Goal: Task Accomplishment & Management: Use online tool/utility

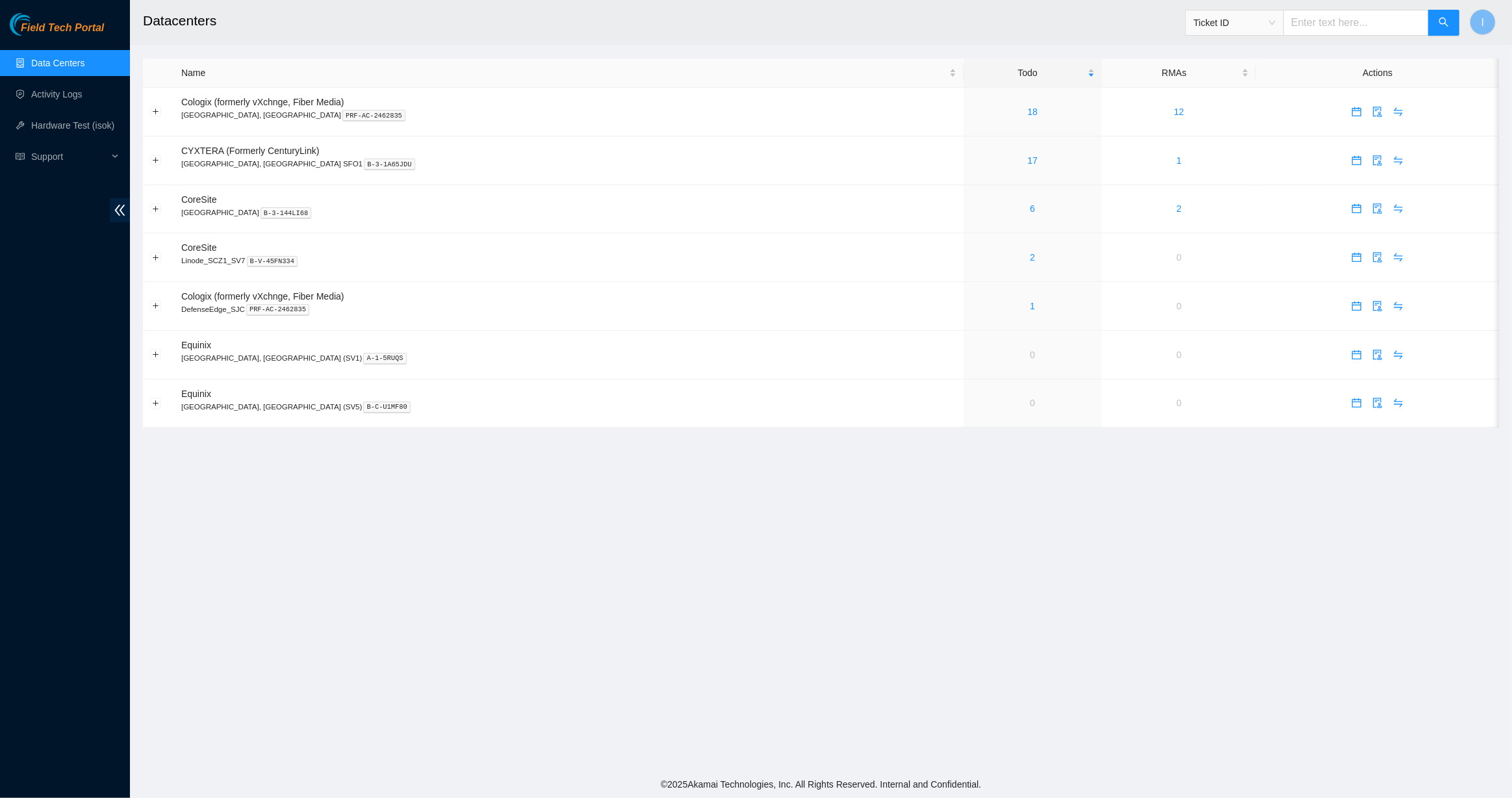
click at [741, 555] on main "Datacenters Ticket ID I Name Todo RMAs Actions Cologix (formerly vXchnge, Fiber…" at bounding box center [821, 385] width 1383 height 771
click at [427, 117] on p "Santa Clara, CA PRF-AC-2462835" at bounding box center [569, 115] width 776 height 12
click at [972, 160] on link "17" at bounding box center [1033, 160] width 10 height 10
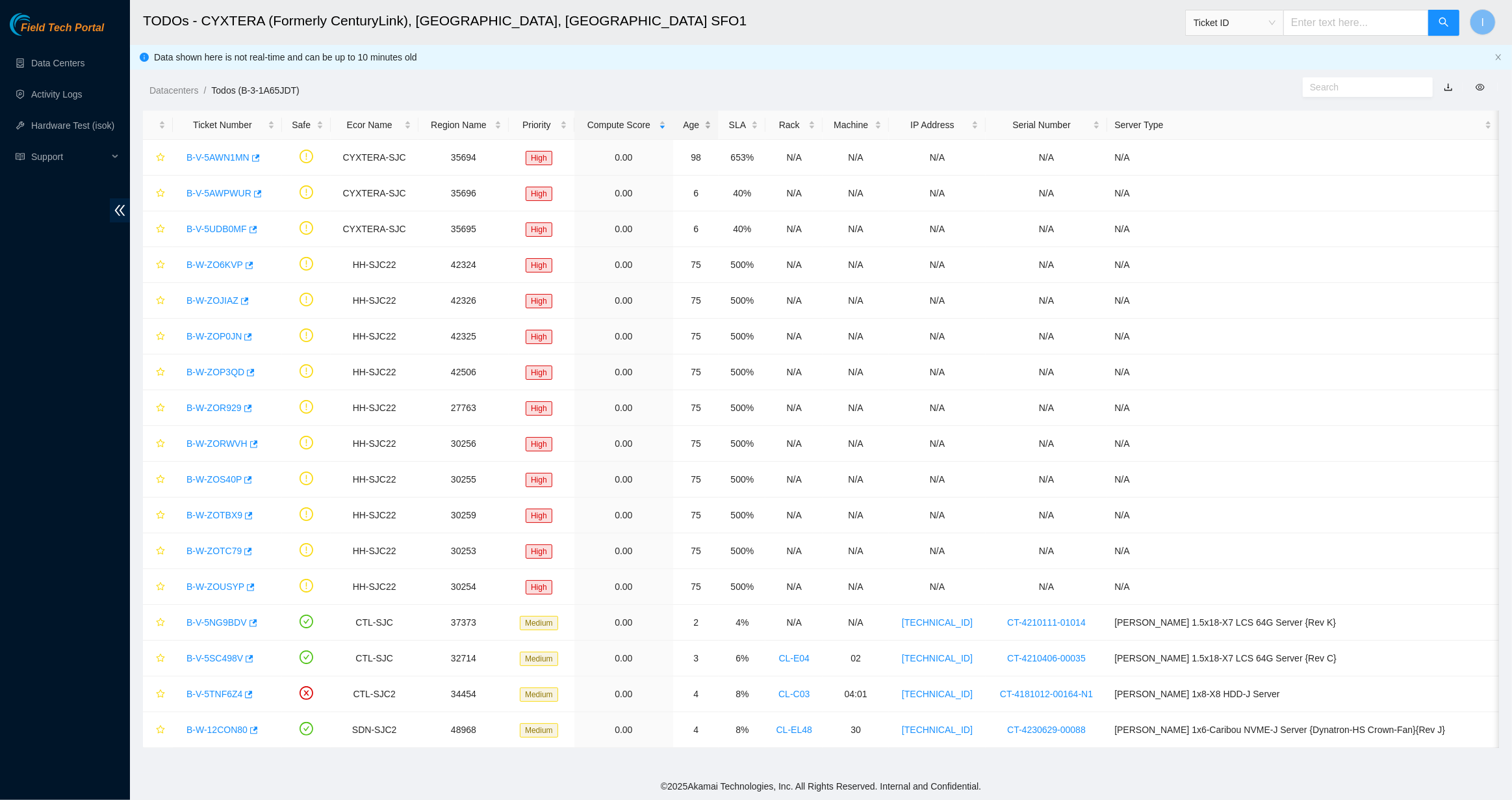
click at [711, 129] on div "Age" at bounding box center [696, 124] width 31 height 15
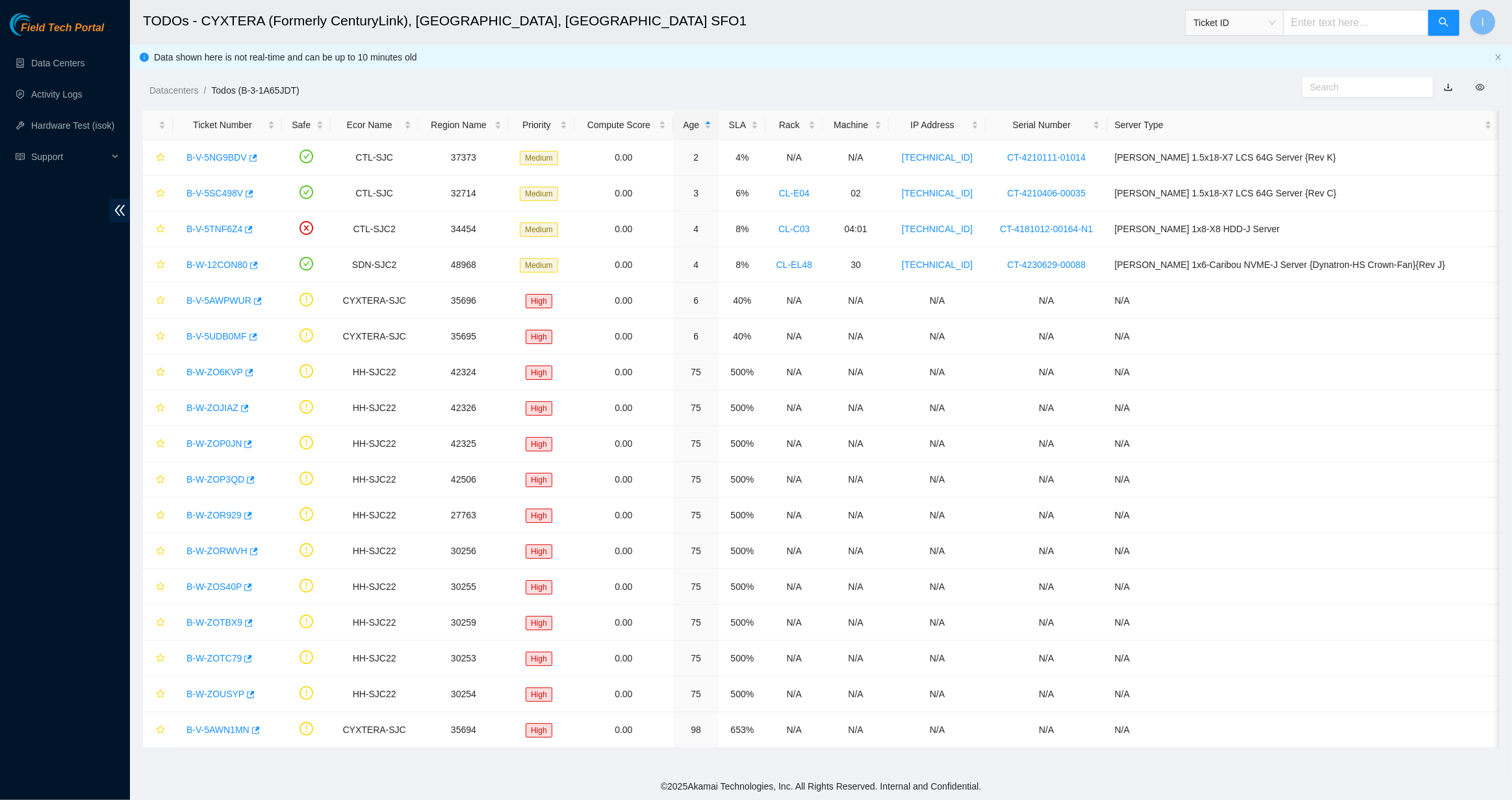
drag, startPoint x: 1512, startPoint y: 386, endPoint x: 1511, endPoint y: 734, distance: 348.0
click at [1501, 733] on main "TODOs - CYXTERA (Formerly CenturyLink), Santa Clara, CA SFO1 Ticket ID I Data s…" at bounding box center [821, 386] width 1383 height 773
click at [719, 162] on td "2" at bounding box center [696, 158] width 45 height 36
click at [765, 211] on td "8%" at bounding box center [742, 229] width 47 height 36
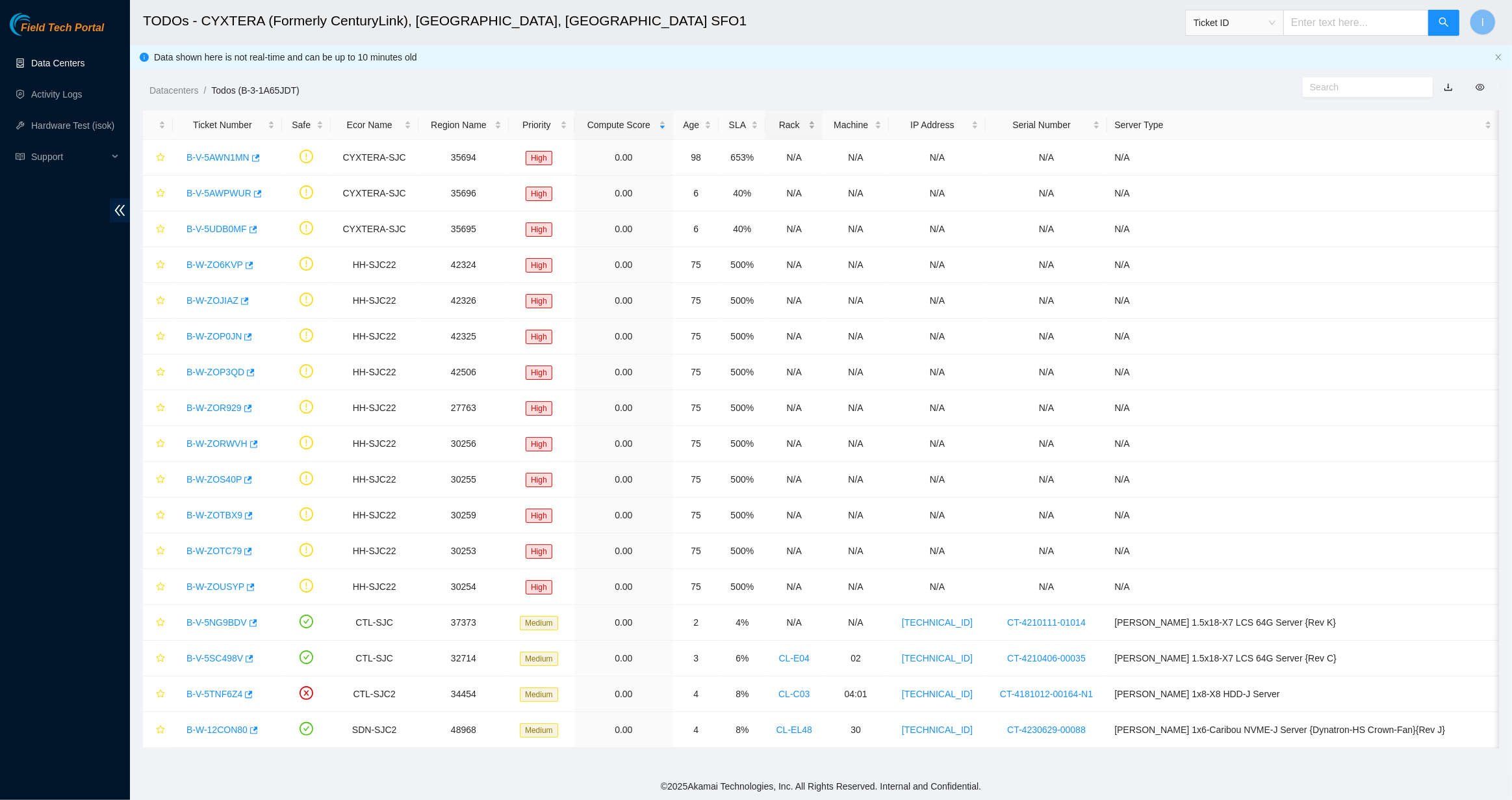
click at [816, 123] on div "Rack" at bounding box center [795, 124] width 43 height 15
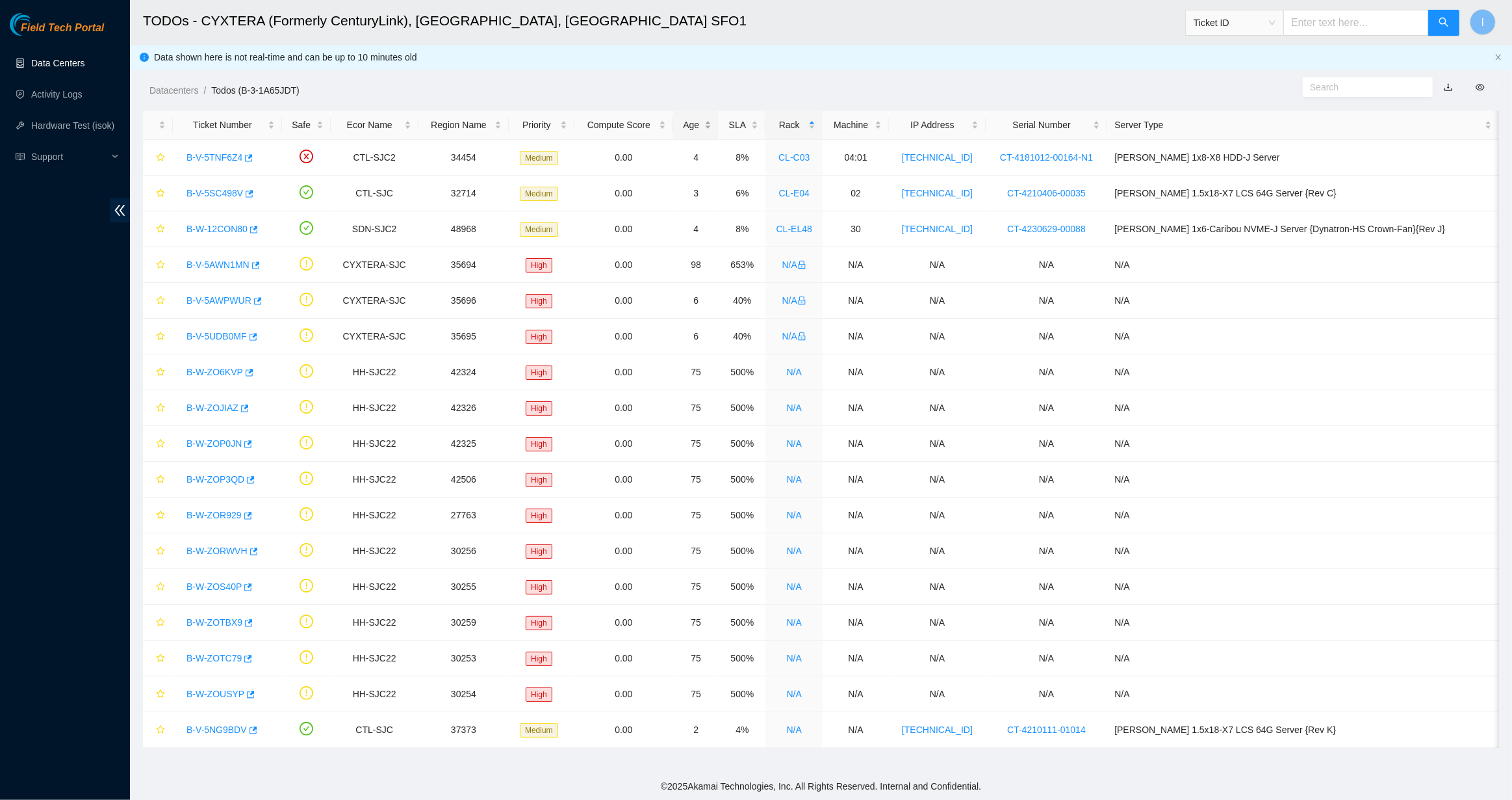
click at [711, 123] on div "Age" at bounding box center [696, 124] width 31 height 15
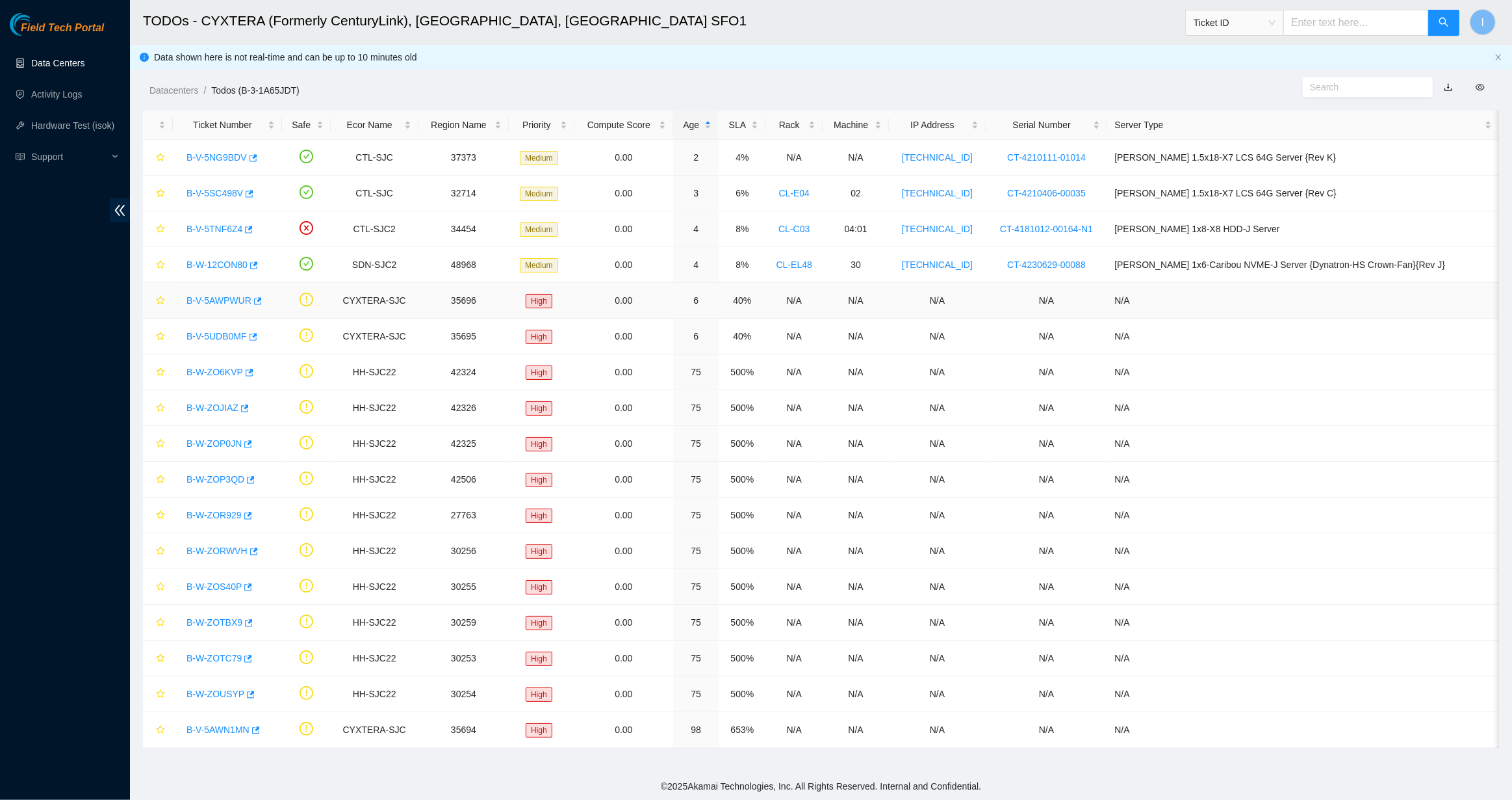
click at [200, 305] on div "B-V-5AWPWUR" at bounding box center [227, 300] width 95 height 21
click at [206, 301] on link "B-V-5AWPWUR" at bounding box center [219, 300] width 65 height 10
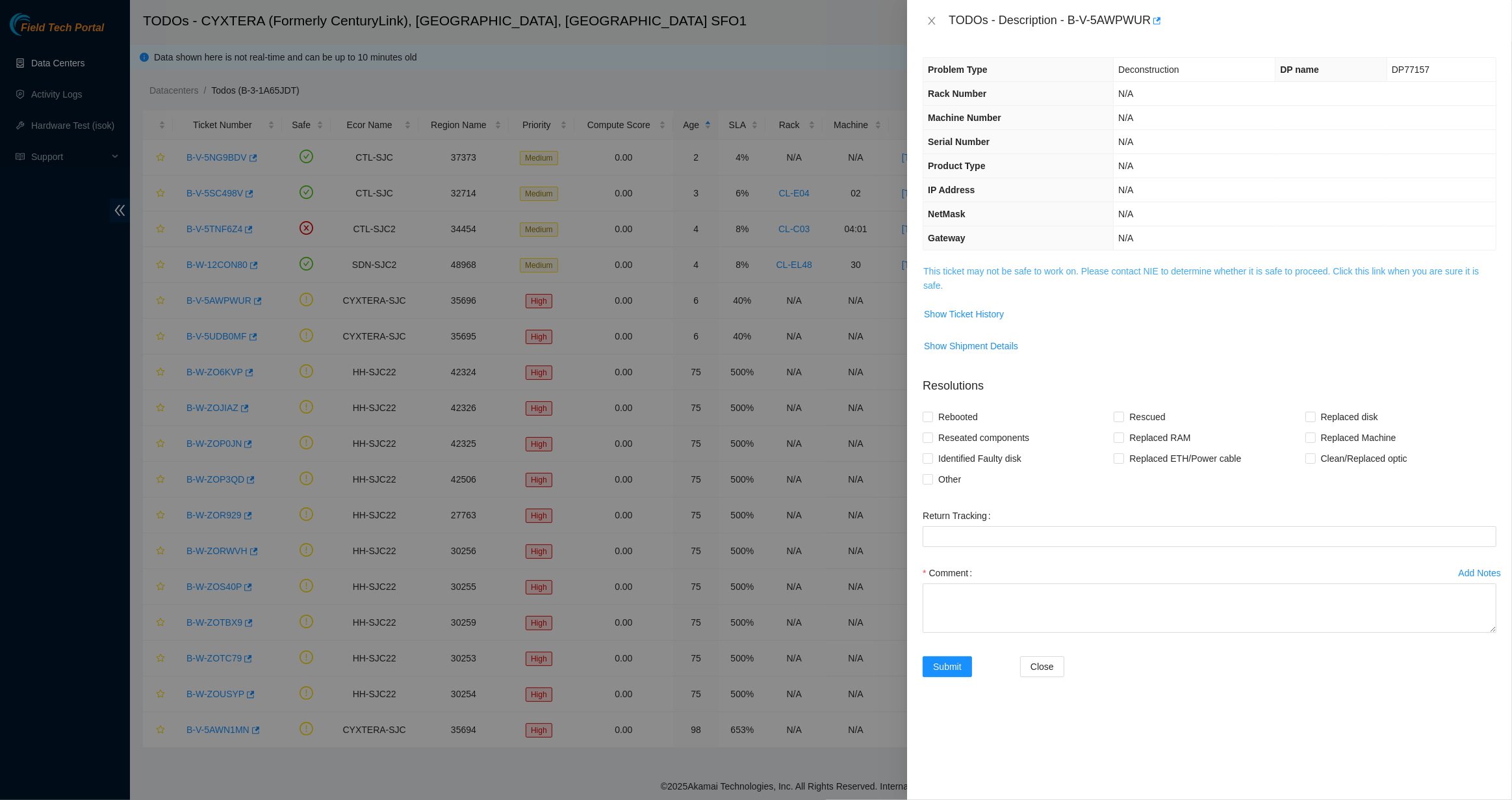
click at [994, 272] on link "This ticket may not be safe to work on. Please contact NIE to determine whether…" at bounding box center [1201, 278] width 555 height 25
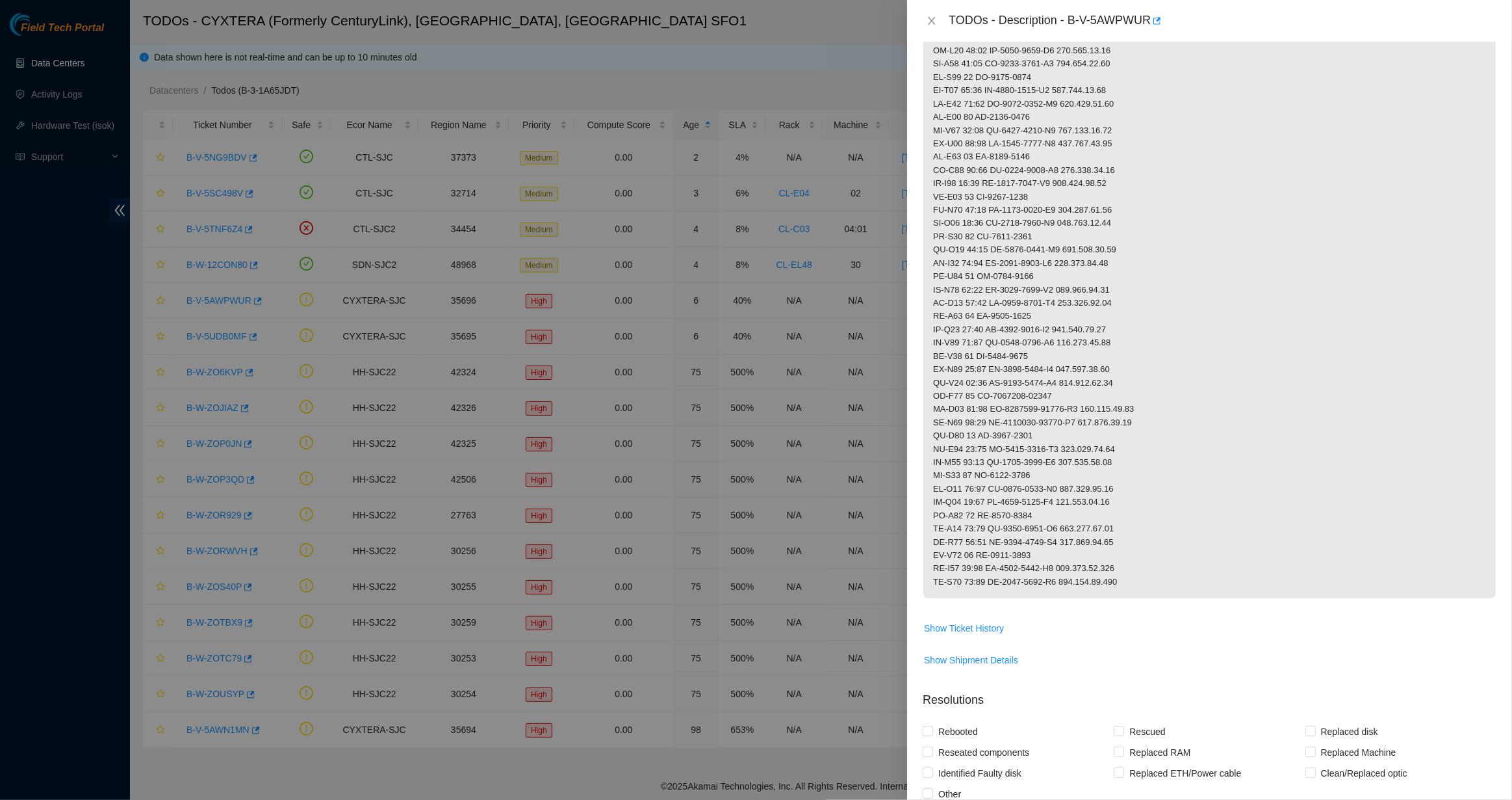
scroll to position [1048, 0]
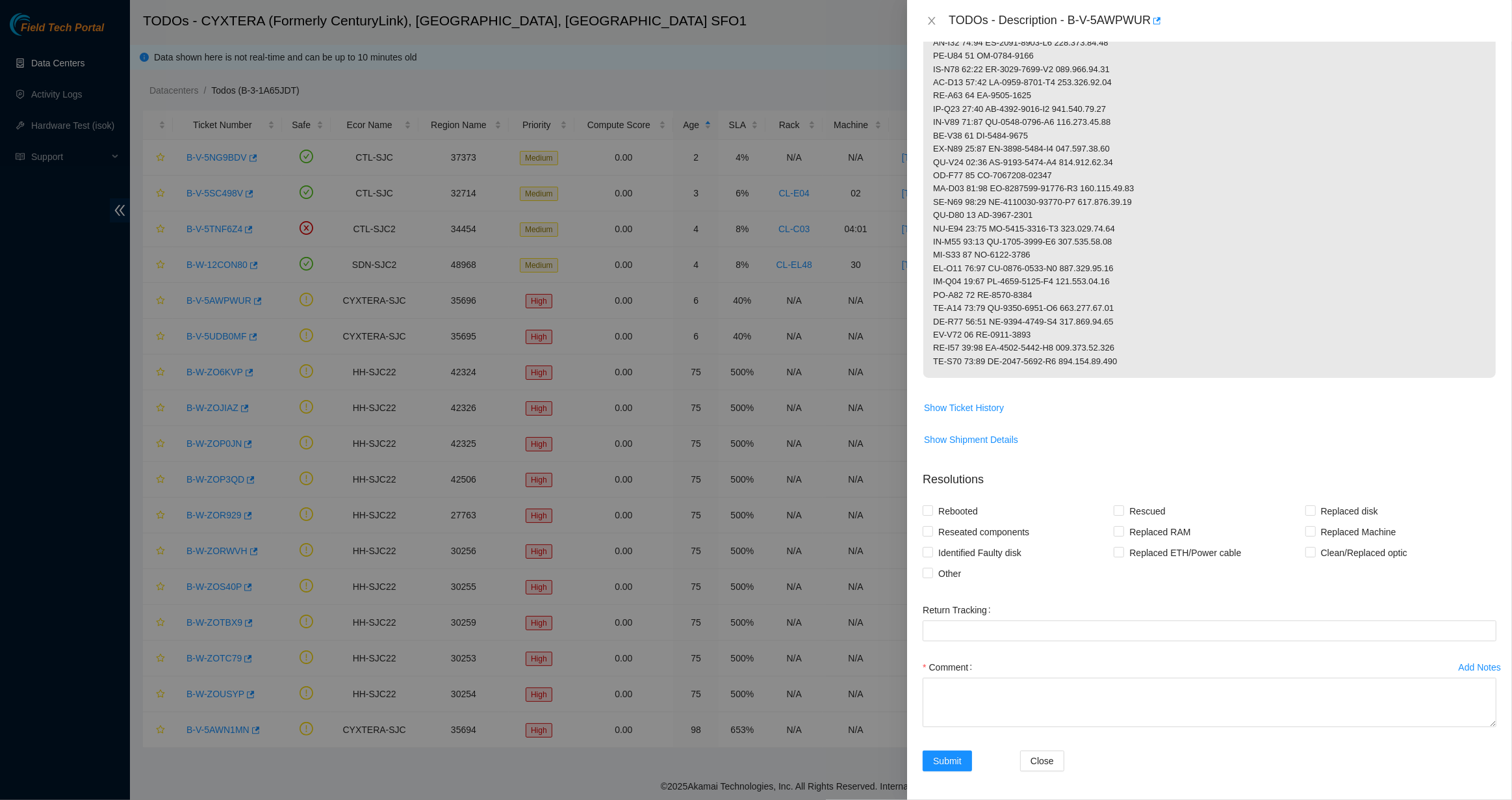
click at [800, 397] on div at bounding box center [756, 400] width 1512 height 800
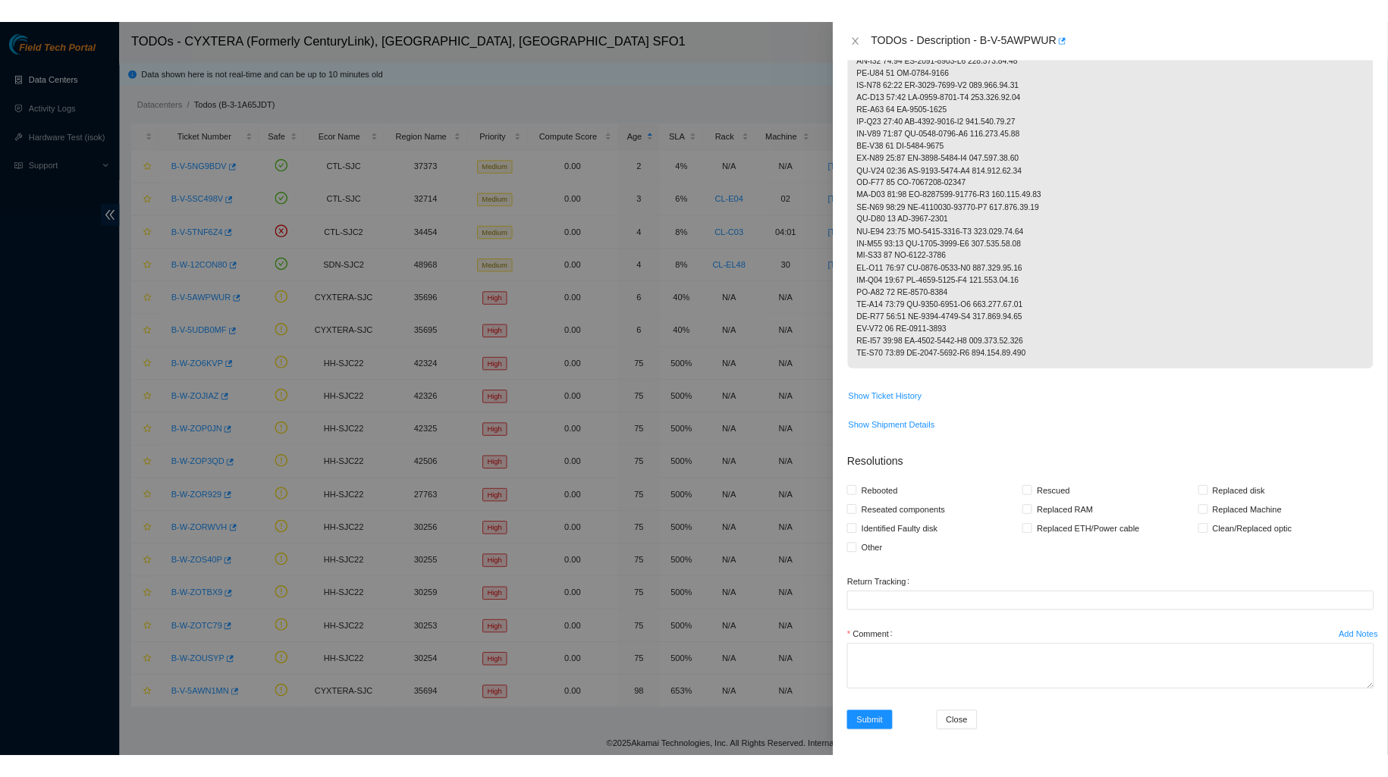
scroll to position [0, 0]
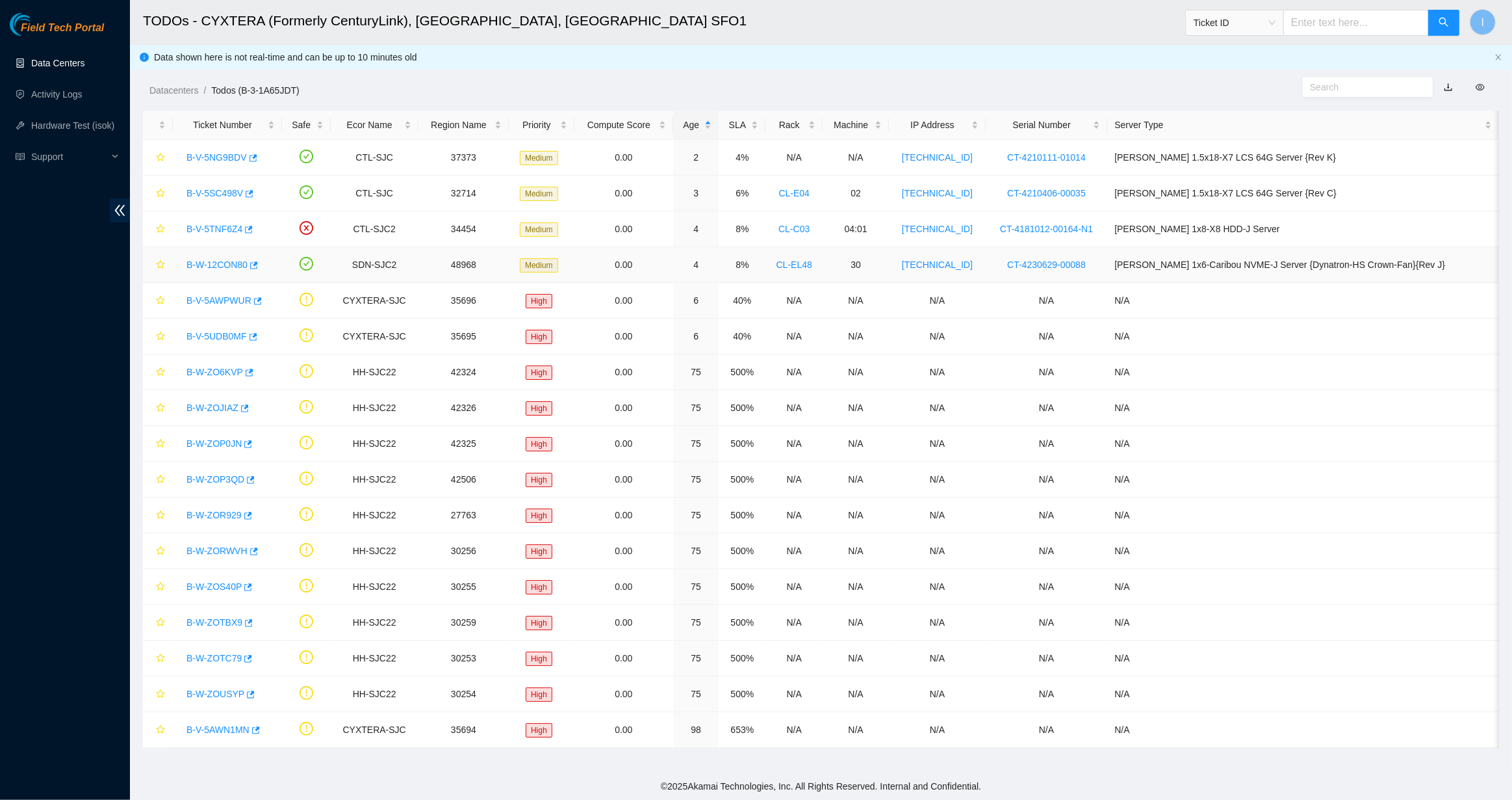
click at [205, 273] on div "B-W-12CON80" at bounding box center [227, 264] width 95 height 21
click at [220, 265] on link "B-W-12CON80" at bounding box center [217, 265] width 61 height 10
click at [215, 230] on link "B-V-5TNF6Z4" at bounding box center [214, 229] width 56 height 10
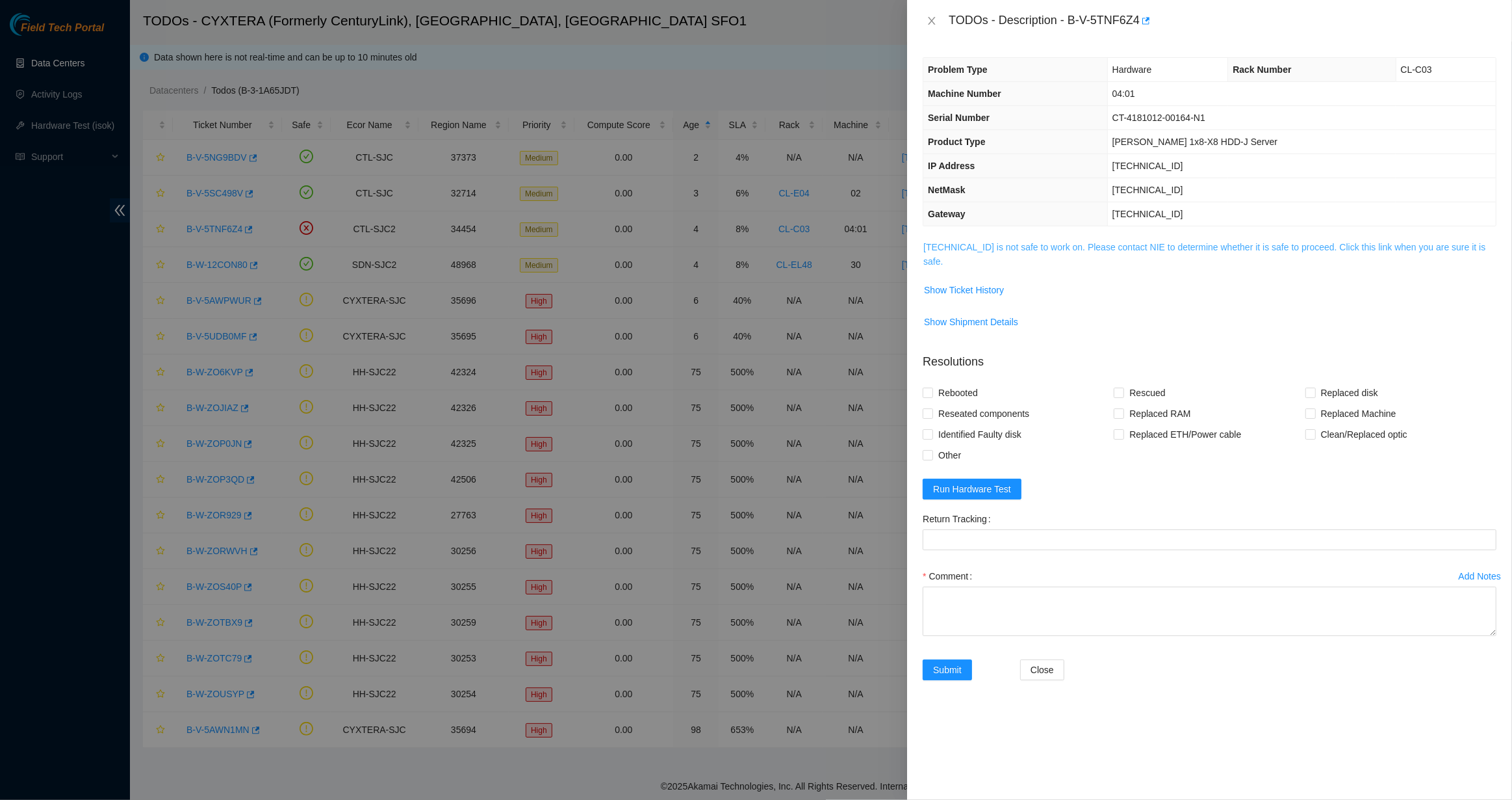
click at [994, 245] on link "184.28.225.71 is not safe to work on. Please contact NIE to determine whether i…" at bounding box center [1204, 254] width 562 height 25
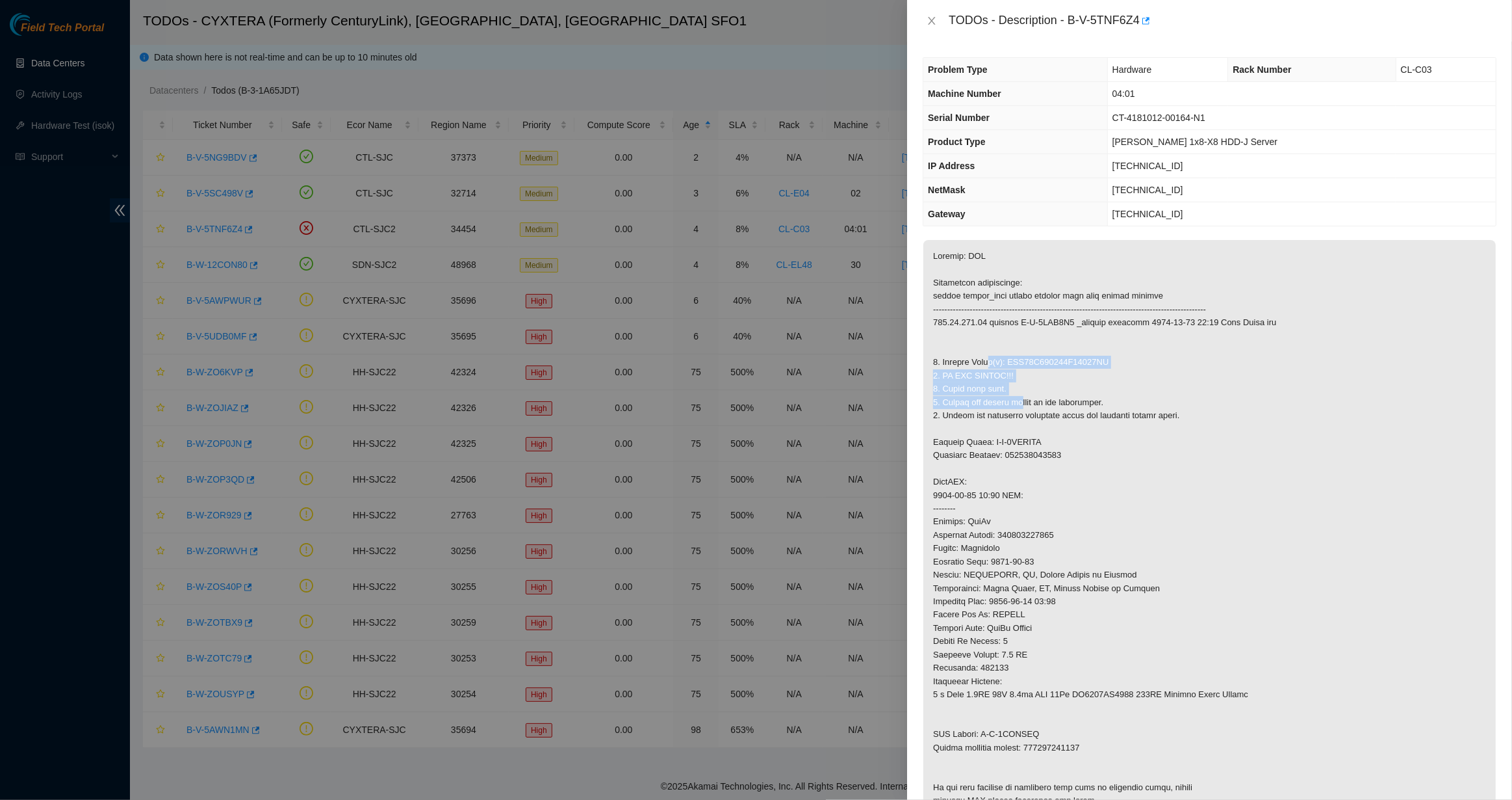
drag, startPoint x: 989, startPoint y: 367, endPoint x: 1046, endPoint y: 421, distance: 78.5
click at [1041, 418] on p at bounding box center [1209, 528] width 573 height 577
click at [1041, 421] on p at bounding box center [1209, 528] width 573 height 577
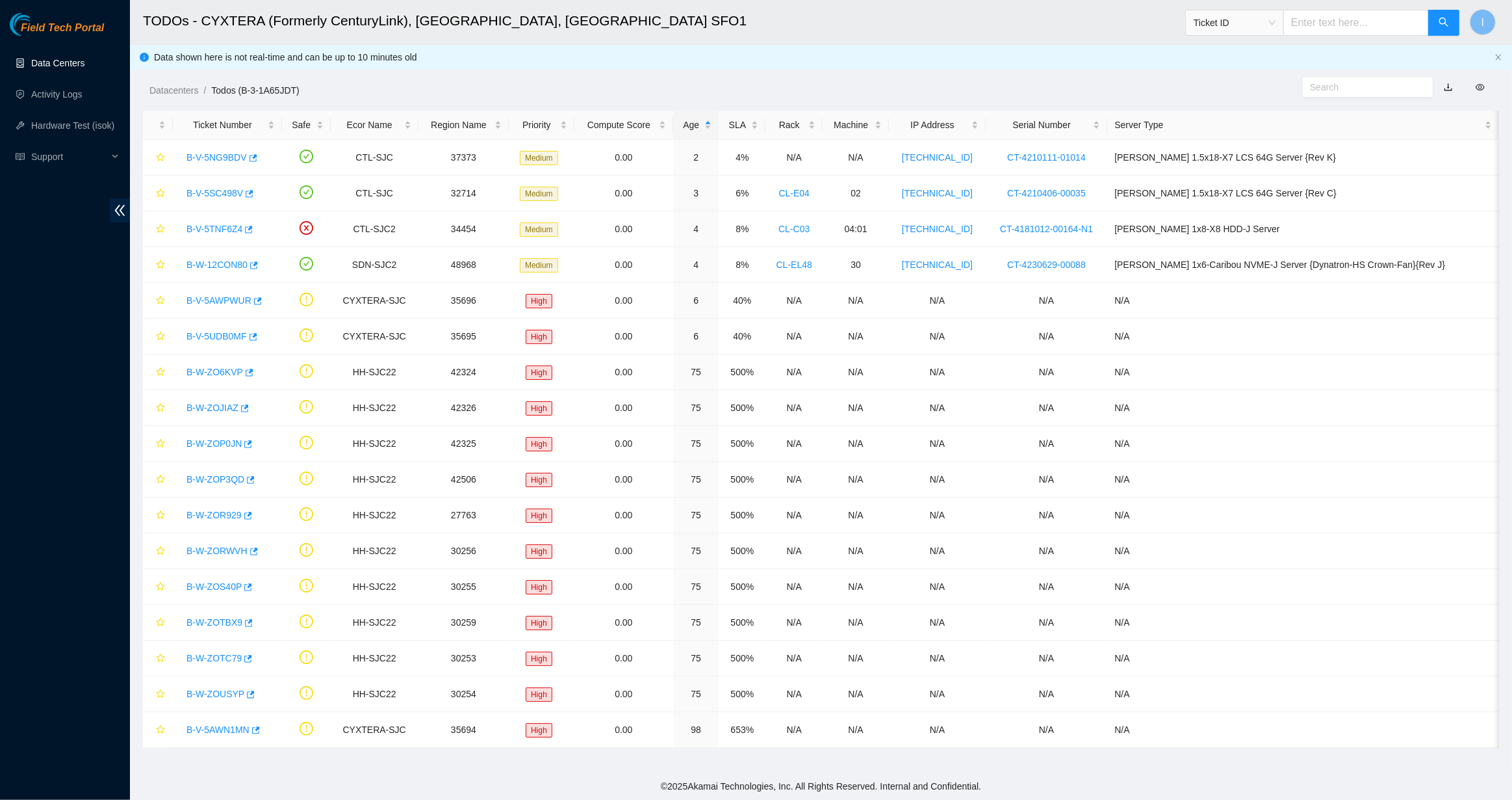
click at [1512, 275] on div "TODOs - Description - undefined Problem Type N/A Rack Number N/A Machine Number…" at bounding box center [1512, 400] width 0 height 800
click at [209, 198] on link "B-V-5SC498V" at bounding box center [215, 193] width 57 height 10
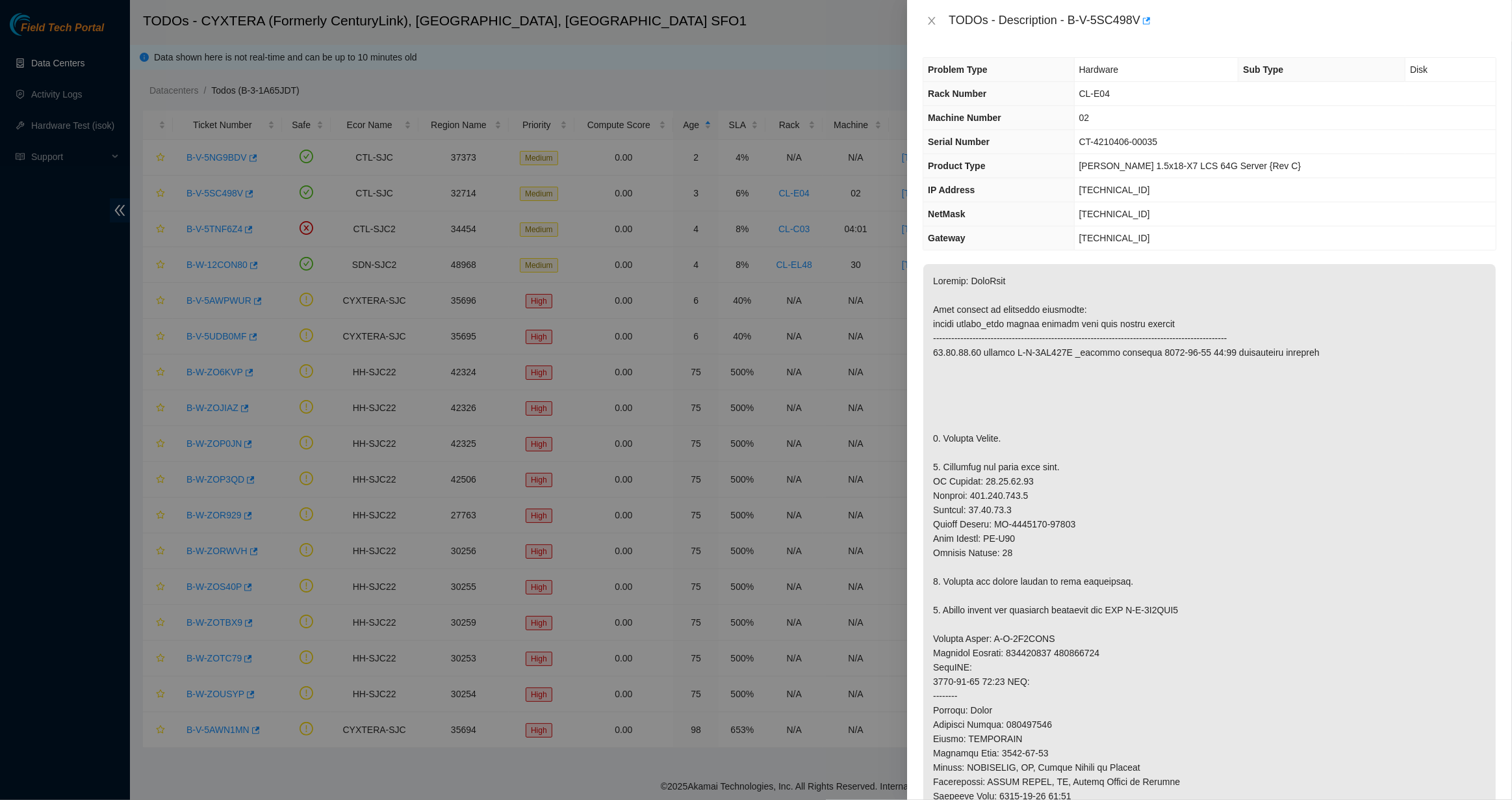
click at [652, 316] on div at bounding box center [756, 400] width 1512 height 800
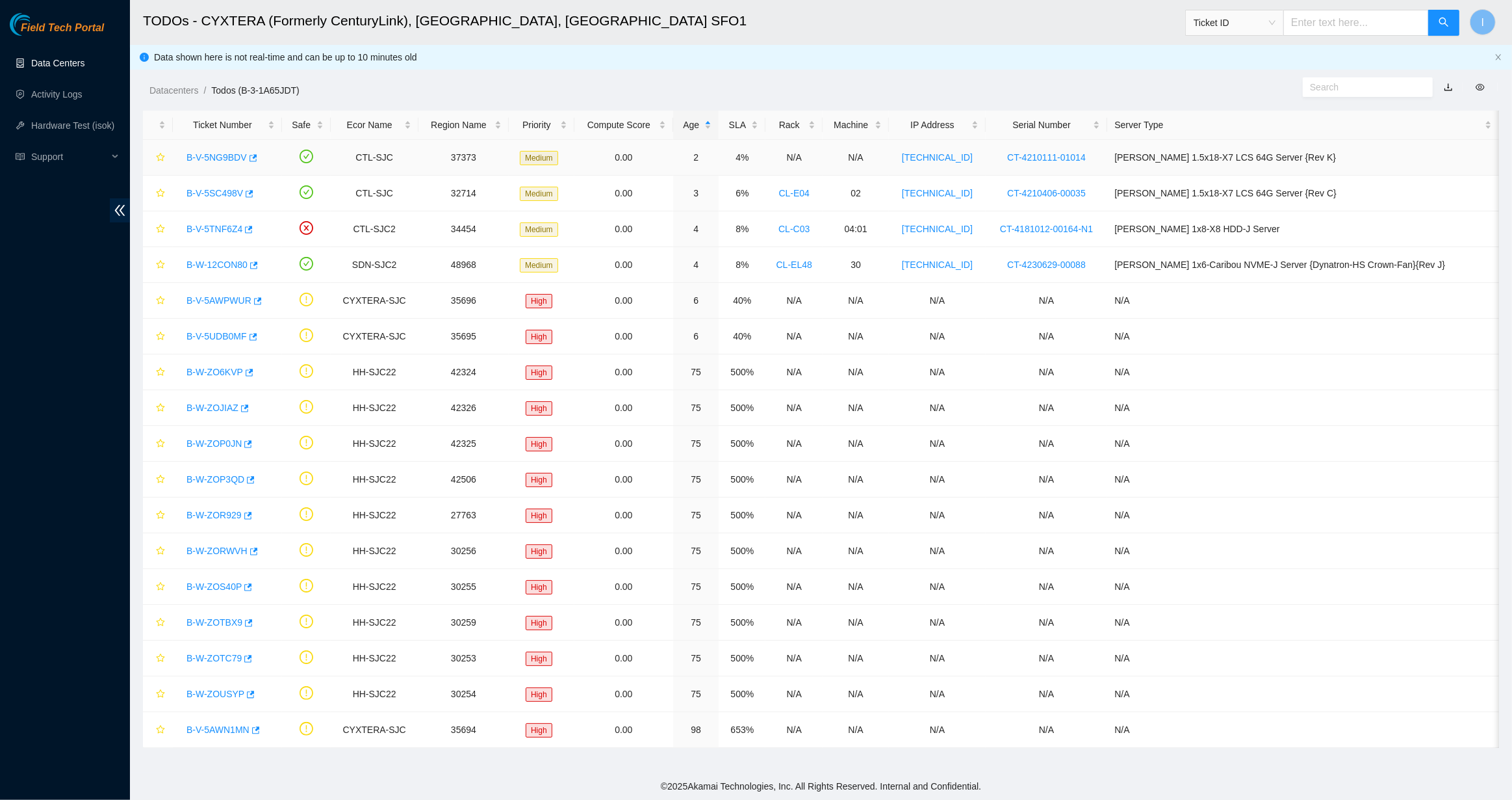
click at [227, 157] on link "B-V-5NG9BDV" at bounding box center [217, 157] width 61 height 10
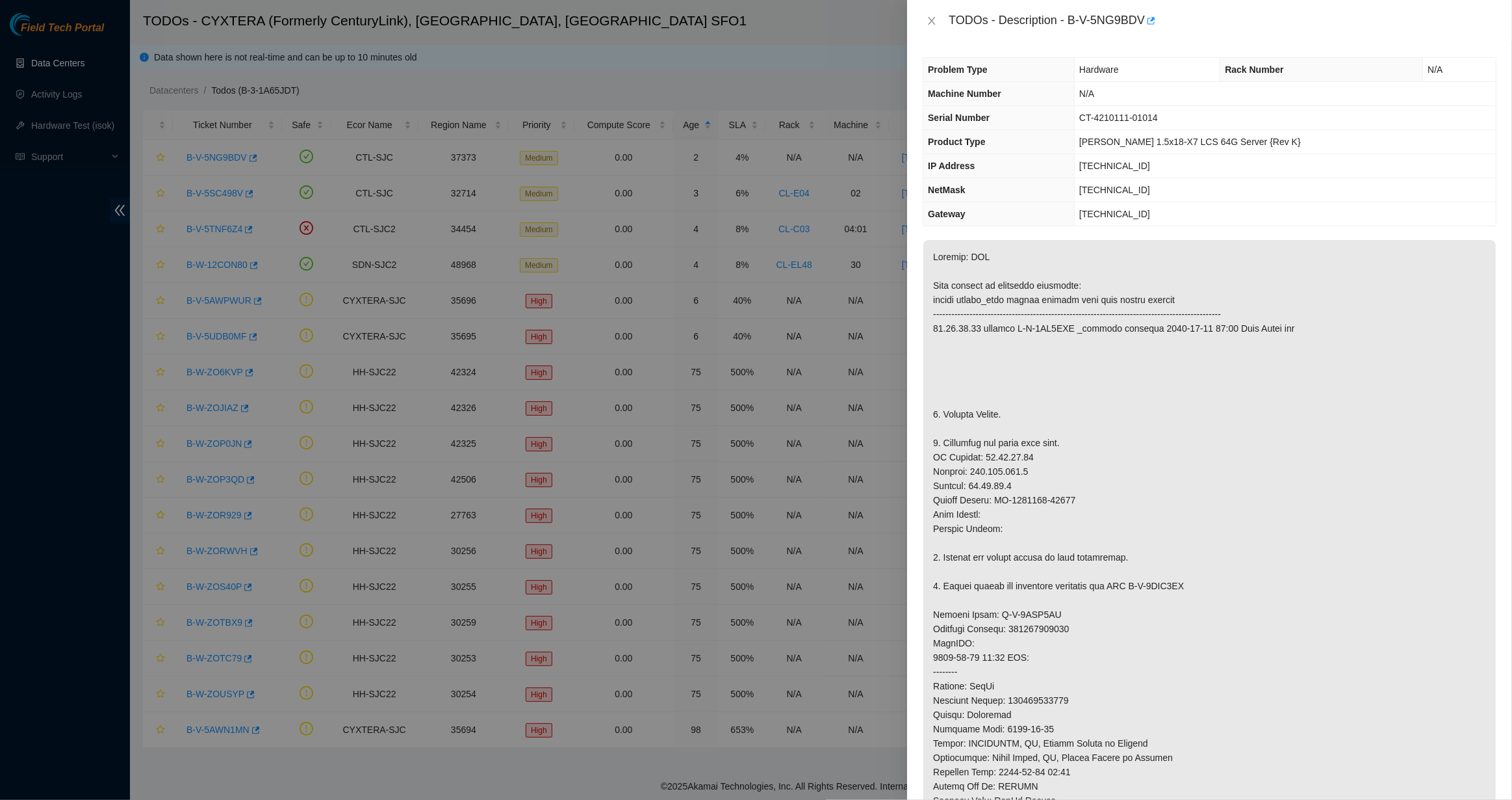
click at [756, 321] on div at bounding box center [756, 400] width 1512 height 800
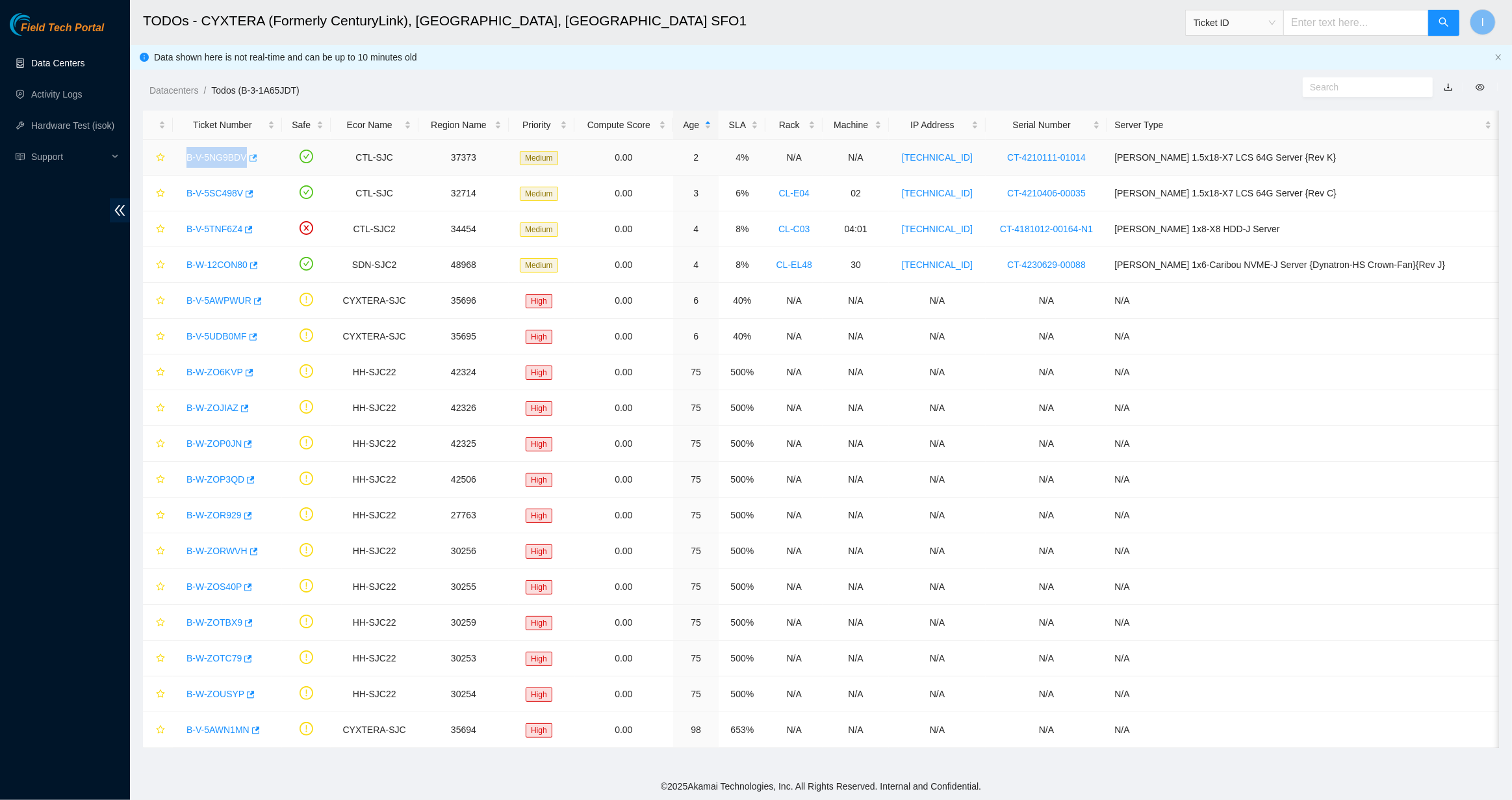
drag, startPoint x: 181, startPoint y: 153, endPoint x: 253, endPoint y: 164, distance: 72.8
click at [253, 164] on div "B-V-5NG9BDV" at bounding box center [227, 157] width 95 height 21
copy link "B-V-5NG9BDV"
click at [177, 152] on td "B-V-5NG9BDV" at bounding box center [227, 158] width 109 height 36
drag, startPoint x: 181, startPoint y: 162, endPoint x: 254, endPoint y: 164, distance: 73.0
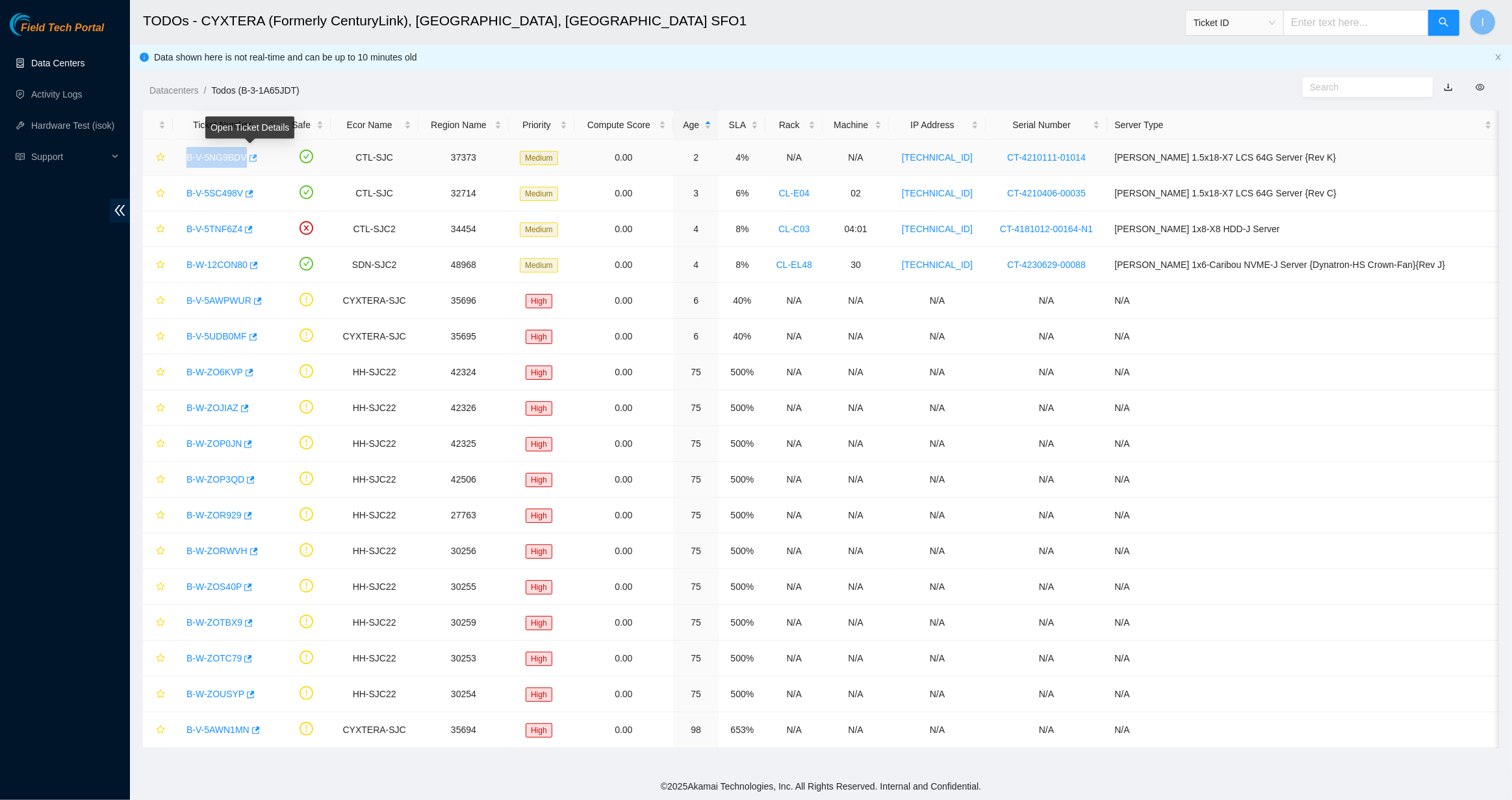
click at [254, 164] on div "B-V-5NG9BDV" at bounding box center [227, 157] width 95 height 21
copy link "B-V-5NG9BDV"
drag, startPoint x: 173, startPoint y: 191, endPoint x: 254, endPoint y: 194, distance: 81.1
click at [254, 194] on td "B-V-5SC498V" at bounding box center [227, 194] width 109 height 36
copy link "B-V-5SC498V"
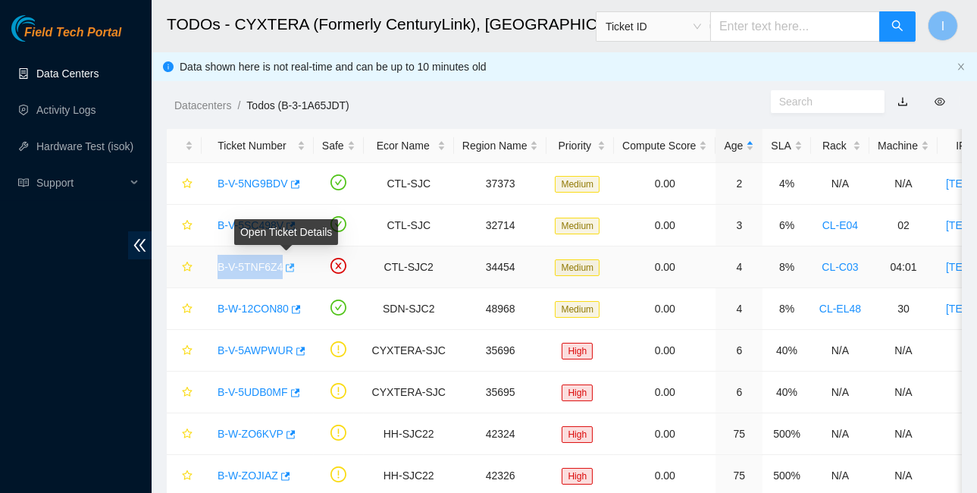
drag, startPoint x: 210, startPoint y: 265, endPoint x: 288, endPoint y: 266, distance: 78.1
click at [288, 266] on div "B-V-5TNF6Z4" at bounding box center [258, 267] width 96 height 24
copy tr "B-V-5TNF6Z4"
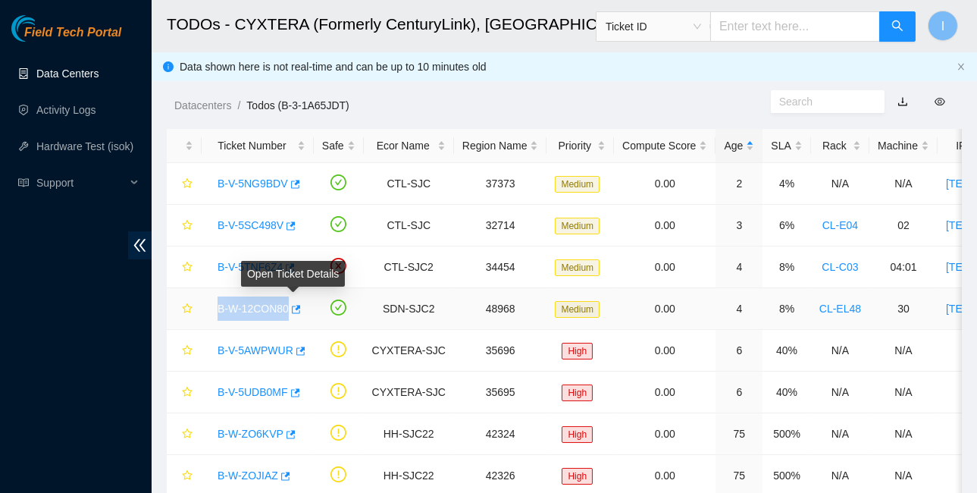
drag, startPoint x: 208, startPoint y: 300, endPoint x: 309, endPoint y: 312, distance: 102.2
click at [309, 312] on td "B-W-12CON80" at bounding box center [258, 309] width 112 height 42
copy link "B-W-12CON80"
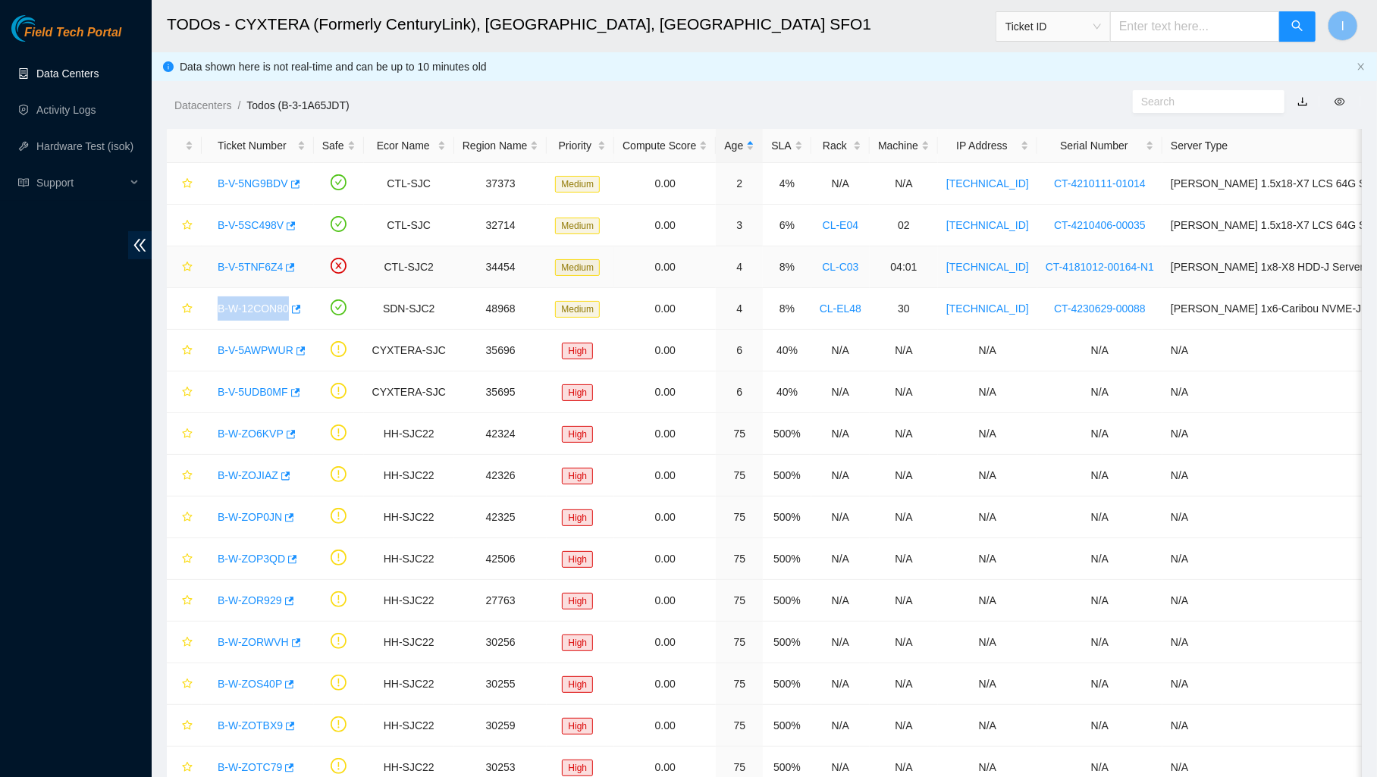
click at [243, 262] on link "B-V-5TNF6Z4" at bounding box center [250, 267] width 65 height 12
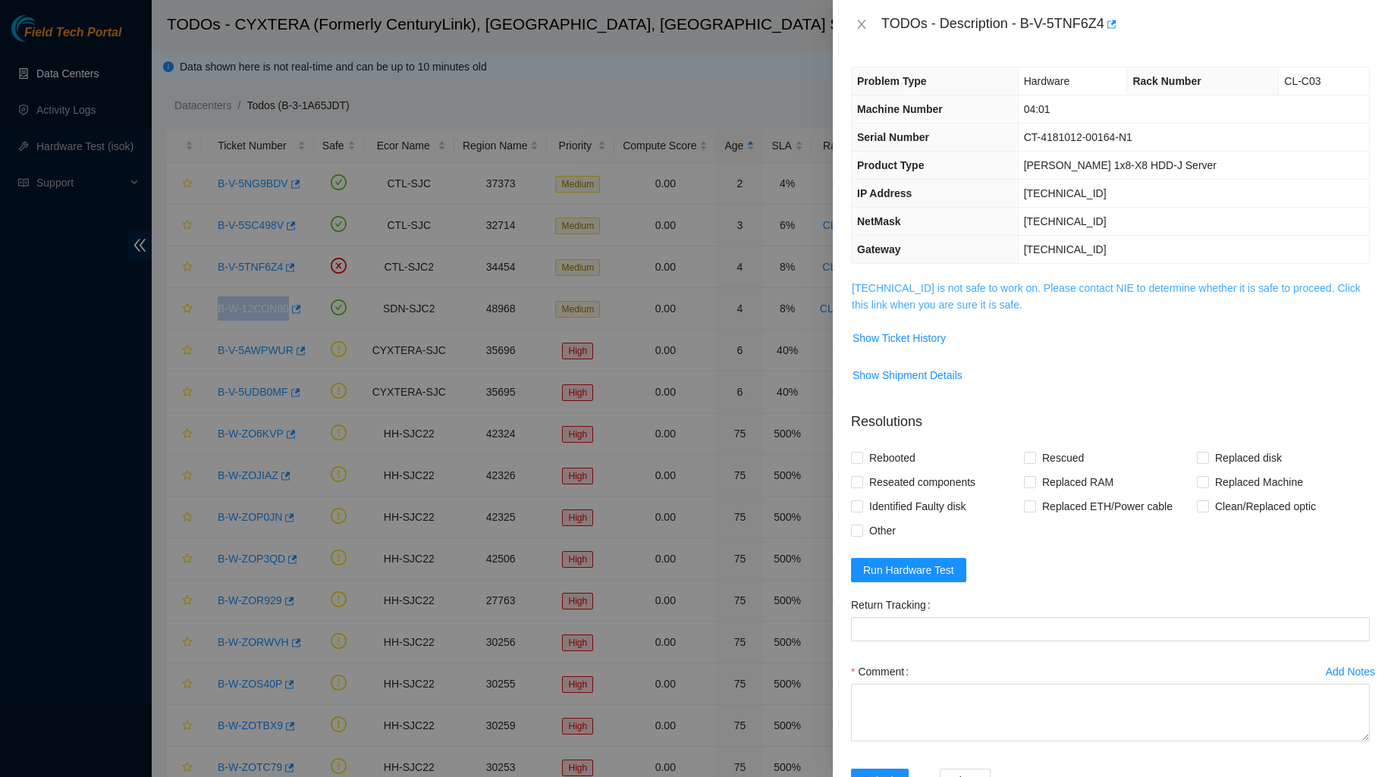
click at [917, 290] on link "184.28.225.71 is not safe to work on. Please contact NIE to determine whether i…" at bounding box center [1106, 296] width 509 height 29
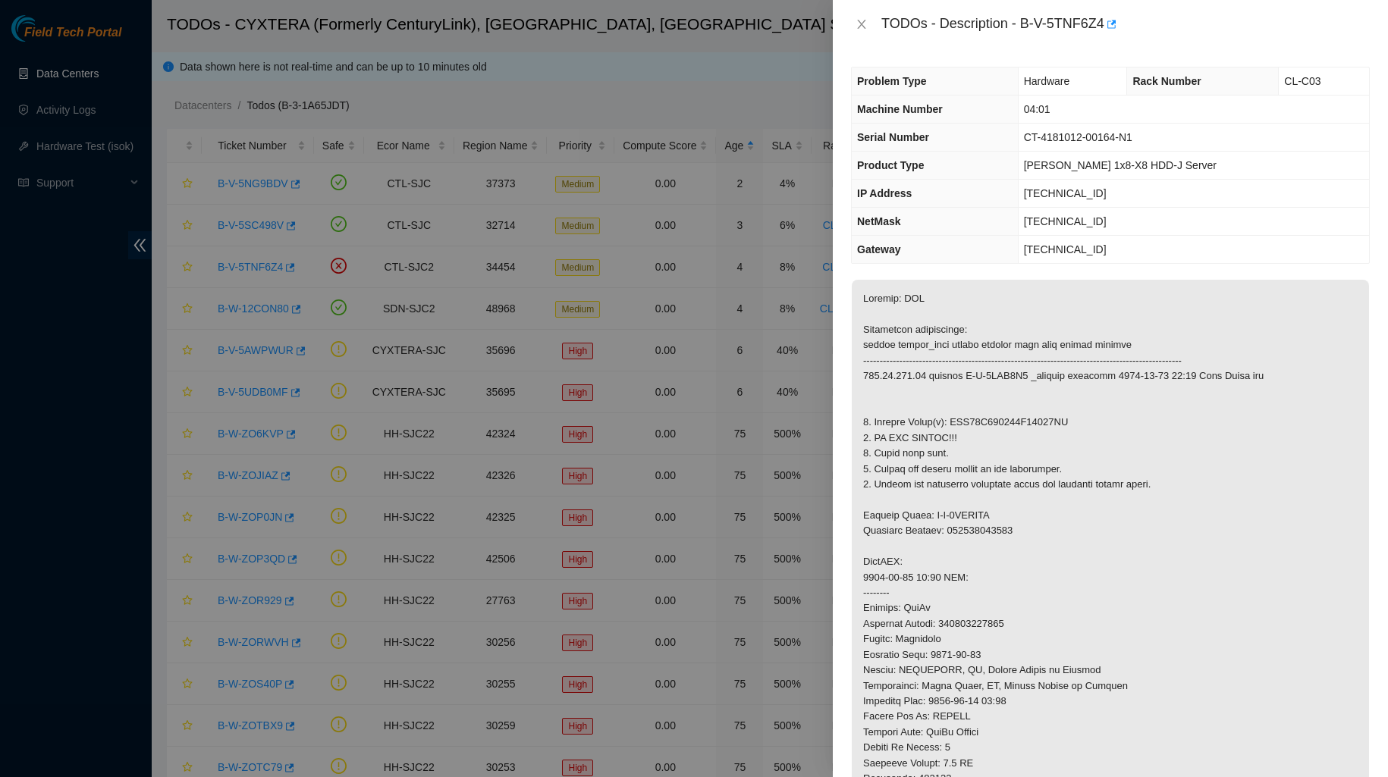
click at [535, 297] on div at bounding box center [694, 388] width 1388 height 777
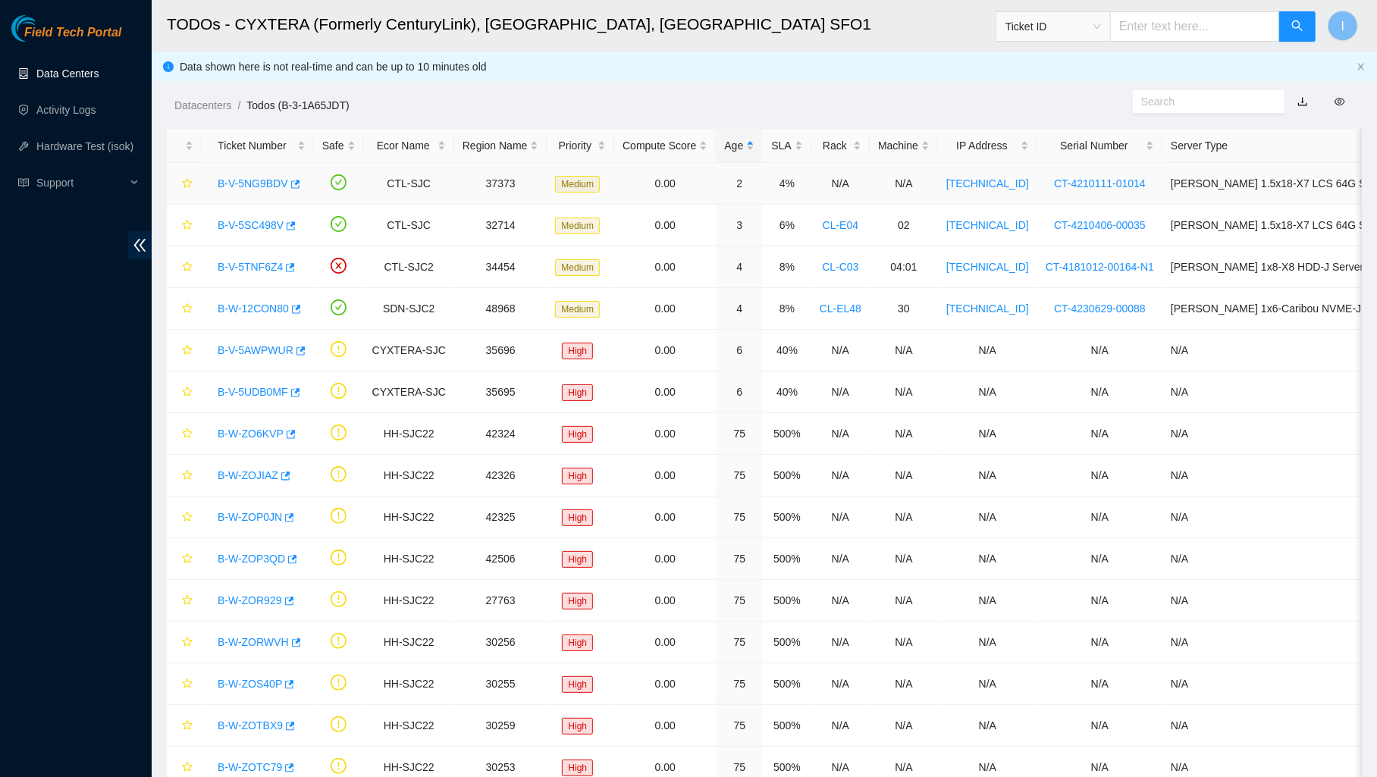
click at [252, 177] on link "B-V-5NG9BDV" at bounding box center [253, 183] width 71 height 12
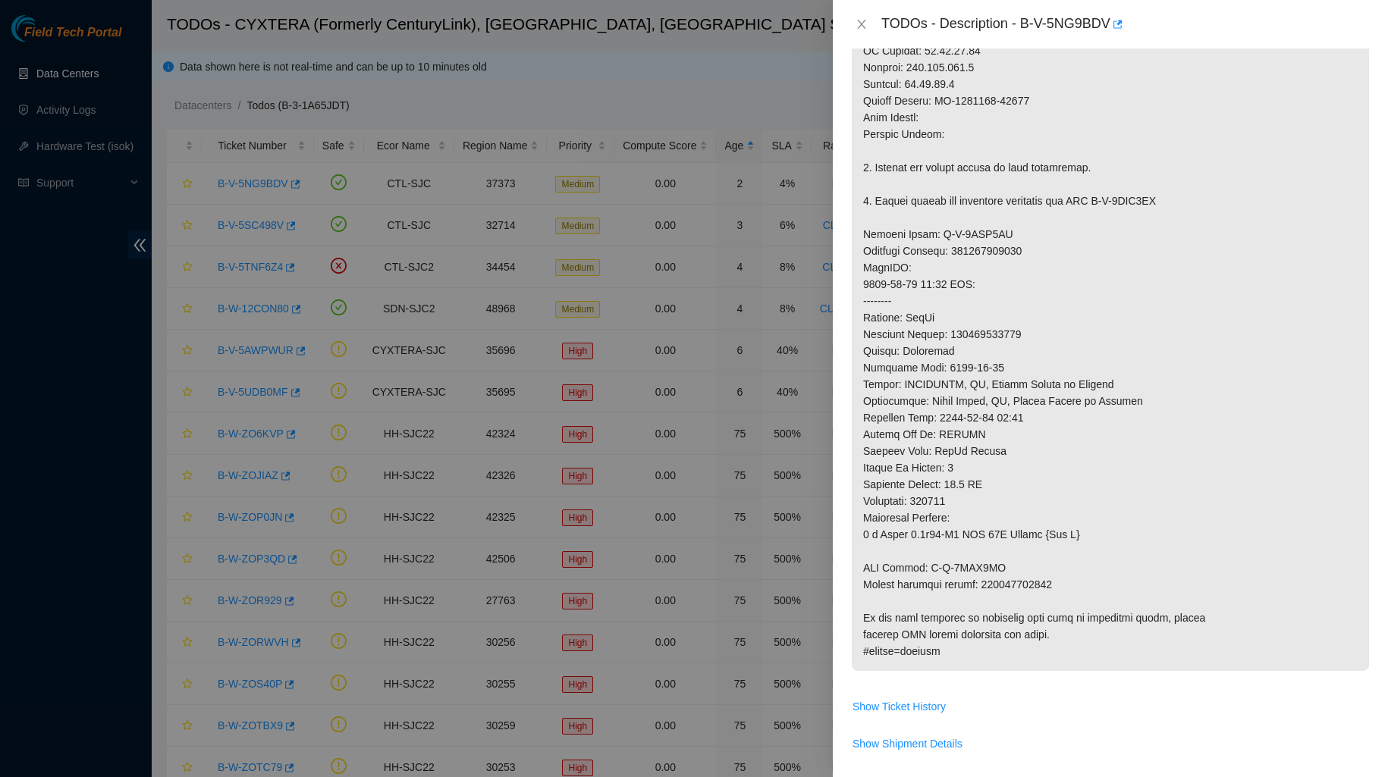
scroll to position [827, 0]
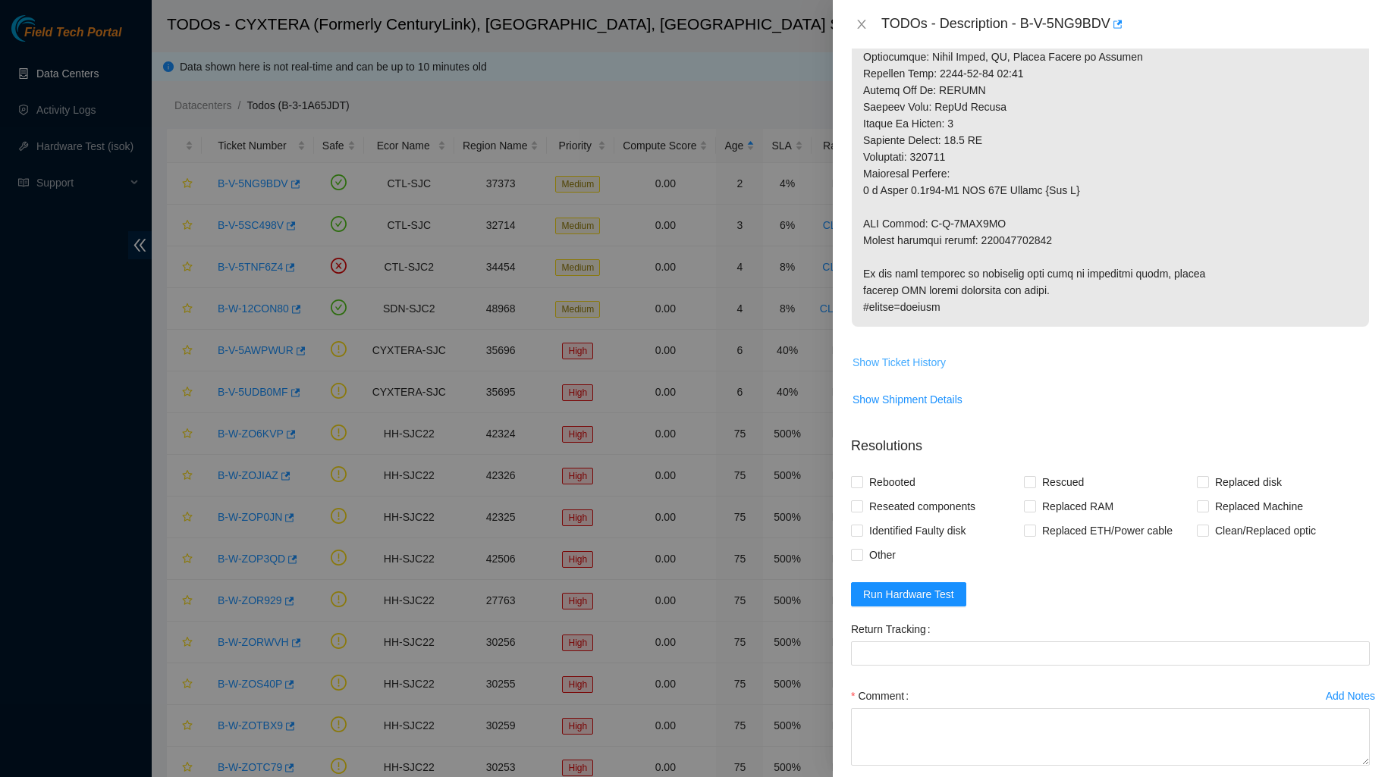
click at [910, 365] on span "Show Ticket History" at bounding box center [898, 362] width 93 height 17
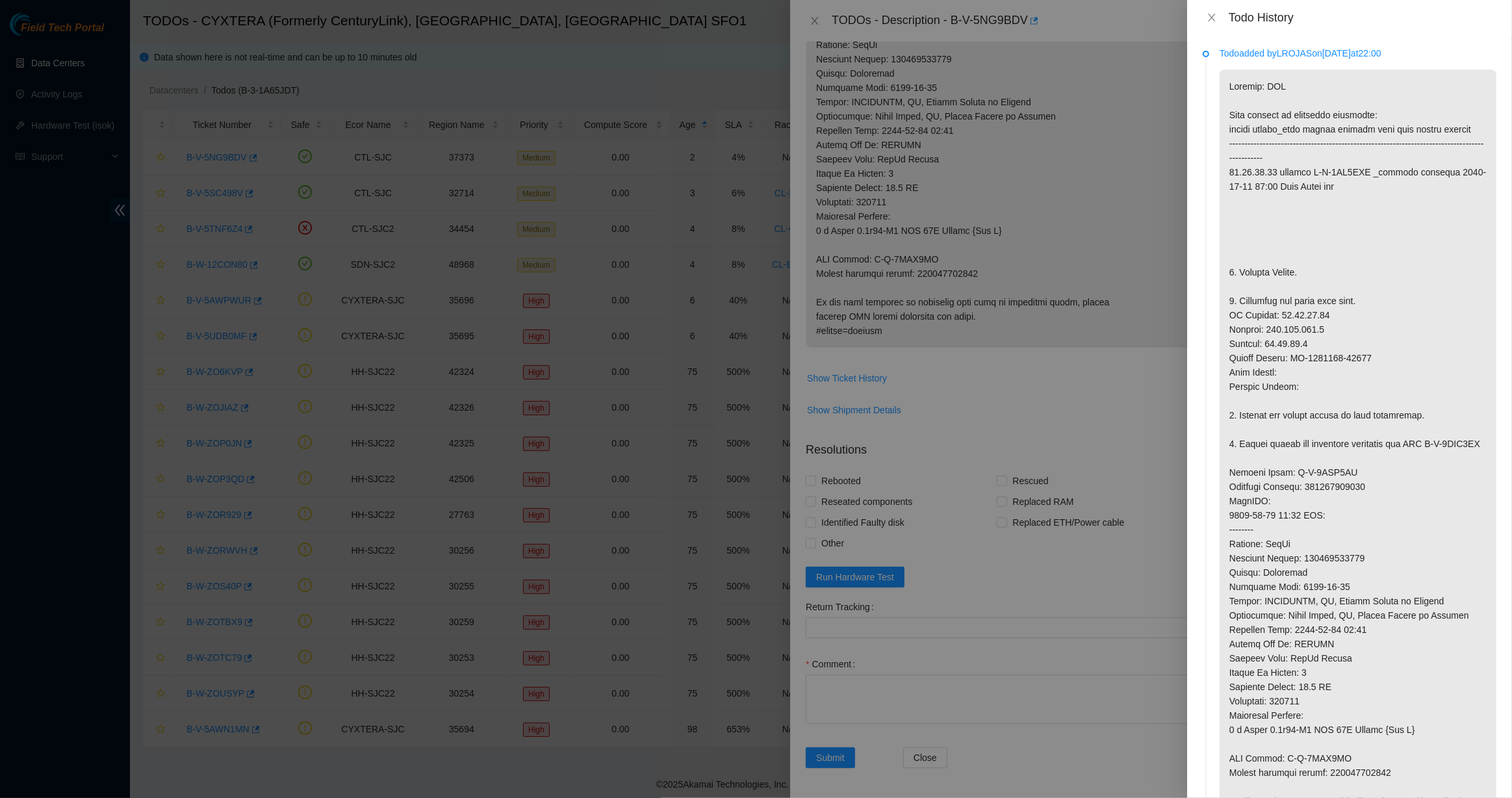
scroll to position [236, 0]
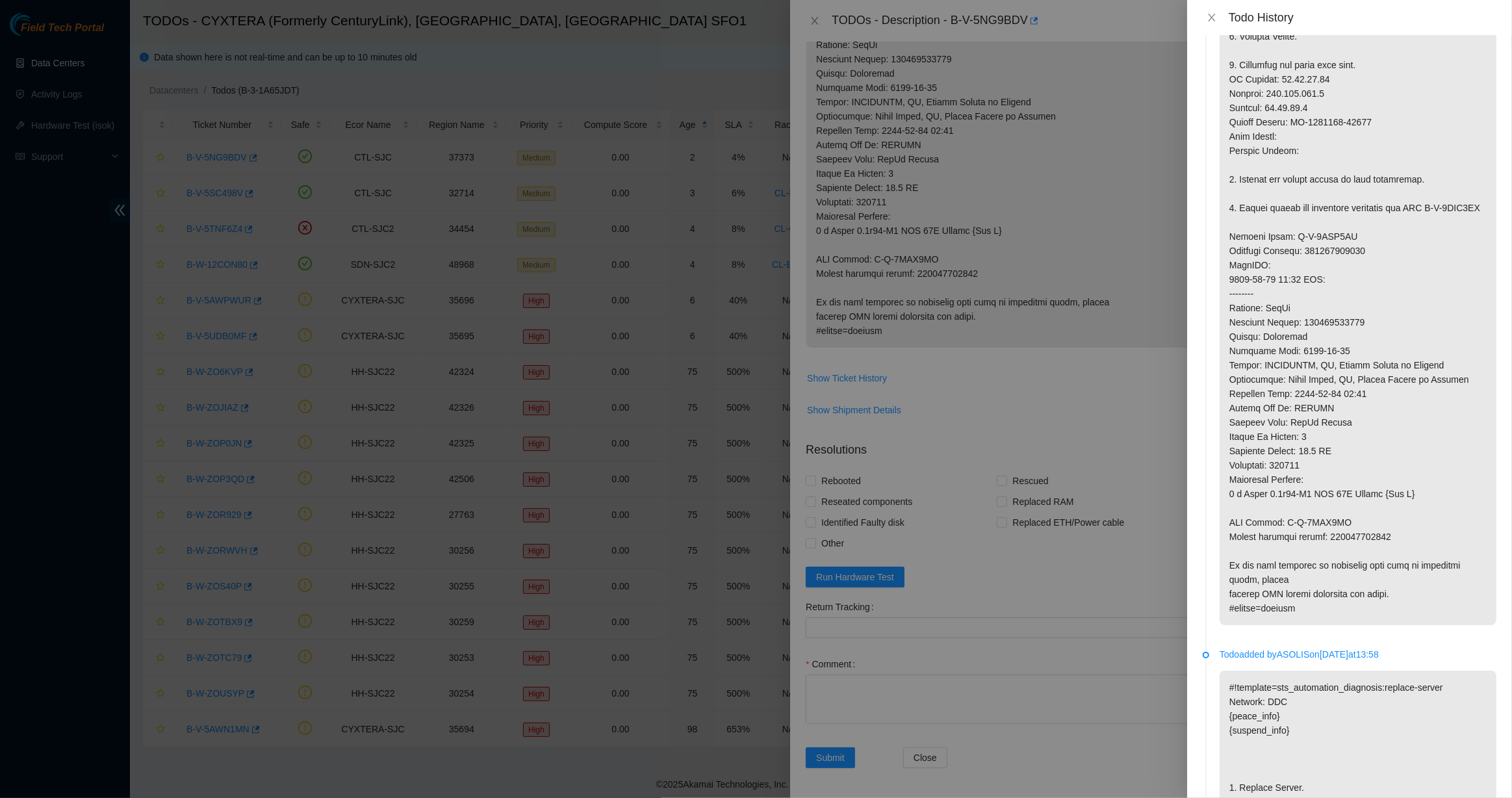
drag, startPoint x: 1143, startPoint y: 329, endPoint x: 1136, endPoint y: 329, distance: 7.0
click at [1136, 329] on div at bounding box center [756, 399] width 1512 height 798
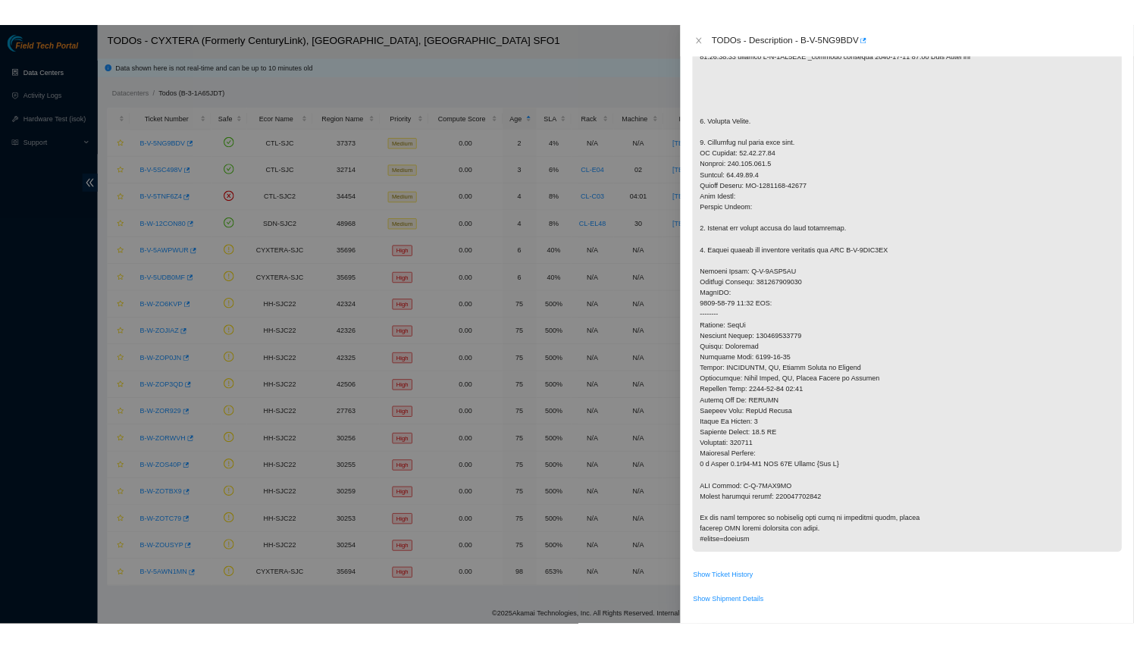
scroll to position [0, 0]
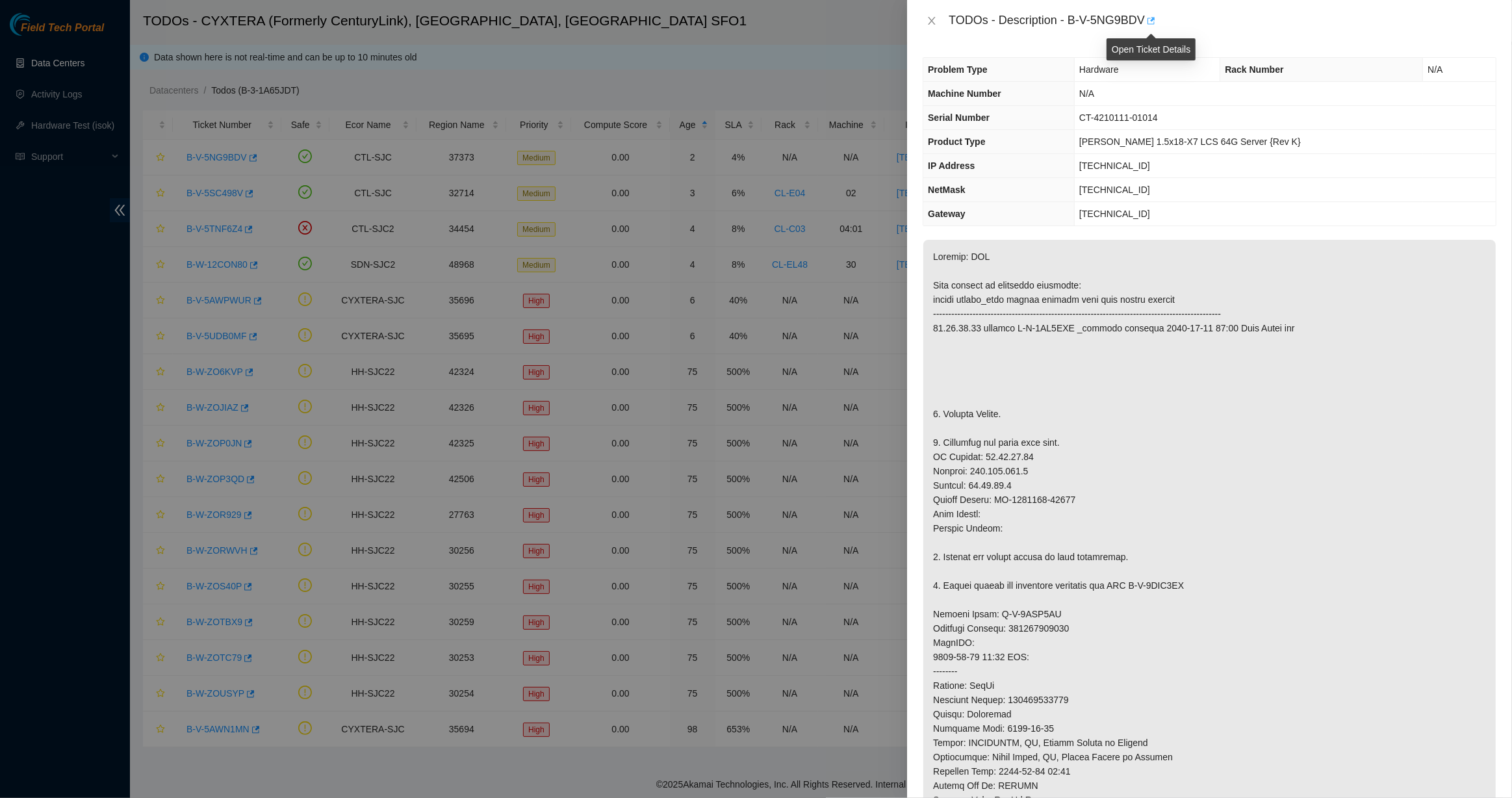
click at [1147, 20] on icon "button" at bounding box center [1150, 21] width 9 height 9
click at [929, 26] on icon "close" at bounding box center [932, 21] width 10 height 10
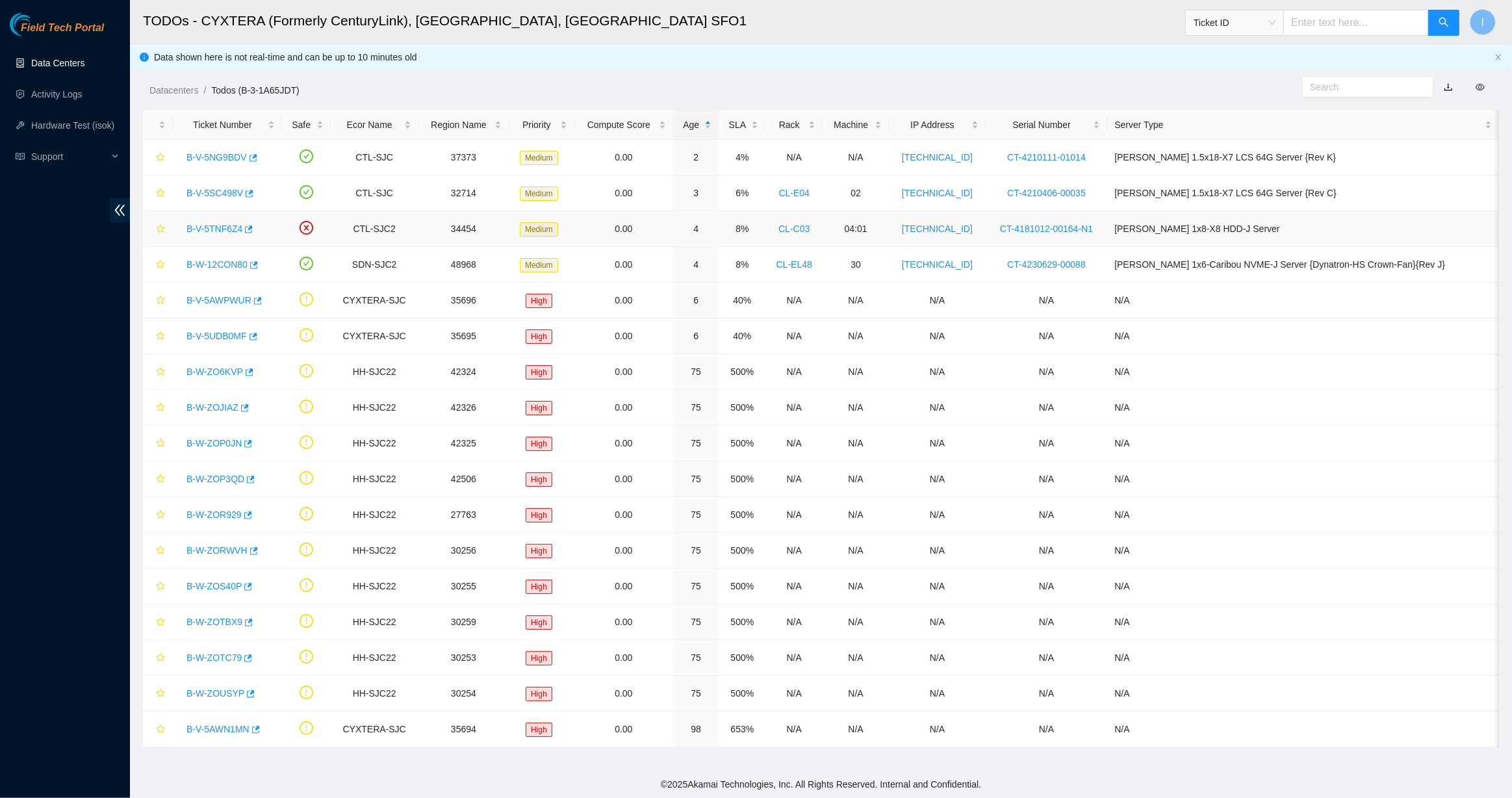
click at [219, 235] on div "B-V-5TNF6Z4" at bounding box center [227, 229] width 95 height 21
click at [216, 234] on link "B-V-5TNF6Z4" at bounding box center [214, 229] width 56 height 10
drag, startPoint x: 199, startPoint y: 159, endPoint x: 276, endPoint y: 164, distance: 77.2
click at [275, 163] on div "B-V-5NG9BDV" at bounding box center [227, 157] width 95 height 21
copy link "B-V-5NG9BDV"
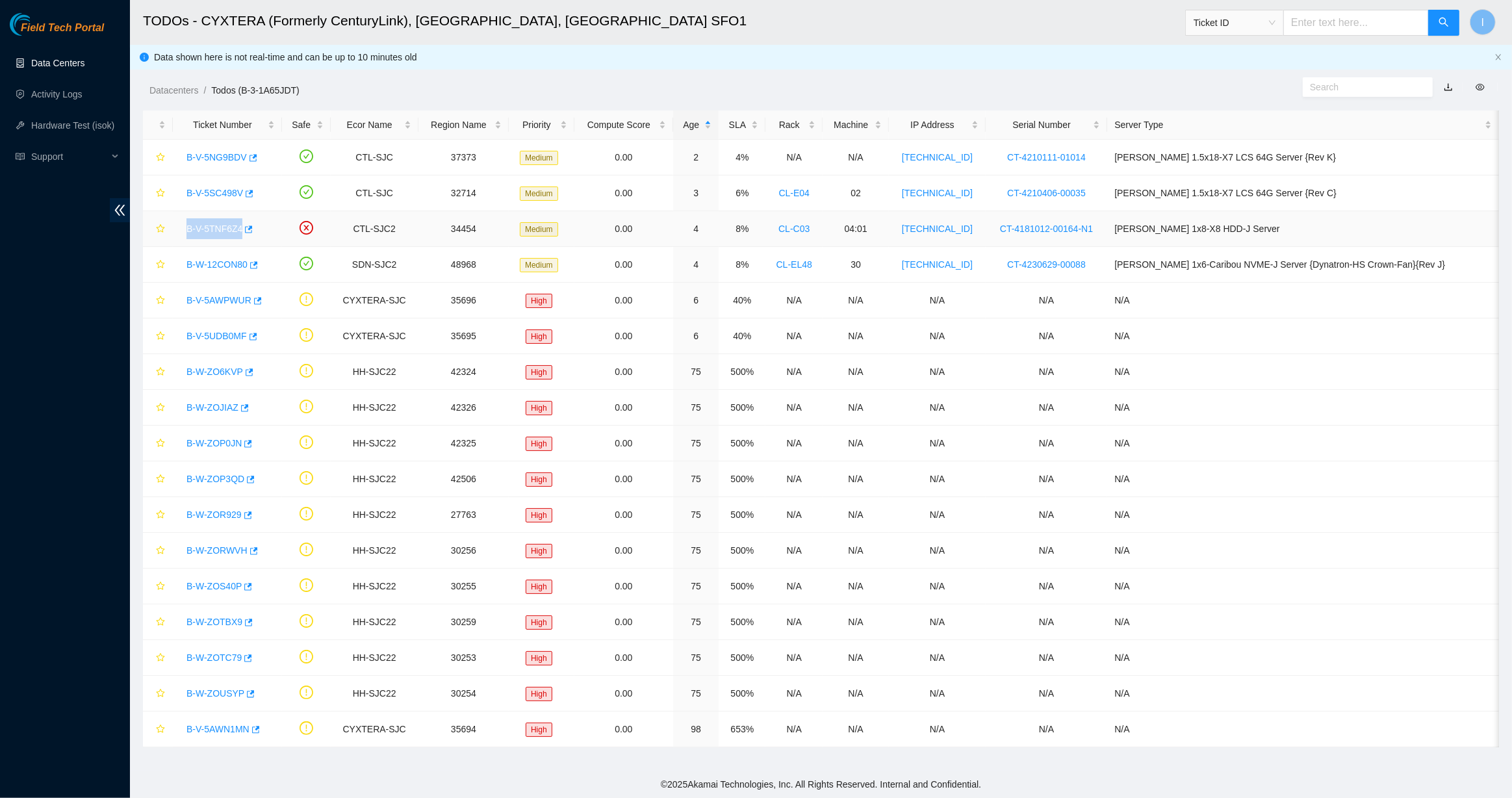
drag, startPoint x: 180, startPoint y: 225, endPoint x: 259, endPoint y: 227, distance: 79.0
click at [259, 227] on div "B-V-5TNF6Z4" at bounding box center [227, 229] width 95 height 21
copy link "B-V-5TNF6Z4"
click at [282, 294] on td "B-V-5AWPWUR" at bounding box center [227, 301] width 109 height 36
drag, startPoint x: 183, startPoint y: 195, endPoint x: 246, endPoint y: 187, distance: 63.5
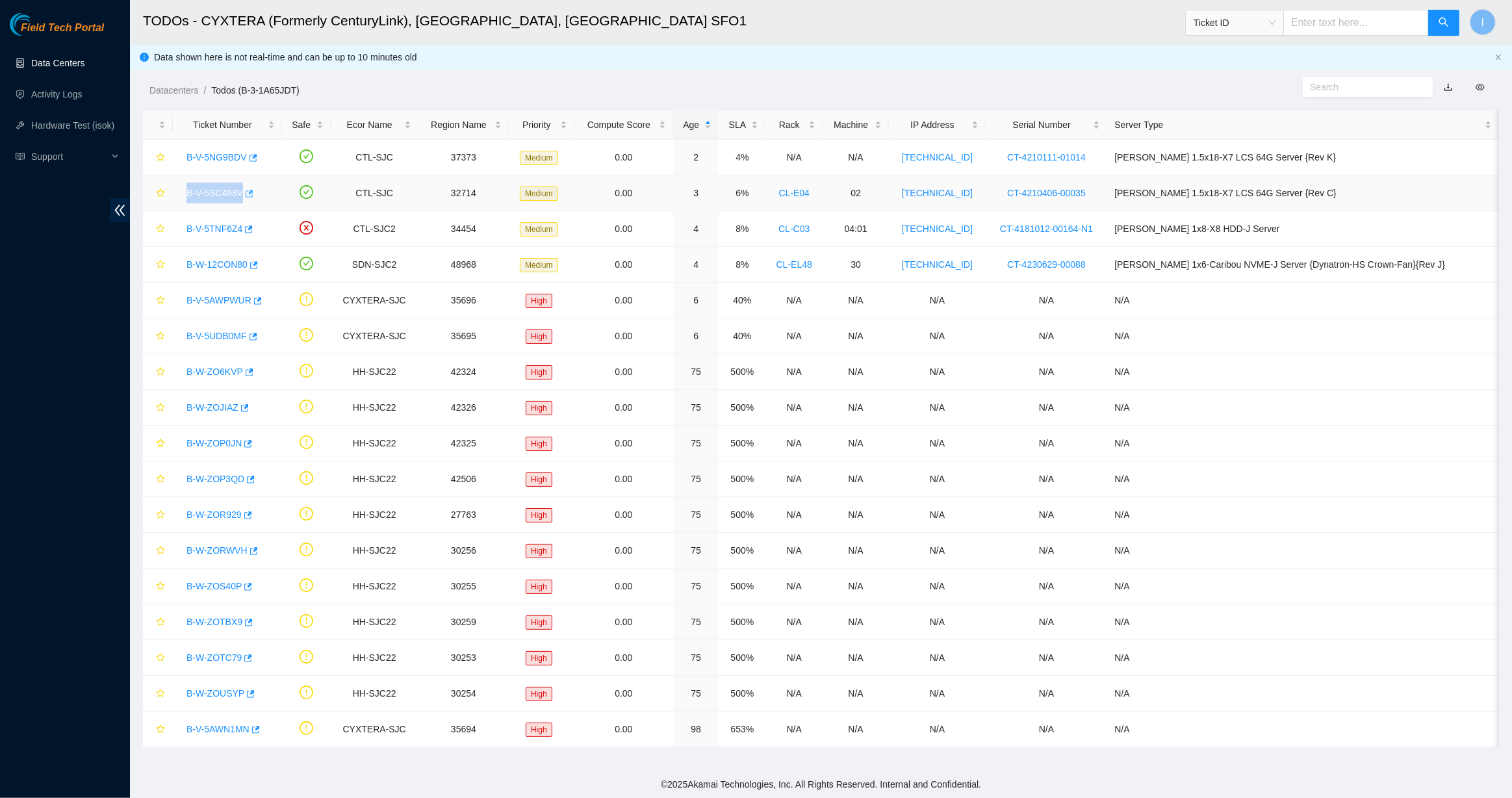
click at [246, 187] on div "B-V-5SC498V" at bounding box center [227, 193] width 95 height 21
copy link "B-V-5SC498V"
drag, startPoint x: 176, startPoint y: 262, endPoint x: 310, endPoint y: 271, distance: 134.3
click at [267, 263] on td "B-W-12CON80" at bounding box center [227, 265] width 109 height 36
copy link "B-W-12CON80"
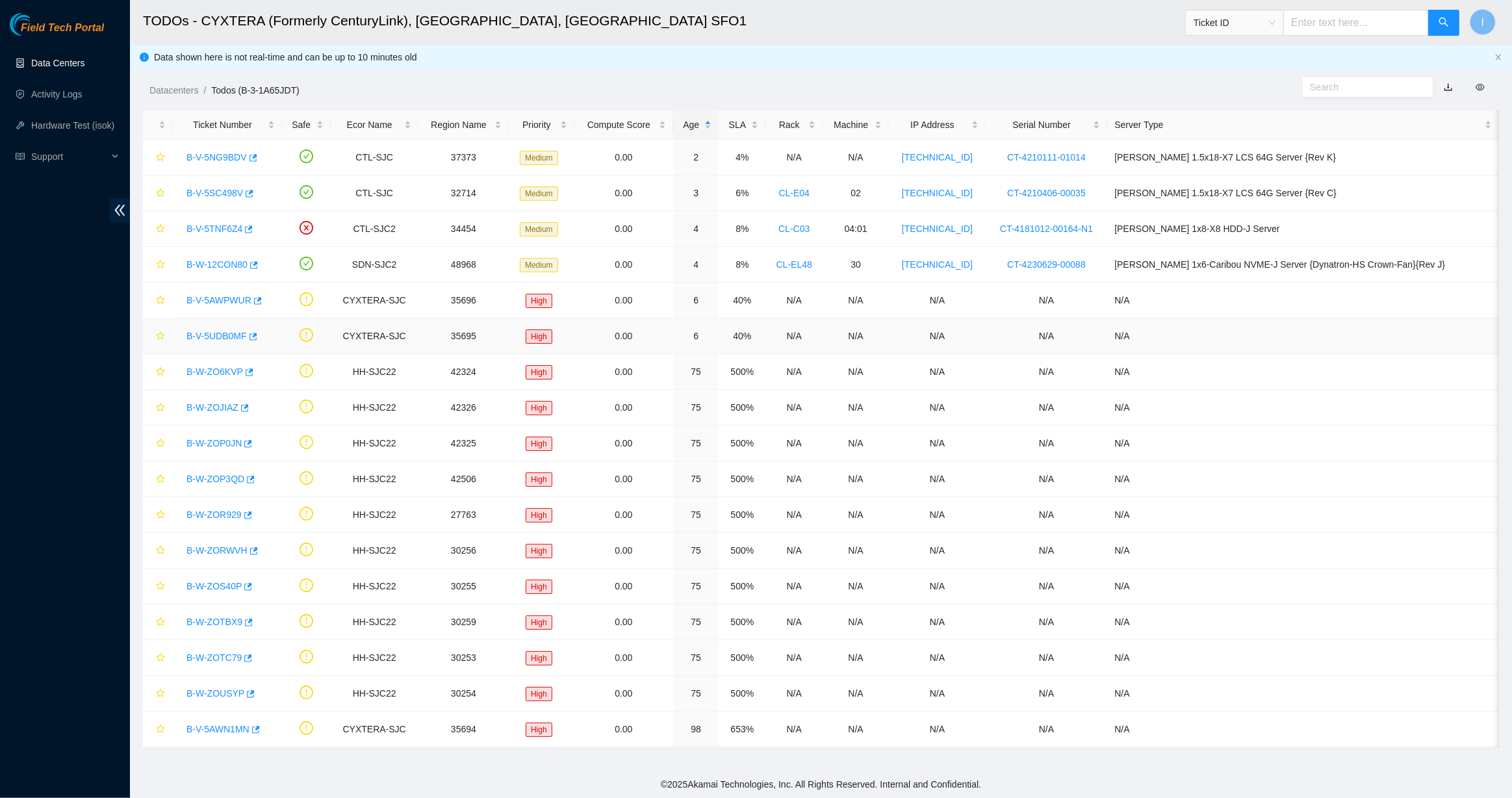
click at [317, 348] on td at bounding box center [306, 337] width 49 height 36
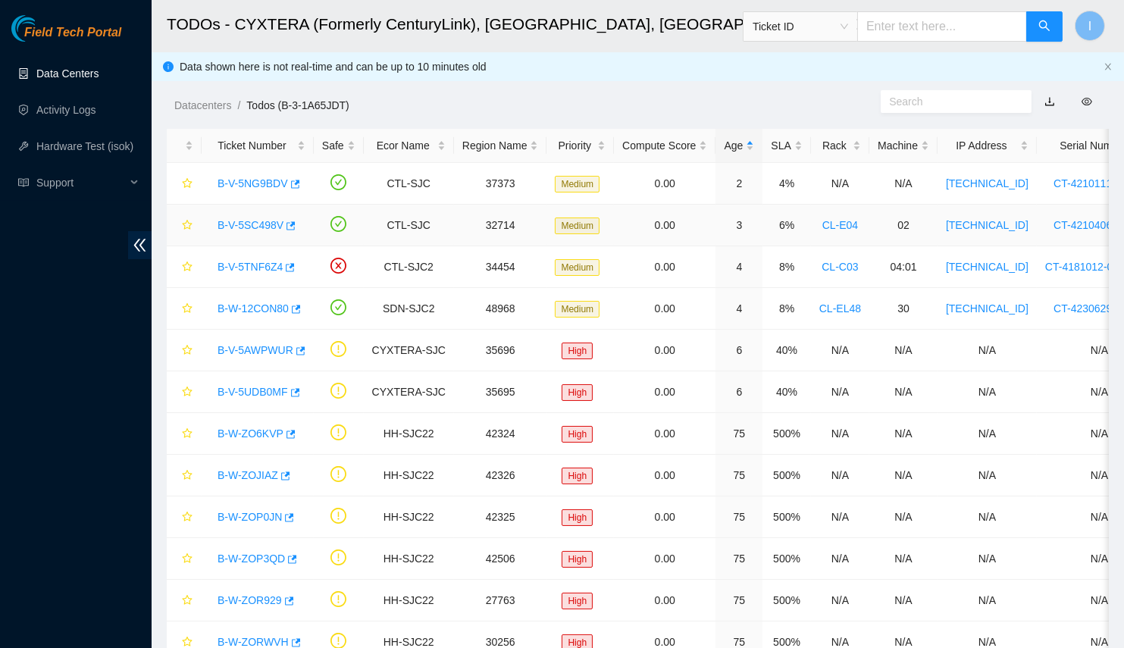
click at [256, 222] on link "B-V-5SC498V" at bounding box center [251, 225] width 66 height 12
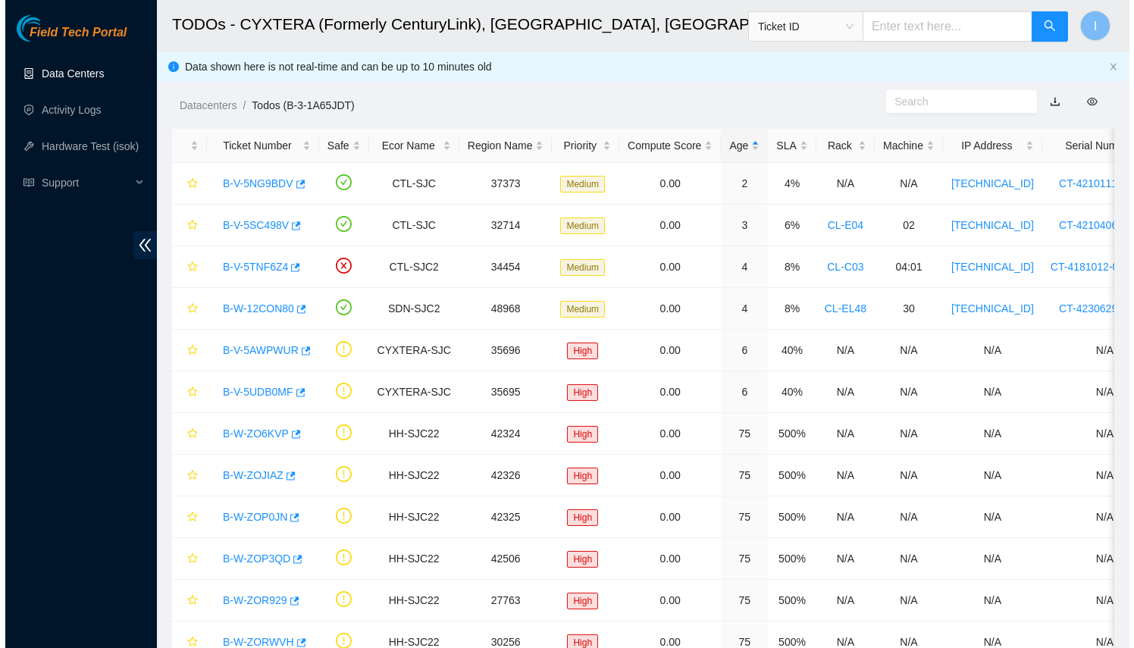
scroll to position [346, 0]
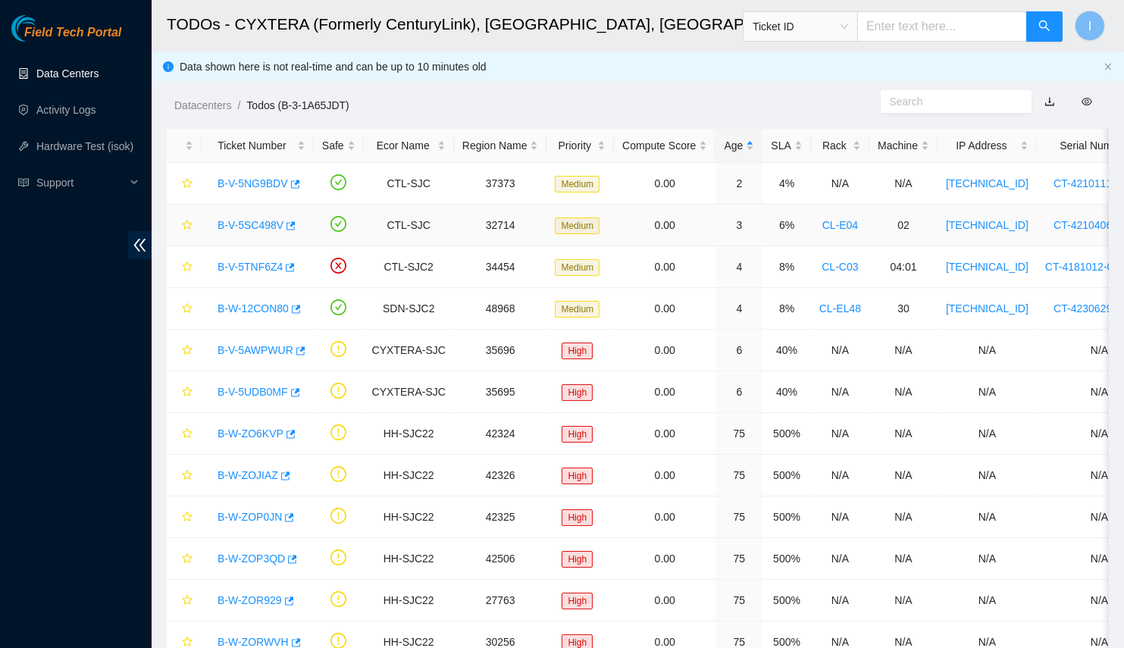
click at [234, 212] on td "B-V-5SC498V" at bounding box center [258, 226] width 112 height 42
click at [247, 228] on link "B-V-5SC498V" at bounding box center [251, 225] width 66 height 12
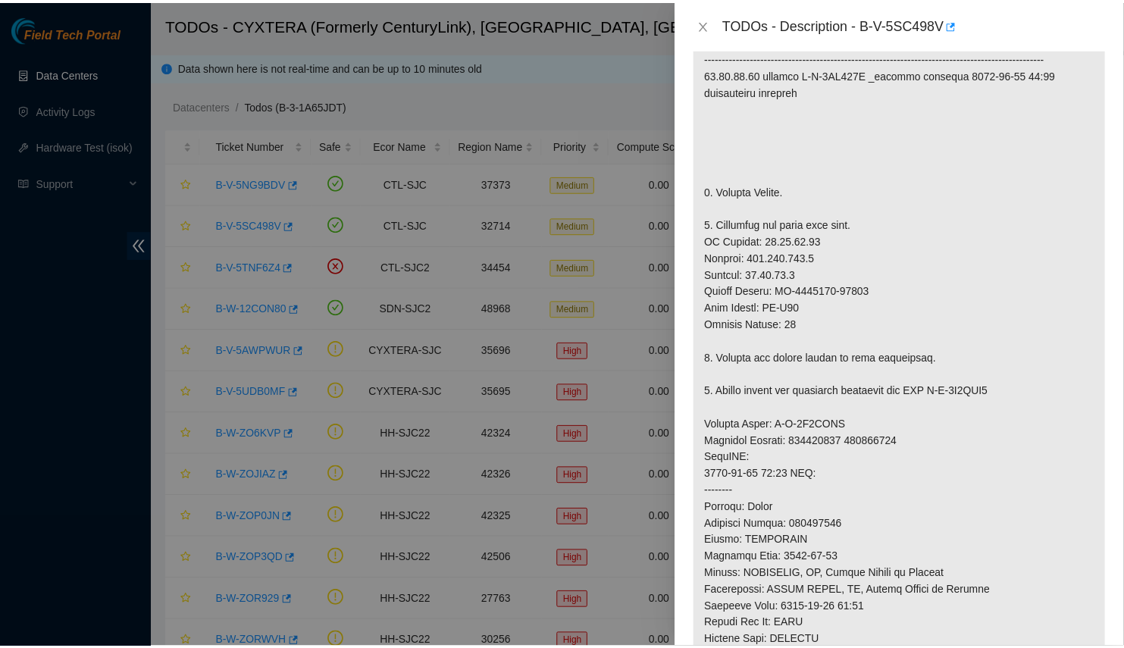
scroll to position [337, 0]
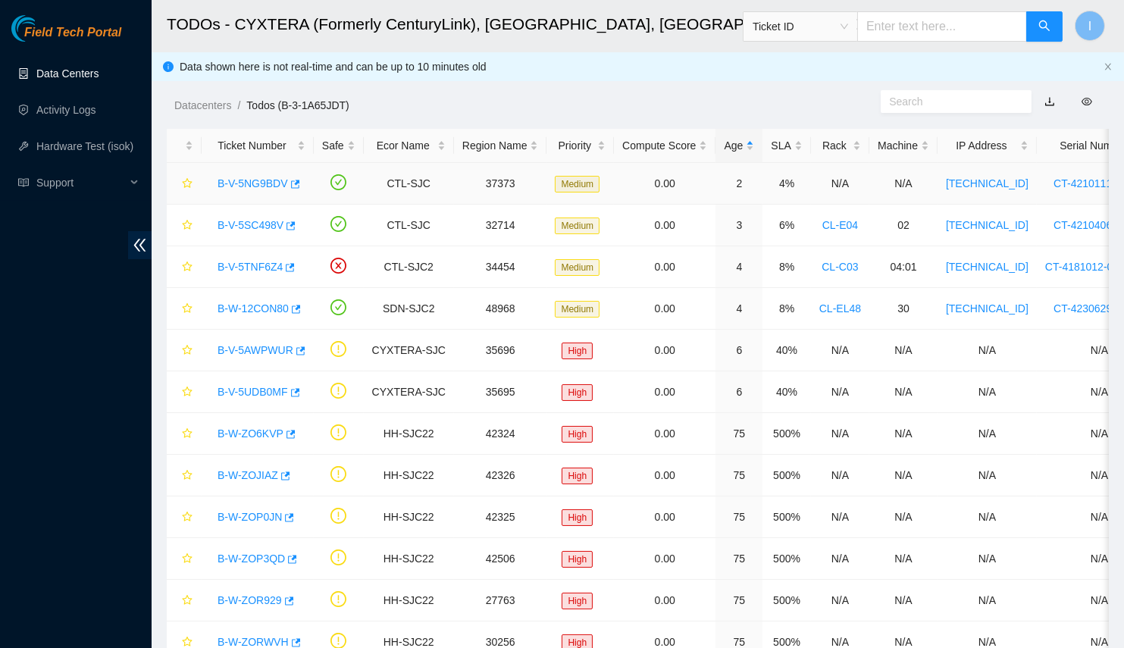
click at [249, 180] on link "B-V-5NG9BDV" at bounding box center [253, 183] width 71 height 12
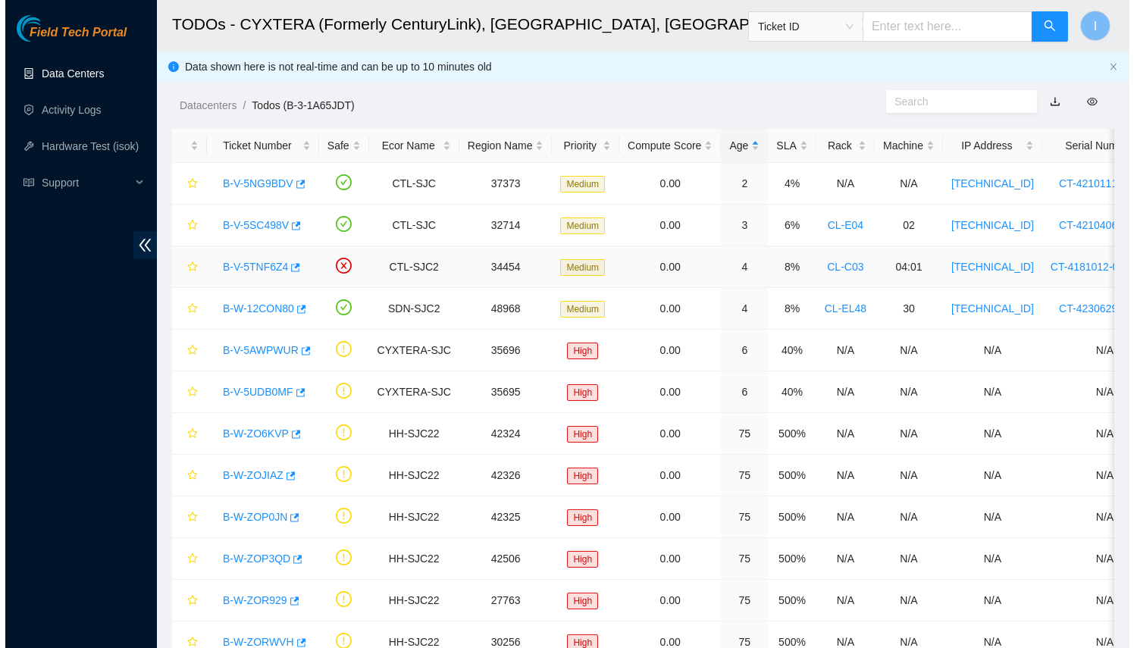
scroll to position [346, 0]
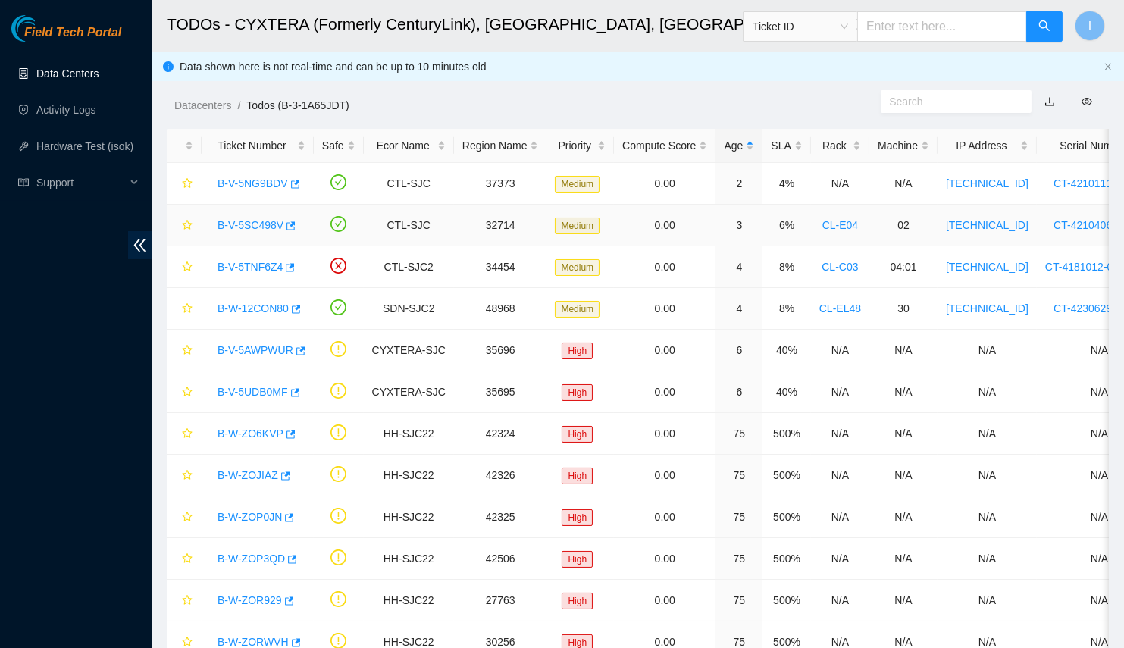
click at [256, 221] on link "B-V-5SC498V" at bounding box center [251, 225] width 66 height 12
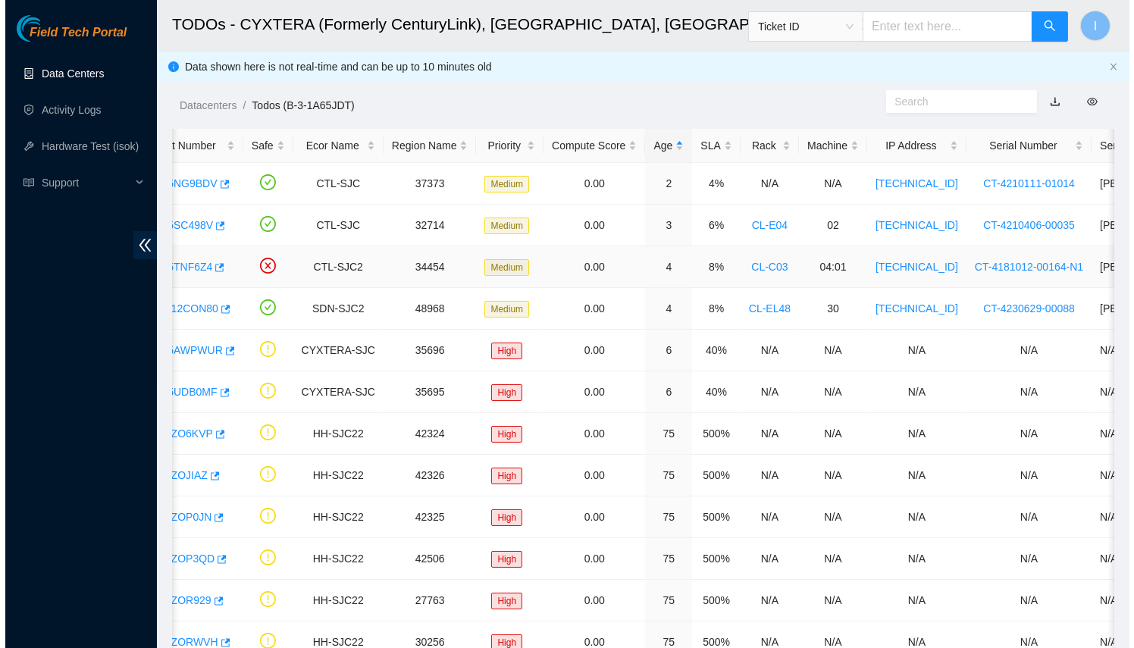
scroll to position [0, 0]
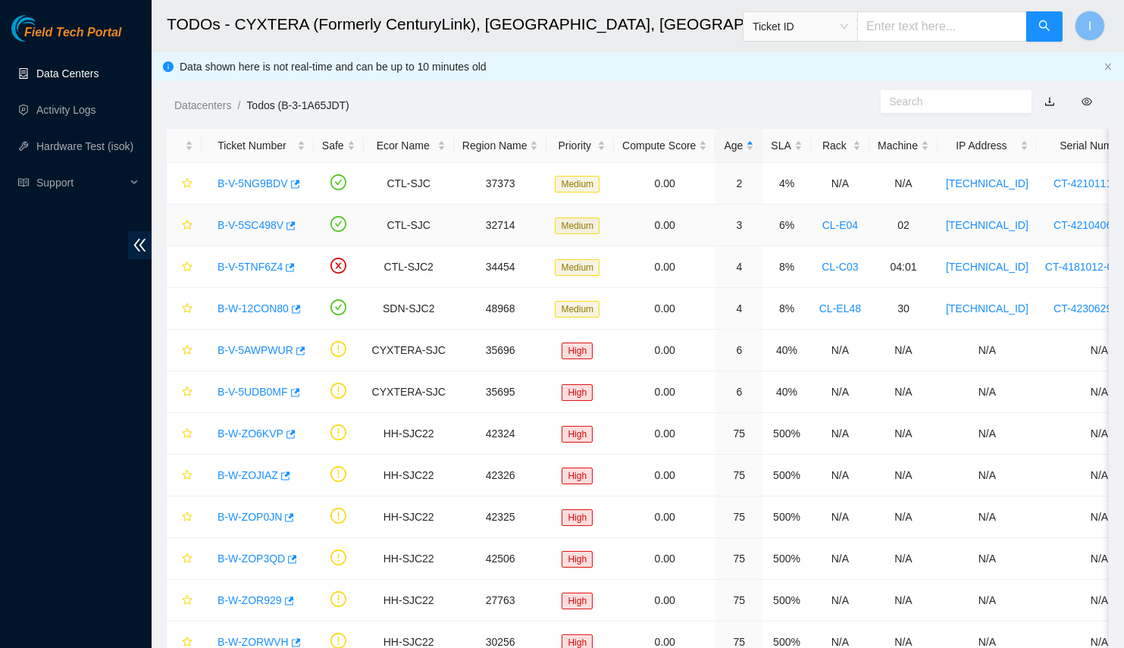
click at [255, 219] on link "B-V-5SC498V" at bounding box center [251, 225] width 66 height 12
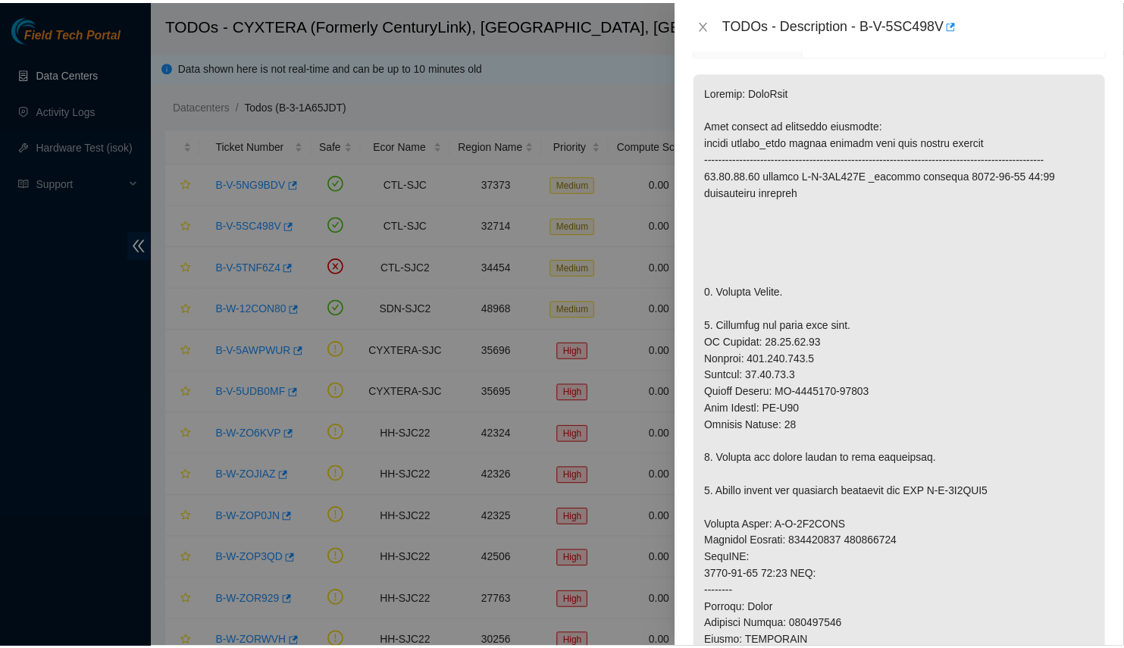
scroll to position [76, 0]
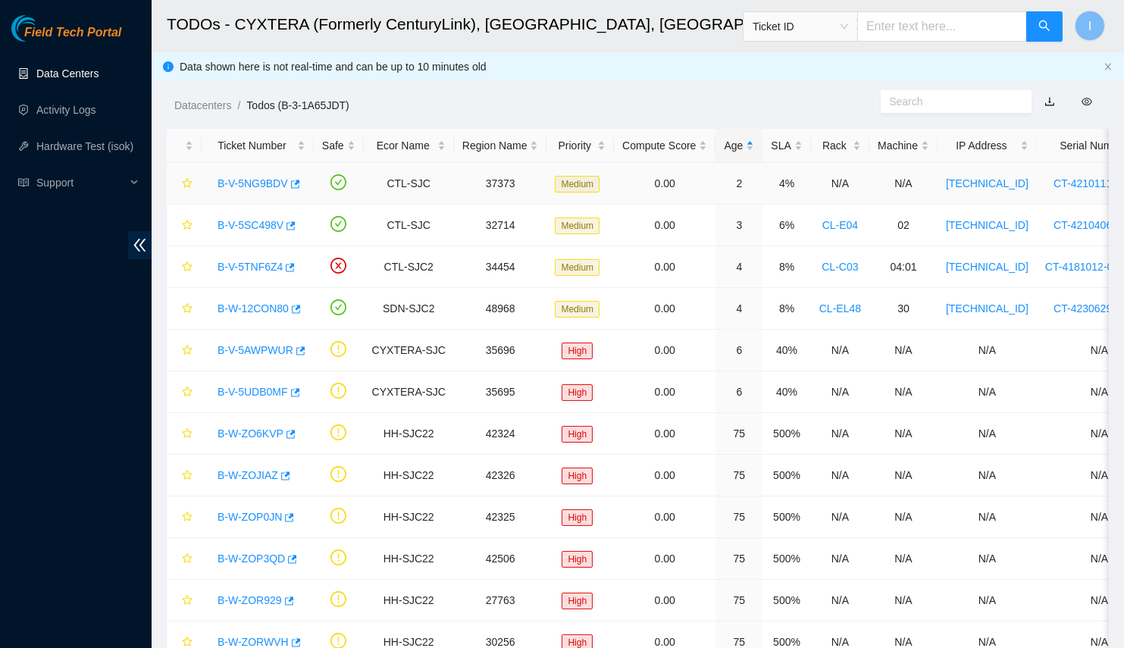
click at [254, 183] on link "B-V-5NG9BDV" at bounding box center [253, 183] width 71 height 12
click at [251, 220] on link "B-V-5SC498V" at bounding box center [251, 225] width 66 height 12
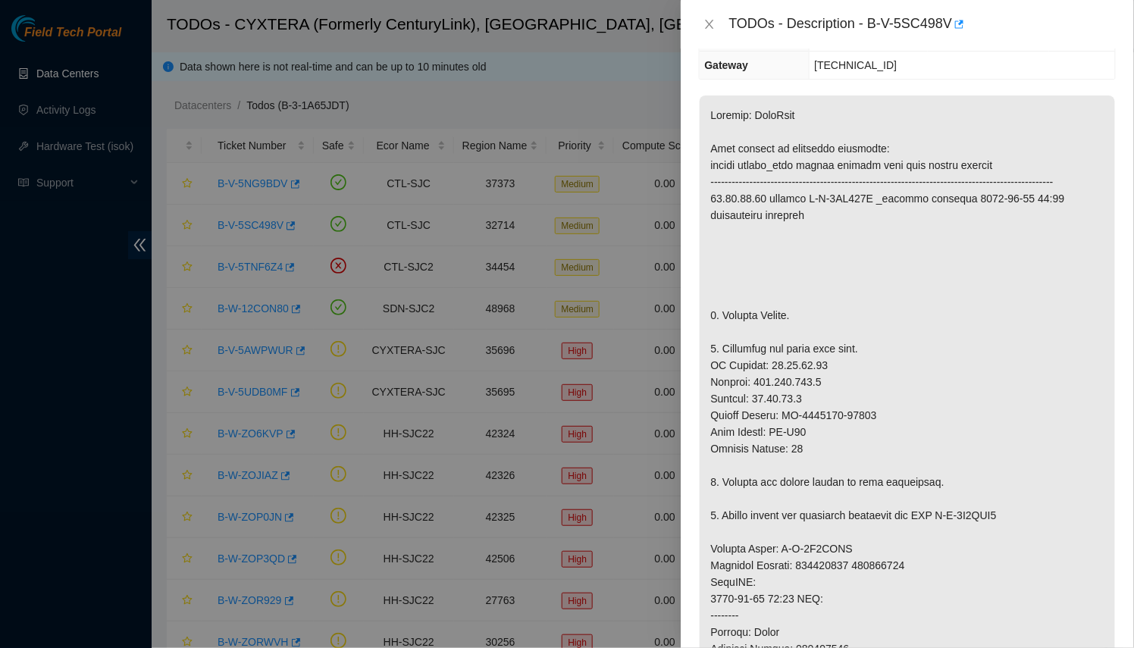
click at [403, 215] on div at bounding box center [567, 324] width 1134 height 648
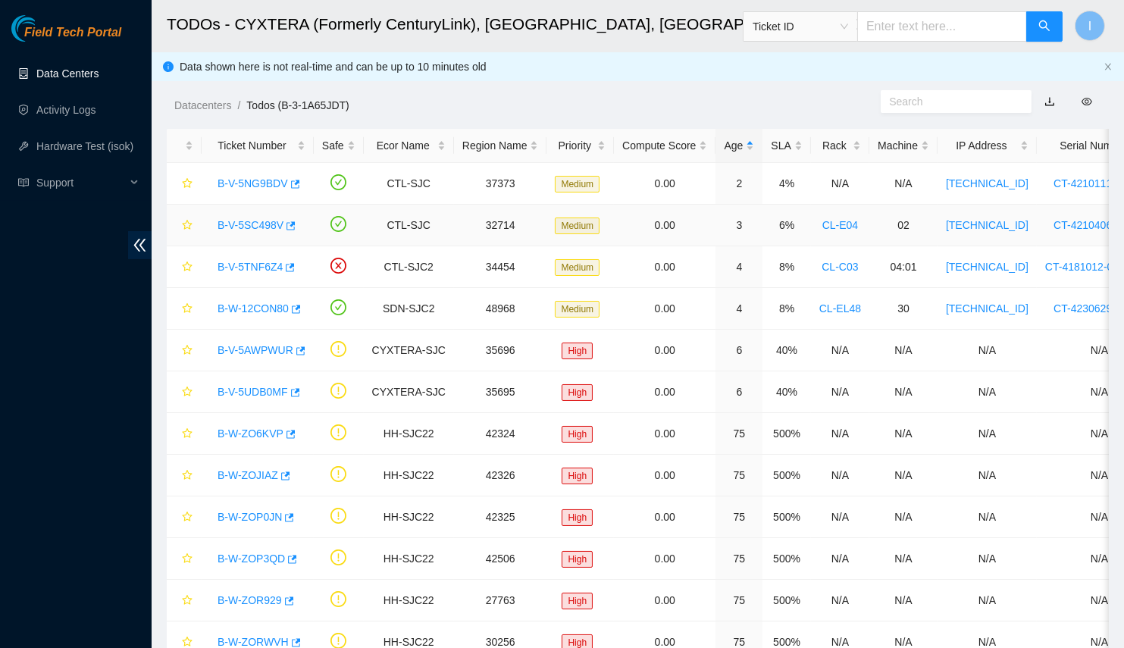
click at [296, 221] on div "B-V-5SC498V" at bounding box center [258, 225] width 96 height 24
click at [290, 224] on button "button" at bounding box center [290, 226] width 12 height 24
click at [294, 307] on icon "button" at bounding box center [296, 309] width 9 height 8
click at [845, 35] on span "Ticket ID" at bounding box center [801, 26] width 96 height 23
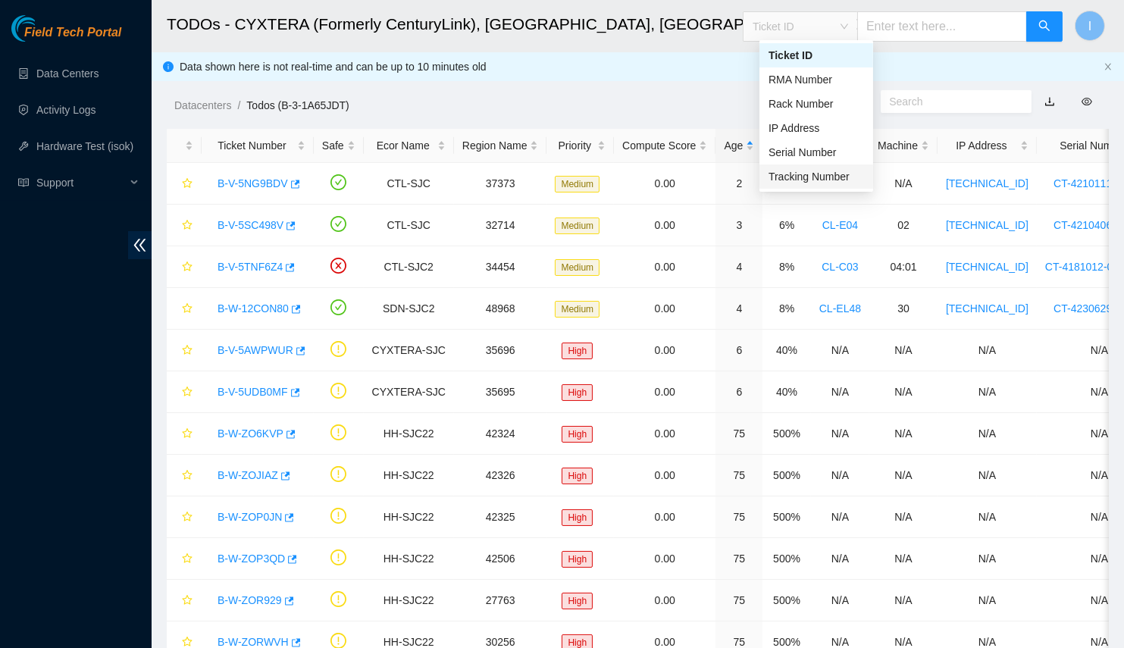
click at [798, 177] on div "Tracking Number" at bounding box center [817, 176] width 96 height 17
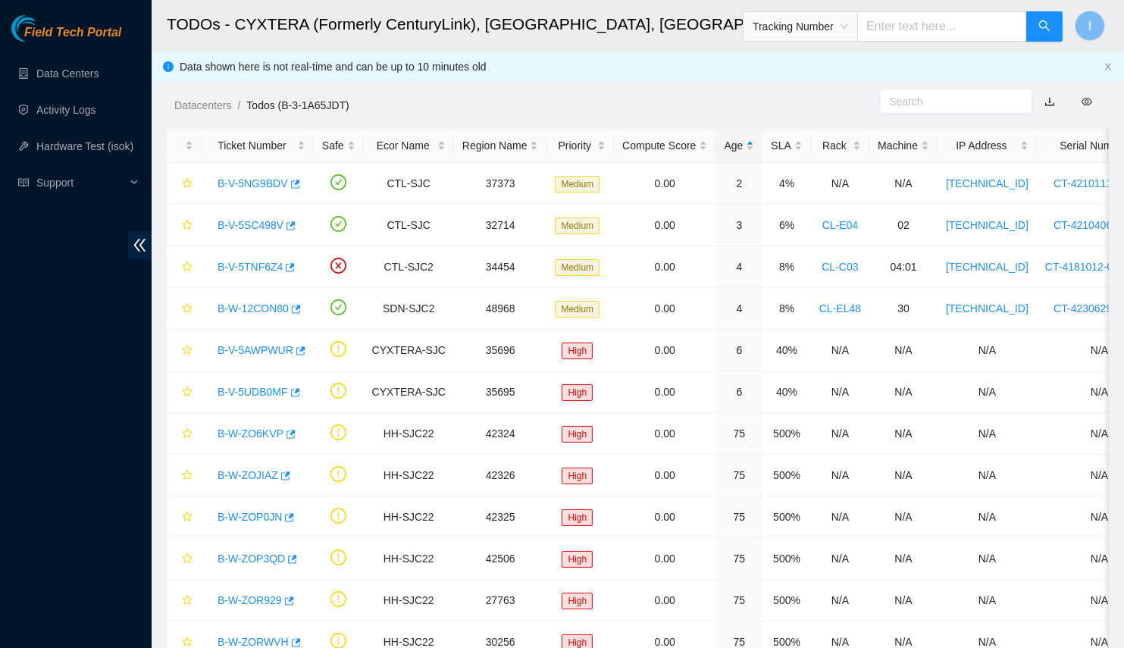
click at [924, 25] on input "text" at bounding box center [943, 26] width 170 height 30
type input "463470040496"
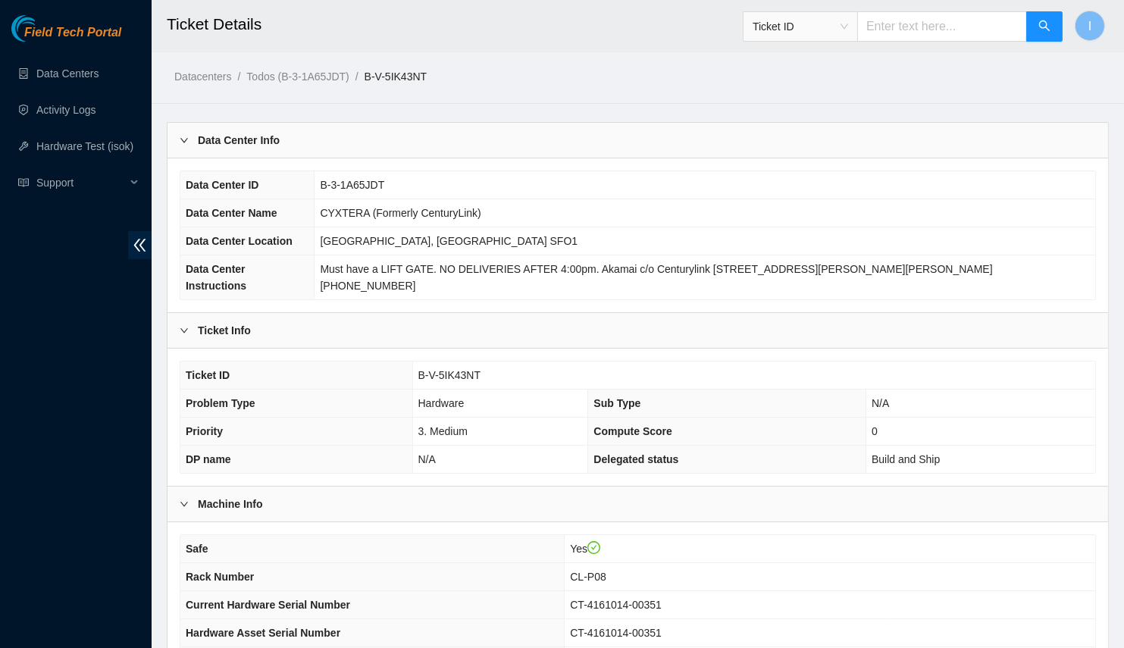
click at [428, 143] on div "Data Center Info" at bounding box center [638, 140] width 941 height 35
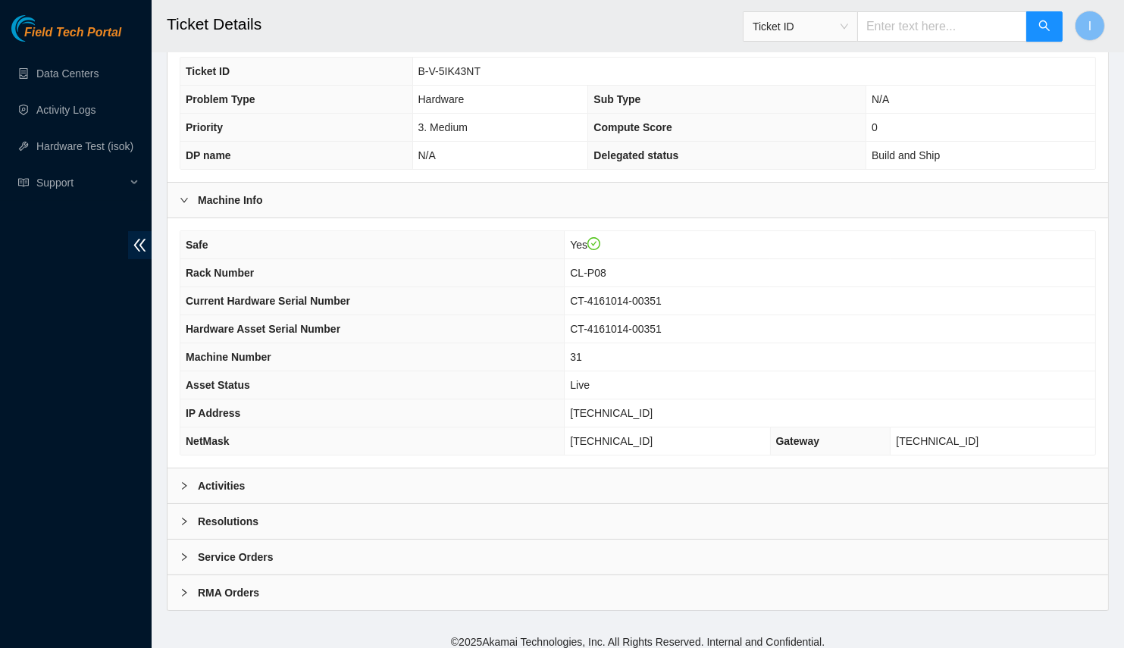
click at [365, 480] on div "Activities" at bounding box center [638, 486] width 941 height 35
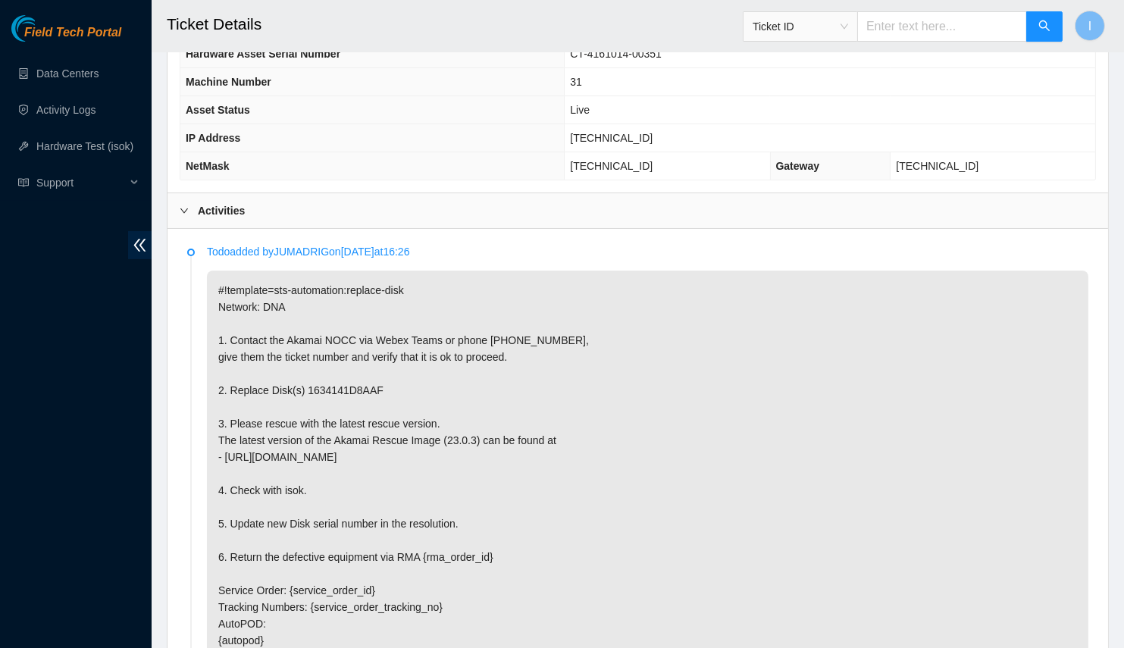
scroll to position [425, 0]
click at [381, 513] on p "#!template=sts-automation:replace-disk Network: DNA 1. Contact the Akamai NOCC …" at bounding box center [648, 515] width 882 height 490
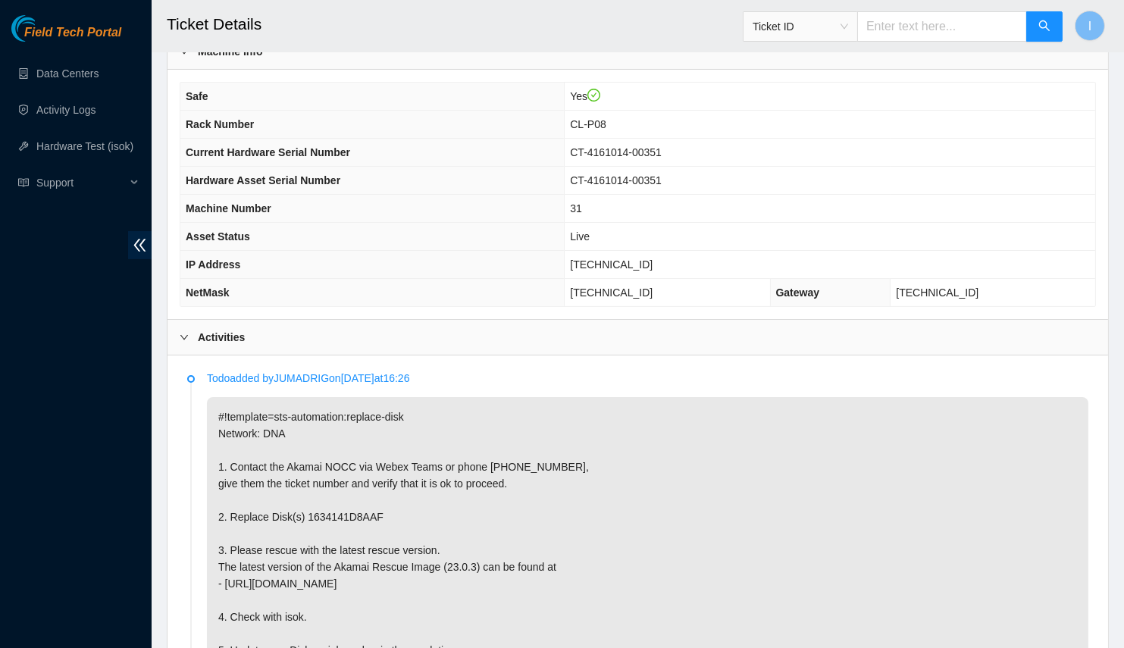
scroll to position [0, 0]
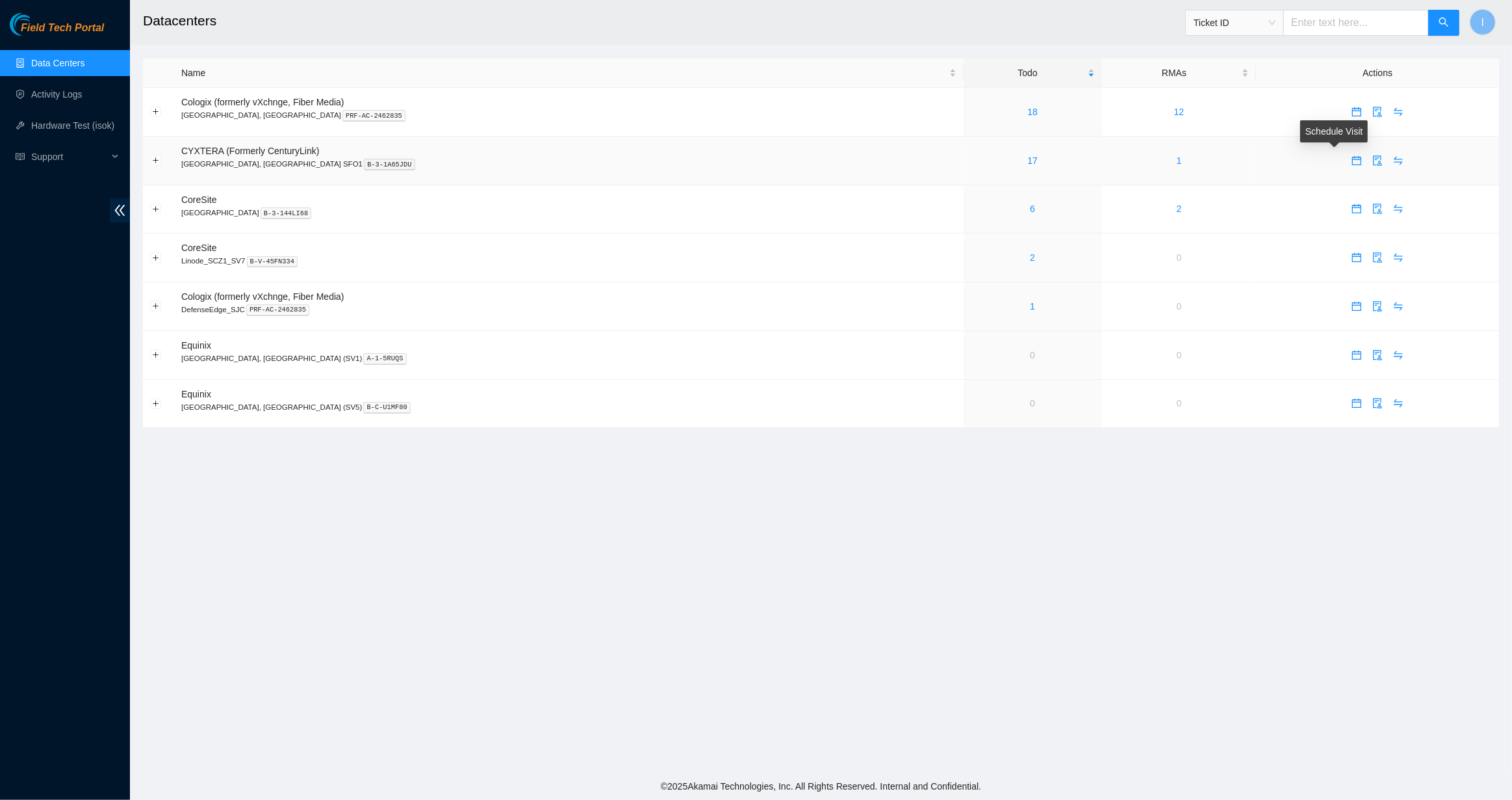
click at [1353, 162] on icon "calendar" at bounding box center [1357, 159] width 9 height 9
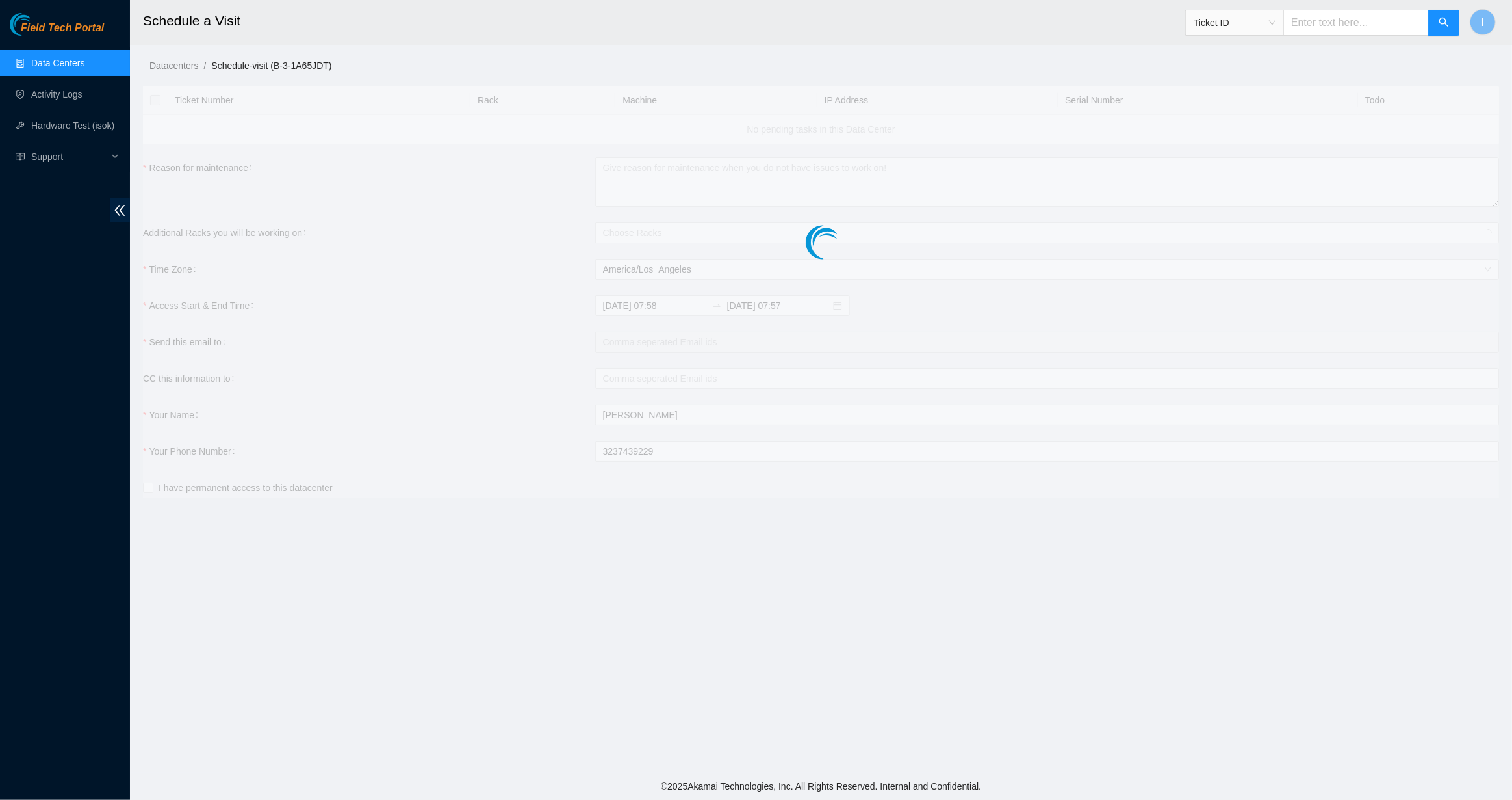
checkbox input "true"
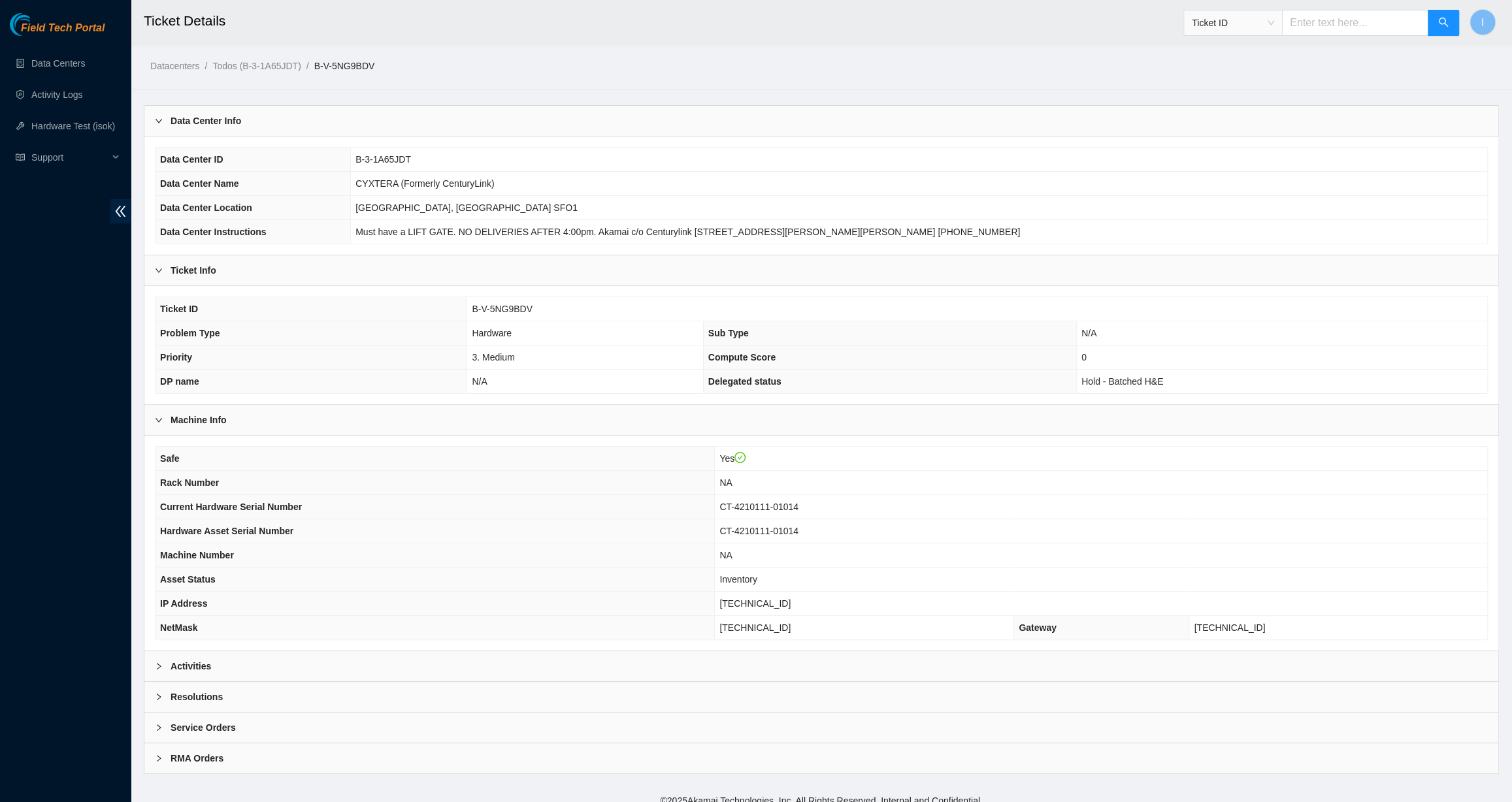
scroll to position [9, 0]
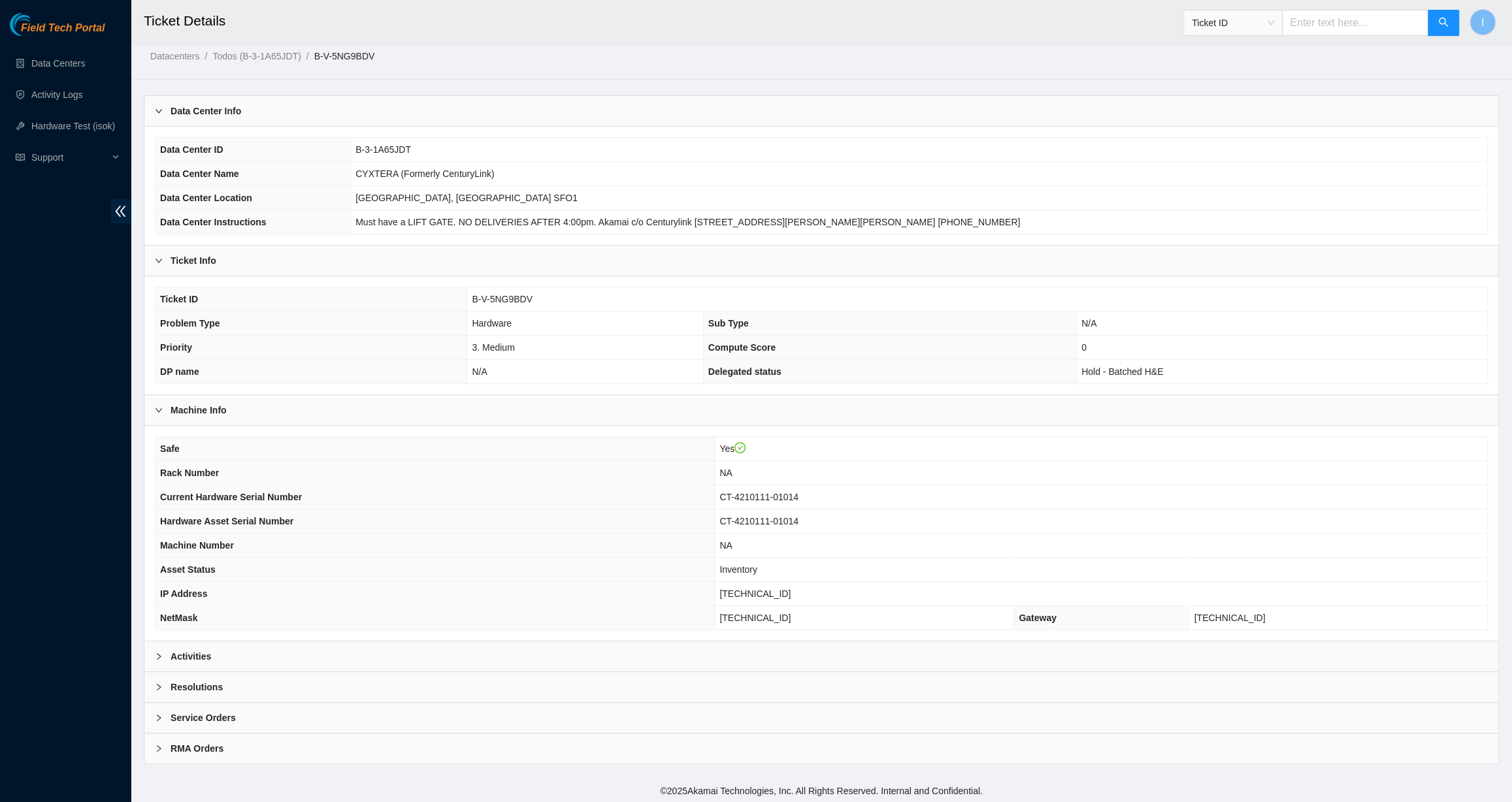
click at [300, 112] on div "Data Center Info" at bounding box center [821, 110] width 1353 height 30
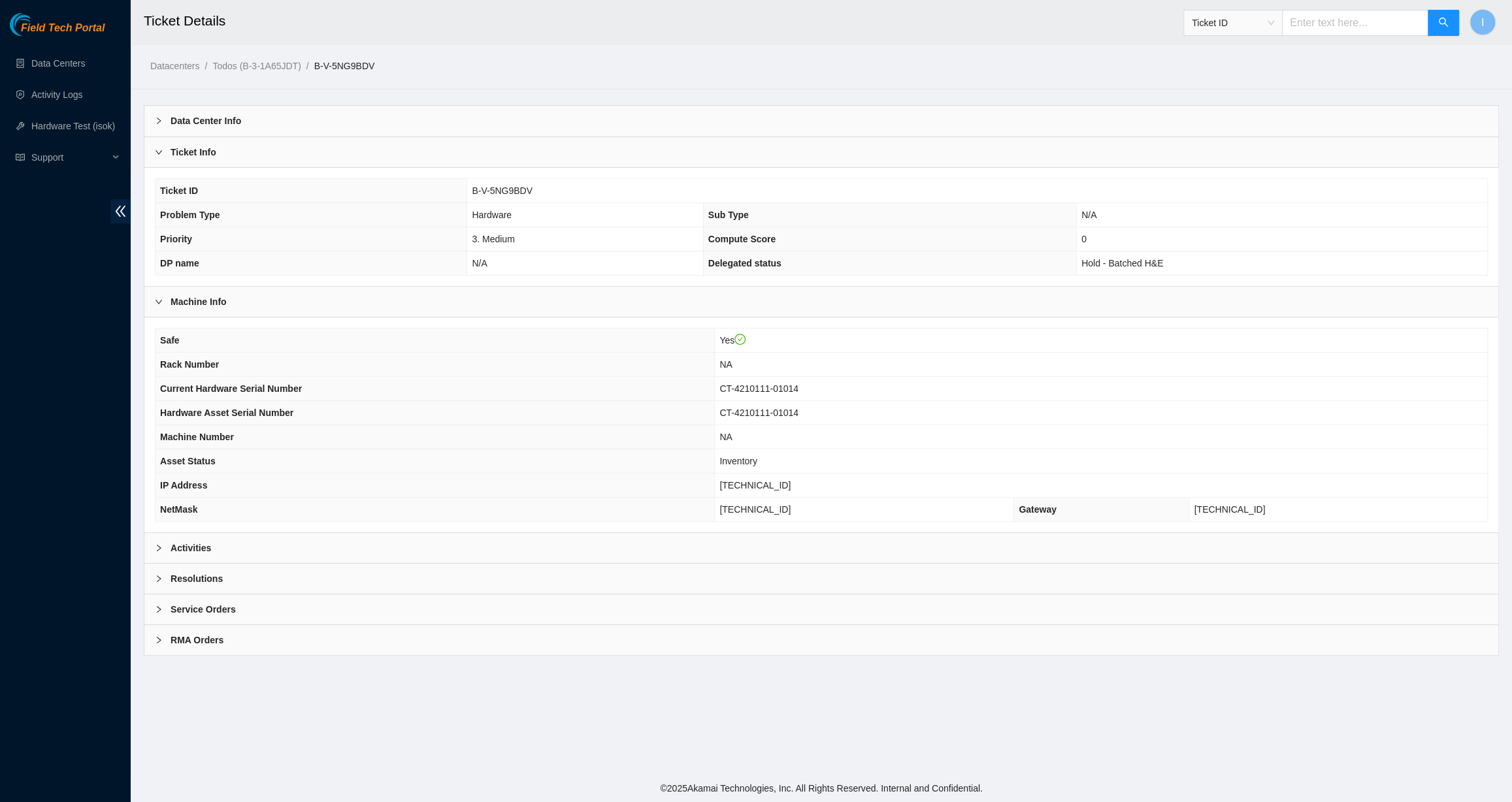
scroll to position [0, 0]
click at [351, 563] on div "Data Center Info Data Center ID B-3-1A65JDT Data Center Name CYXTERA (Formerly …" at bounding box center [825, 380] width 1363 height 550
click at [358, 558] on div "Activities" at bounding box center [825, 547] width 1362 height 30
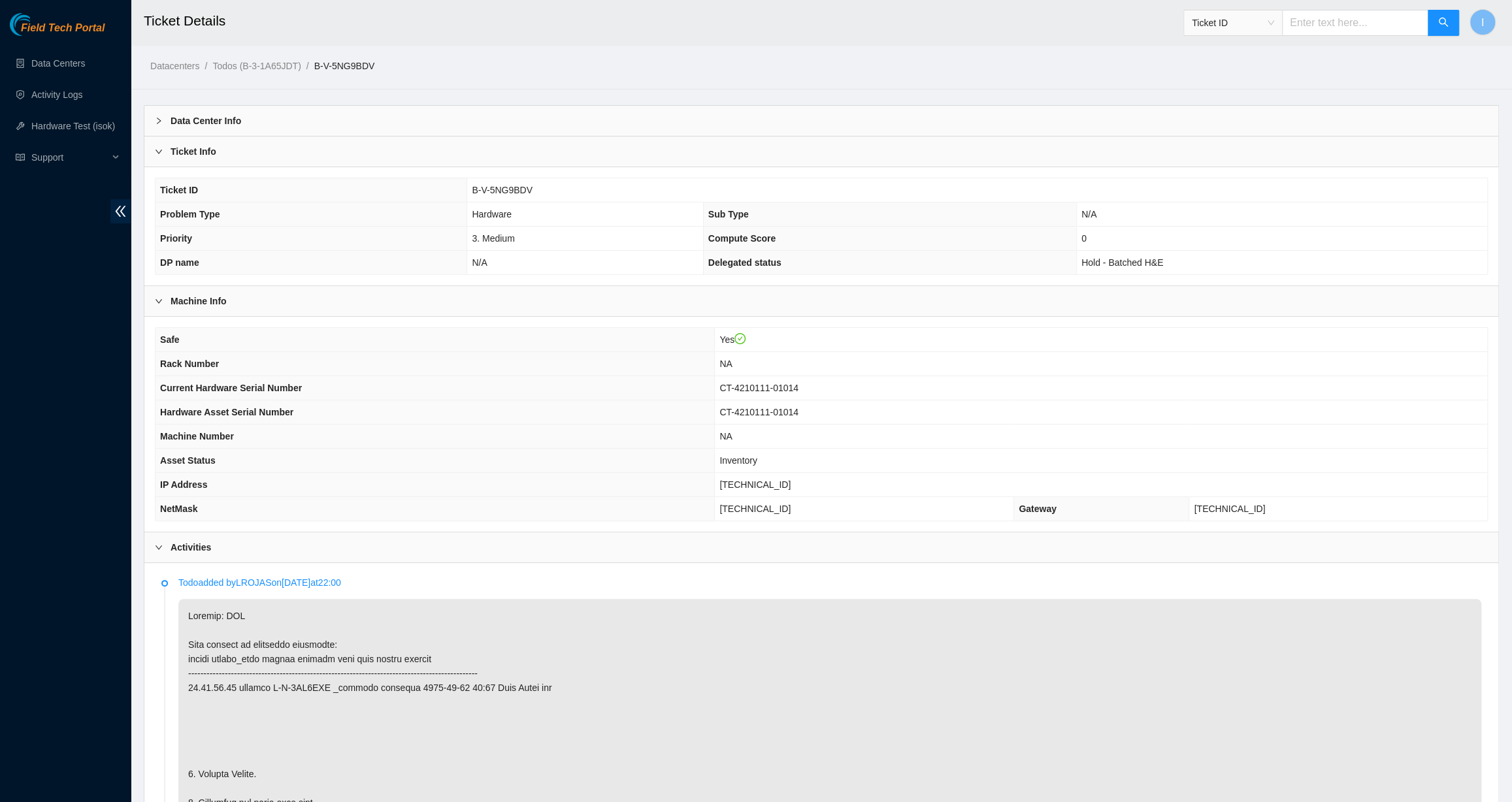
drag, startPoint x: 63, startPoint y: 493, endPoint x: 68, endPoint y: 486, distance: 8.6
click at [63, 492] on div "Field Tech Portal Data Centers Activity Logs Hardware Test (isok) Support" at bounding box center [65, 407] width 131 height 789
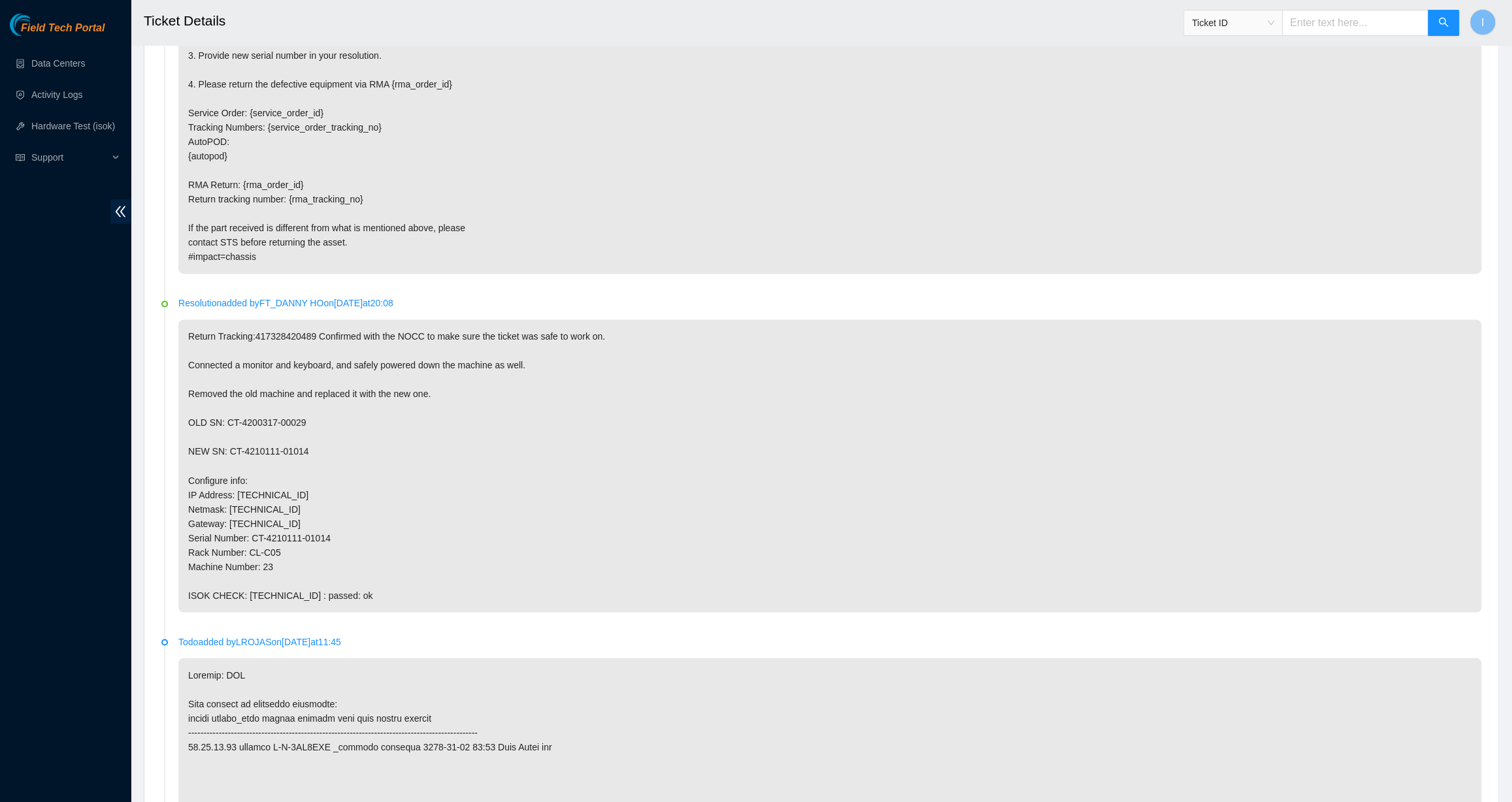
scroll to position [1663, 0]
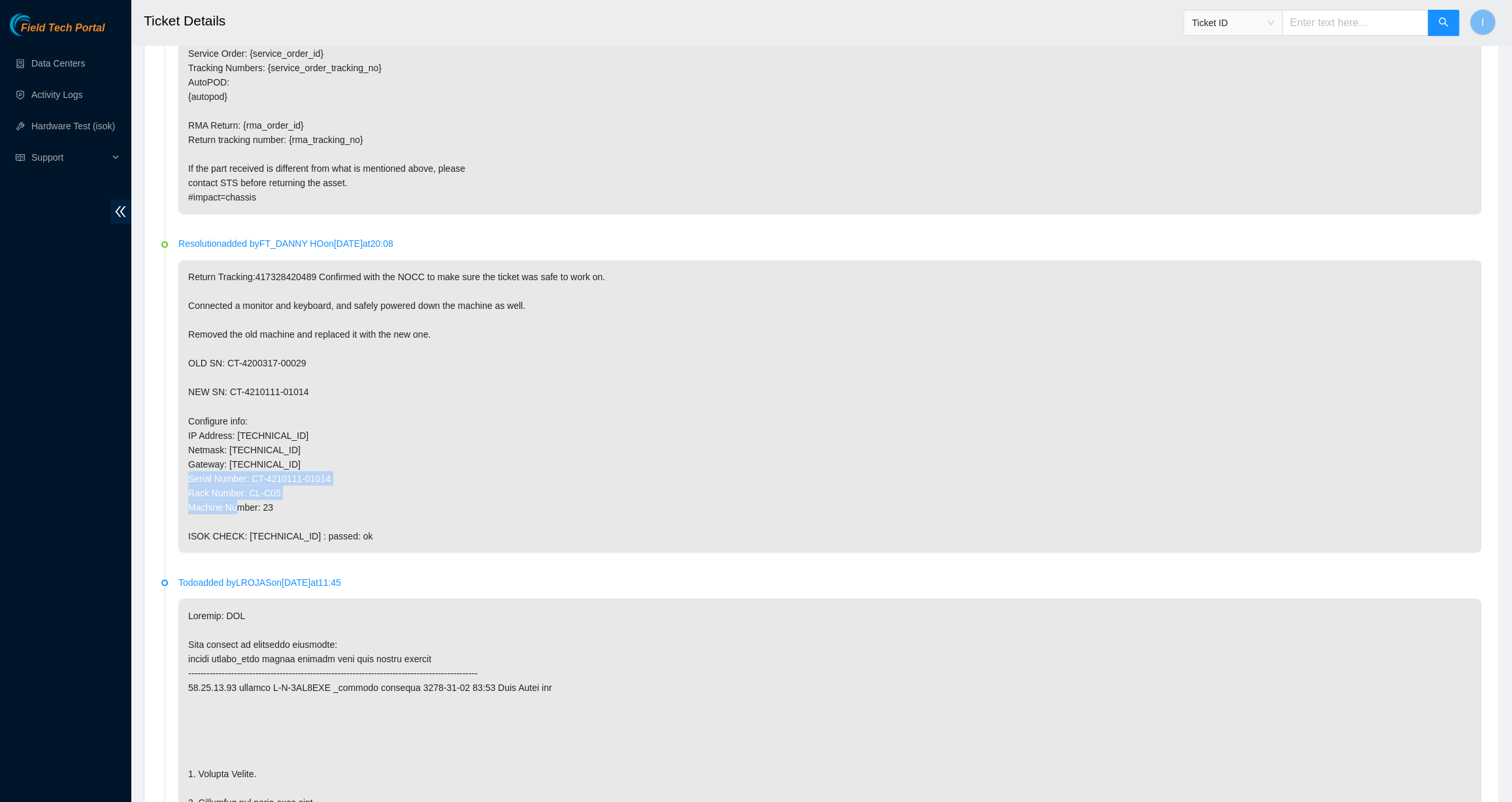
drag, startPoint x: 282, startPoint y: 507, endPoint x: 222, endPoint y: 483, distance: 64.6
click at [221, 483] on p "Return Tracking:417328420489 Confirmed with the NOCC to make sure the ticket wa…" at bounding box center [830, 407] width 1303 height 293
click at [233, 484] on p "Return Tracking:417328420489 Confirmed with the NOCC to make sure the ticket wa…" at bounding box center [830, 407] width 1303 height 293
drag, startPoint x: 235, startPoint y: 490, endPoint x: 300, endPoint y: 497, distance: 65.4
click at [300, 497] on p "Return Tracking:417328420489 Confirmed with the NOCC to make sure the ticket wa…" at bounding box center [830, 407] width 1303 height 293
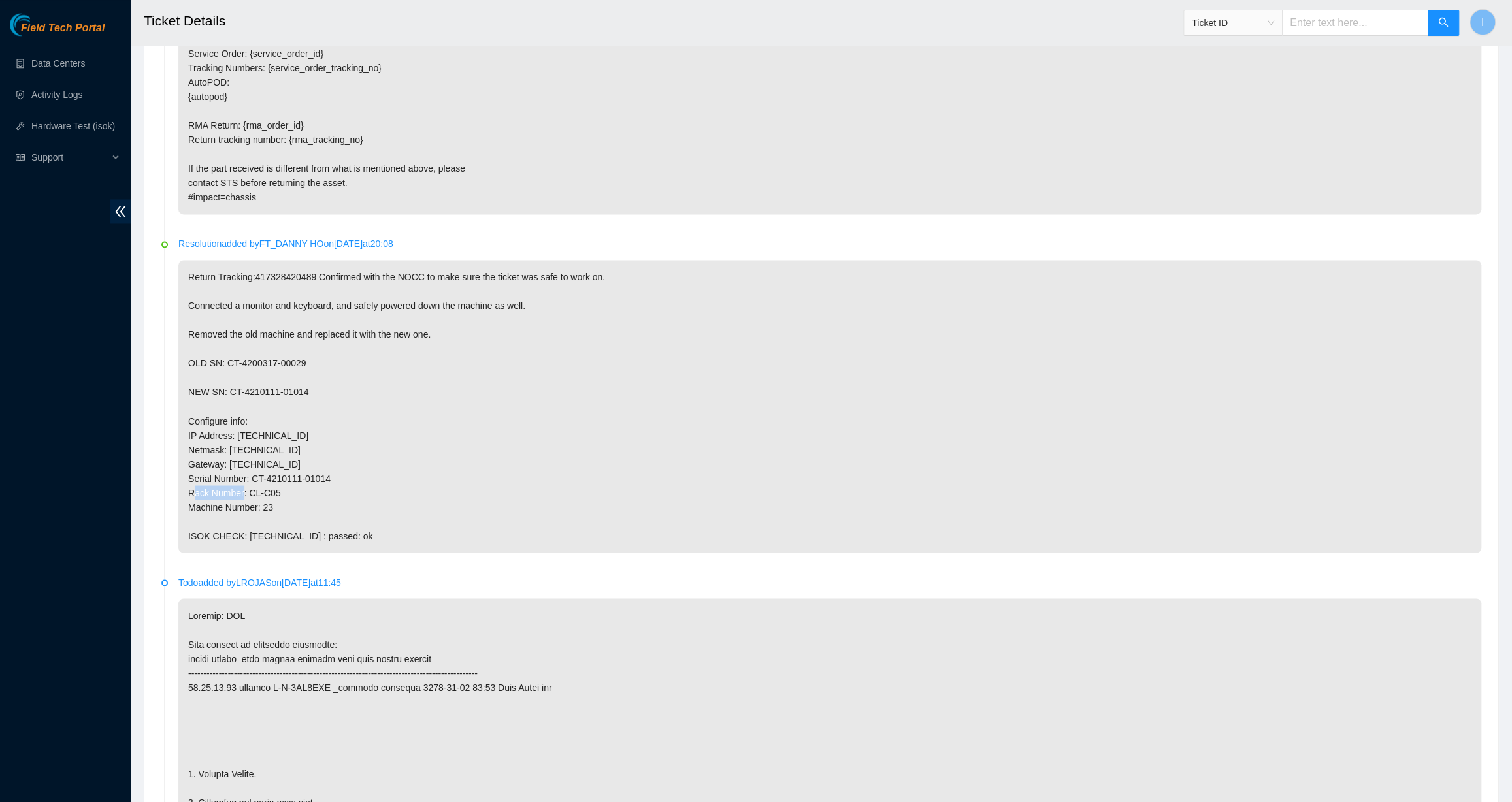
click at [300, 497] on p "Return Tracking:417328420489 Confirmed with the NOCC to make sure the ticket wa…" at bounding box center [830, 407] width 1303 height 293
click at [277, 480] on p "Return Tracking:417328420489 Confirmed with the NOCC to make sure the ticket wa…" at bounding box center [830, 407] width 1303 height 293
click at [246, 496] on p "Return Tracking:417328420489 Confirmed with the NOCC to make sure the ticket wa…" at bounding box center [830, 407] width 1303 height 293
drag, startPoint x: 246, startPoint y: 496, endPoint x: 277, endPoint y: 496, distance: 31.0
click at [277, 496] on p "Return Tracking:417328420489 Confirmed with the NOCC to make sure the ticket wa…" at bounding box center [830, 407] width 1303 height 293
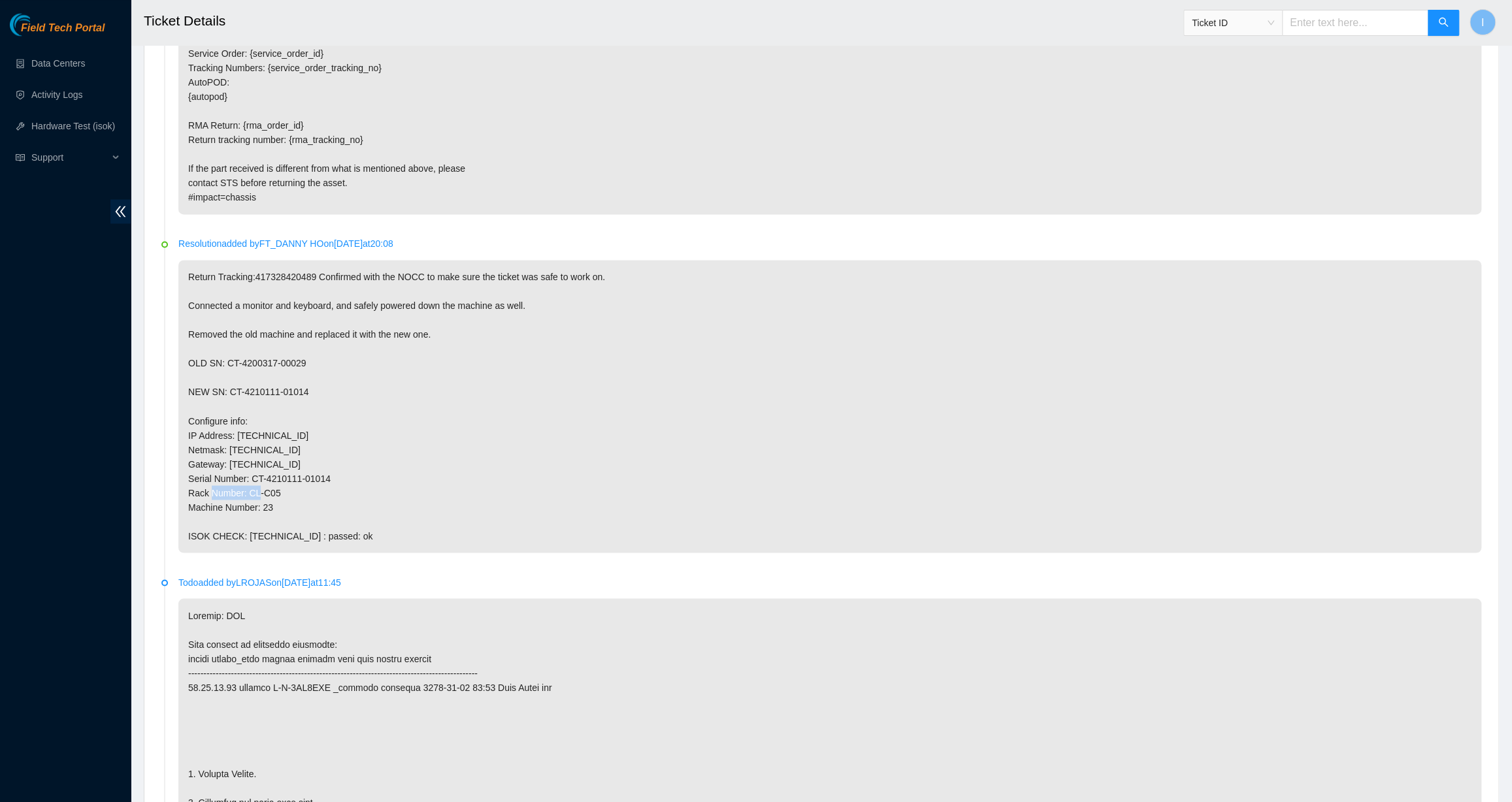
click at [277, 496] on p "Return Tracking:417328420489 Confirmed with the NOCC to make sure the ticket wa…" at bounding box center [830, 407] width 1303 height 293
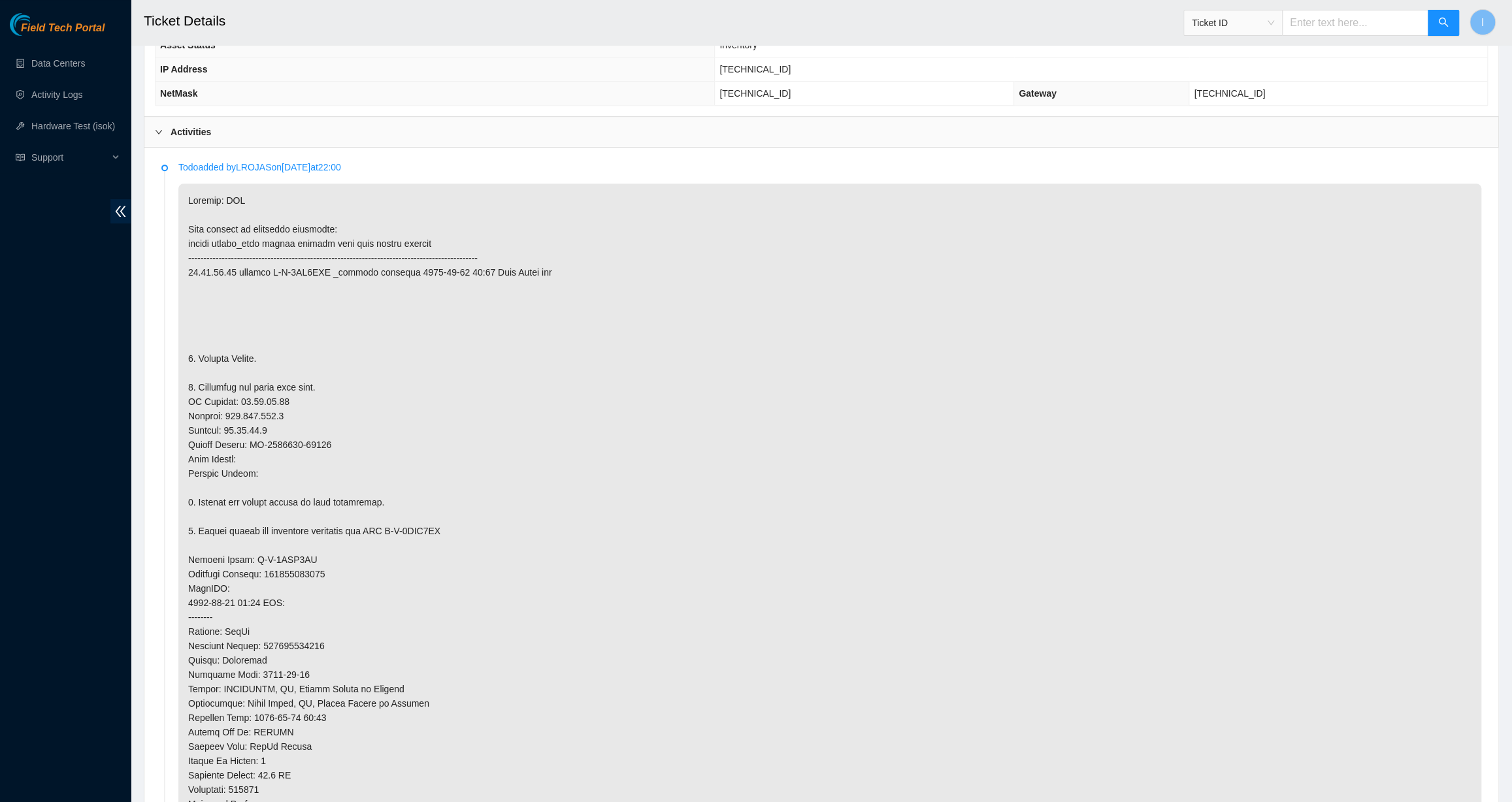
scroll to position [177, 0]
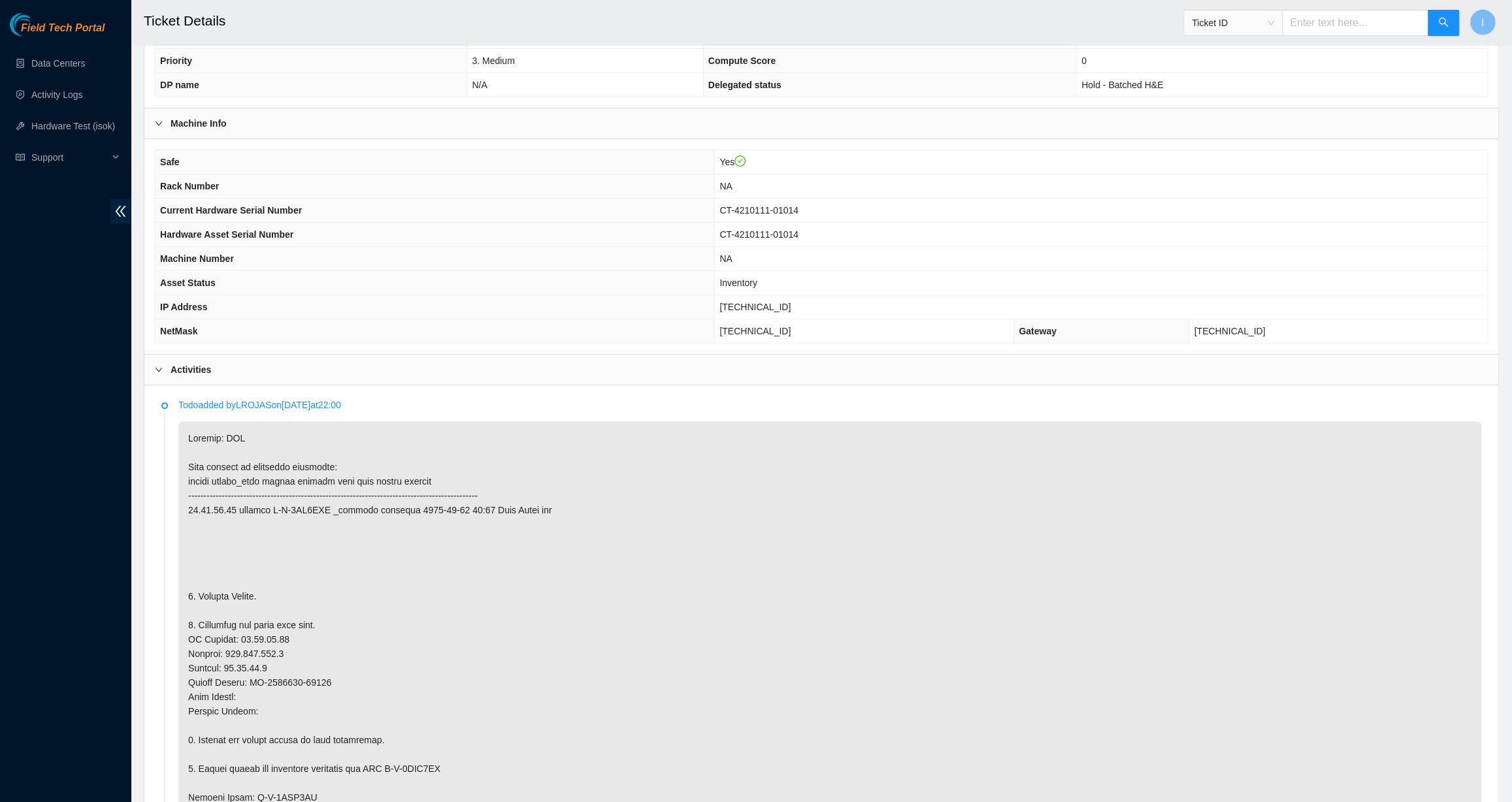
click at [238, 686] on p at bounding box center [830, 798] width 1303 height 753
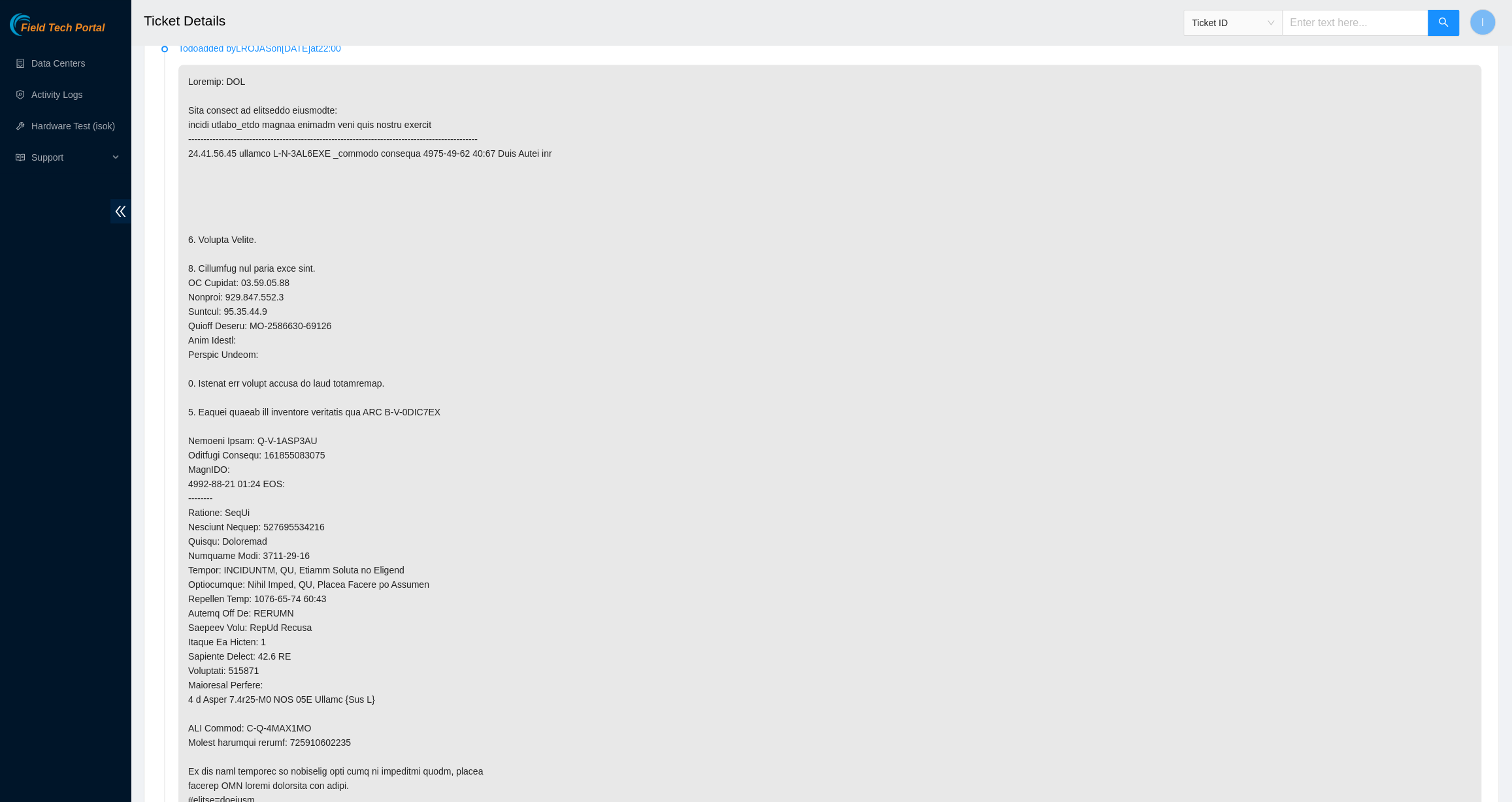
scroll to position [653, 0]
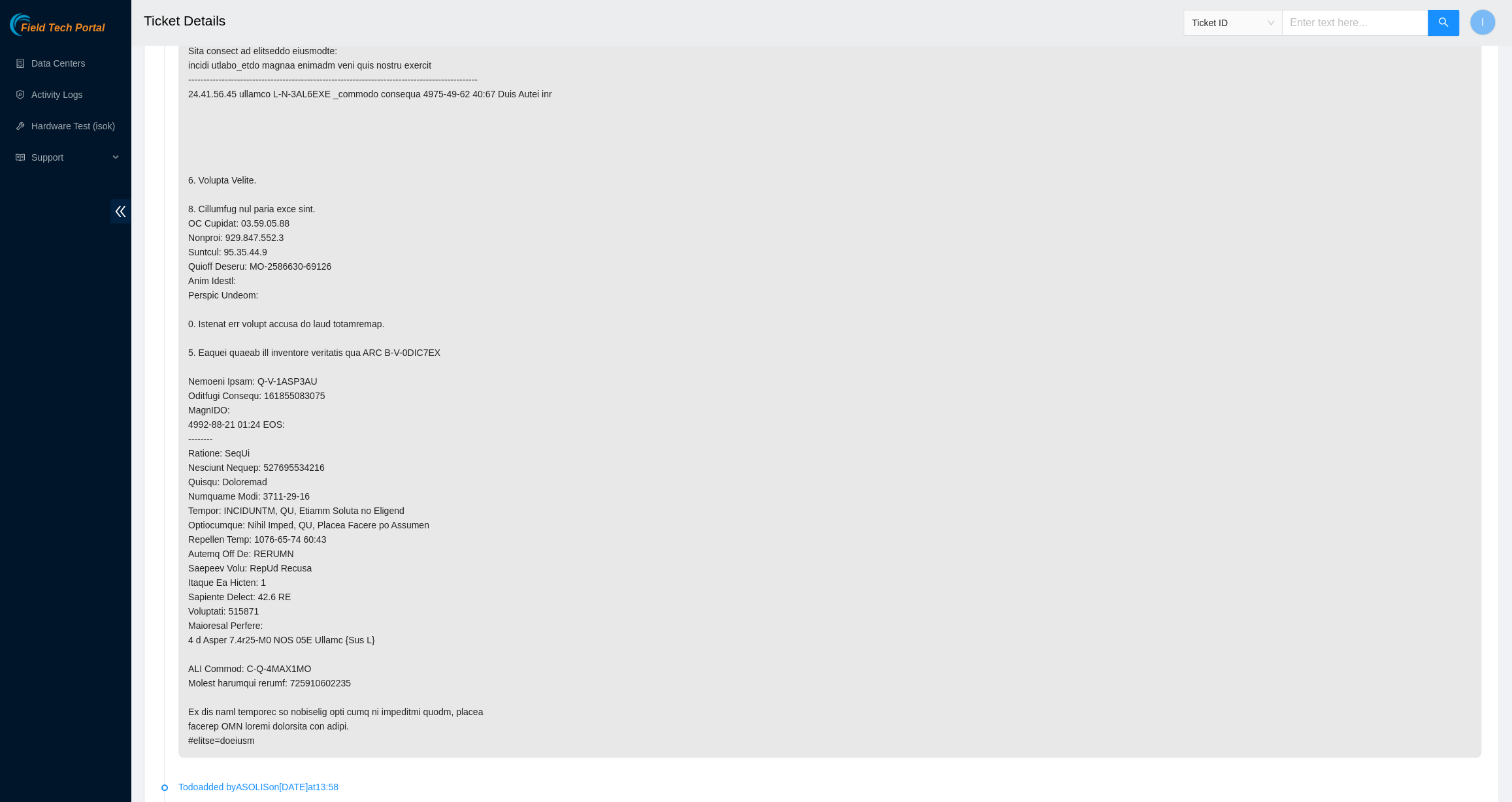
click at [306, 569] on p at bounding box center [830, 382] width 1303 height 753
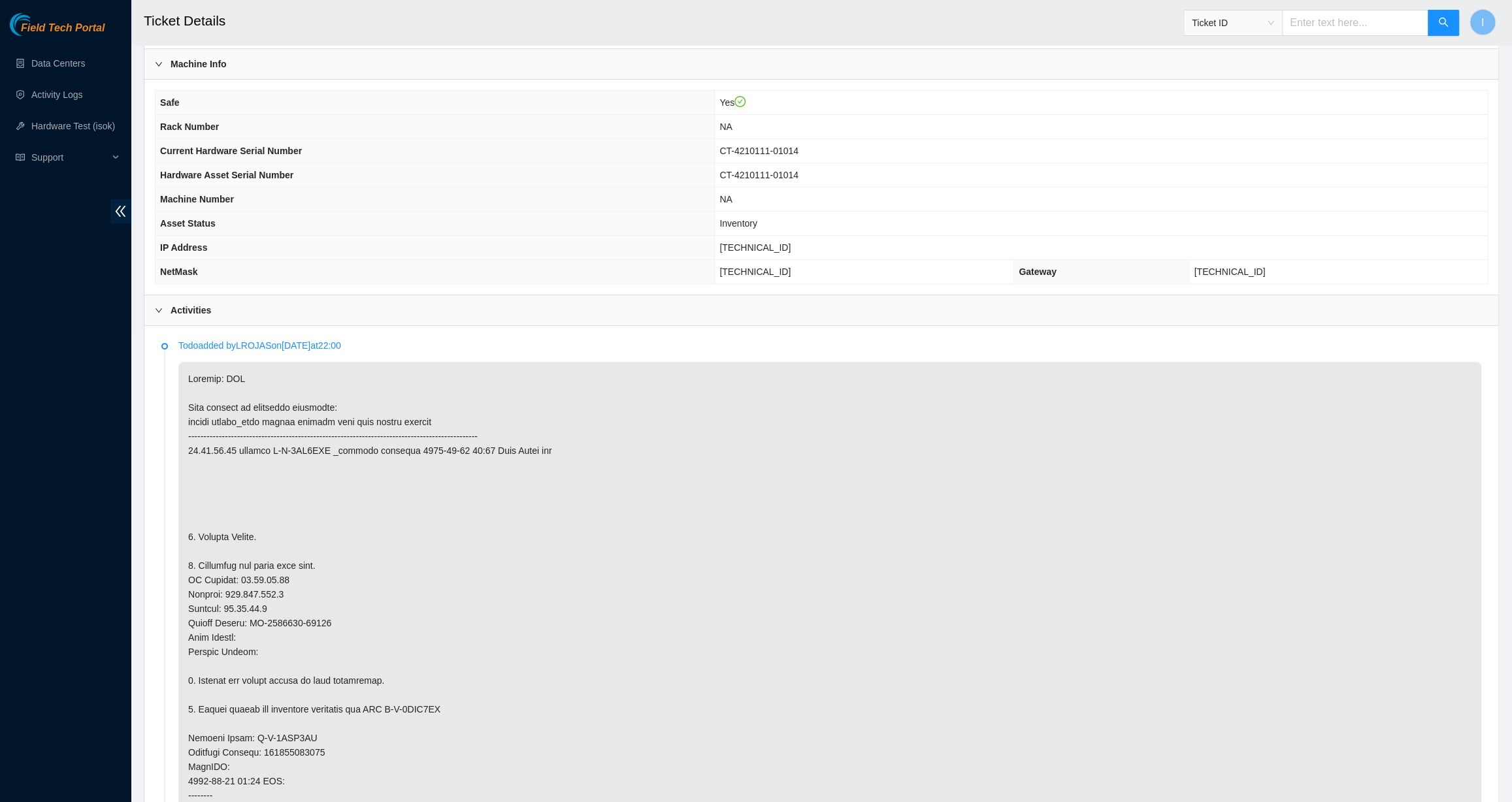
scroll to position [0, 0]
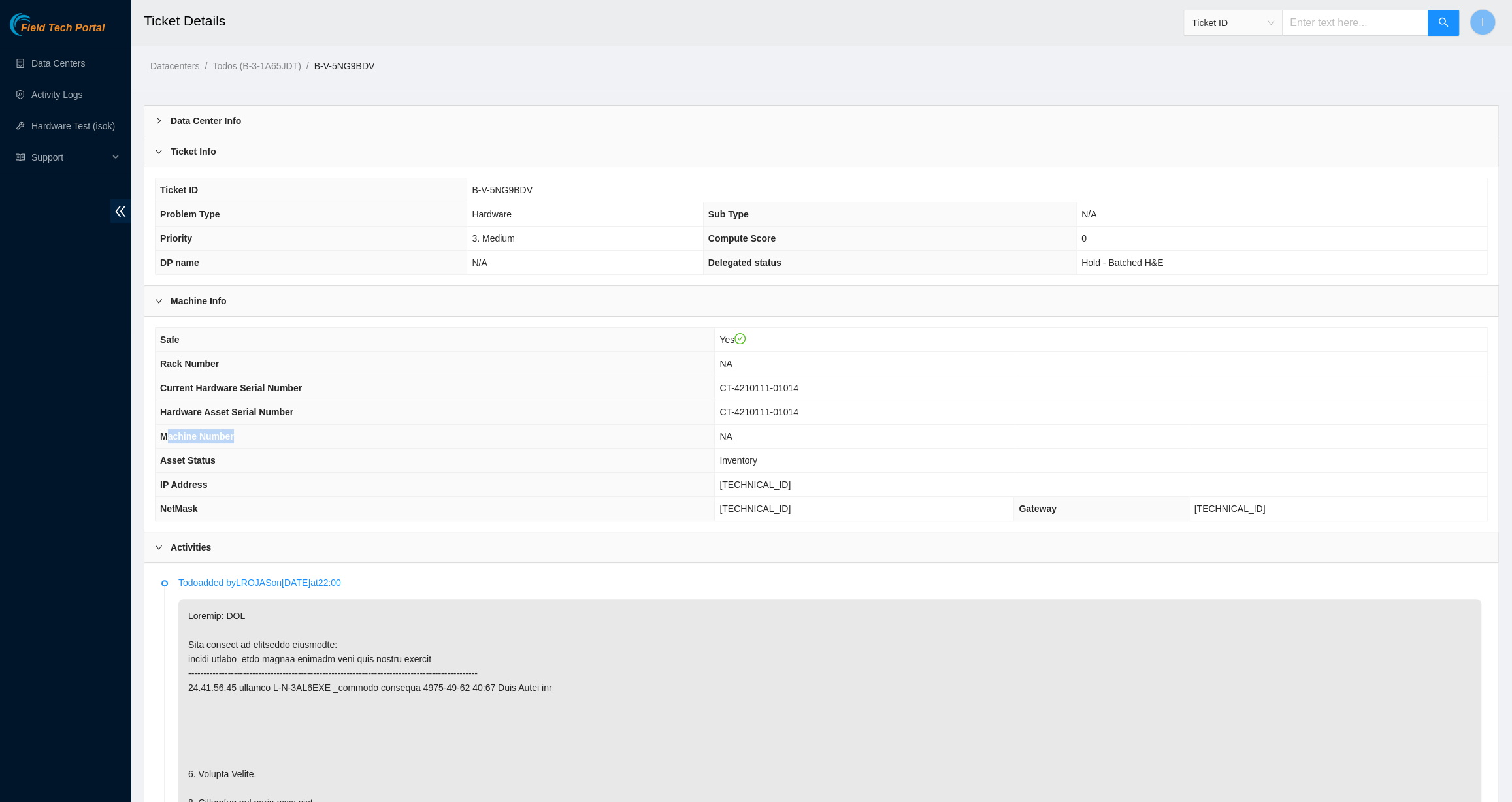
drag, startPoint x: 170, startPoint y: 439, endPoint x: 679, endPoint y: 432, distance: 509.0
click at [675, 432] on th "Machine Number" at bounding box center [434, 437] width 559 height 24
click at [690, 431] on th "Machine Number" at bounding box center [434, 437] width 559 height 24
drag, startPoint x: 800, startPoint y: 426, endPoint x: 827, endPoint y: 429, distance: 27.2
click at [817, 428] on td "NA" at bounding box center [1101, 437] width 772 height 24
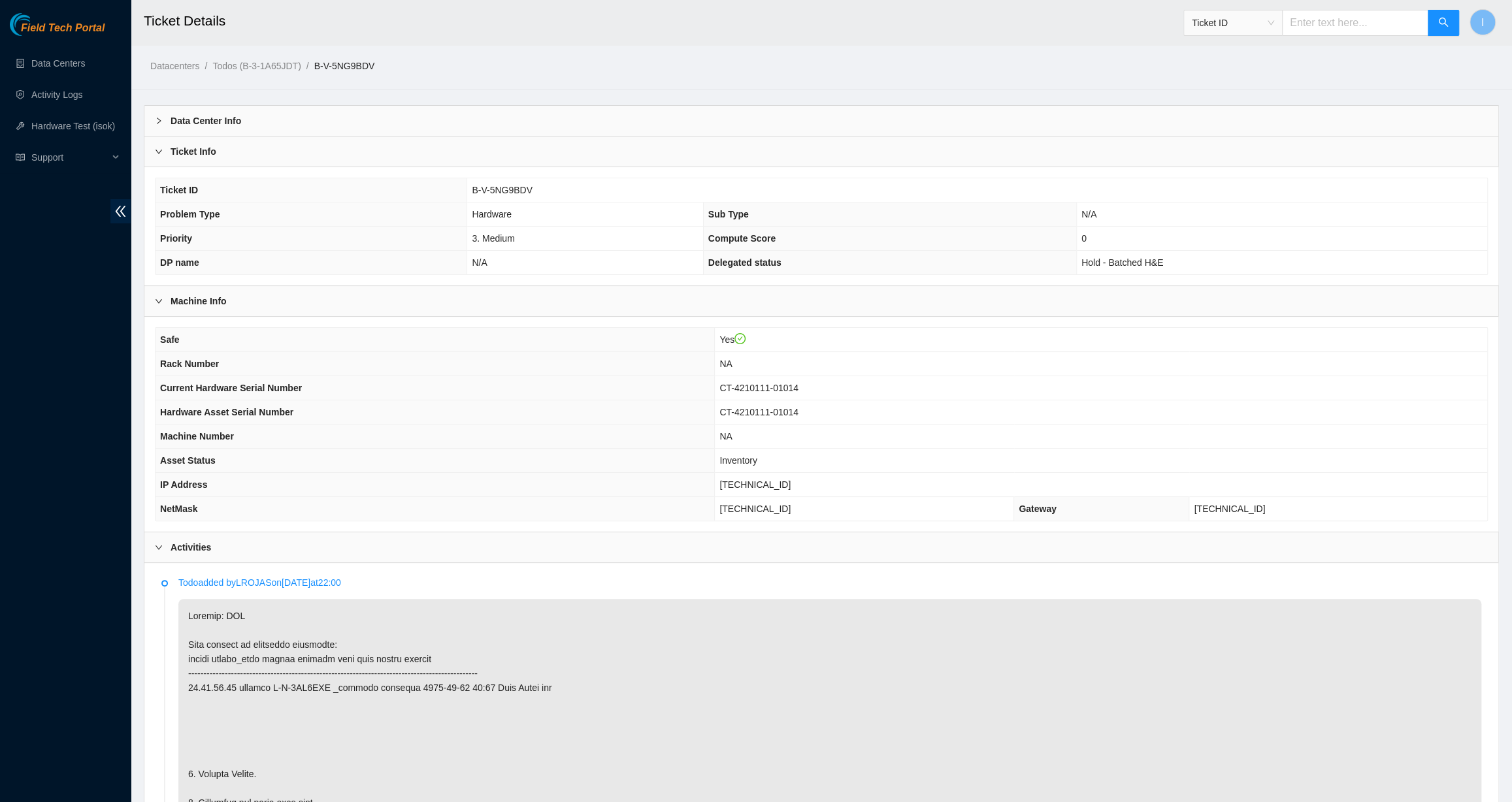
click at [715, 440] on th "Machine Number" at bounding box center [434, 437] width 559 height 24
drag, startPoint x: 171, startPoint y: 464, endPoint x: 857, endPoint y: 458, distance: 686.0
click at [857, 458] on tr "Asset Status Inventory" at bounding box center [820, 461] width 1331 height 24
click at [857, 458] on td "Inventory" at bounding box center [1101, 461] width 772 height 24
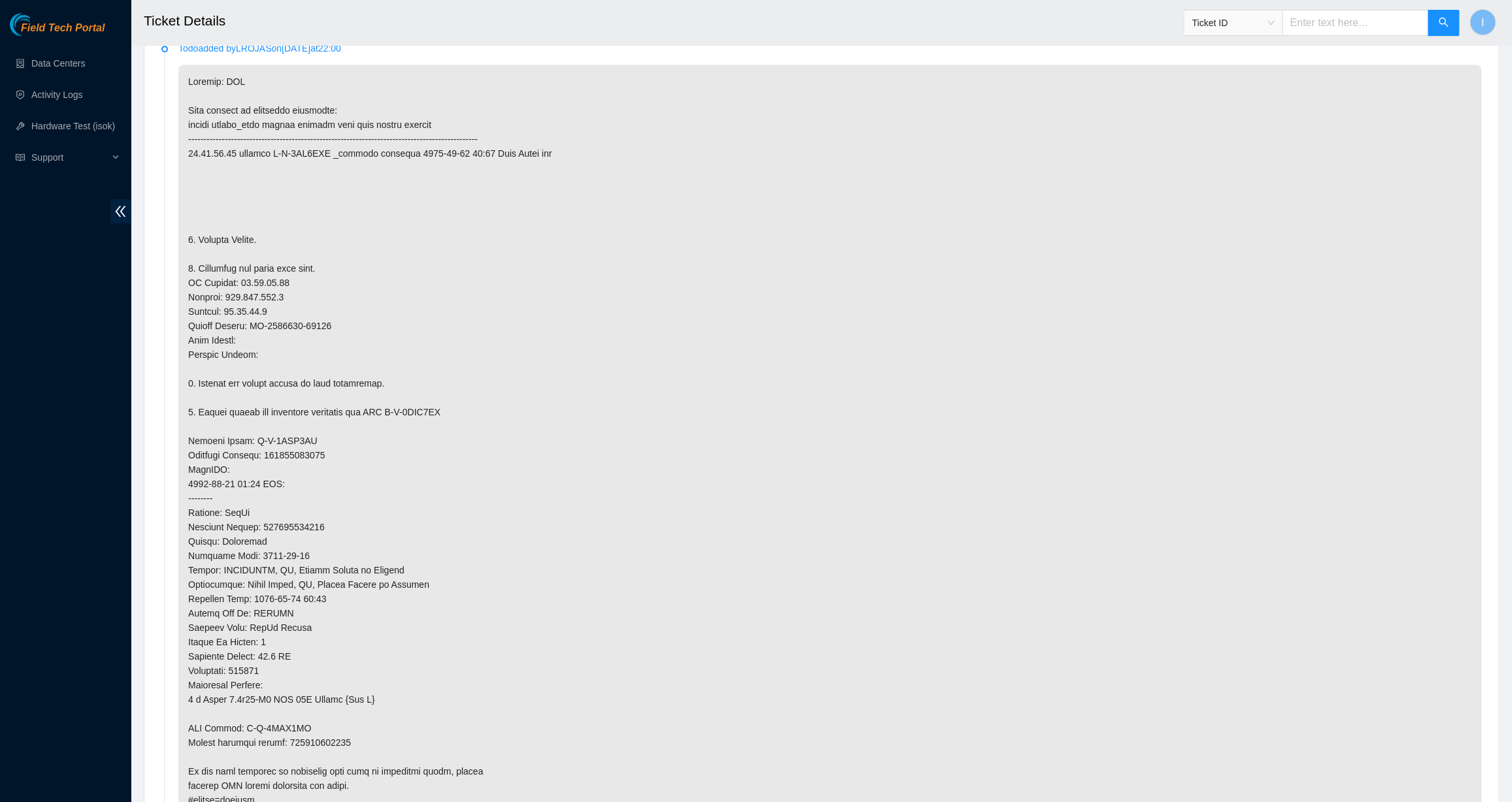
scroll to position [475, 0]
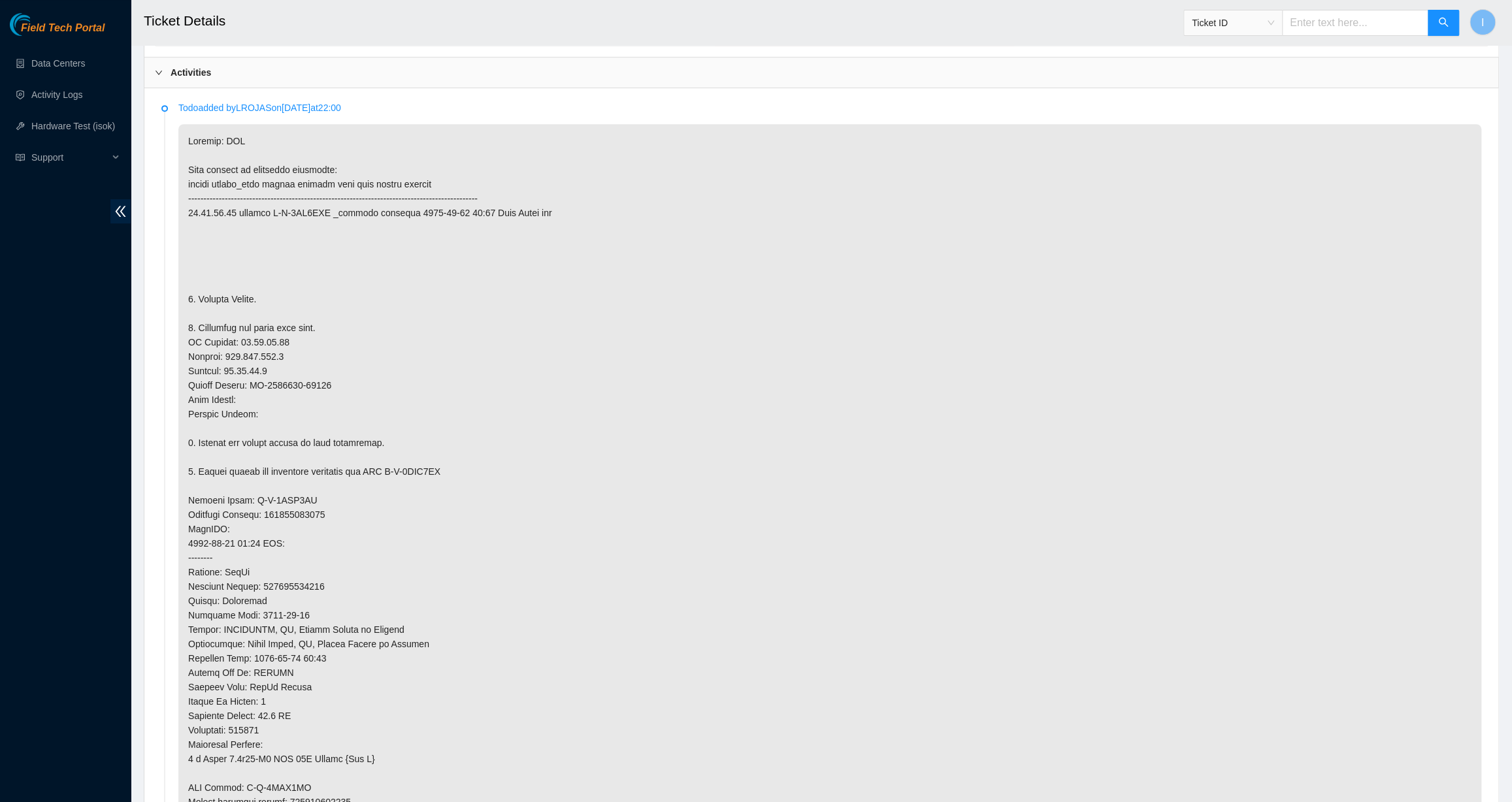
click at [255, 372] on p at bounding box center [830, 500] width 1303 height 753
click at [264, 341] on p at bounding box center [830, 500] width 1303 height 753
copy p "23.33.87.52"
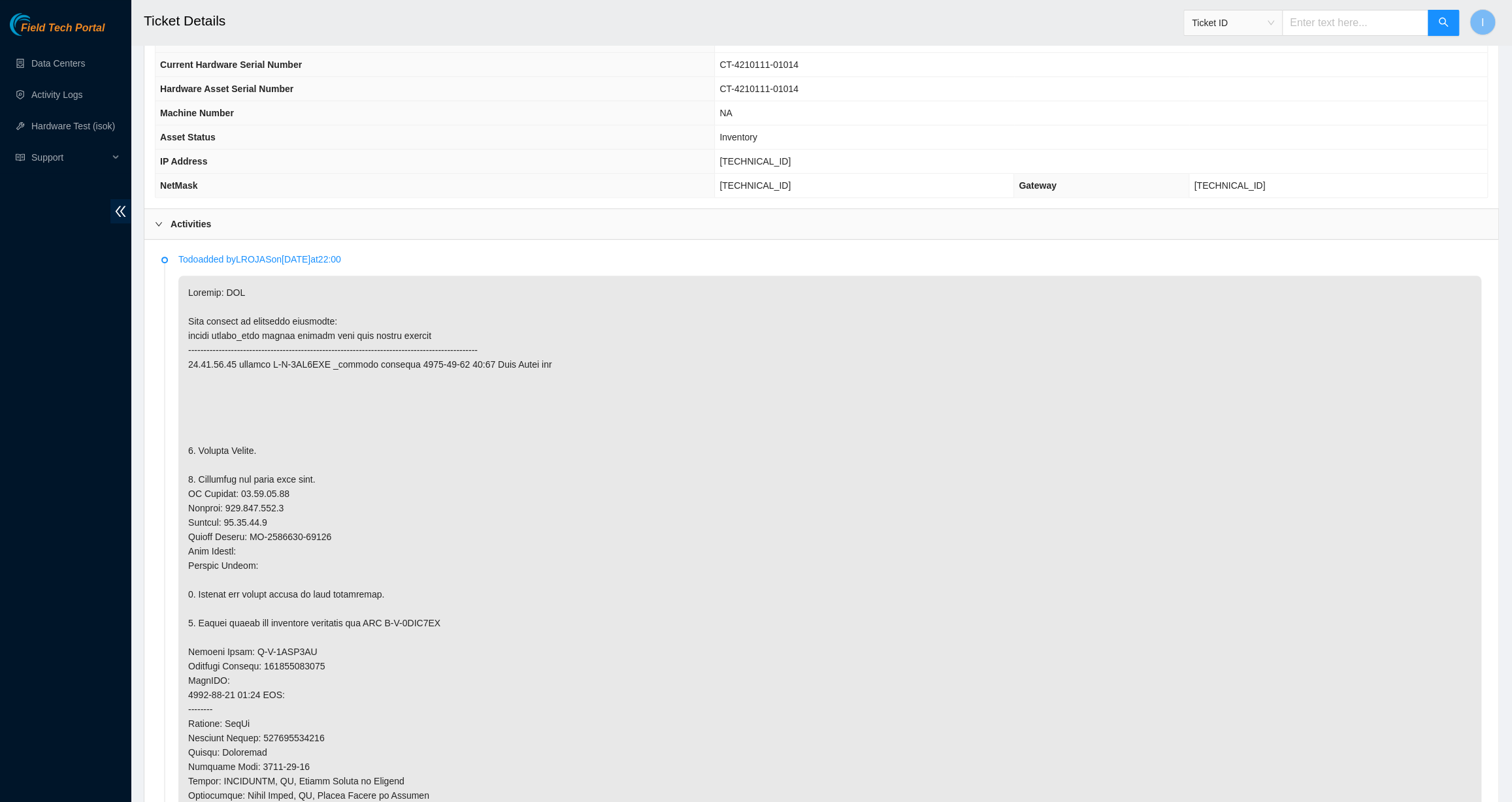
scroll to position [145, 0]
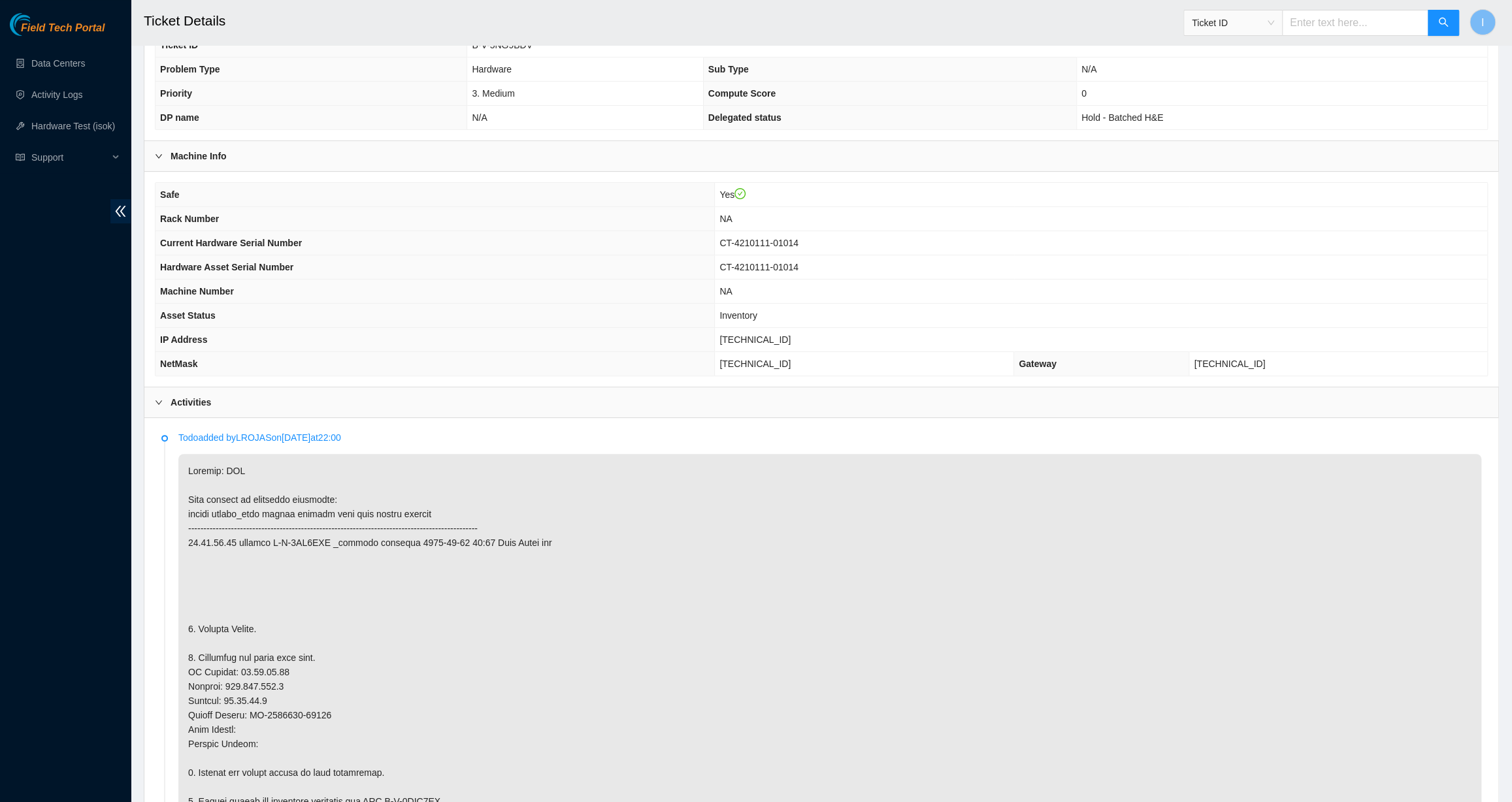
click at [417, 231] on th "Current Hardware Serial Number" at bounding box center [434, 243] width 559 height 24
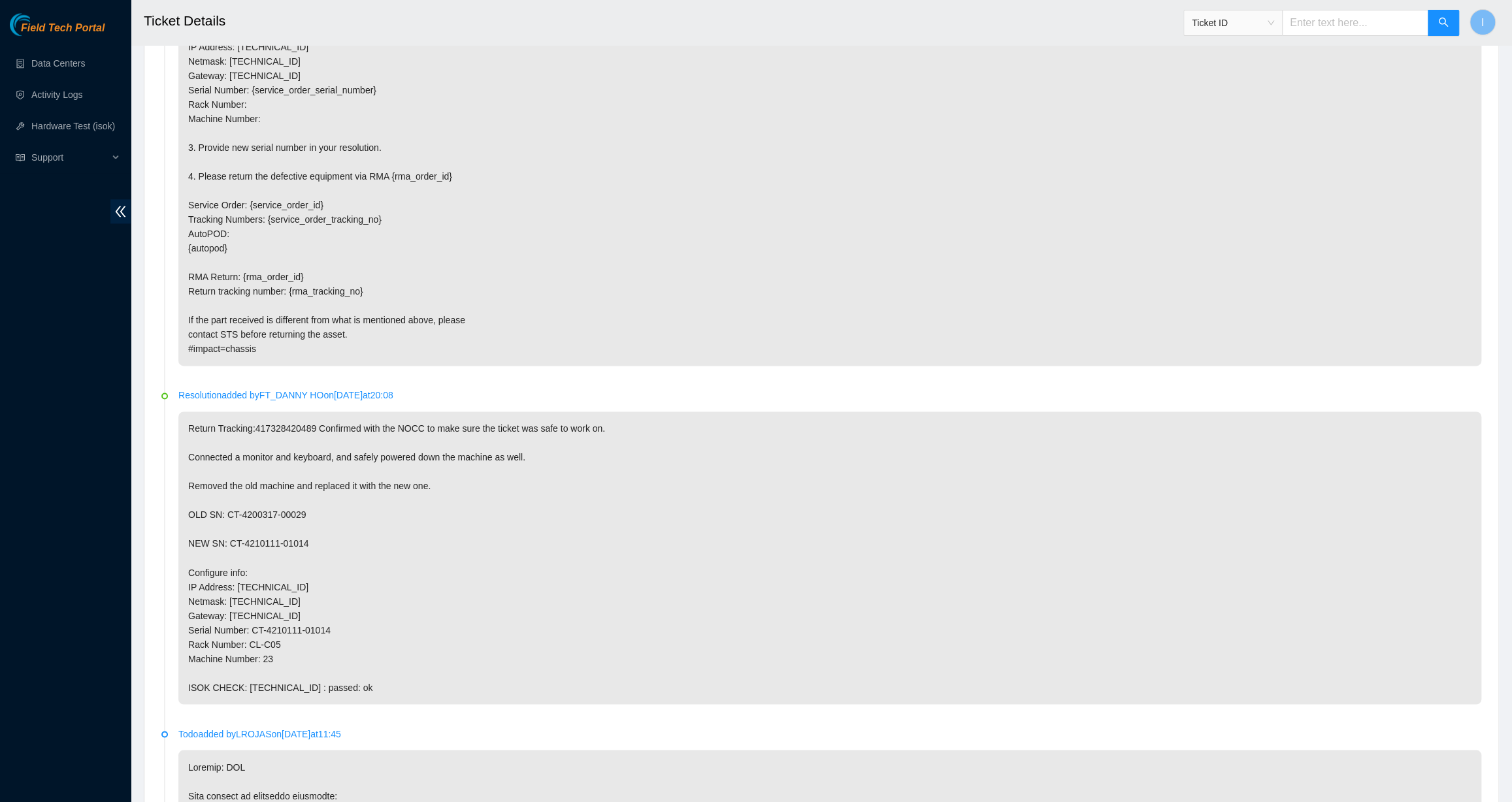
scroll to position [1570, 0]
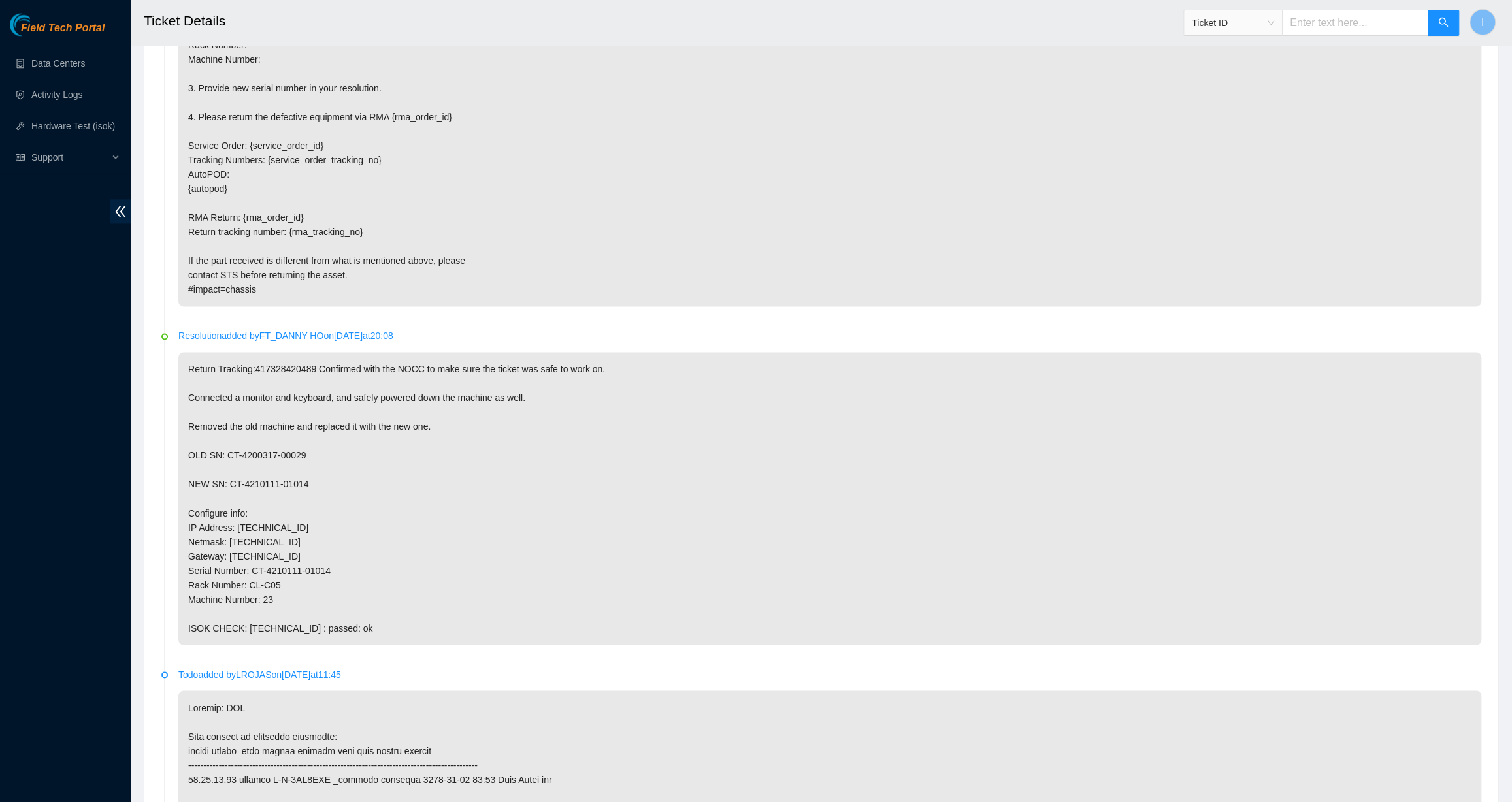
click at [266, 580] on p "Return Tracking:417328420489 Confirmed with the NOCC to make sure the ticket wa…" at bounding box center [830, 499] width 1303 height 293
drag, startPoint x: 266, startPoint y: 580, endPoint x: 248, endPoint y: 579, distance: 18.0
click at [248, 579] on p "Return Tracking:417328420489 Confirmed with the NOCC to make sure the ticket wa…" at bounding box center [830, 499] width 1303 height 293
copy p "CL-C05"
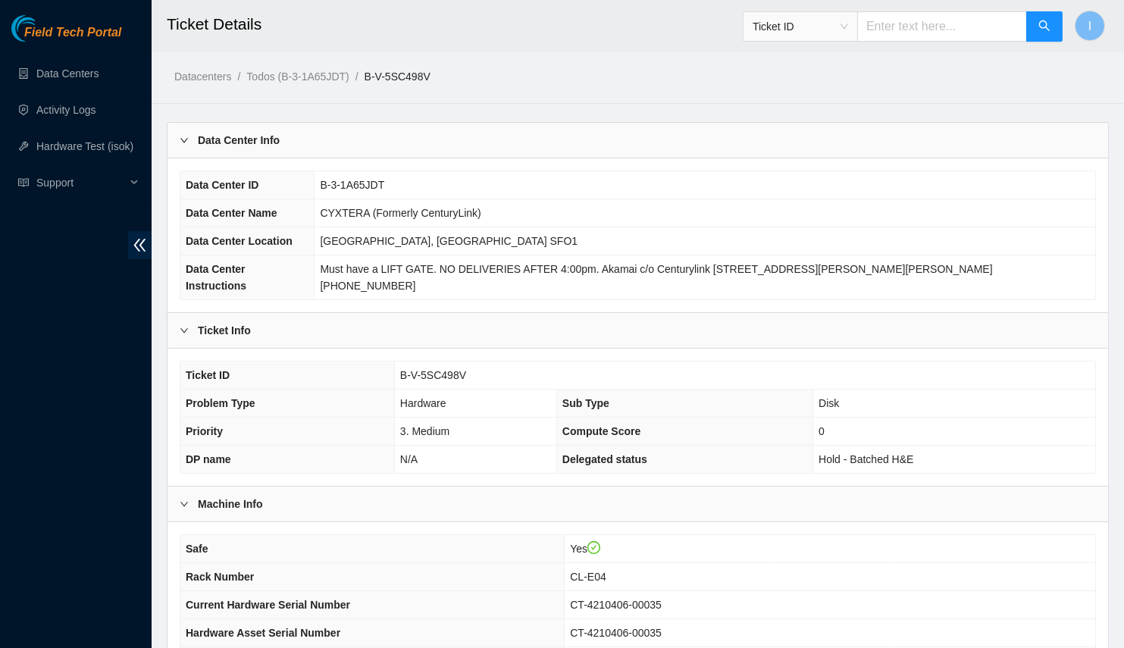
click at [384, 146] on div "Data Center Info" at bounding box center [638, 140] width 941 height 35
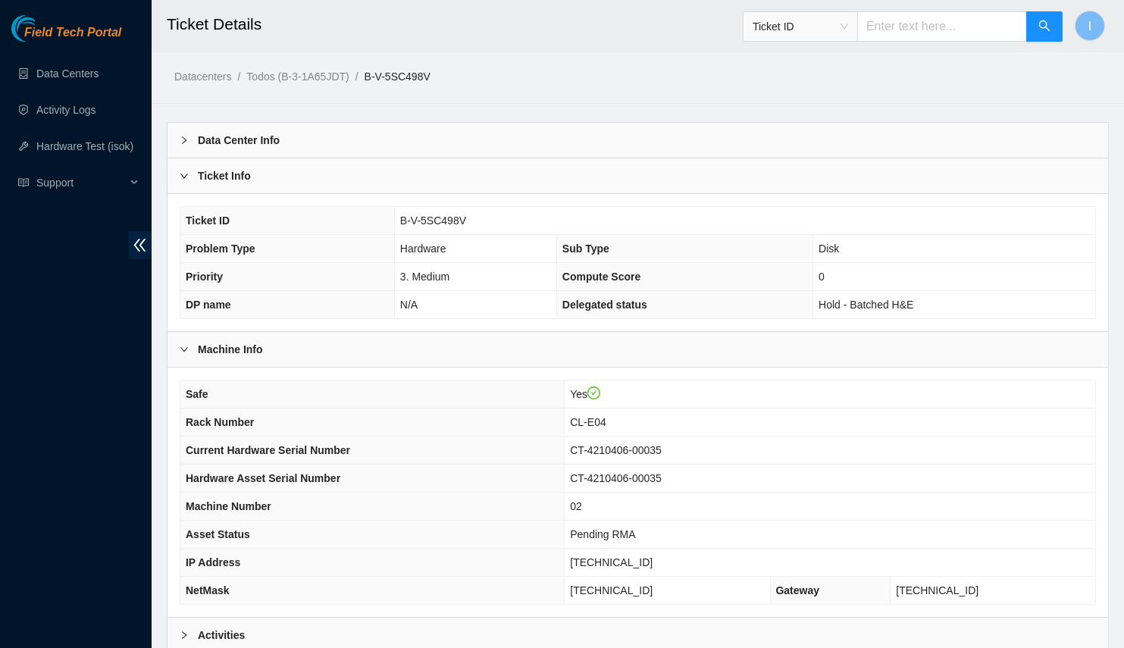
scroll to position [149, 0]
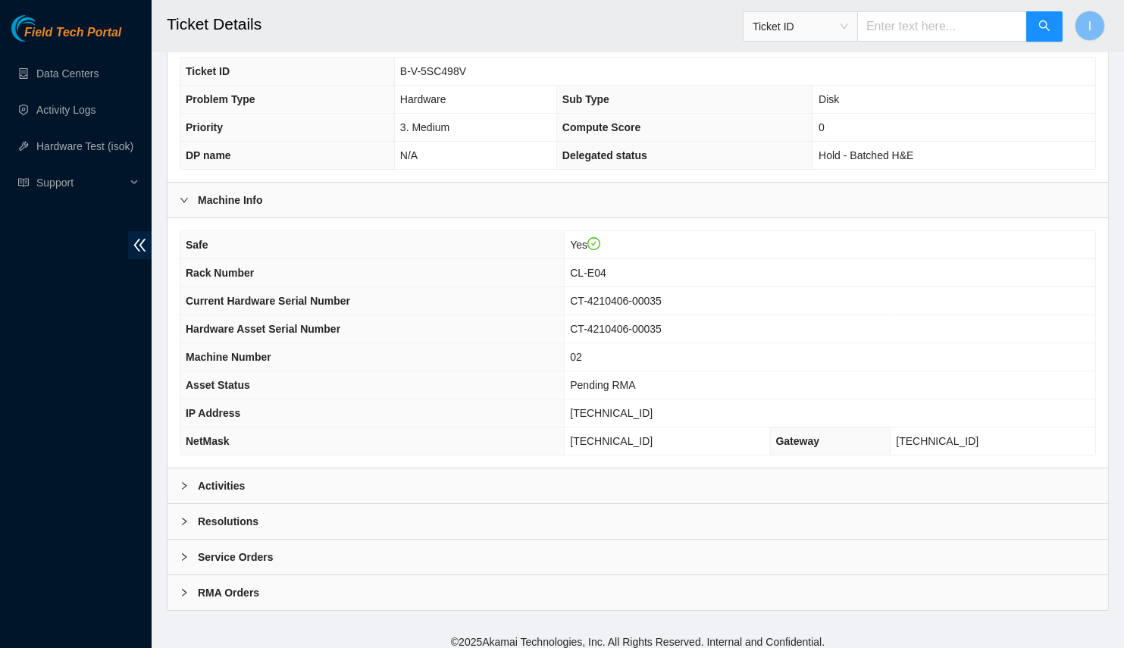
click at [318, 472] on div "Activities" at bounding box center [638, 486] width 941 height 35
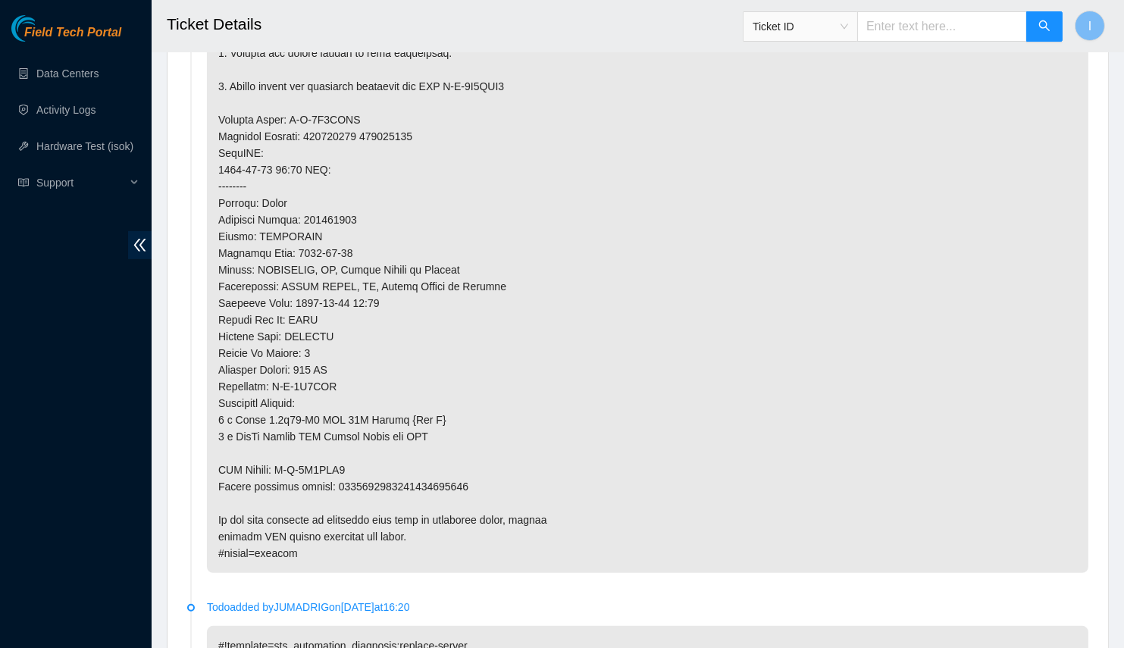
scroll to position [1012, 0]
click at [412, 491] on p at bounding box center [648, 129] width 882 height 890
click at [72, 399] on div "Field Tech Portal Data Centers Activity Logs Hardware Test (isok) Support" at bounding box center [76, 331] width 152 height 633
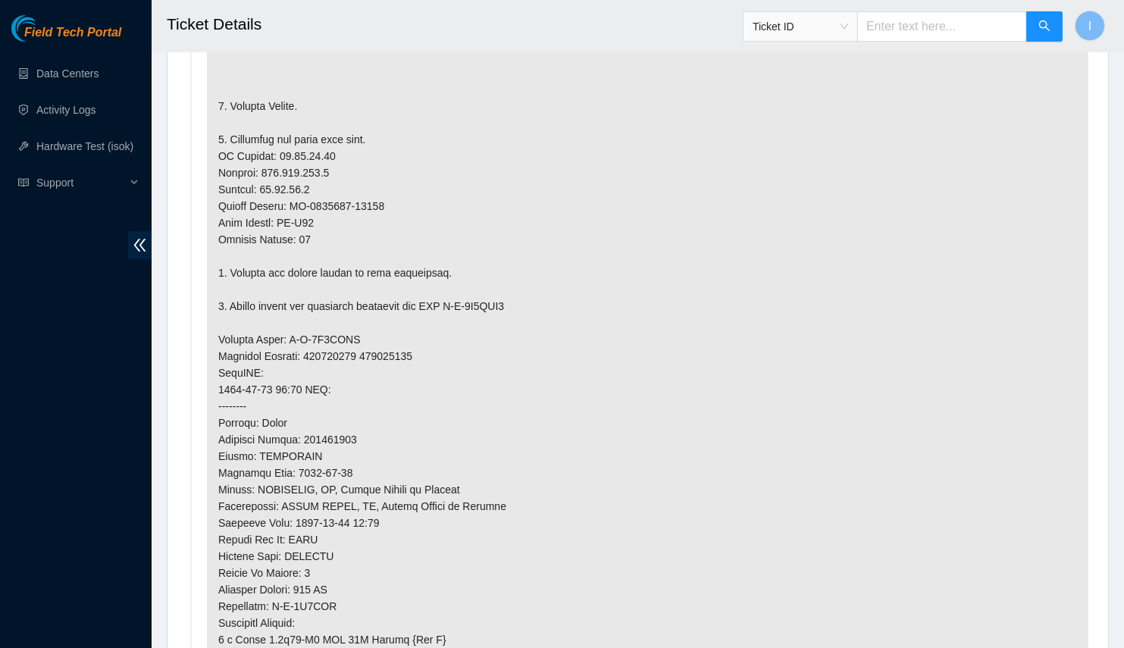
scroll to position [795, 0]
click at [495, 138] on p at bounding box center [648, 346] width 882 height 890
click at [291, 152] on p at bounding box center [648, 346] width 882 height 890
copy p "[TECHNICAL_ID]"
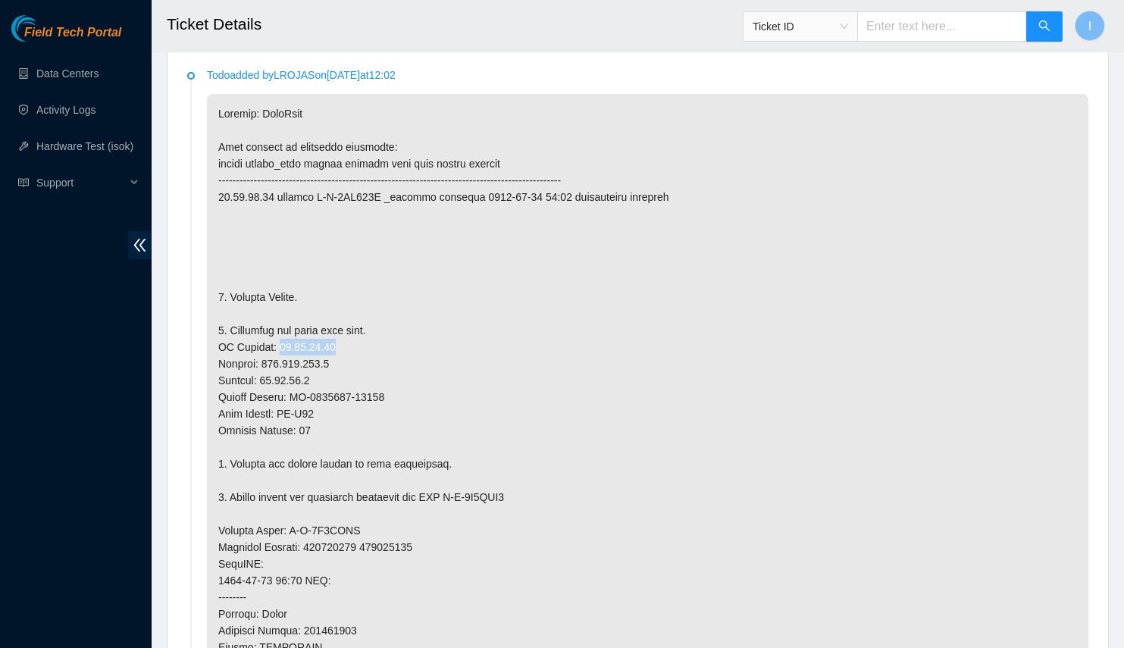
copy p "[TECHNICAL_ID]"
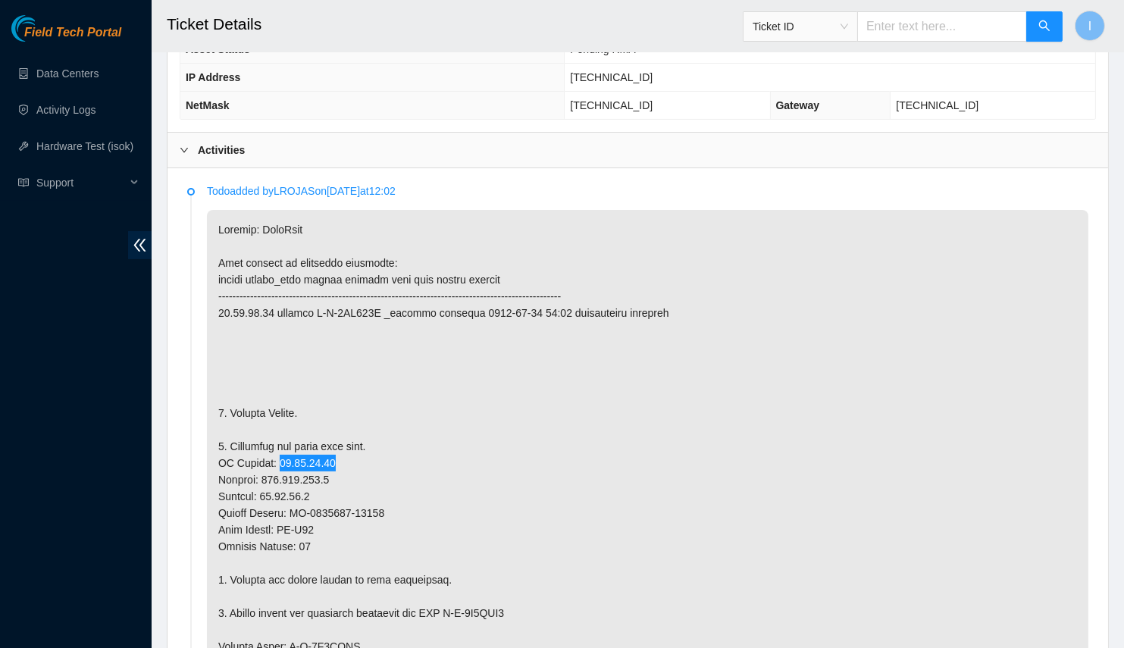
scroll to position [488, 0]
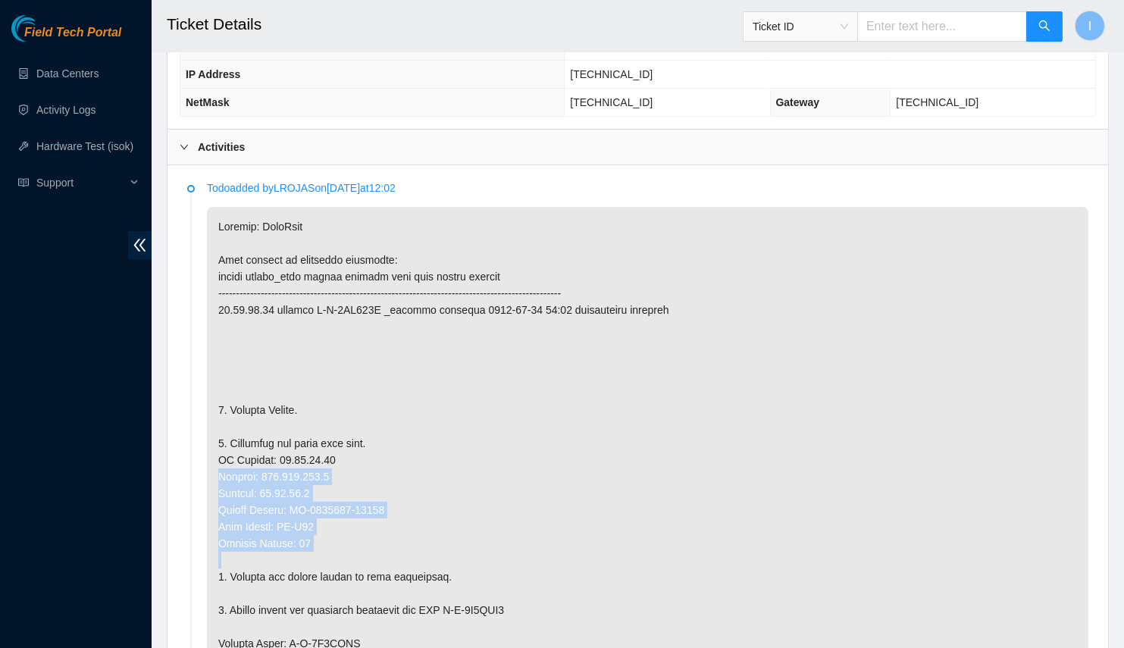
drag, startPoint x: 346, startPoint y: 546, endPoint x: 205, endPoint y: 462, distance: 163.6
click at [205, 462] on li "Todo added by LROJAS on 2025-08-22 at 12:02" at bounding box center [638, 656] width 902 height 943
click at [207, 462] on p at bounding box center [648, 652] width 882 height 890
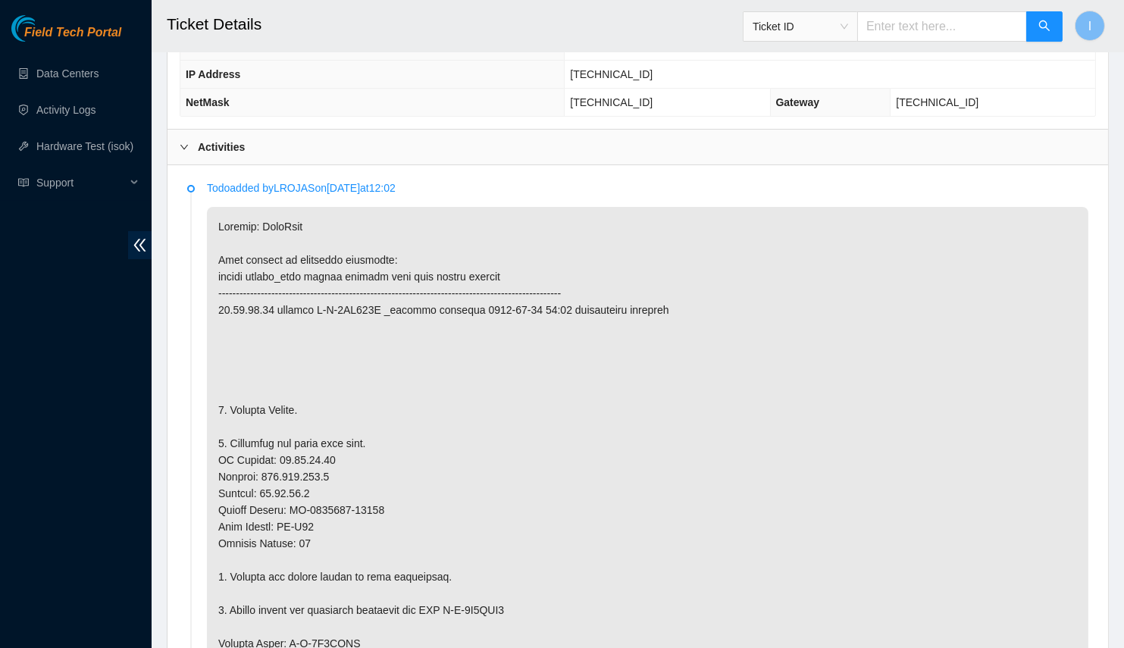
click at [317, 494] on p at bounding box center [648, 652] width 882 height 890
click at [340, 499] on p at bounding box center [648, 652] width 882 height 890
click at [347, 499] on p at bounding box center [648, 652] width 882 height 890
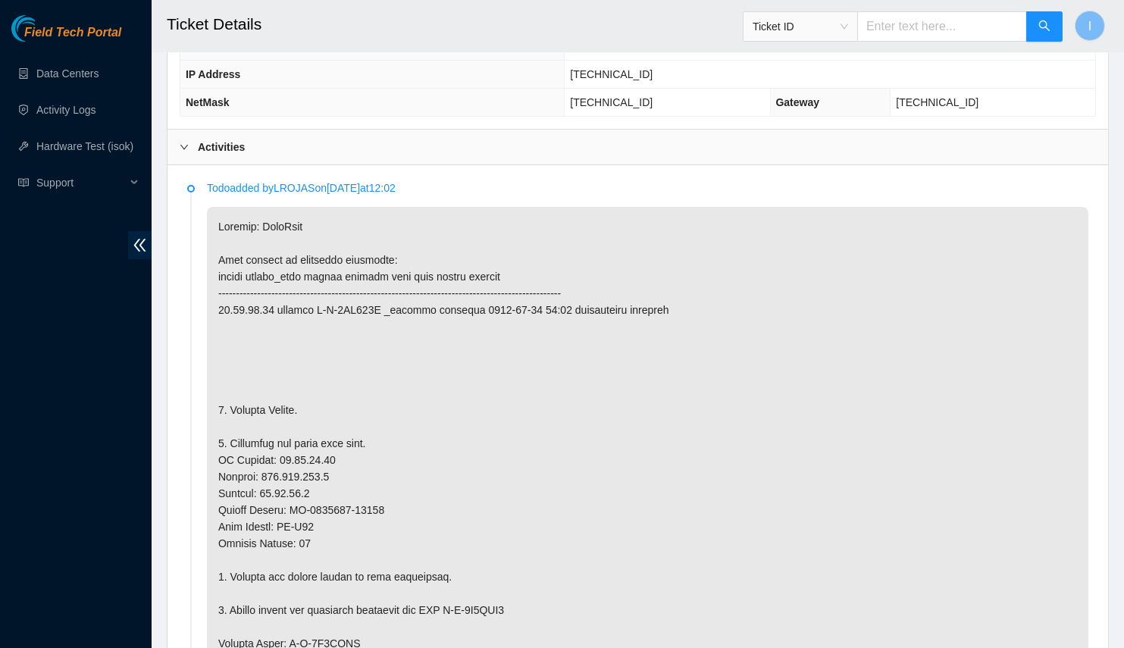
click at [370, 503] on p at bounding box center [648, 652] width 882 height 890
drag, startPoint x: 370, startPoint y: 503, endPoint x: 298, endPoint y: 502, distance: 72.0
click at [298, 502] on p at bounding box center [648, 652] width 882 height 890
copy p "CT-4210319-00624"
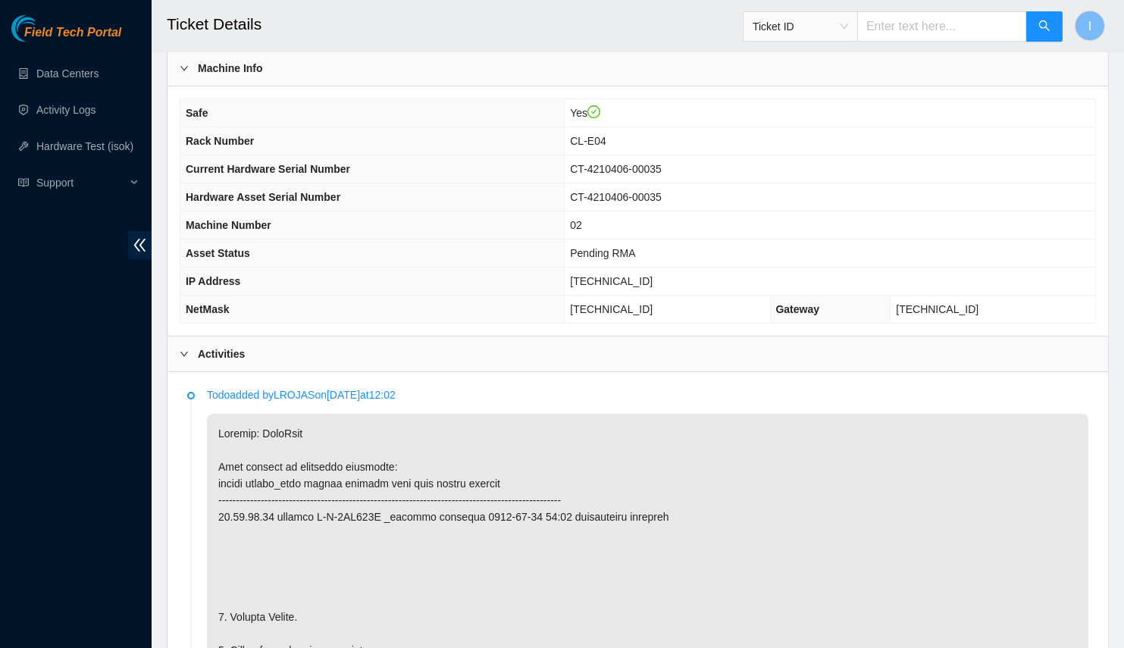
click at [653, 275] on span "23.32.15.89" at bounding box center [611, 281] width 83 height 12
click at [653, 275] on span "[TECHNICAL_ID]" at bounding box center [611, 281] width 83 height 12
click at [662, 191] on span "CT-4210406-00035" at bounding box center [616, 197] width 92 height 12
copy span "4210406"
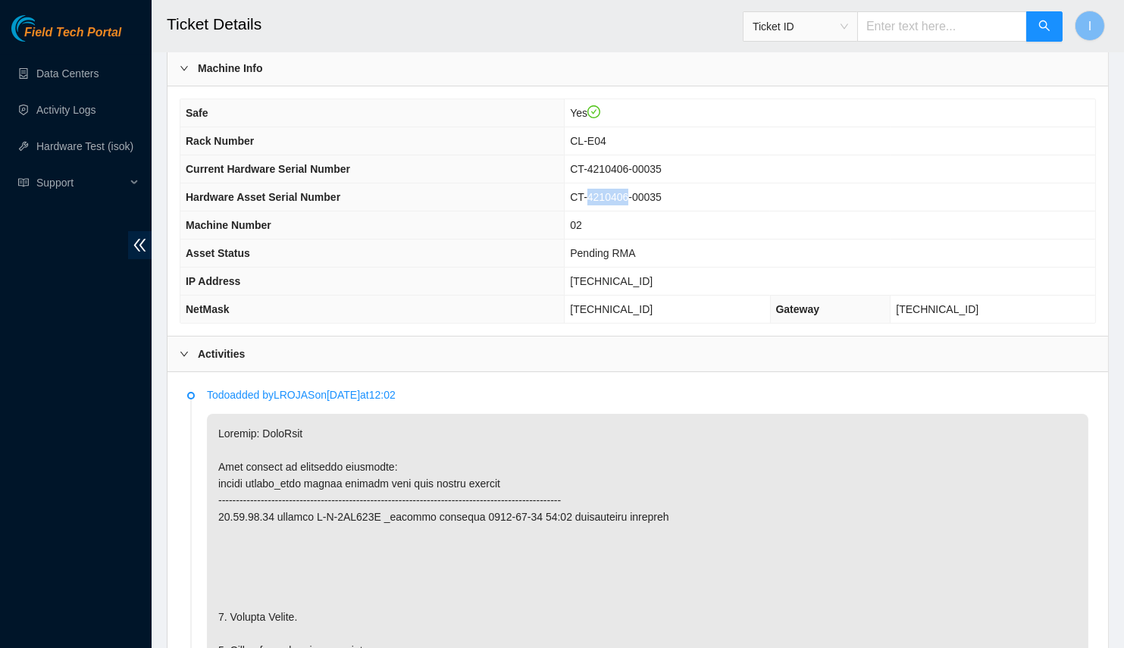
click at [662, 191] on span "CT-4210406-00035" at bounding box center [616, 197] width 92 height 12
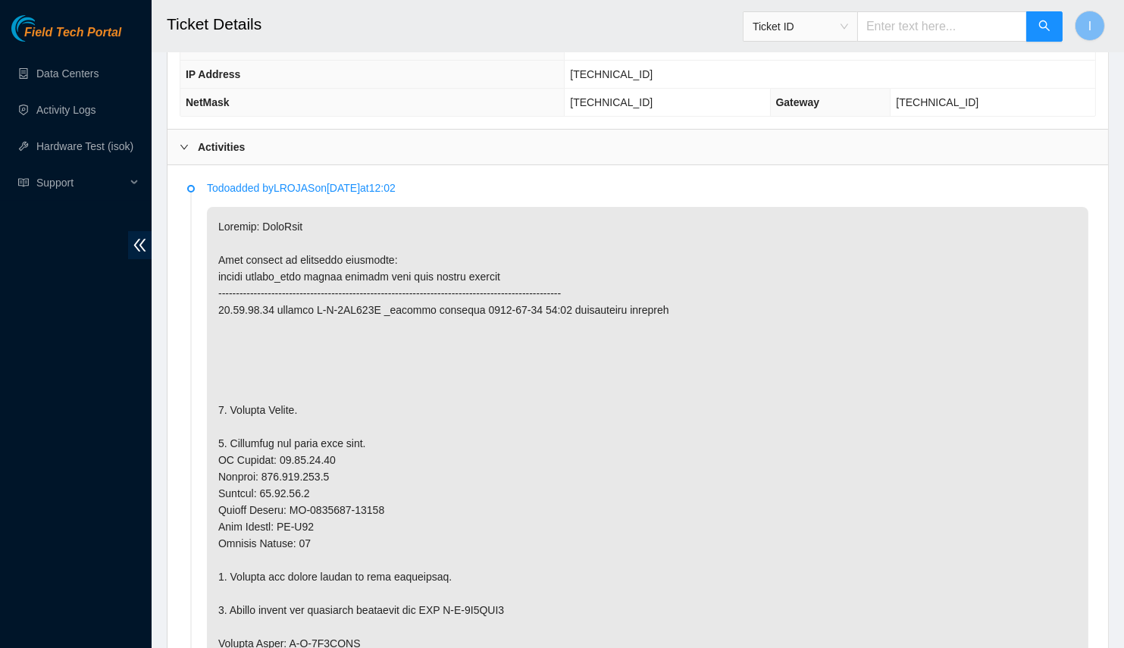
scroll to position [557, 0]
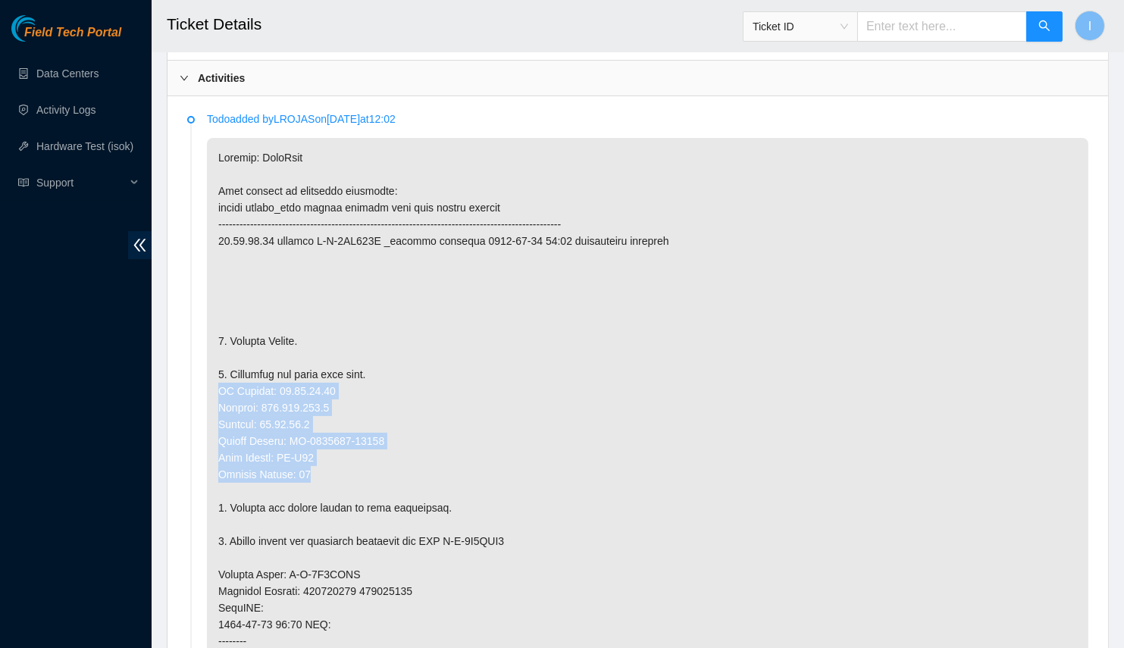
drag, startPoint x: 327, startPoint y: 467, endPoint x: 199, endPoint y: 381, distance: 153.9
click at [199, 381] on li "Todo added by LROJAS on 2025-08-22 at 12:02" at bounding box center [638, 587] width 902 height 943
copy p "IP Address: 23.32.15.89 Netmask: 255.255.255.0 Gateway: 23.32.15.1 Serial Numbe…"
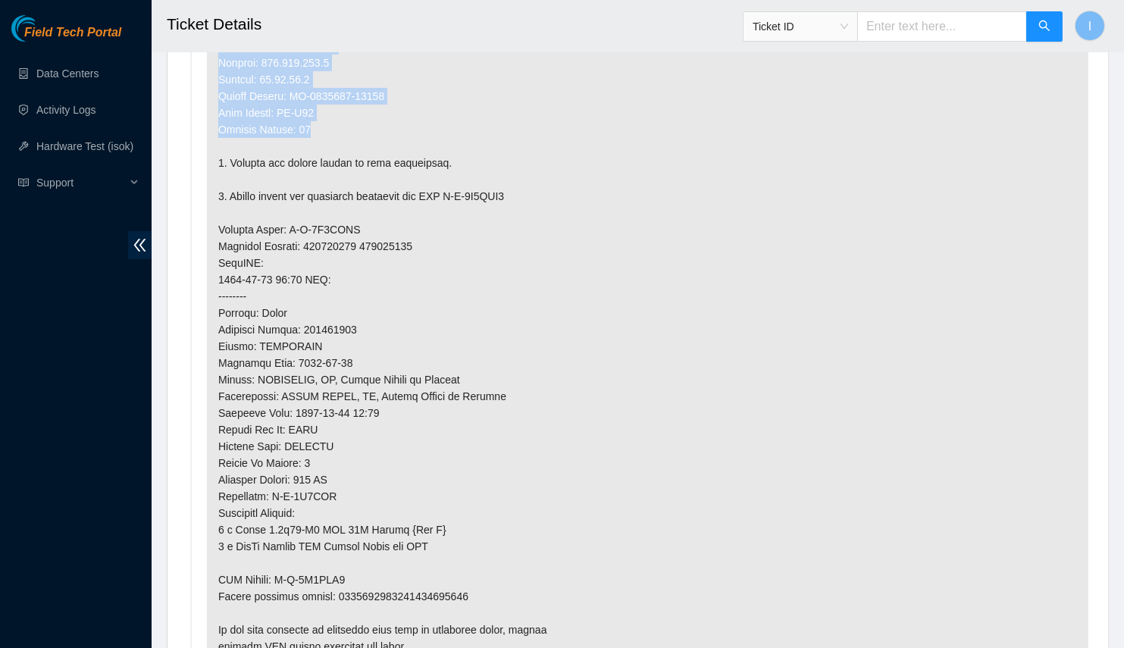
scroll to position [1040, 0]
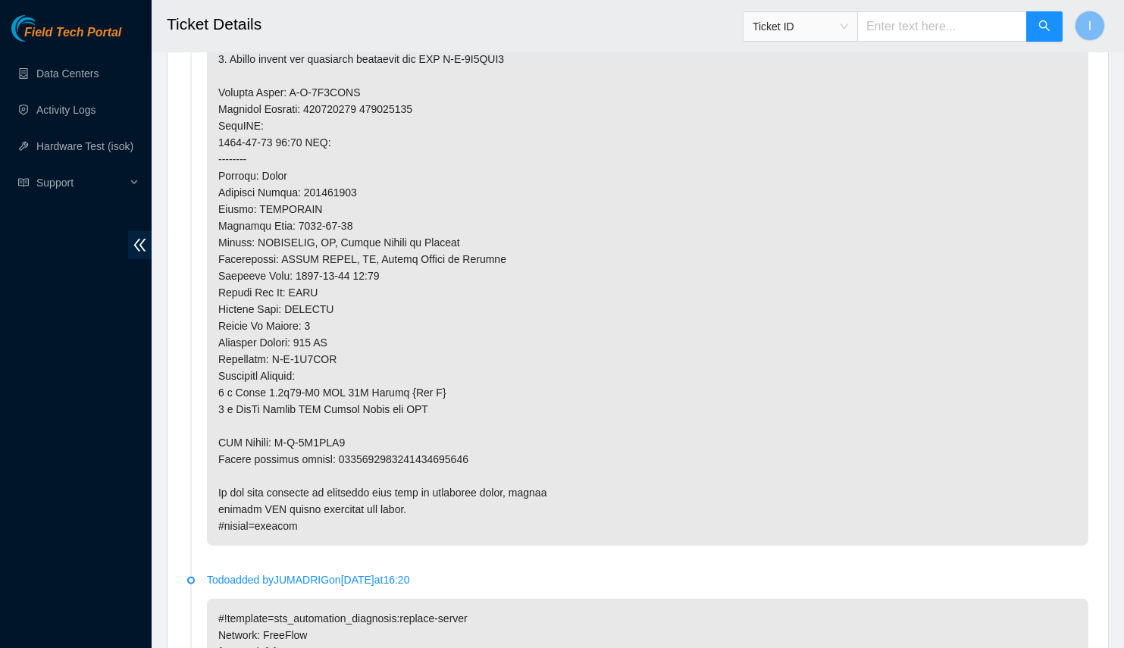
click at [396, 454] on p at bounding box center [648, 101] width 882 height 890
copy p "9612018969028700238619"
click at [309, 475] on p at bounding box center [648, 101] width 882 height 890
click at [0, 293] on div "Field Tech Portal Data Centers Activity Logs Hardware Test (isok) Support" at bounding box center [76, 331] width 152 height 633
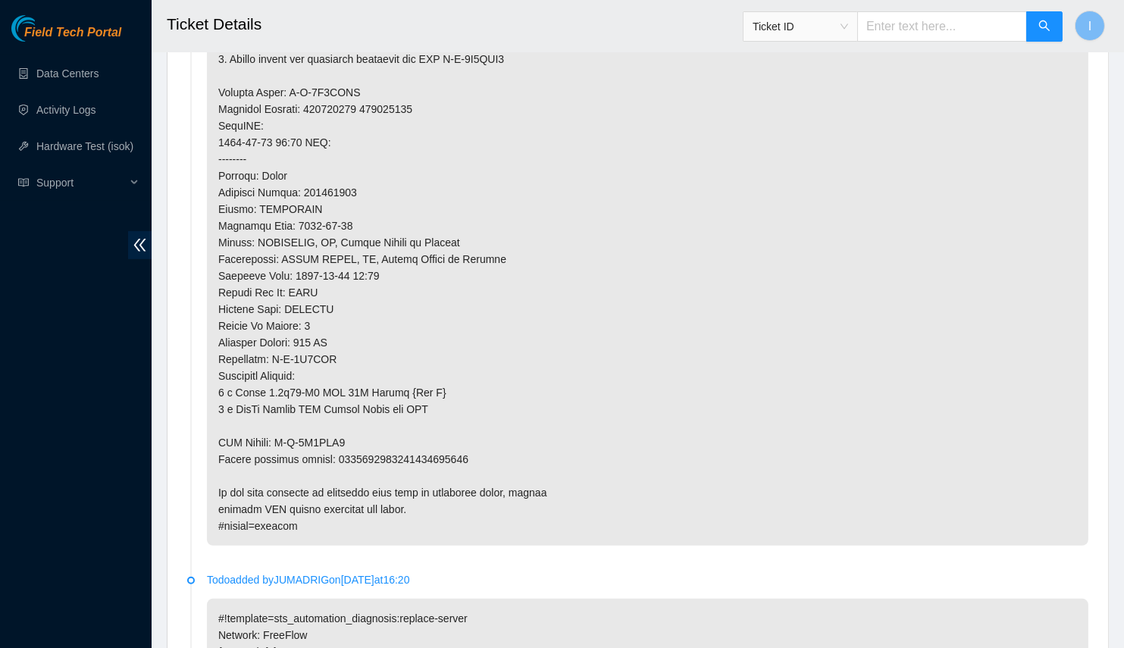
drag, startPoint x: 0, startPoint y: 334, endPoint x: 11, endPoint y: 340, distance: 12.2
click at [0, 334] on div "Field Tech Portal Data Centers Activity Logs Hardware Test (isok) Support" at bounding box center [76, 331] width 152 height 633
click at [387, 154] on p at bounding box center [648, 101] width 882 height 890
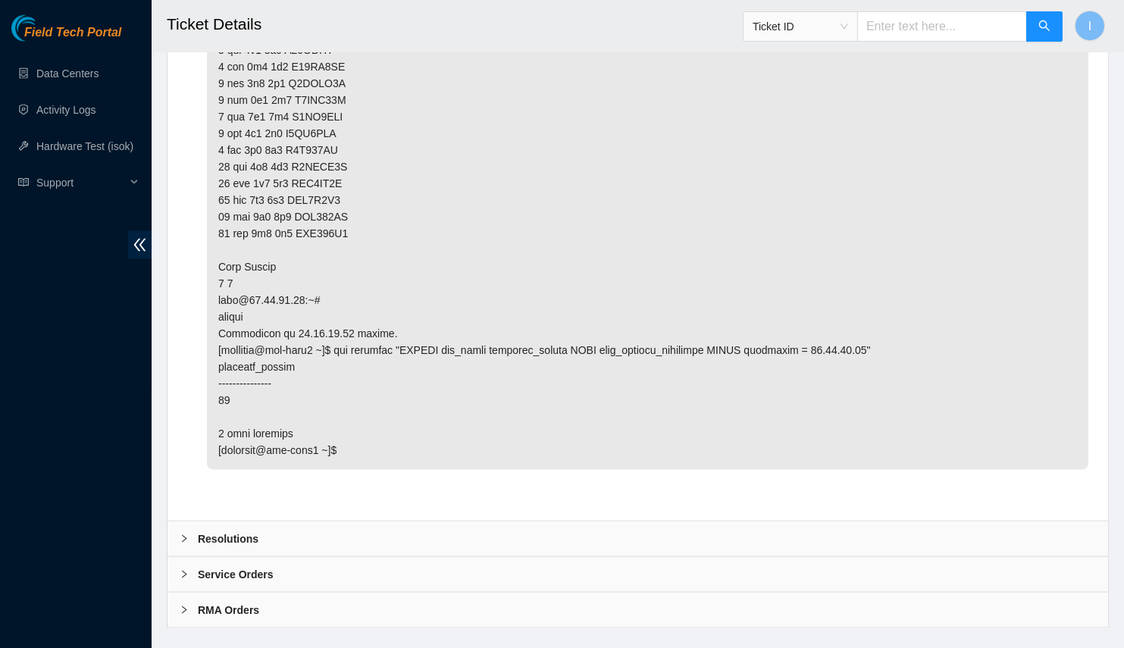
click at [312, 522] on div "Resolutions" at bounding box center [638, 539] width 941 height 35
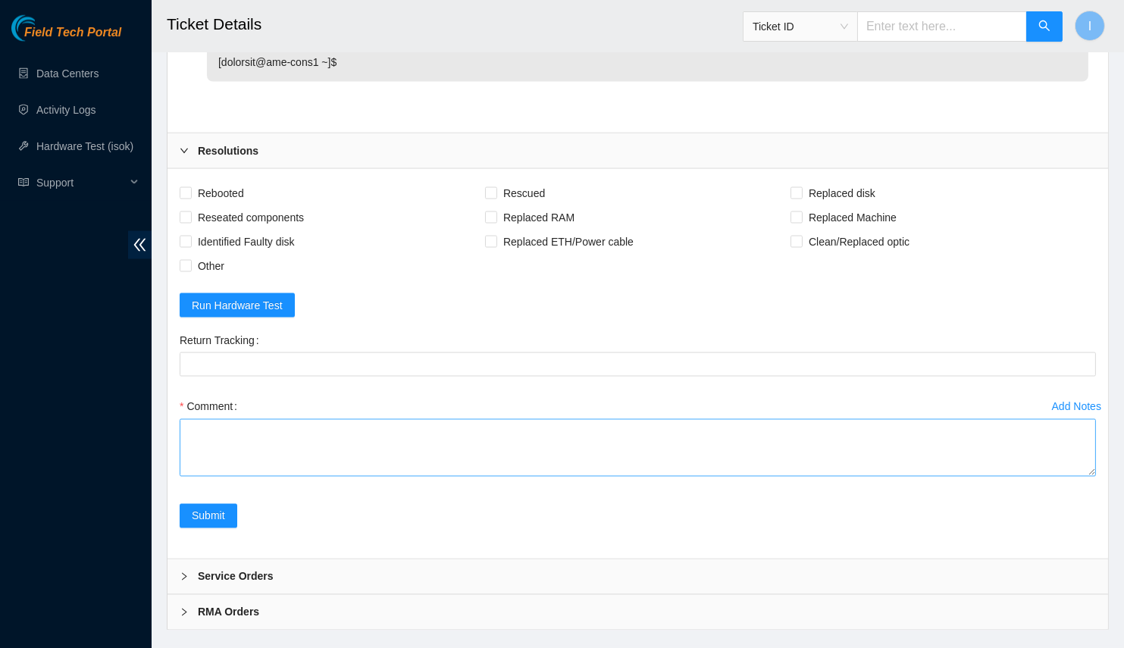
scroll to position [4427, 0]
click at [1096, 451] on div "Comment" at bounding box center [638, 439] width 917 height 91
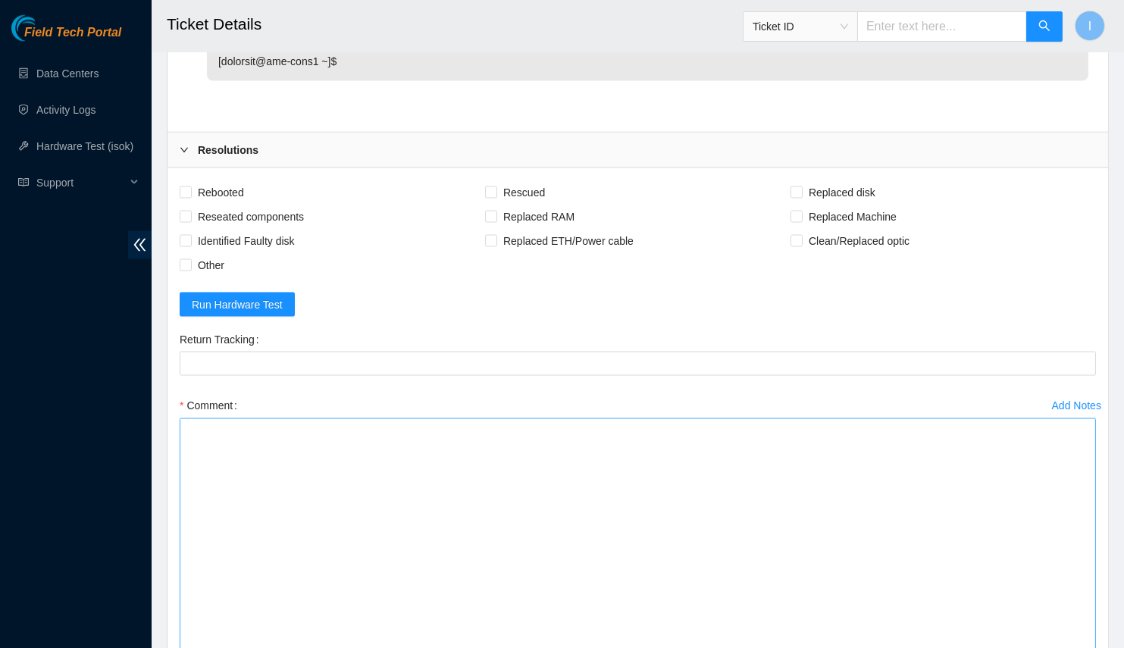
drag, startPoint x: 1095, startPoint y: 446, endPoint x: 952, endPoint y: 480, distance: 147.3
click at [1084, 648] on textarea "Comment" at bounding box center [638, 548] width 917 height 259
click at [927, 467] on textarea "Comment" at bounding box center [638, 548] width 917 height 259
paste textarea "B-V-5SC498V Spoke with NOCC; safe Powered off old server Replaced server OLD CT…"
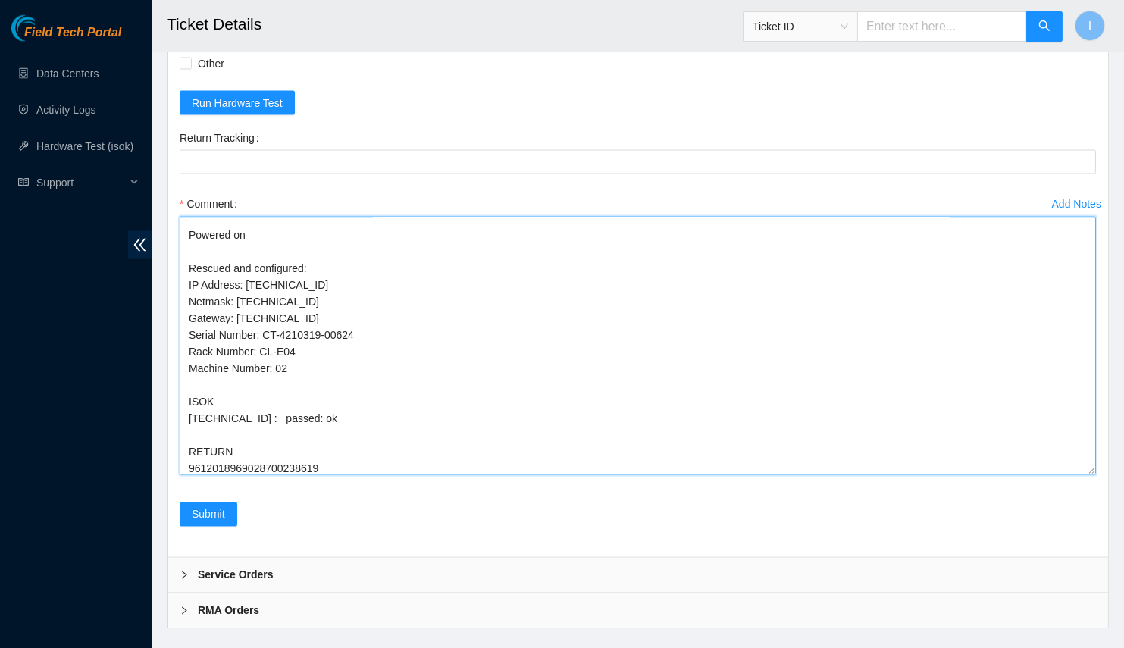
scroll to position [0, 0]
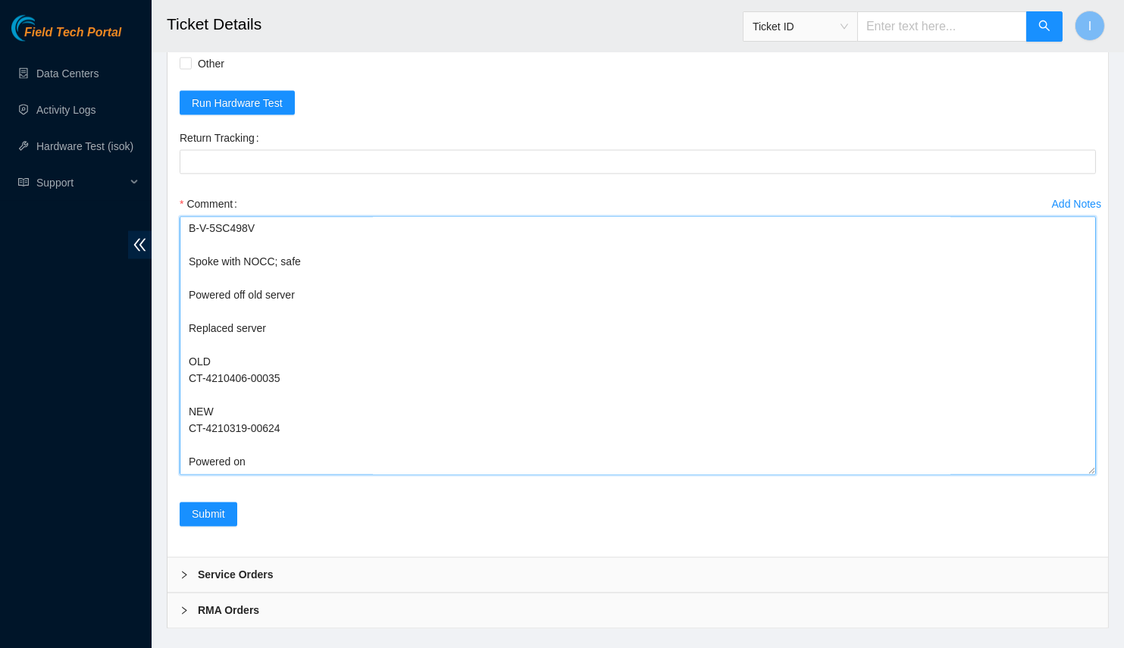
drag, startPoint x: 183, startPoint y: 237, endPoint x: 155, endPoint y: 130, distance: 110.3
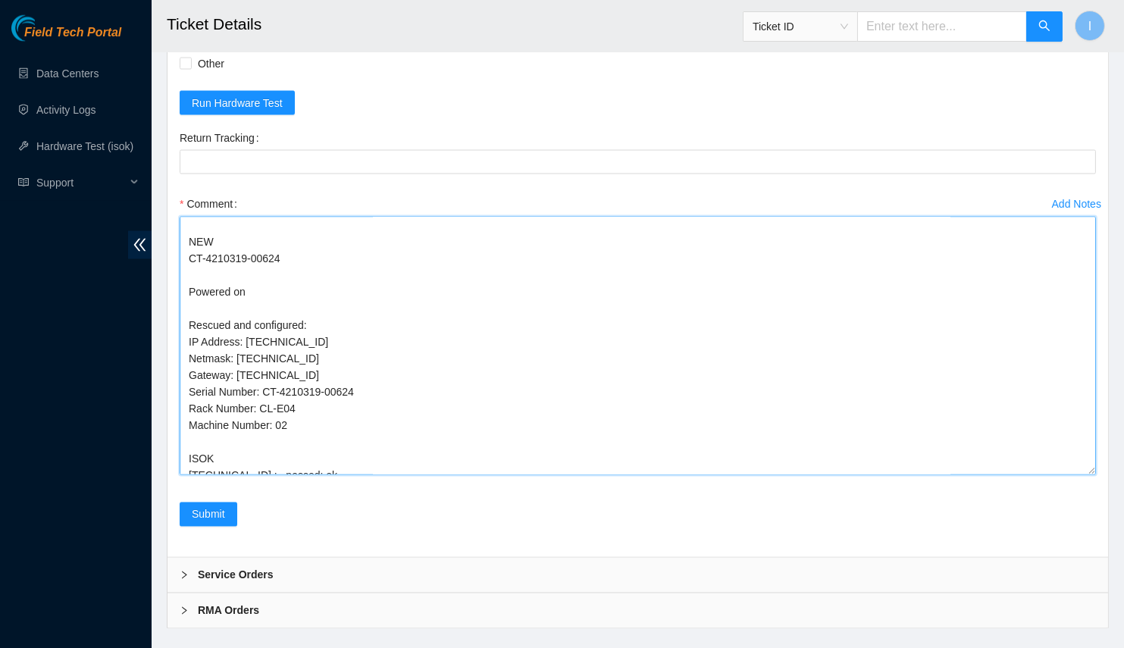
scroll to position [198, 0]
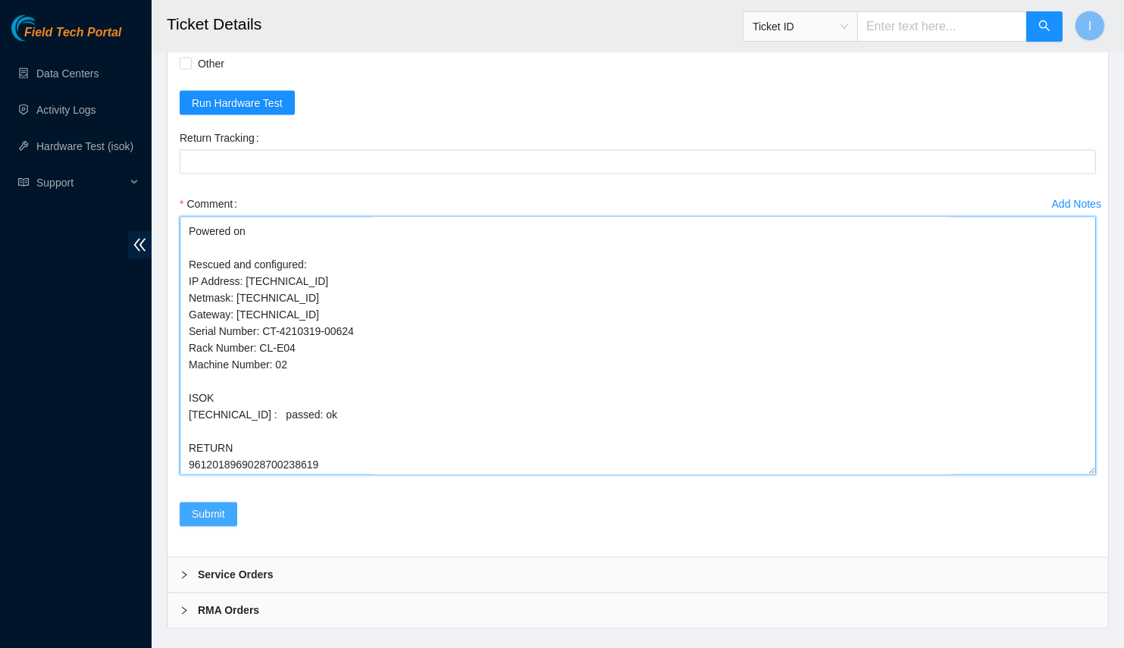
type textarea "Spoke with NOCC; safe Powered off old server Replaced server OLD CT-4210406-000…"
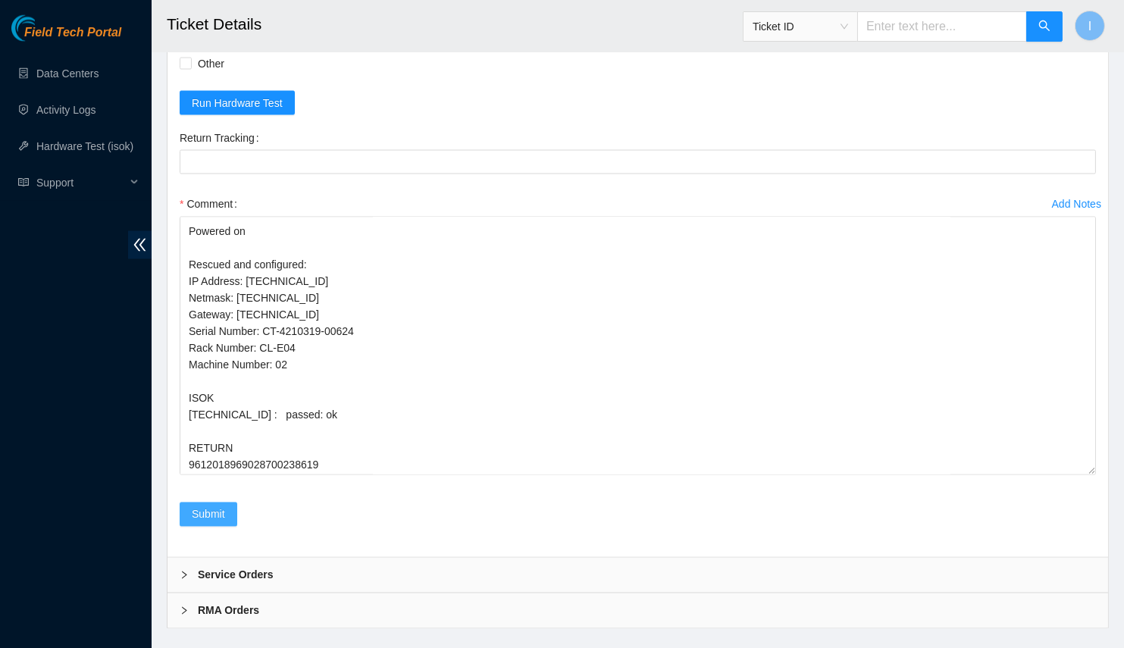
click at [216, 507] on span "Submit" at bounding box center [208, 515] width 33 height 17
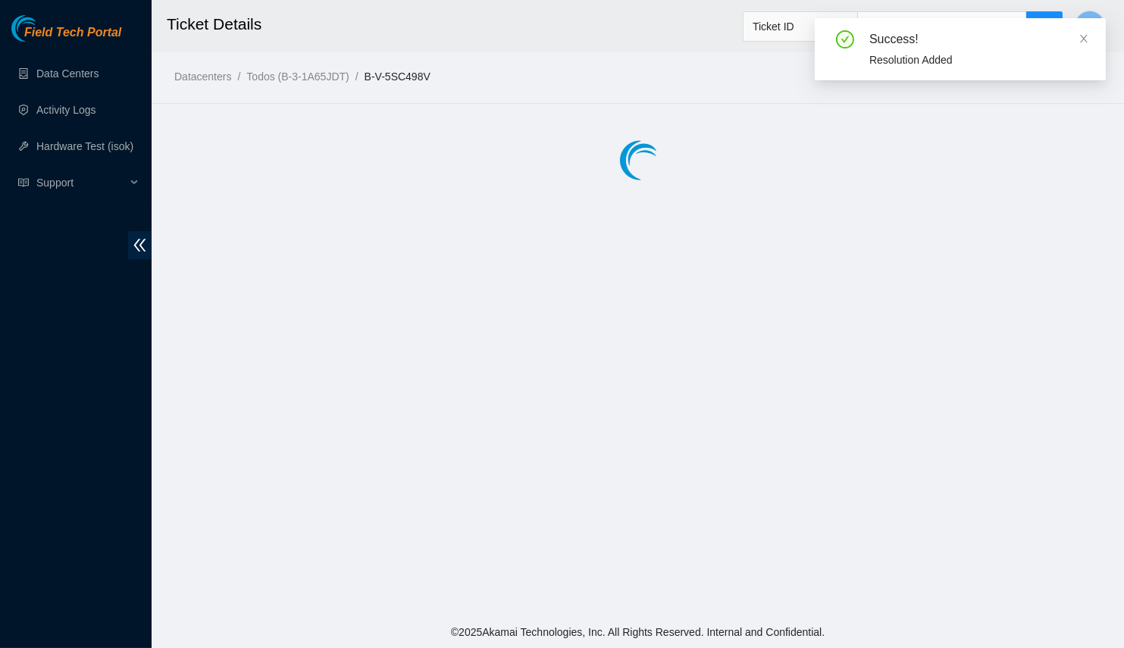
scroll to position [0, 0]
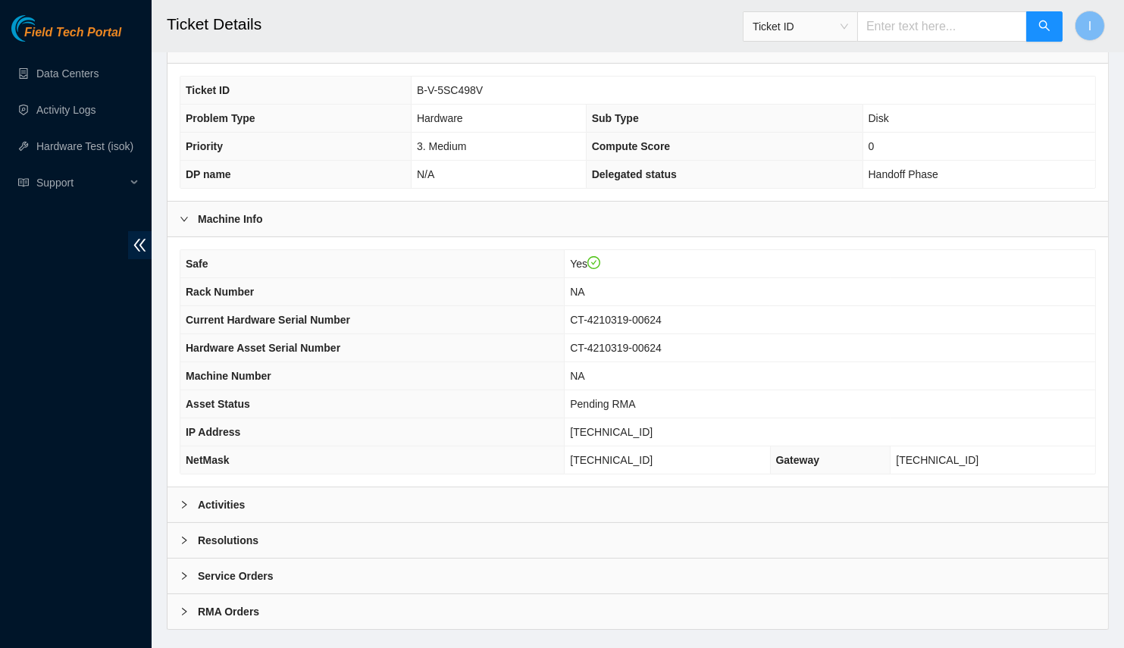
click at [231, 488] on div "Activities" at bounding box center [638, 505] width 941 height 35
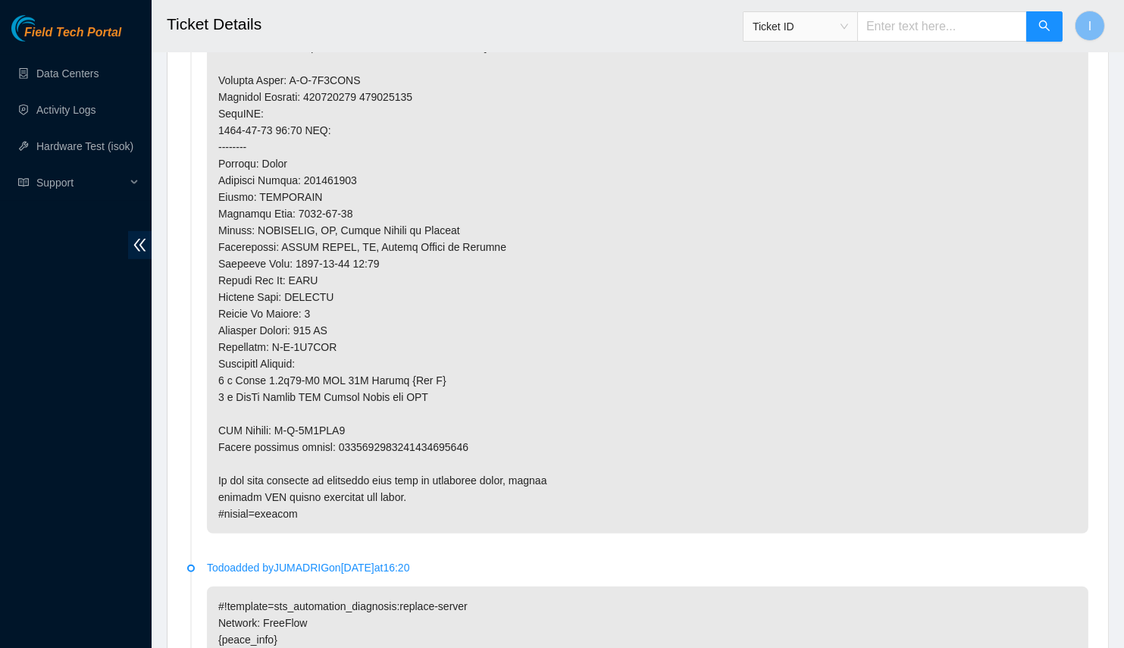
scroll to position [1939, 0]
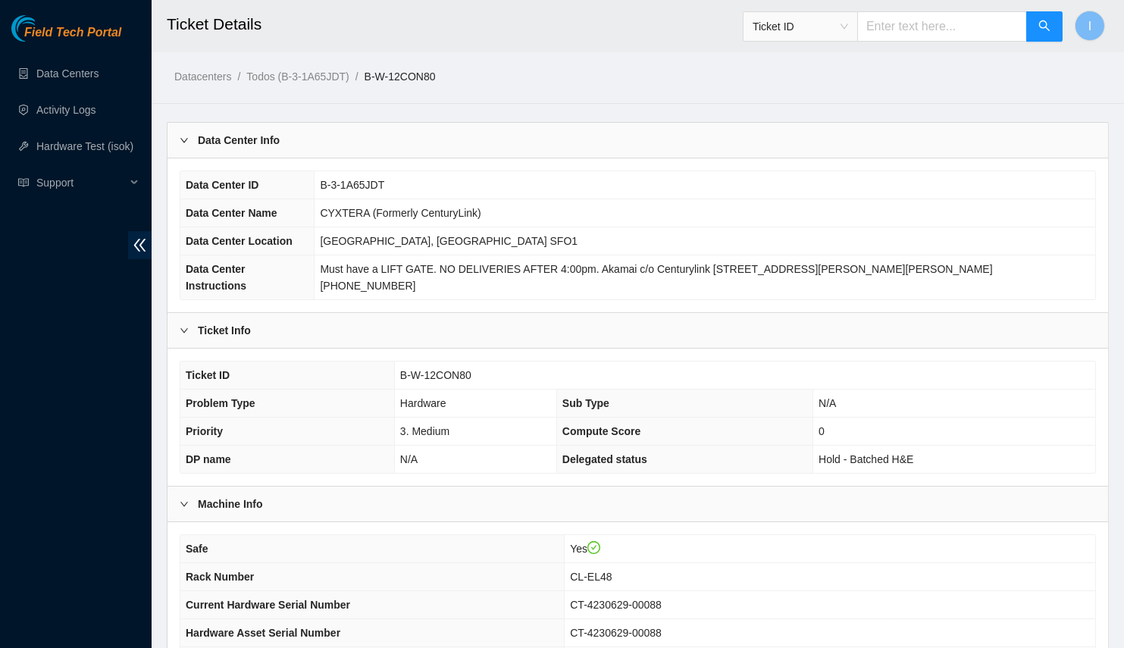
click at [384, 146] on div "Data Center Info" at bounding box center [638, 140] width 941 height 35
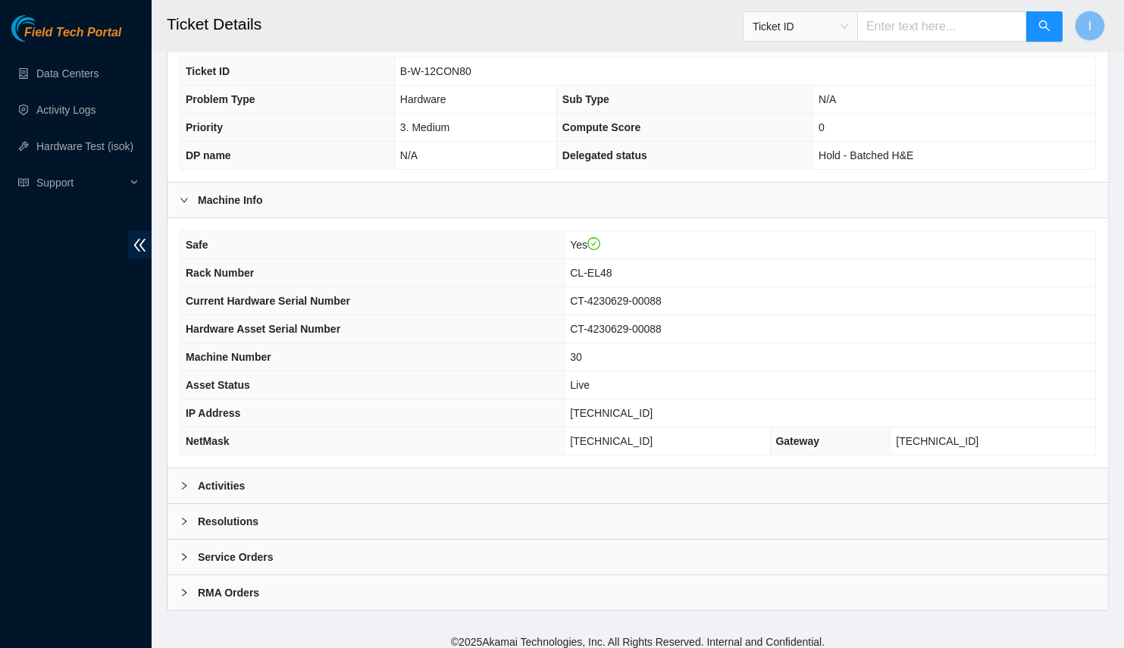
click at [318, 472] on div "Activities" at bounding box center [638, 486] width 941 height 35
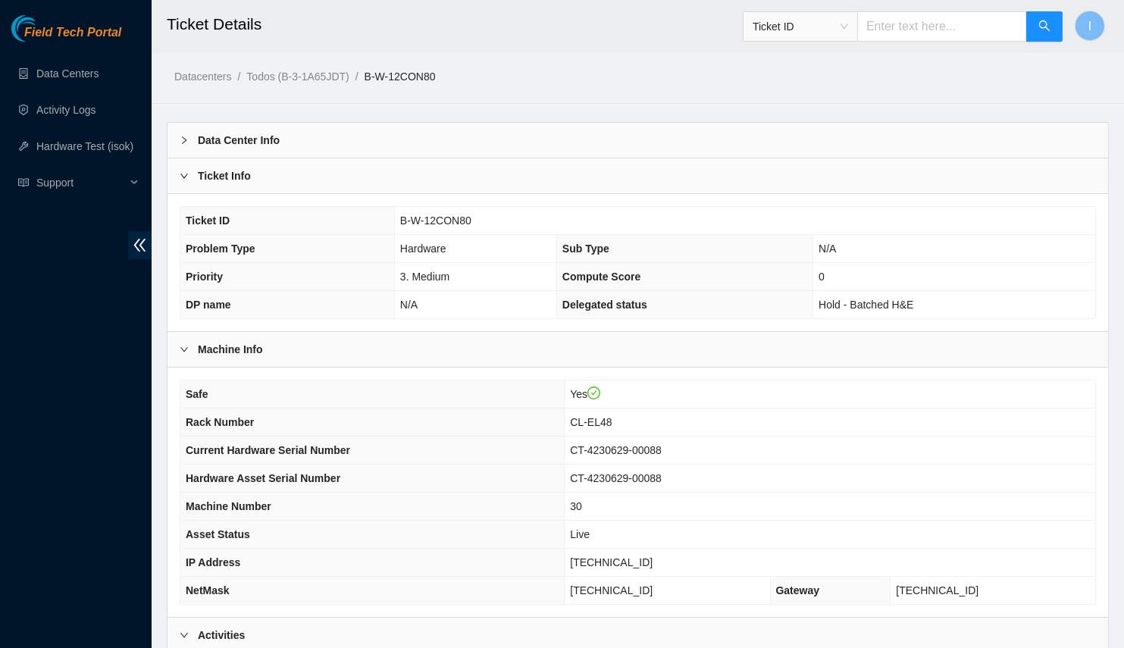
drag, startPoint x: 280, startPoint y: 206, endPoint x: 277, endPoint y: 163, distance: 43.3
click at [277, 163] on div "Ticket Info Ticket ID B-W-12CON80 Problem Type Hardware Sub Type N/A Priority 3…" at bounding box center [638, 245] width 941 height 174
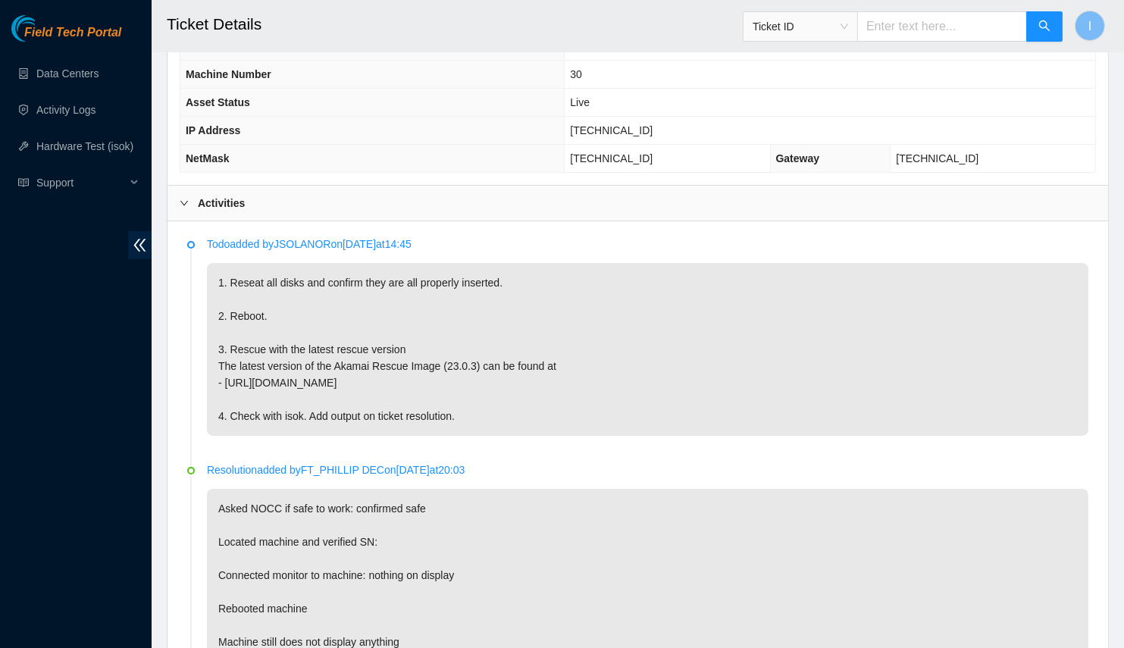
scroll to position [426, 0]
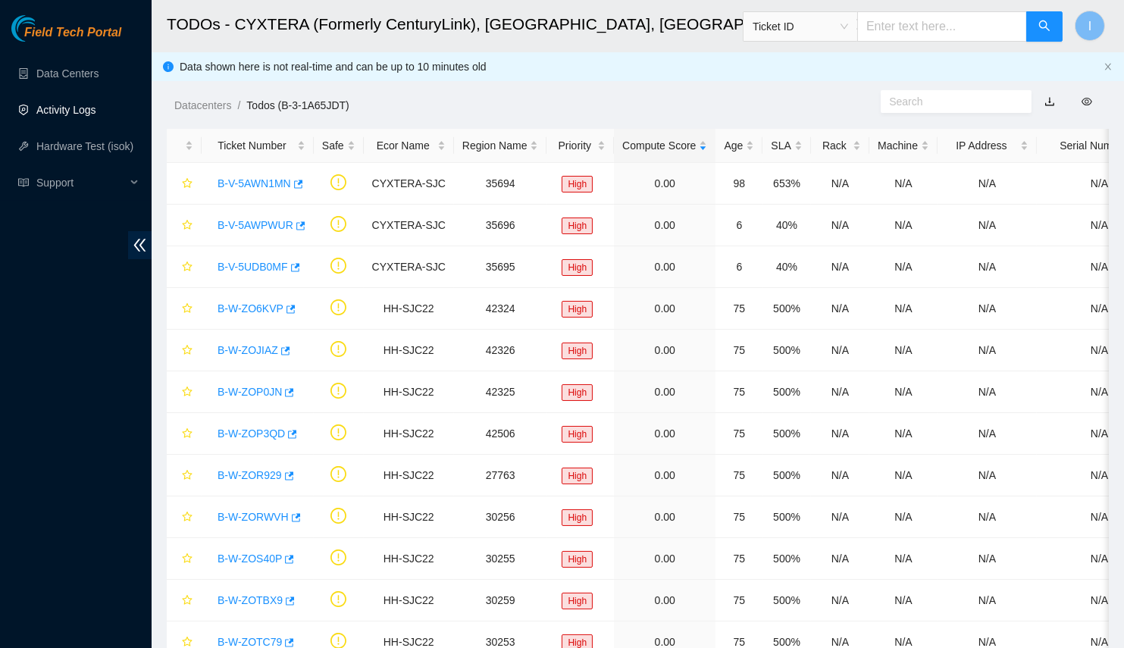
click at [96, 116] on link "Activity Logs" at bounding box center [66, 110] width 60 height 12
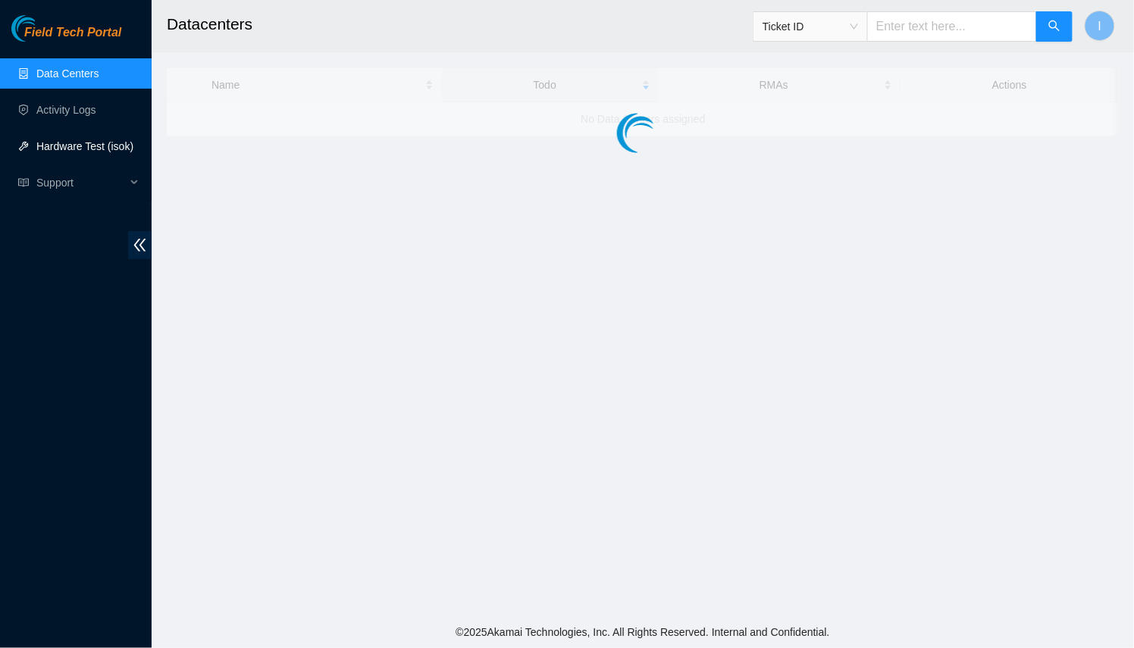
click at [86, 142] on link "Hardware Test (isok)" at bounding box center [84, 146] width 97 height 12
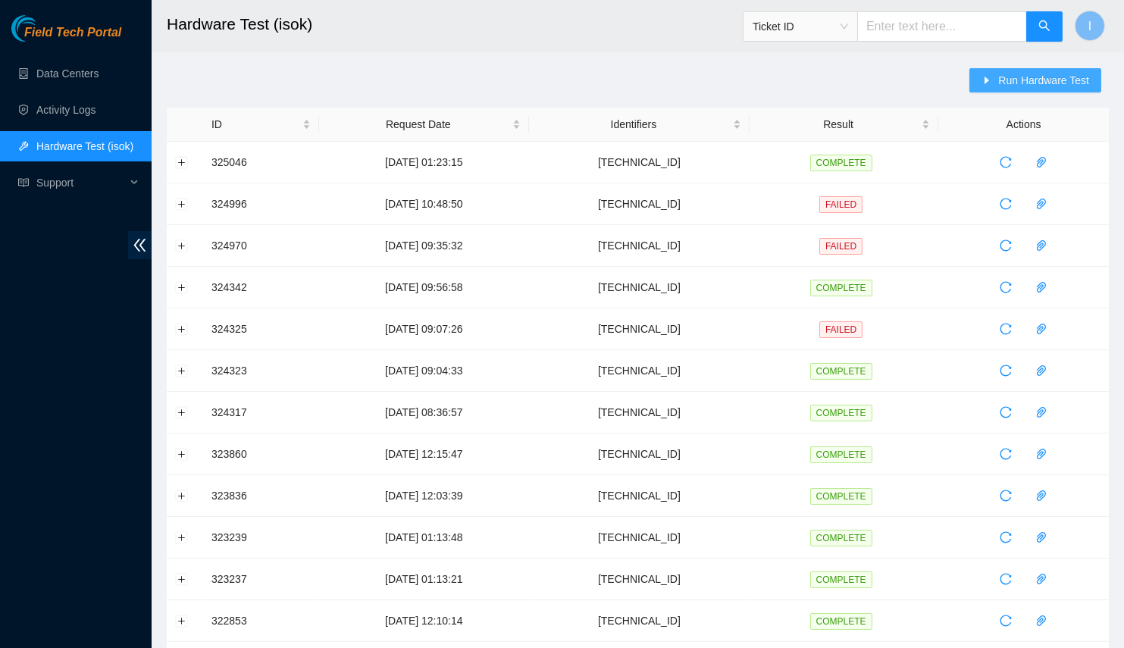
click at [1054, 79] on span "Run Hardware Test" at bounding box center [1044, 80] width 91 height 17
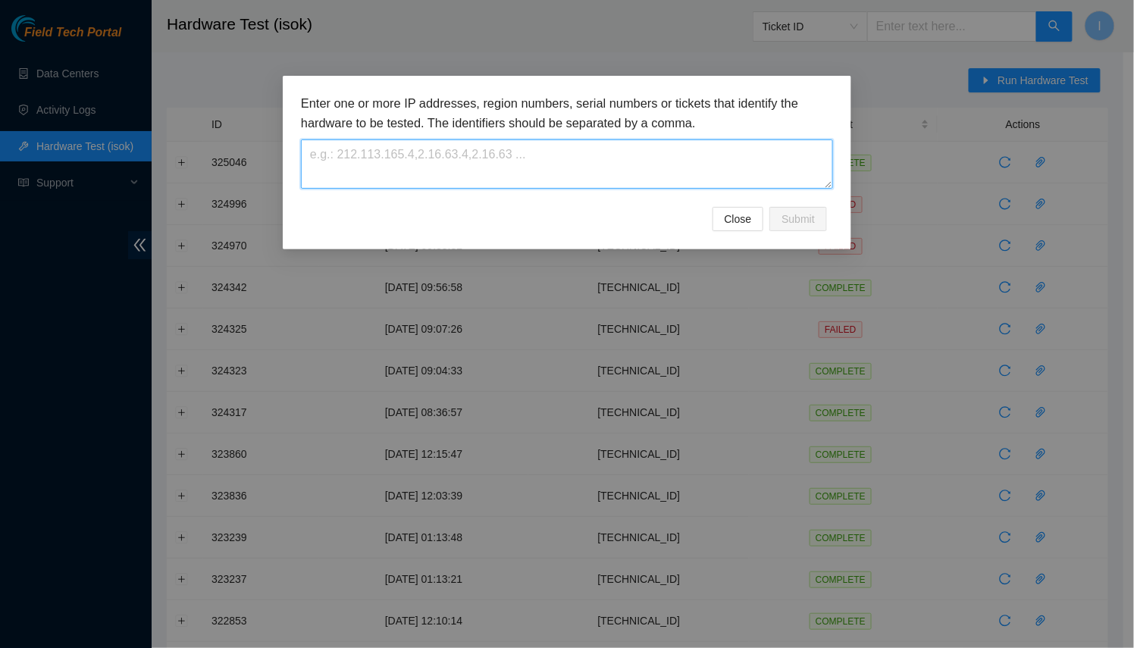
click at [529, 162] on textarea at bounding box center [567, 164] width 532 height 49
paste textarea "[TECHNICAL_ID]"
type textarea "[TECHNICAL_ID]"
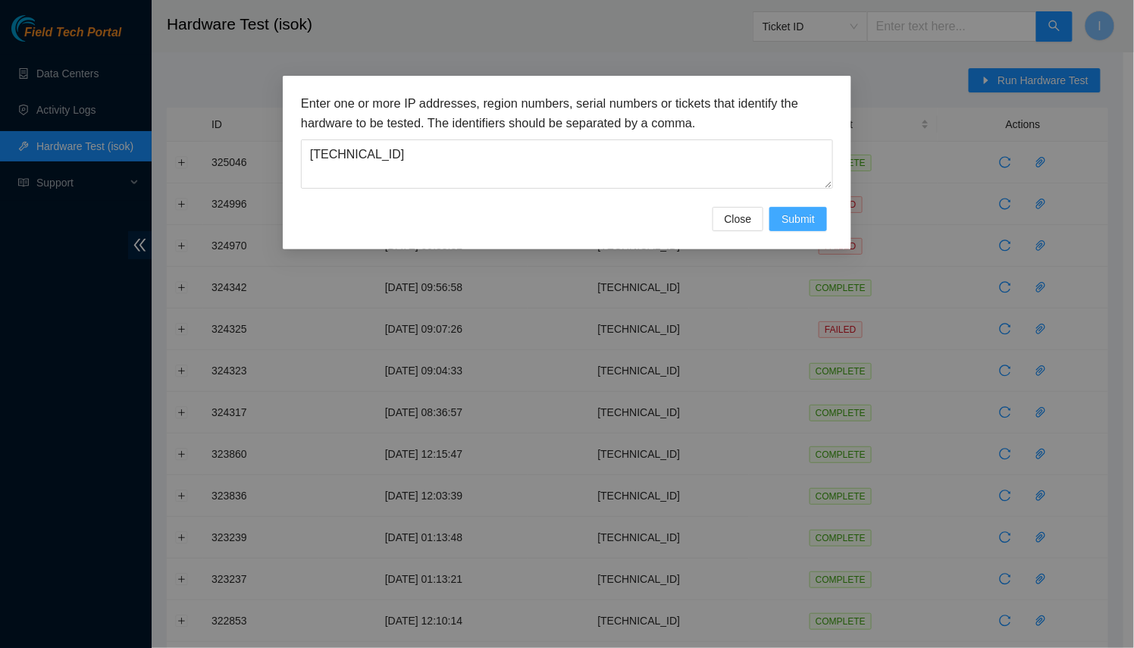
click at [783, 219] on span "Submit" at bounding box center [798, 219] width 33 height 17
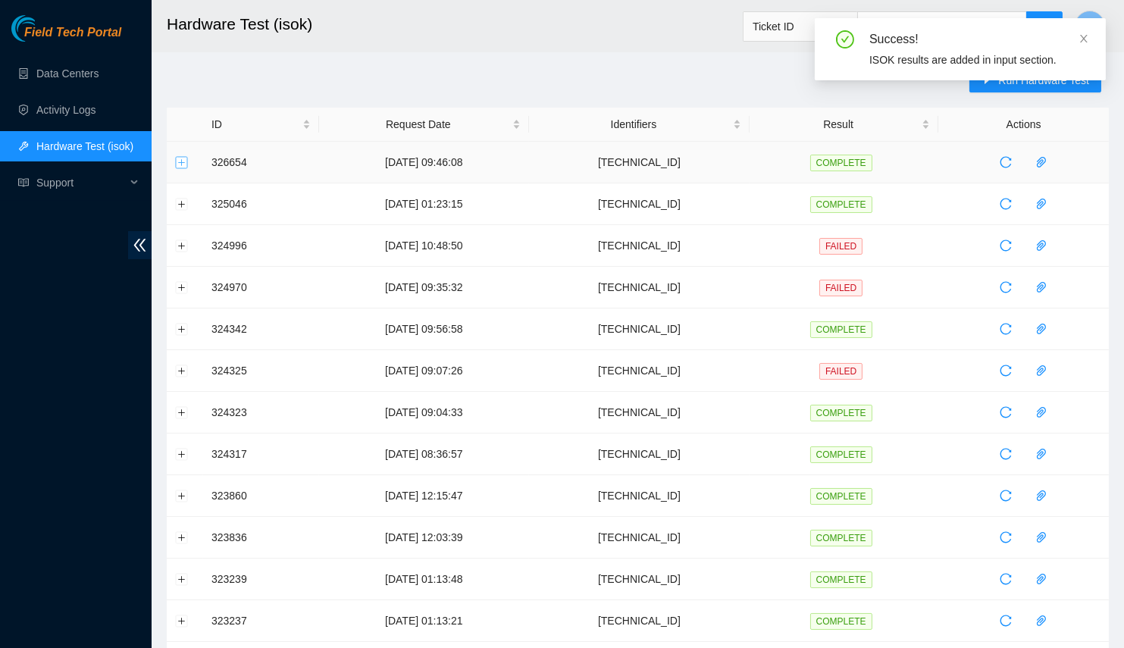
click at [186, 165] on button "Expand row" at bounding box center [182, 162] width 12 height 12
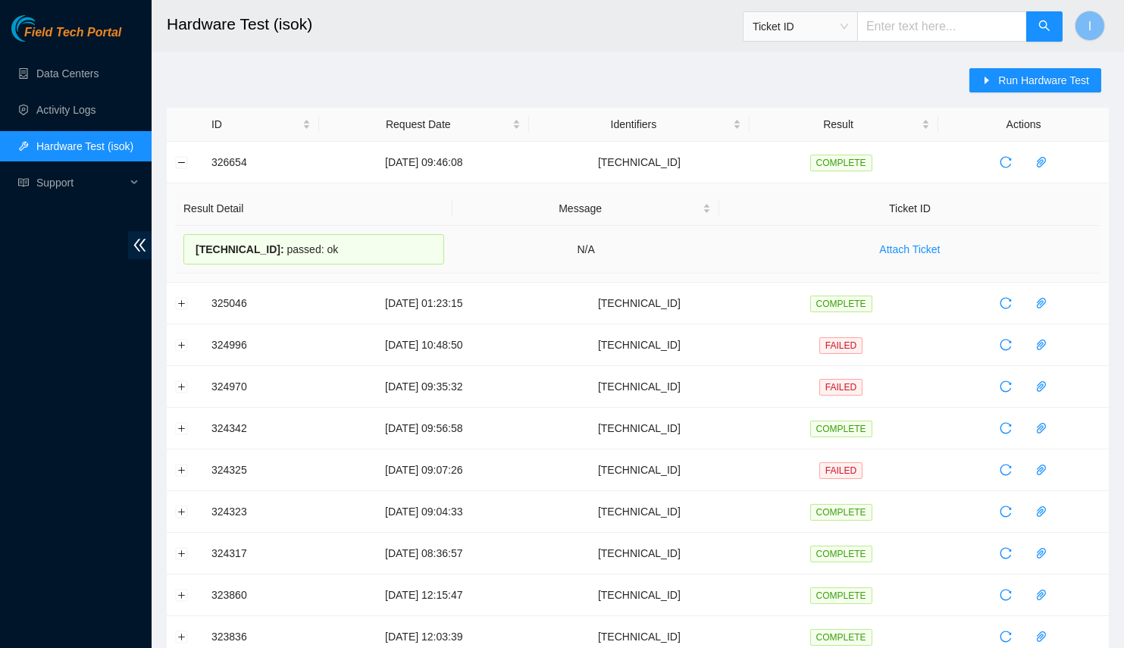
click at [225, 251] on span "23.32.15.89 :" at bounding box center [240, 249] width 89 height 12
copy span "23.32.15.89"
click at [200, 253] on span "23.32.15.89 :" at bounding box center [240, 249] width 89 height 12
drag, startPoint x: 200, startPoint y: 253, endPoint x: 344, endPoint y: 267, distance: 144.7
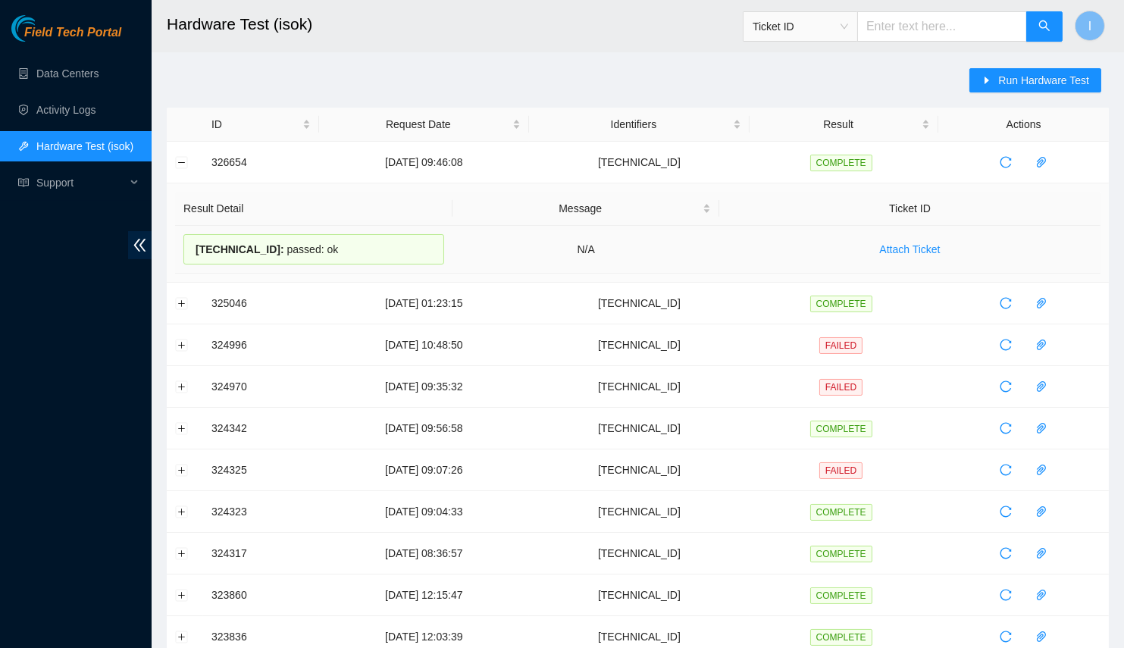
click at [344, 267] on td "23.32.15.89 : passed: ok" at bounding box center [314, 250] width 278 height 48
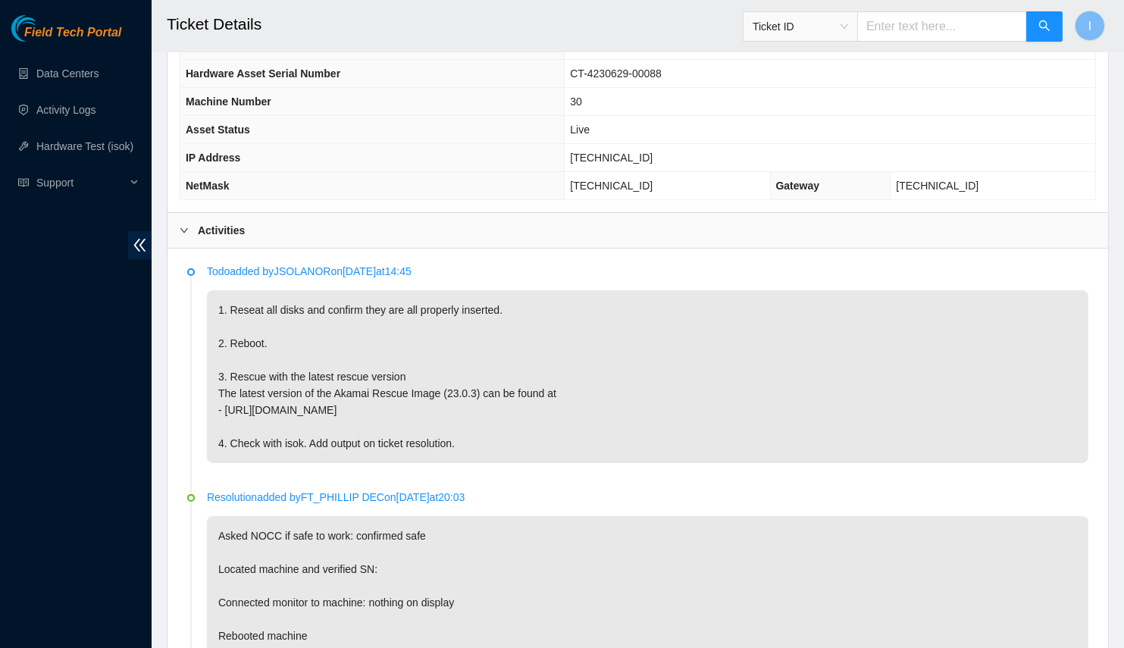
scroll to position [401, 0]
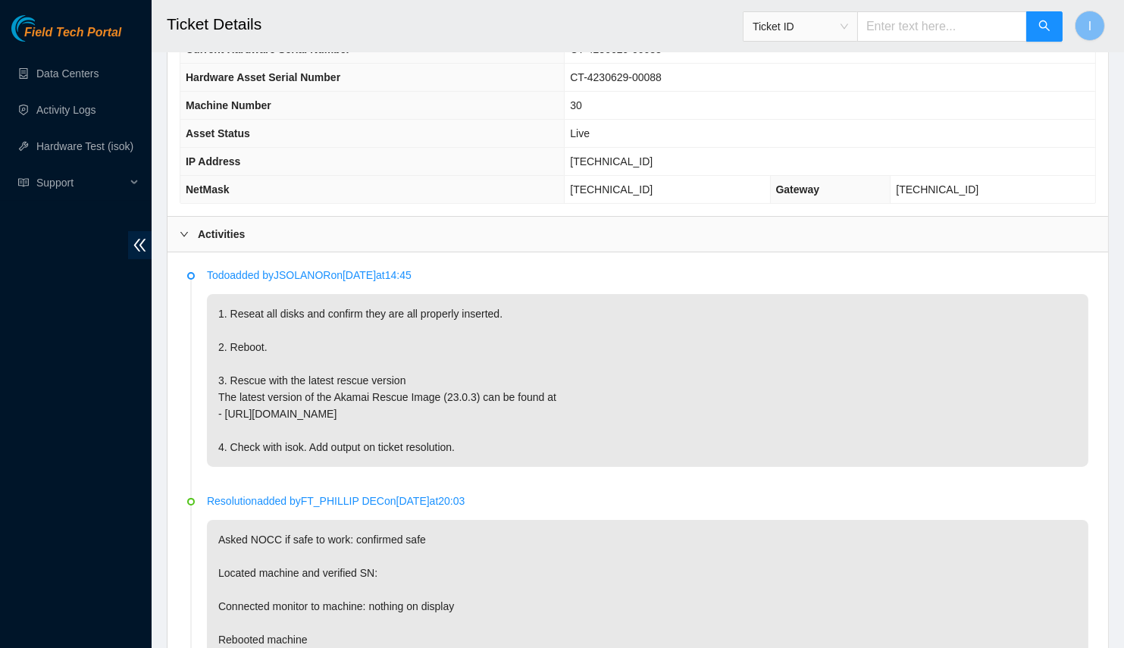
click at [437, 298] on p "1. Reseat all disks and confirm they are all properly inserted. 2. Reboot. 3. R…" at bounding box center [648, 380] width 882 height 173
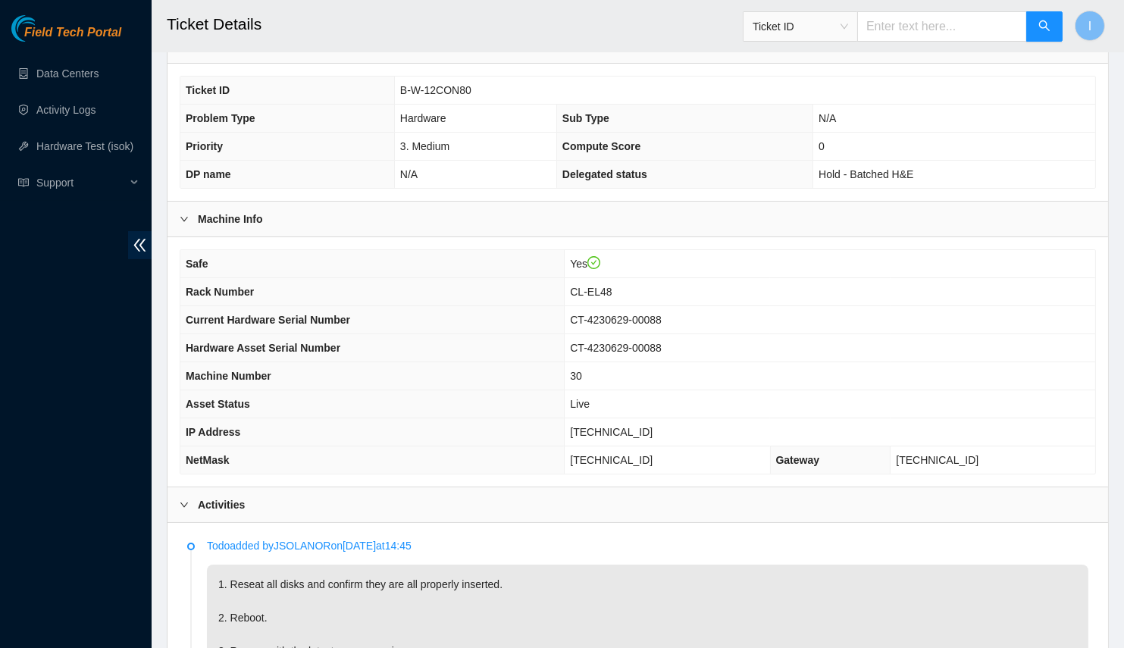
scroll to position [0, 0]
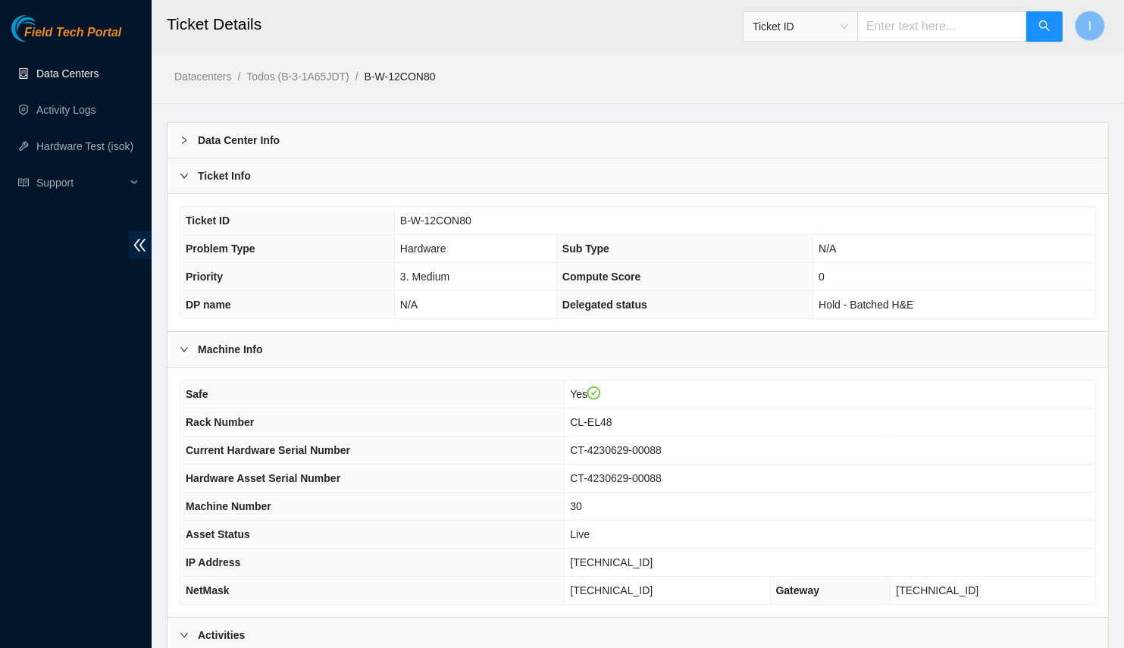
click at [61, 67] on link "Data Centers" at bounding box center [67, 73] width 62 height 12
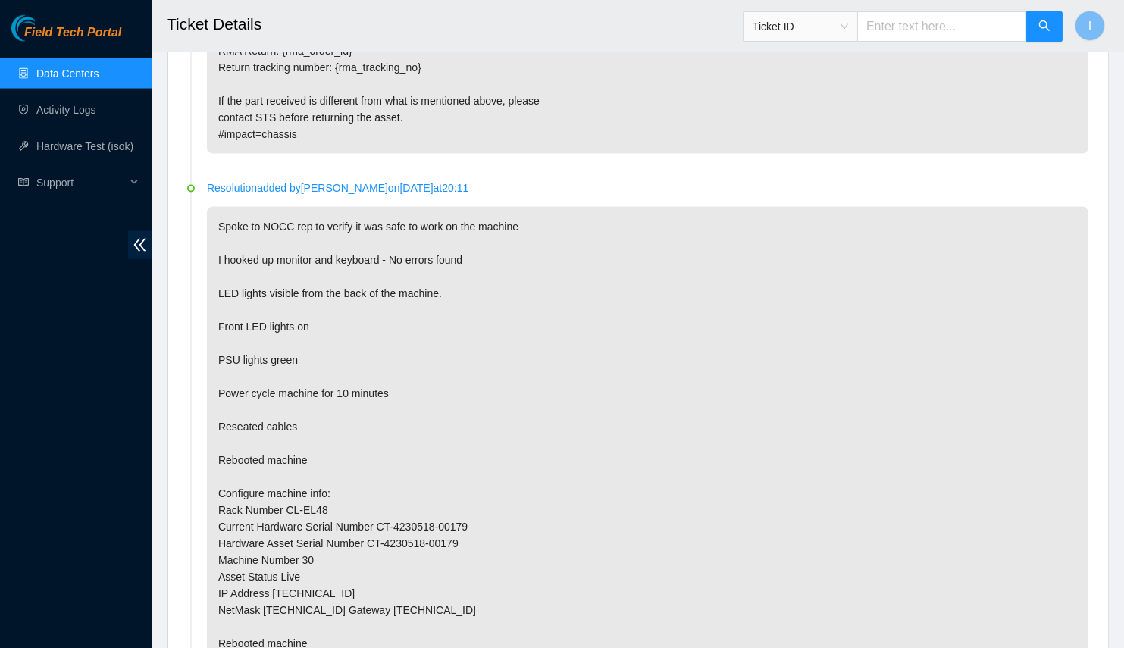
scroll to position [4147, 0]
click at [472, 395] on p "Spoke to NOCC rep to verify it was safe to work on the machine I hooked up moni…" at bounding box center [648, 534] width 882 height 657
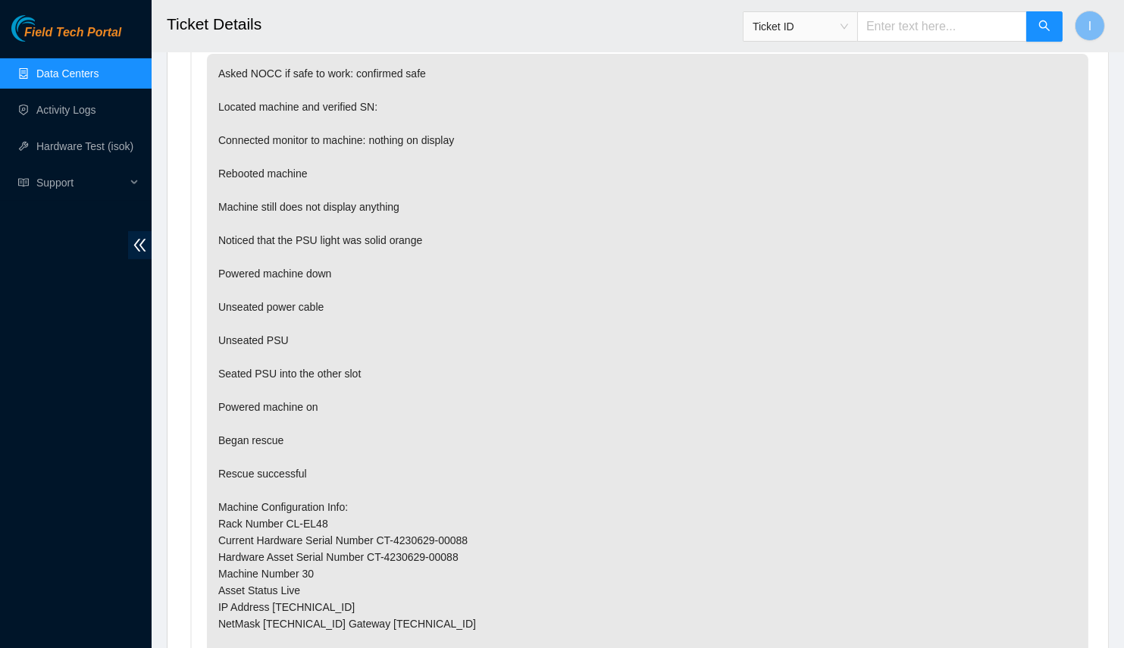
scroll to position [869, 0]
click at [703, 616] on p "Asked NOCC if safe to work: confirmed safe Located machine and verified SN: Con…" at bounding box center [648, 572] width 882 height 1040
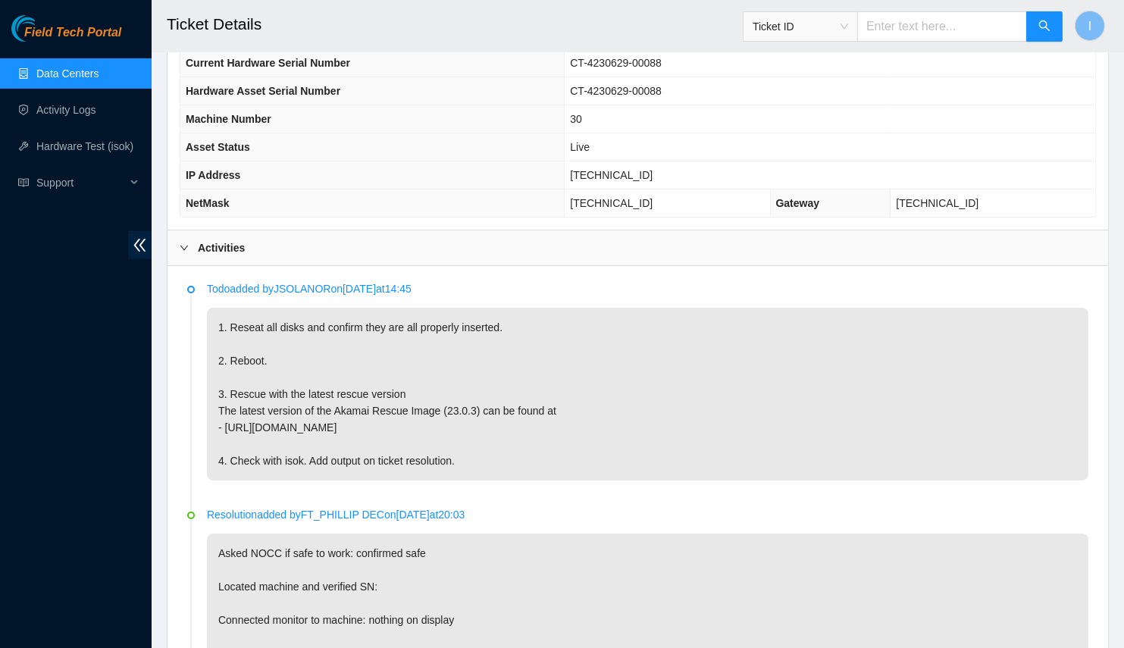
scroll to position [393, 0]
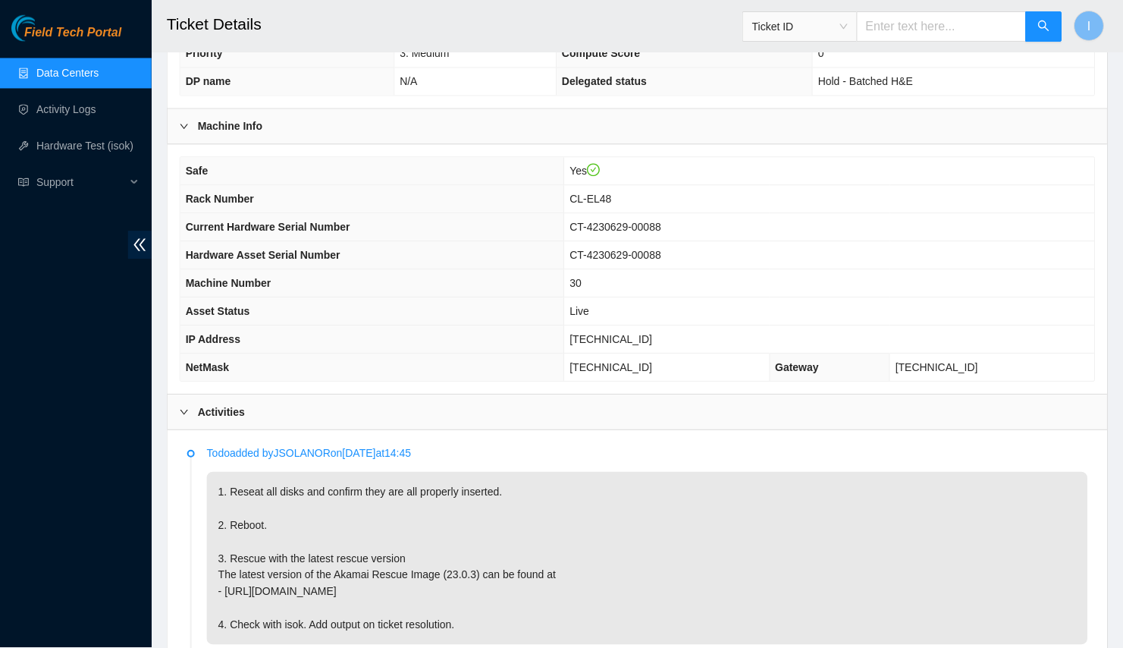
scroll to position [222, 0]
click at [639, 334] on span "[TECHNICAL_ID]" at bounding box center [611, 340] width 83 height 12
copy span "[TECHNICAL_ID]"
click at [625, 365] on span "255.255.255.192" at bounding box center [611, 368] width 83 height 12
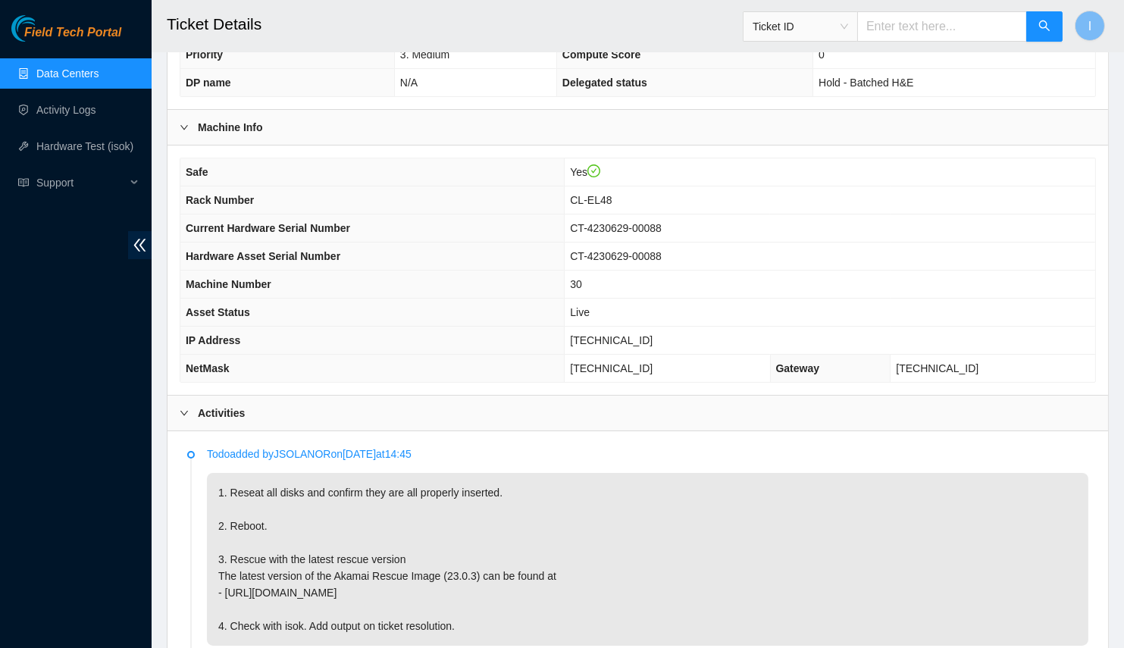
click at [625, 365] on span "255.255.255.192" at bounding box center [611, 368] width 83 height 12
copy span "255.255.255.192"
click at [612, 194] on span "CL-EL48" at bounding box center [591, 200] width 42 height 12
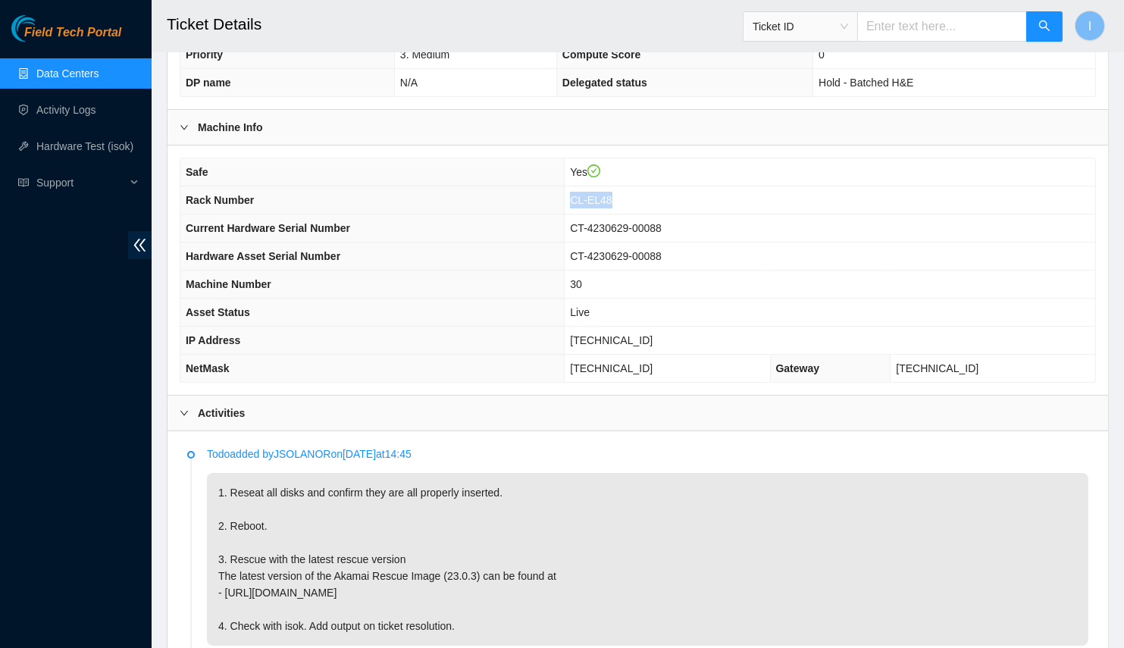
copy span "CL-EL48"
click at [648, 327] on td "23.216.0.161" at bounding box center [830, 341] width 531 height 28
copy span "[TECHNICAL_ID]"
click at [378, 278] on th "Machine Number" at bounding box center [372, 285] width 384 height 28
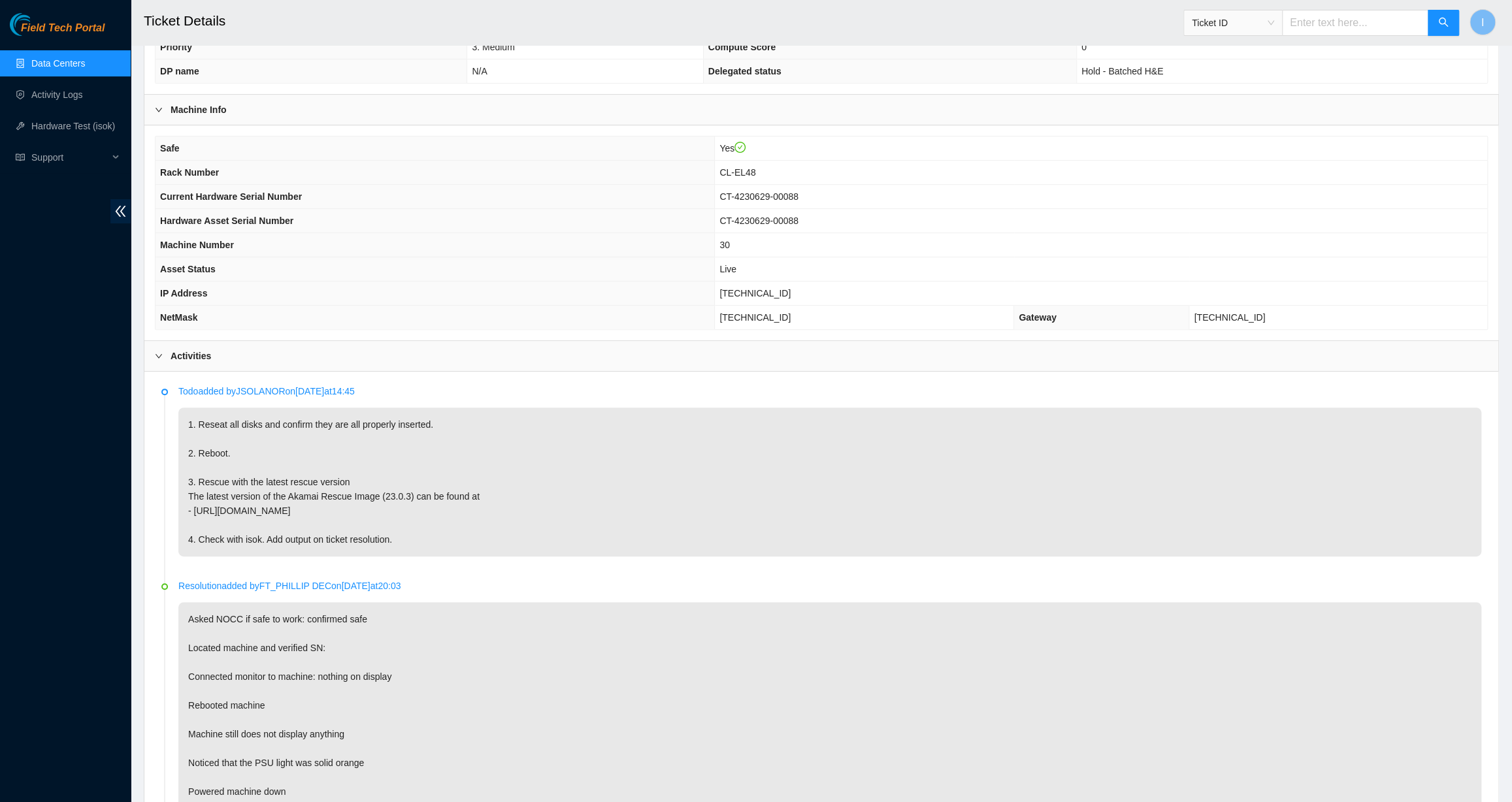
scroll to position [132, 0]
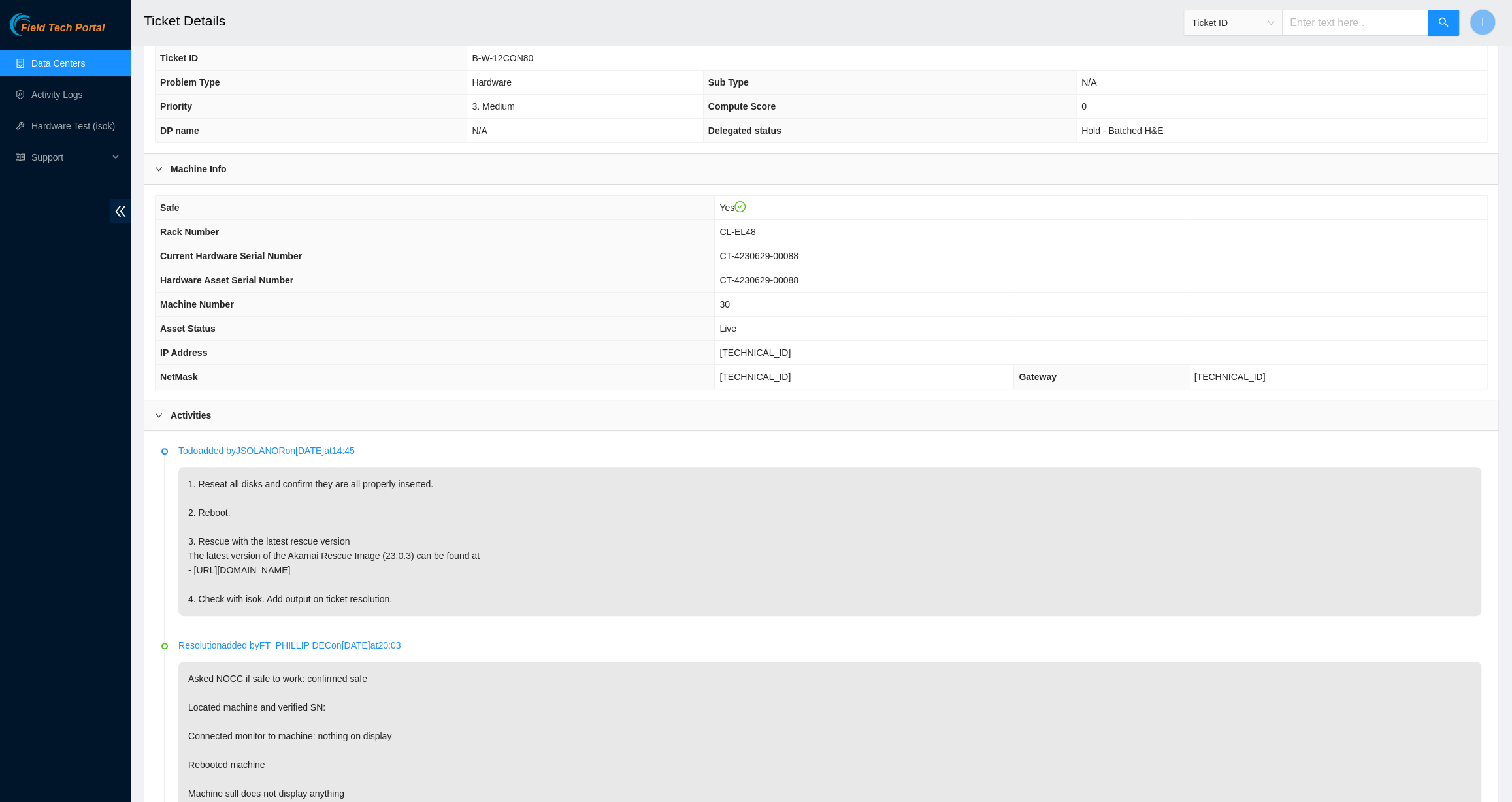
click at [540, 238] on th "Rack Number" at bounding box center [434, 233] width 559 height 24
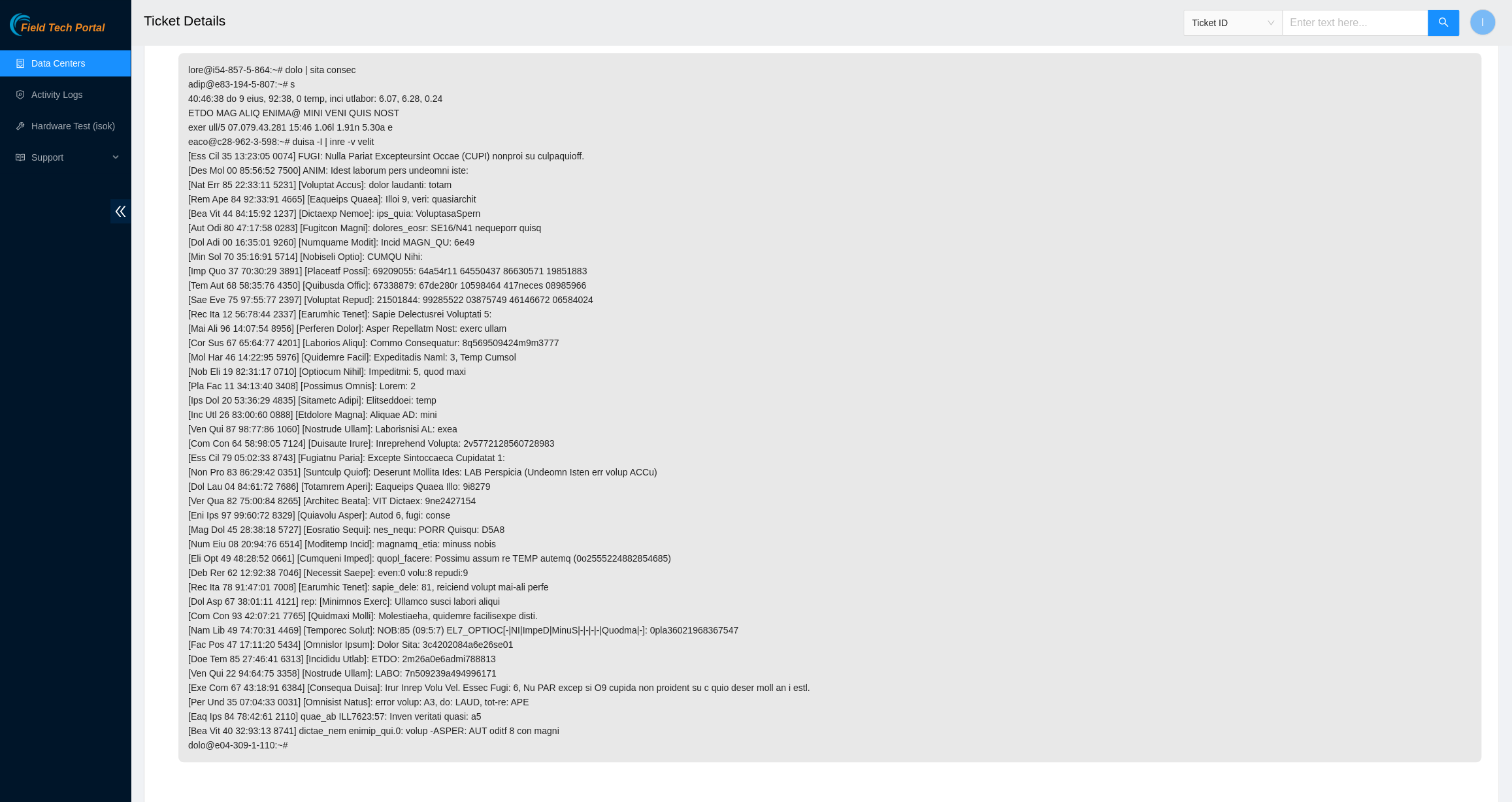
scroll to position [4840, 0]
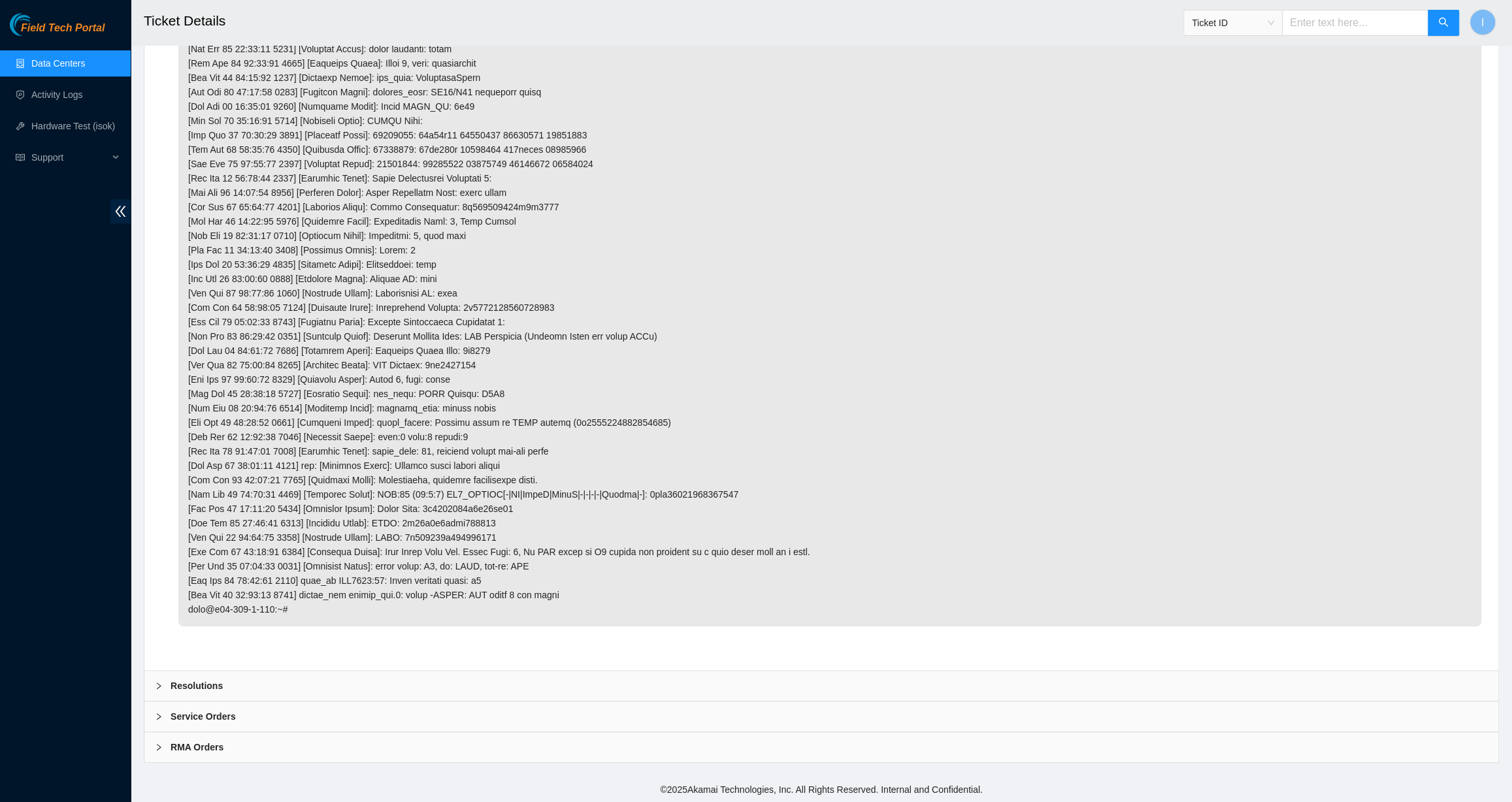
click at [361, 558] on div "Resolutions" at bounding box center [821, 686] width 1353 height 30
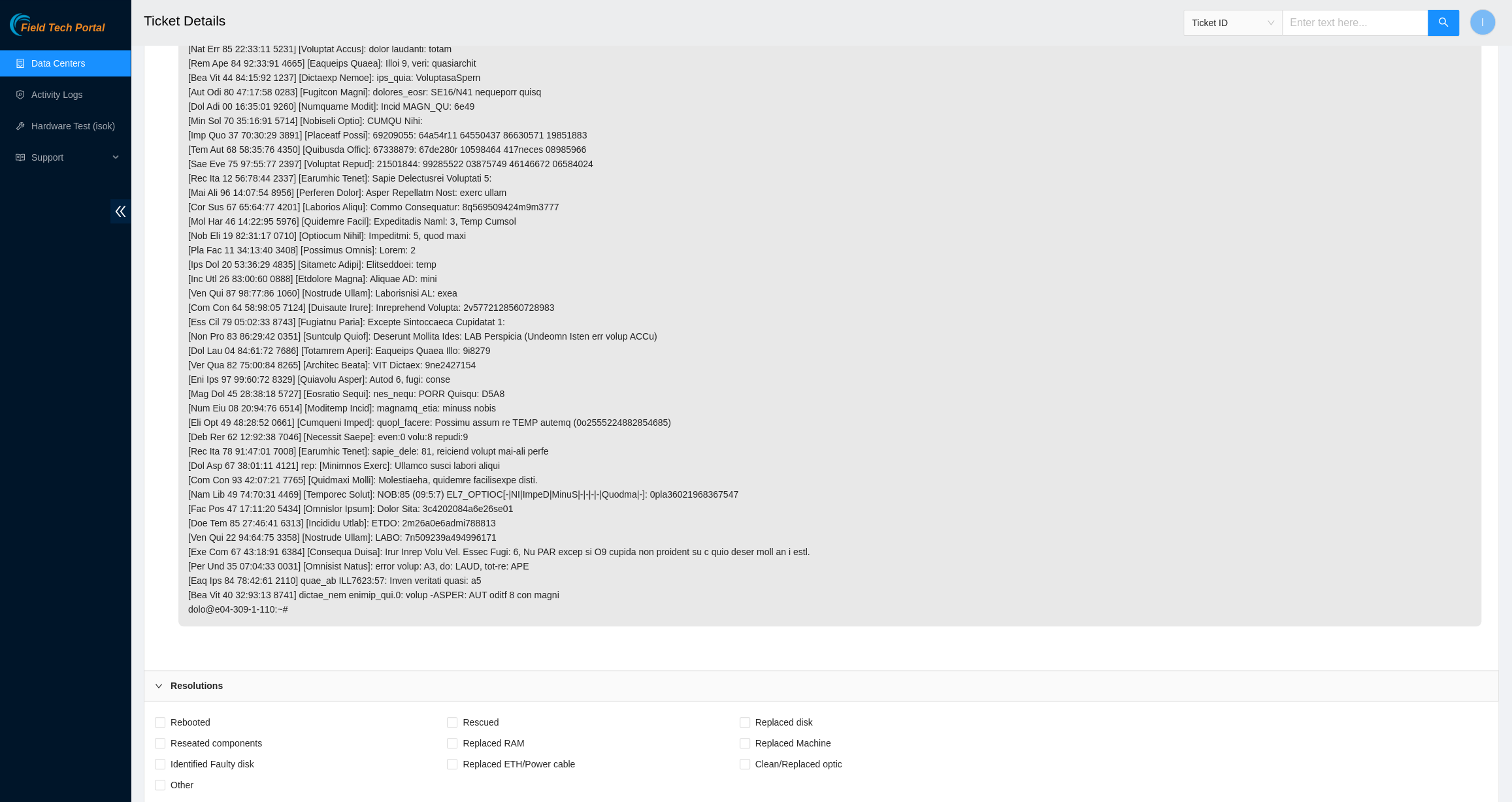
scroll to position [5176, 0]
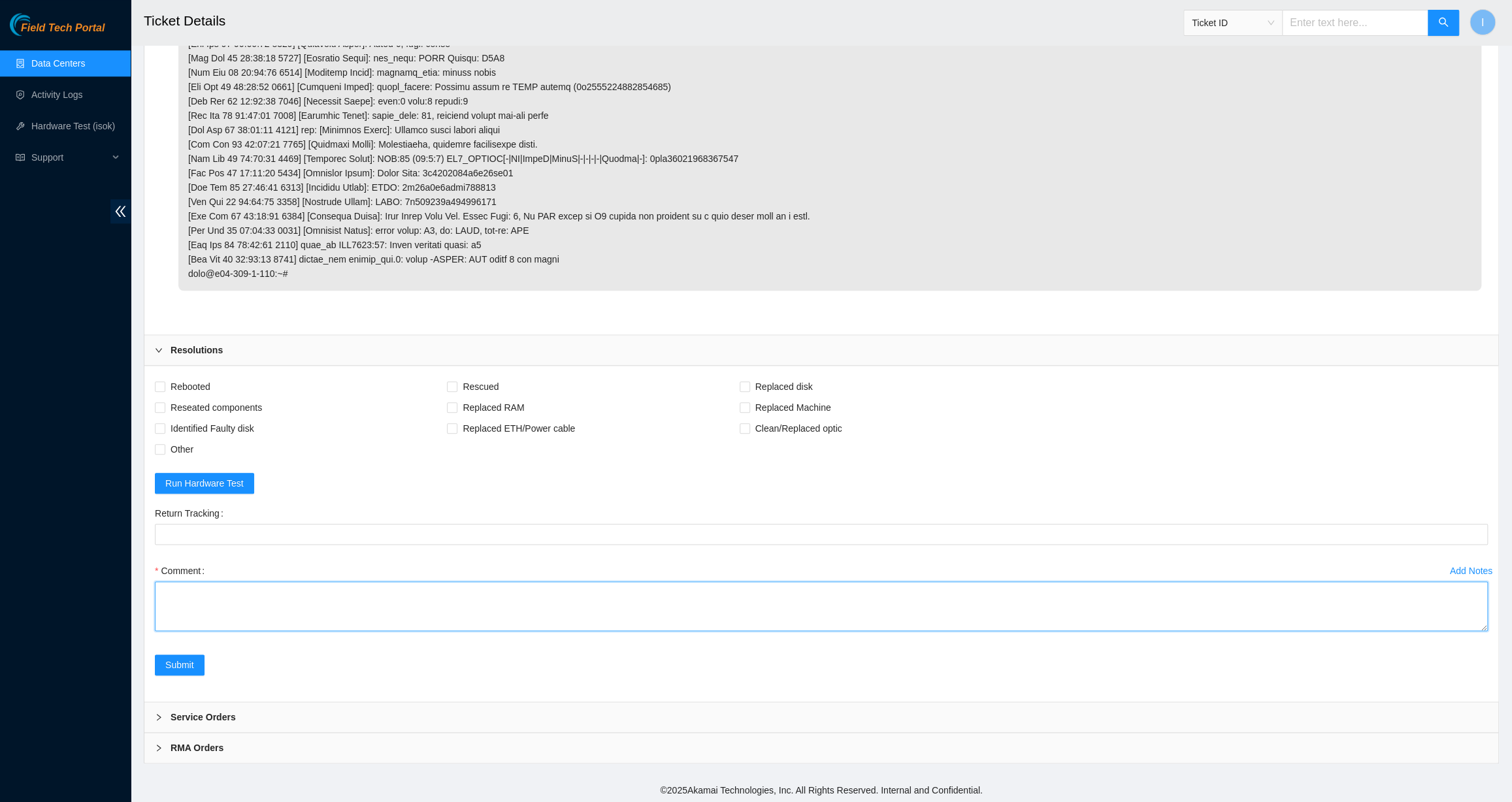
click at [396, 558] on textarea "Comment" at bounding box center [821, 606] width 1333 height 50
paste textarea "Spoke with NOCC; safe PSU solid orange, no eth link, server unresponsive Powere…"
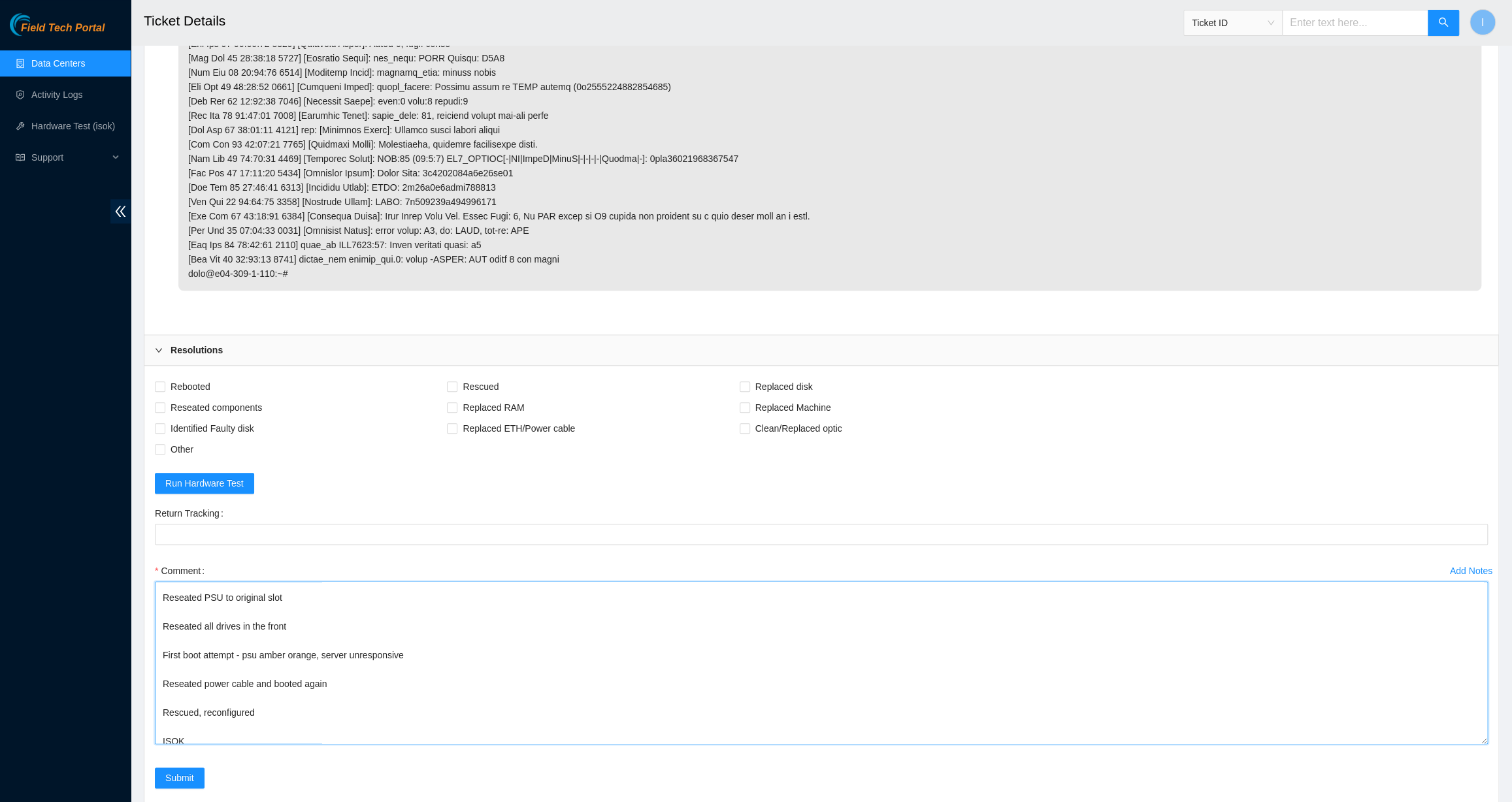
drag, startPoint x: 1483, startPoint y: 625, endPoint x: 1277, endPoint y: 623, distance: 206.0
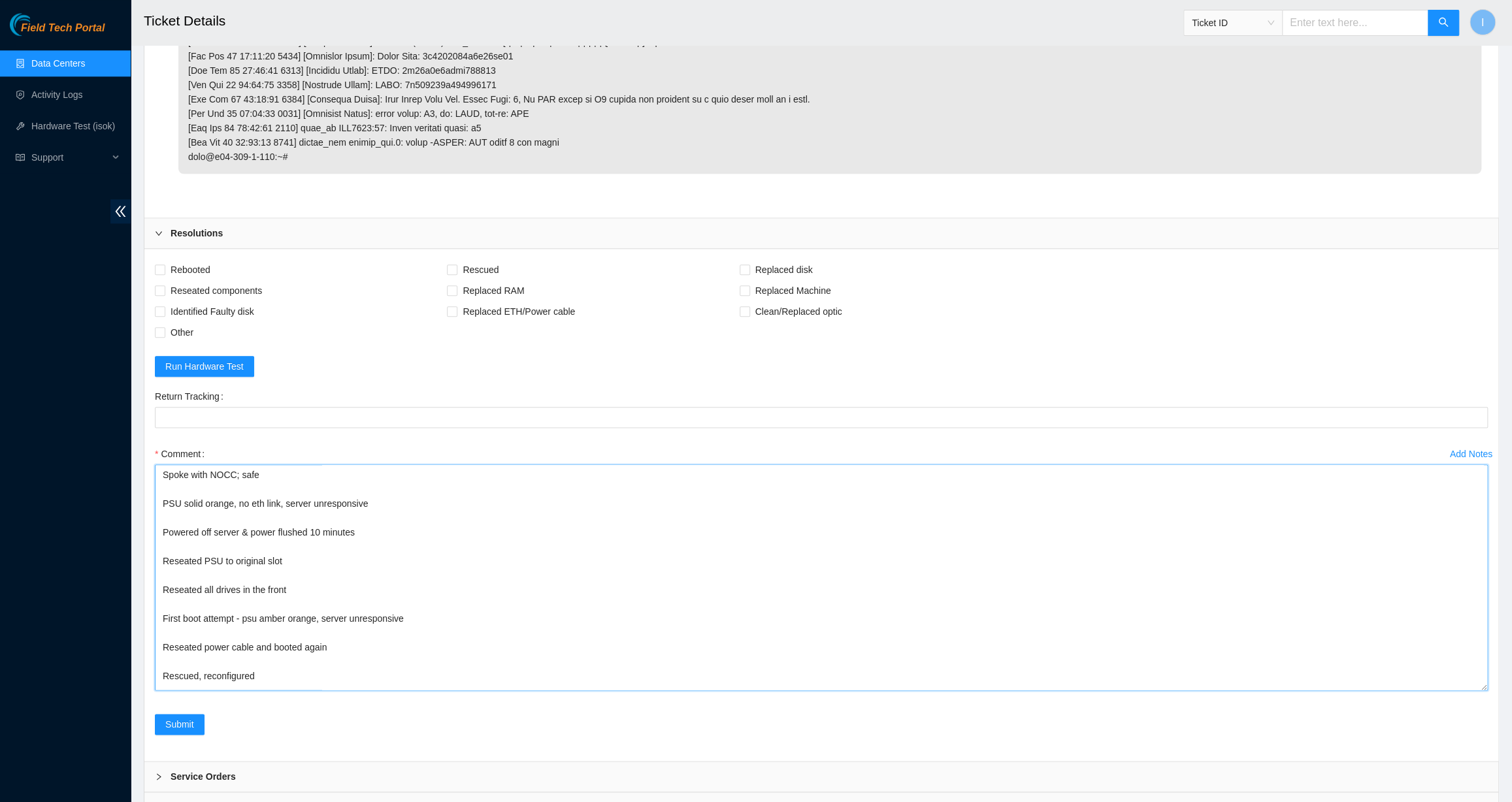
scroll to position [5352, 0]
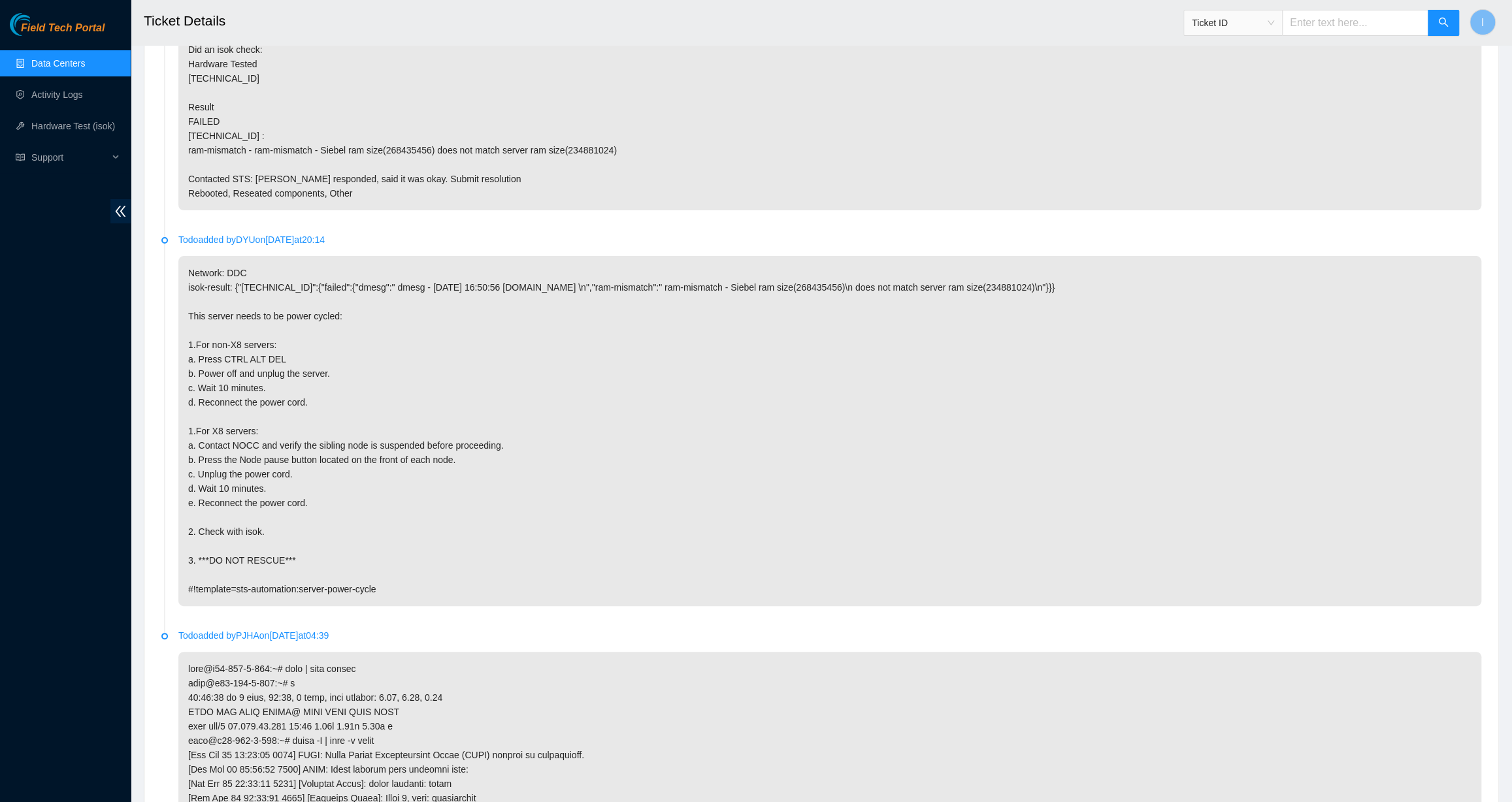
type textarea "Spoke with NOCC; safe PSU solid orange, no eth link, server unresponsive Powere…"
drag, startPoint x: 470, startPoint y: 588, endPoint x: 453, endPoint y: 418, distance: 170.8
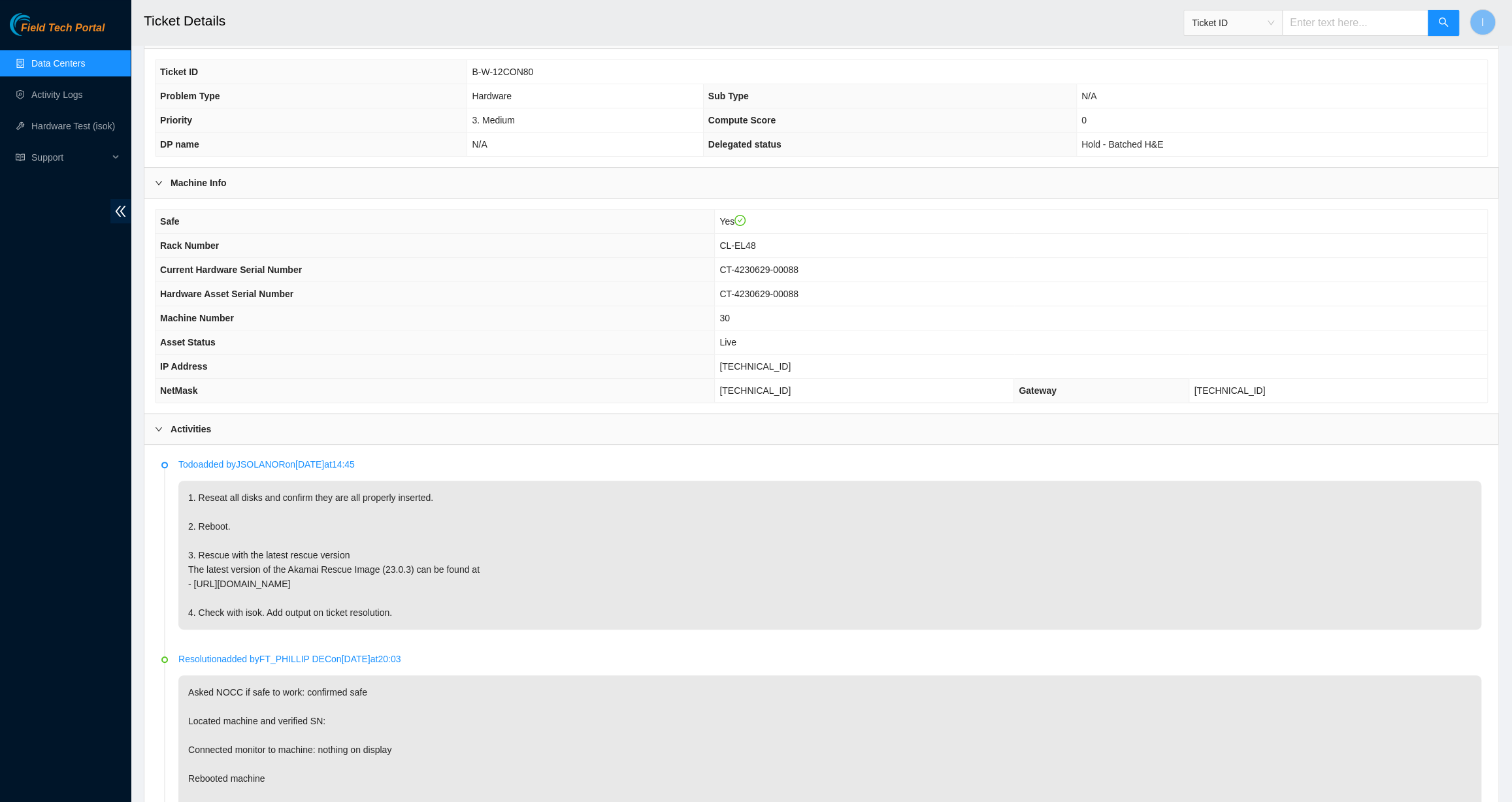
scroll to position [177, 0]
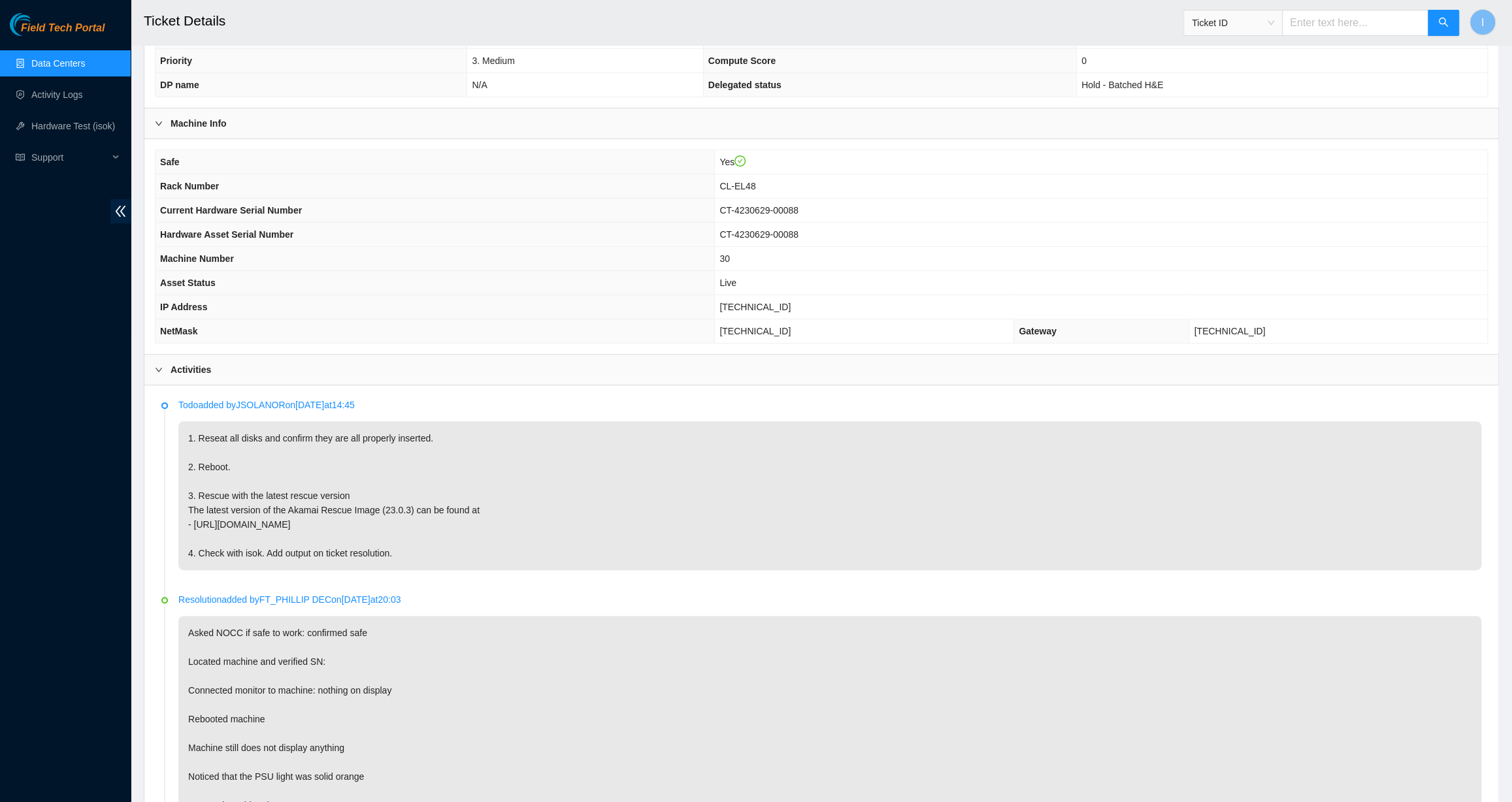
click at [526, 221] on th "Current Hardware Serial Number" at bounding box center [434, 211] width 559 height 24
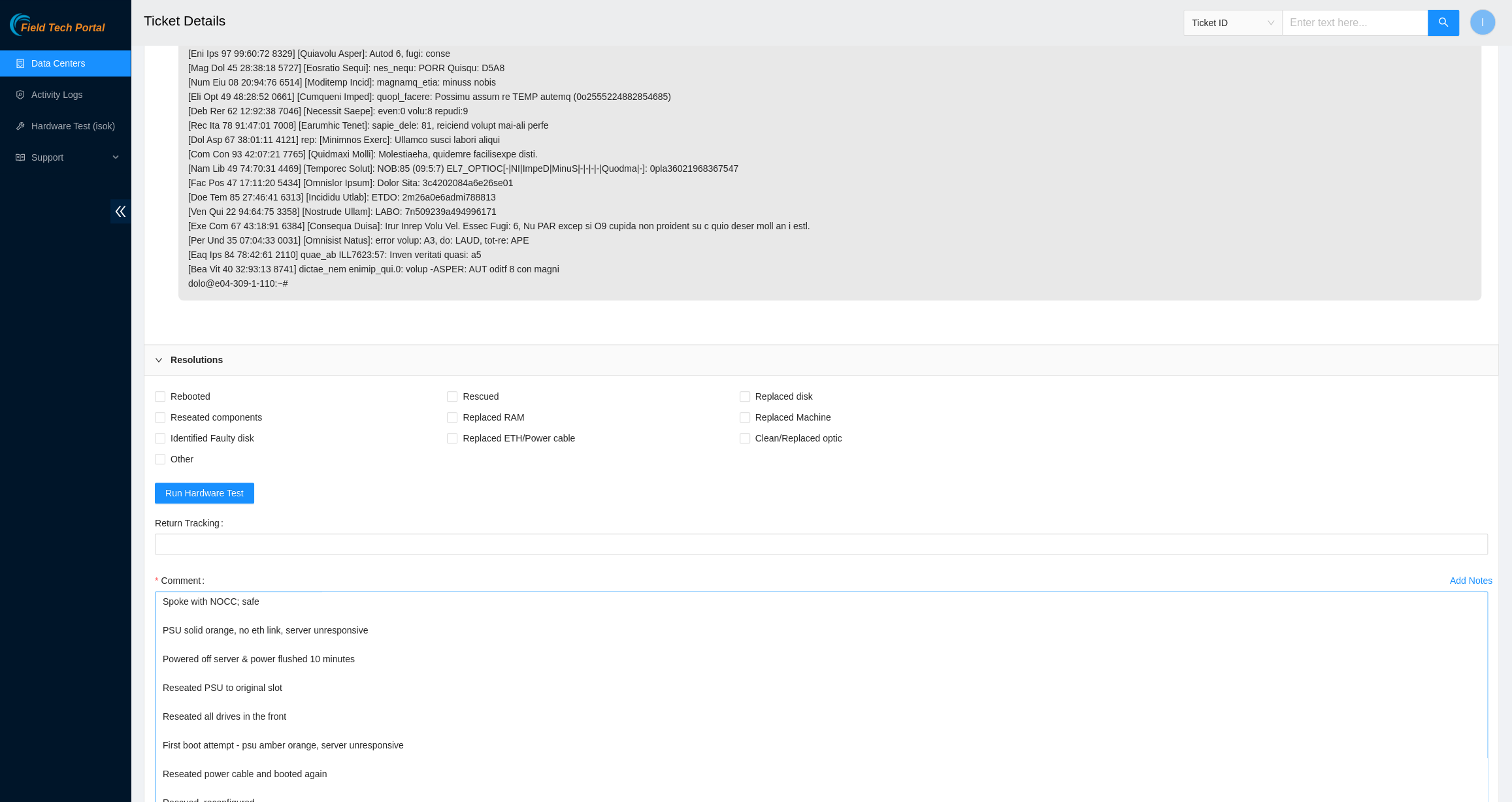
scroll to position [5352, 0]
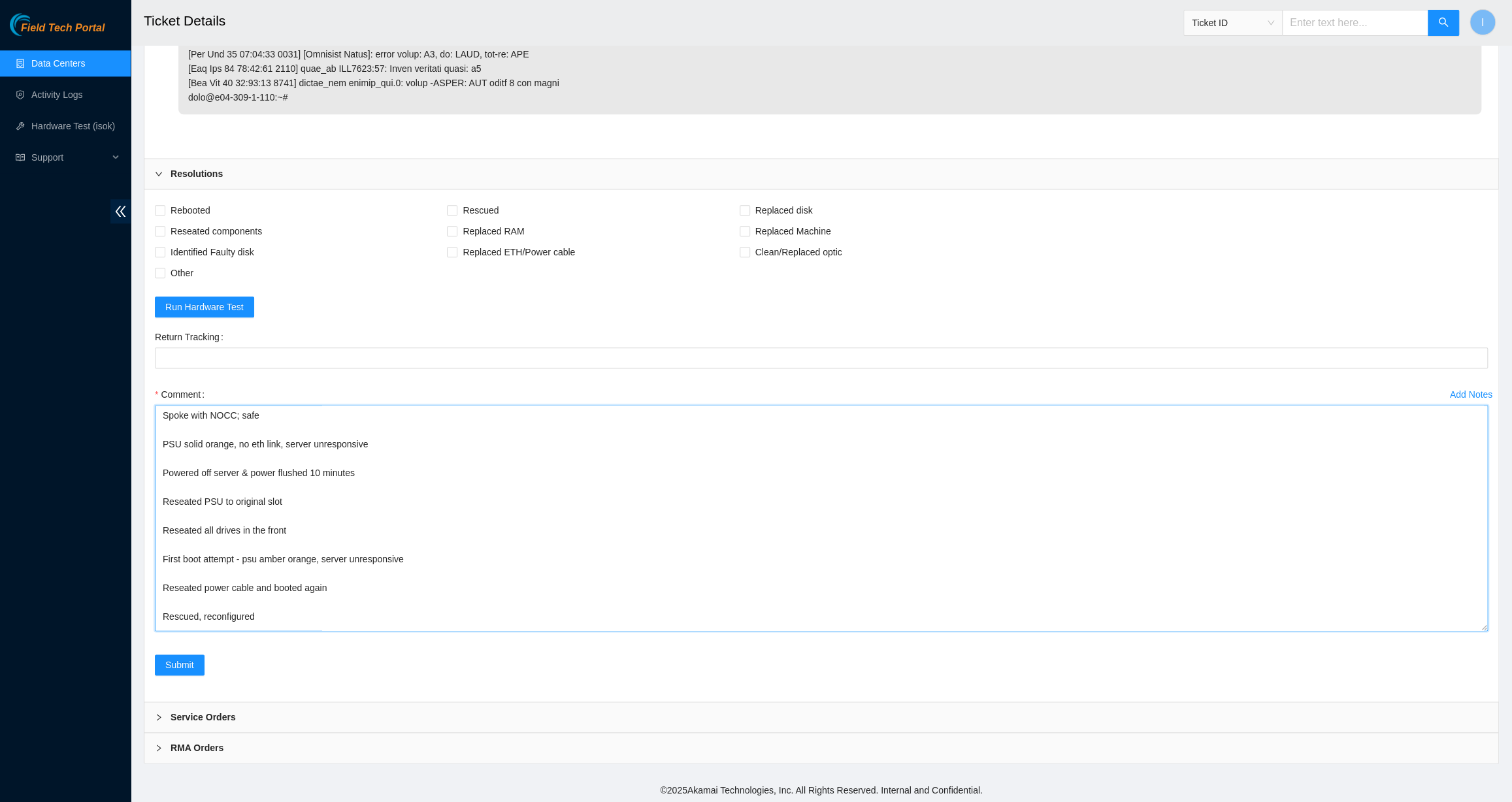
click at [302, 532] on textarea "Spoke with NOCC; safe PSU solid orange, no eth link, server unresponsive Powere…" at bounding box center [821, 518] width 1333 height 226
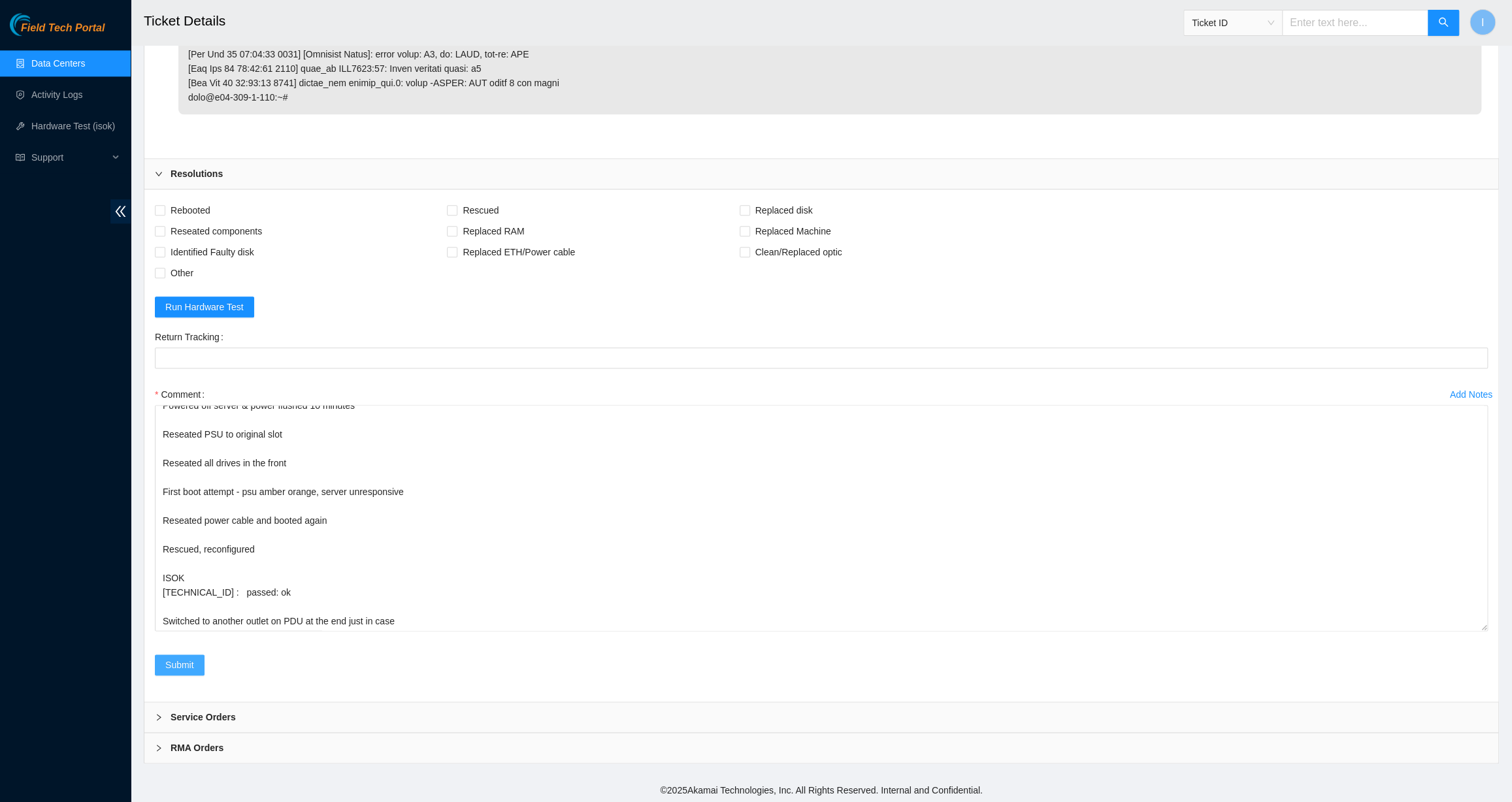
click at [196, 558] on button "Submit" at bounding box center [180, 665] width 50 height 21
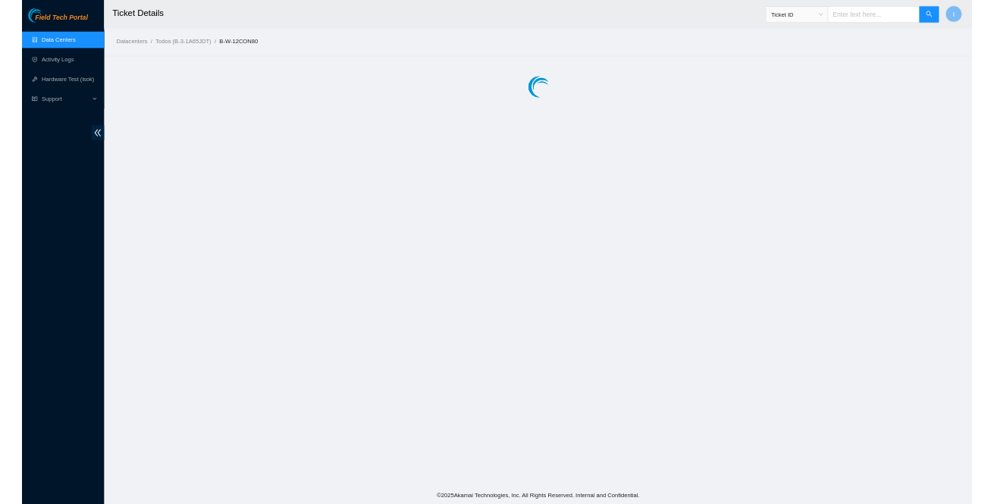
scroll to position [0, 0]
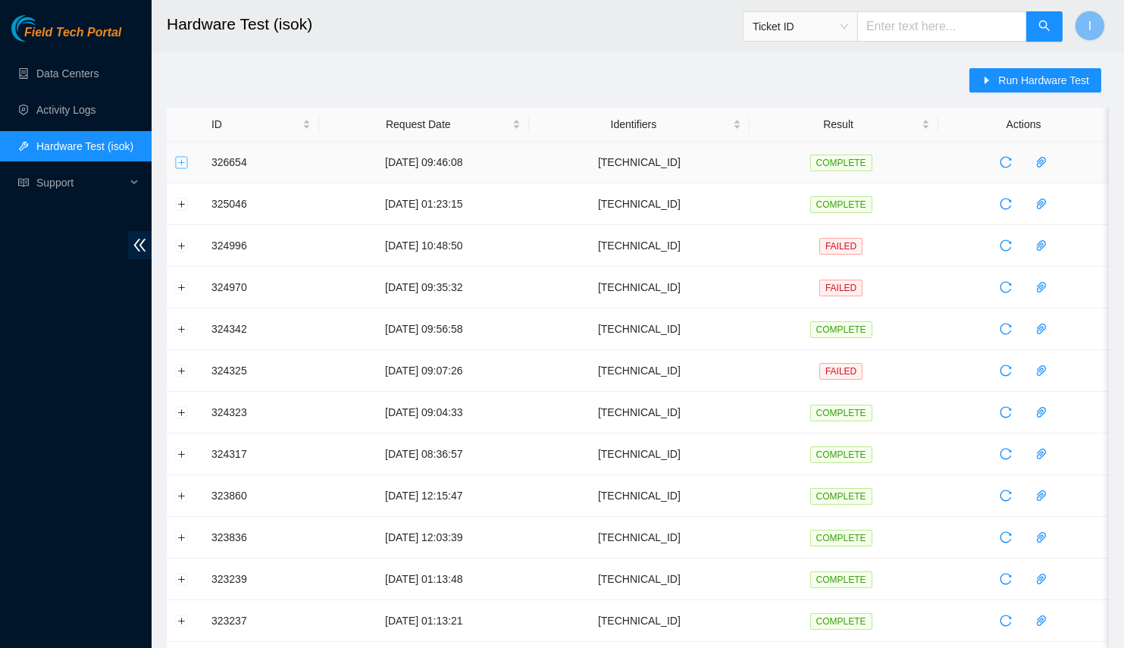
click at [184, 159] on button "Expand row" at bounding box center [182, 162] width 12 height 12
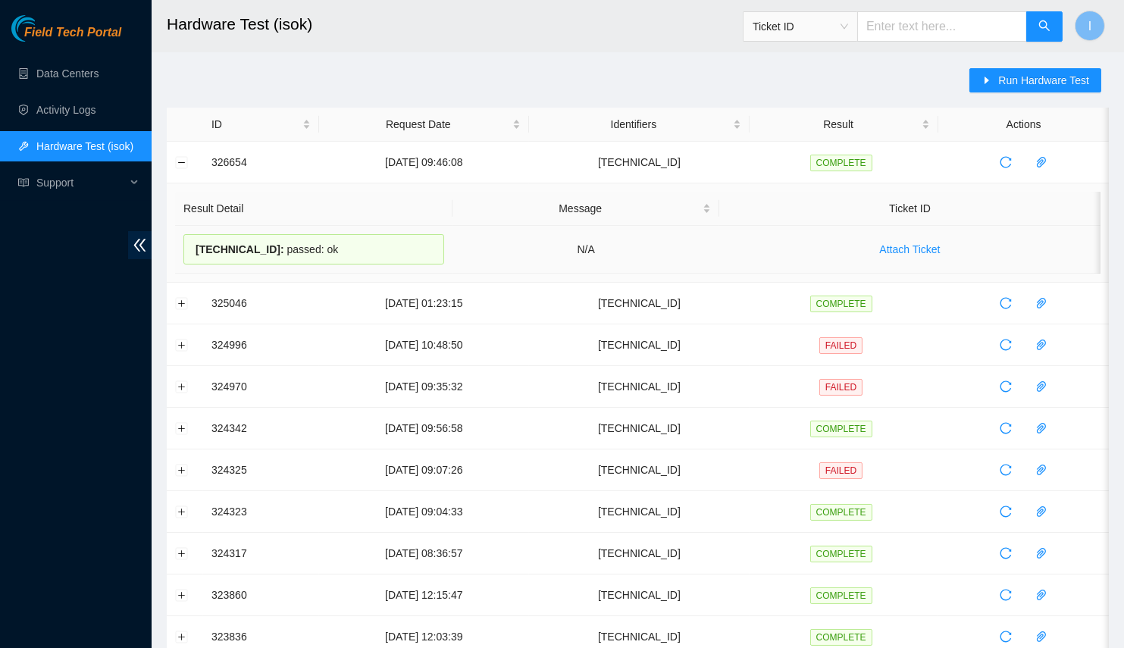
click at [223, 243] on span "23.32.15.89 :" at bounding box center [240, 249] width 89 height 12
copy span "23.32.15.89"
click at [1065, 74] on span "Run Hardware Test" at bounding box center [1044, 80] width 91 height 17
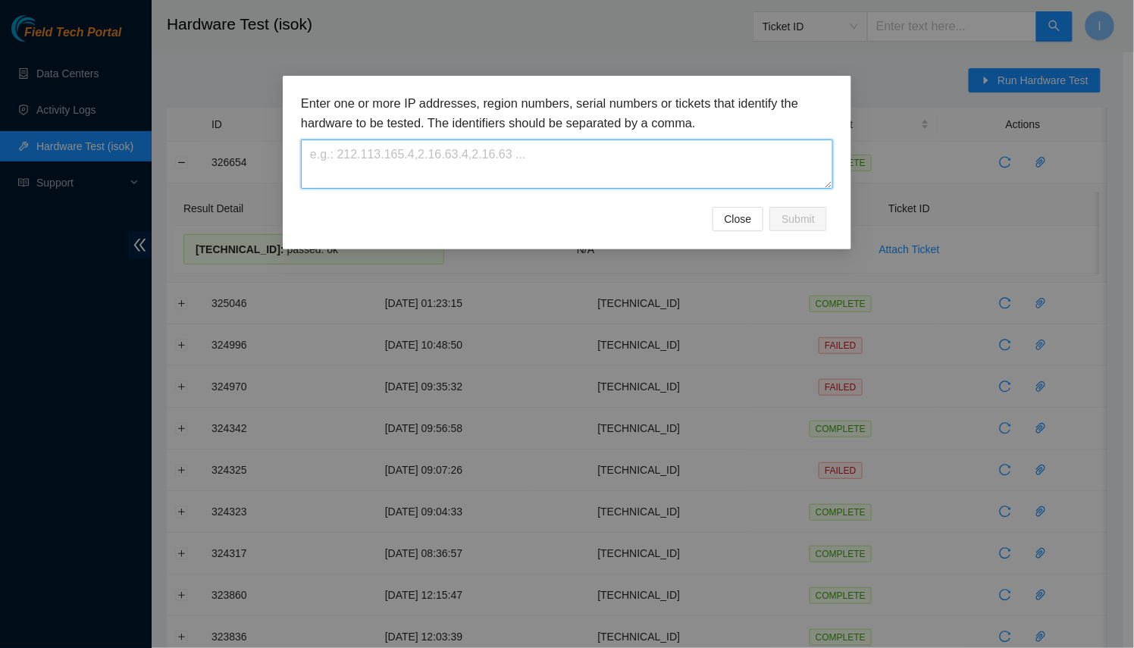
click at [688, 156] on textarea at bounding box center [567, 164] width 532 height 49
paste textarea "[TECHNICAL_ID]"
type textarea "[TECHNICAL_ID]"
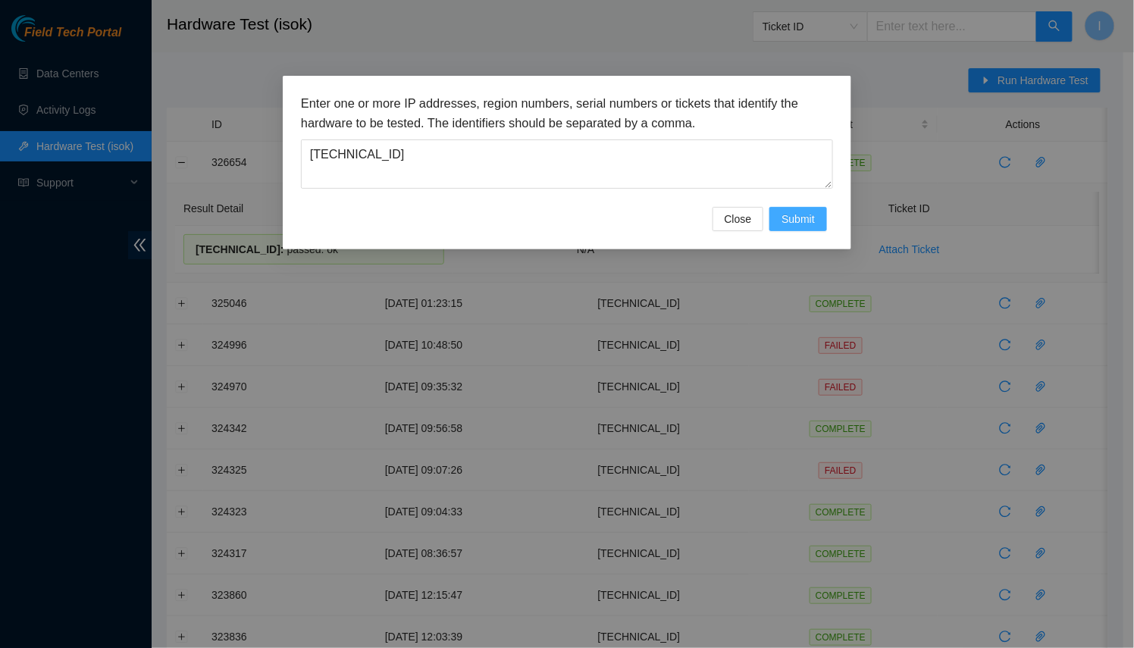
click at [772, 220] on button "Submit" at bounding box center [799, 219] width 58 height 24
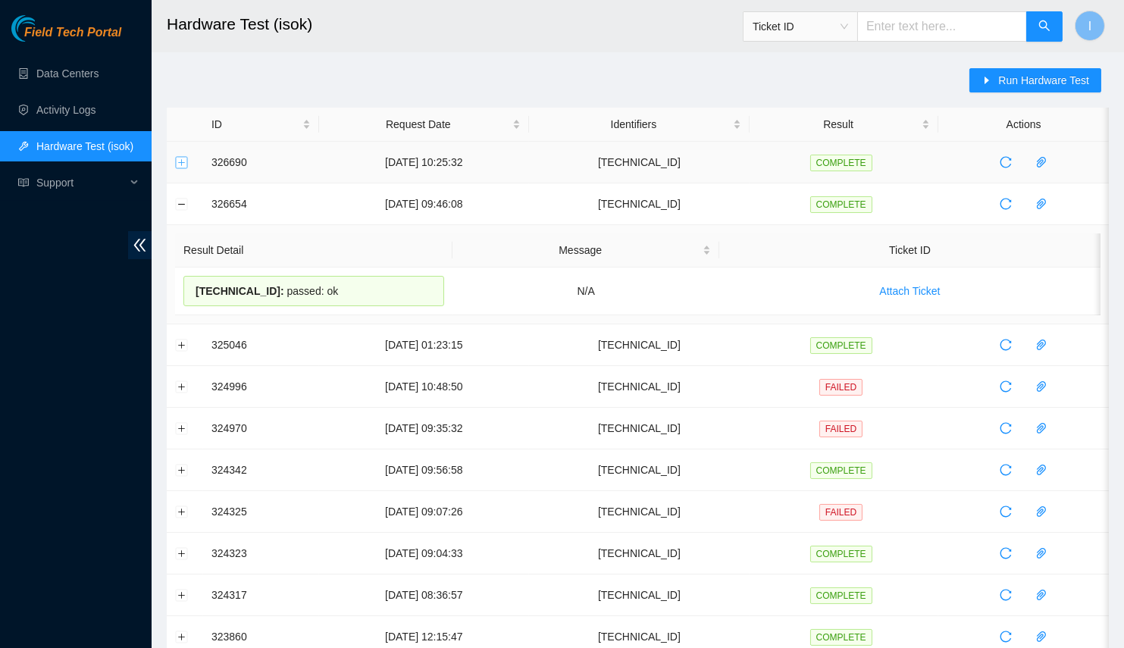
click at [183, 162] on button "Expand row" at bounding box center [182, 162] width 12 height 12
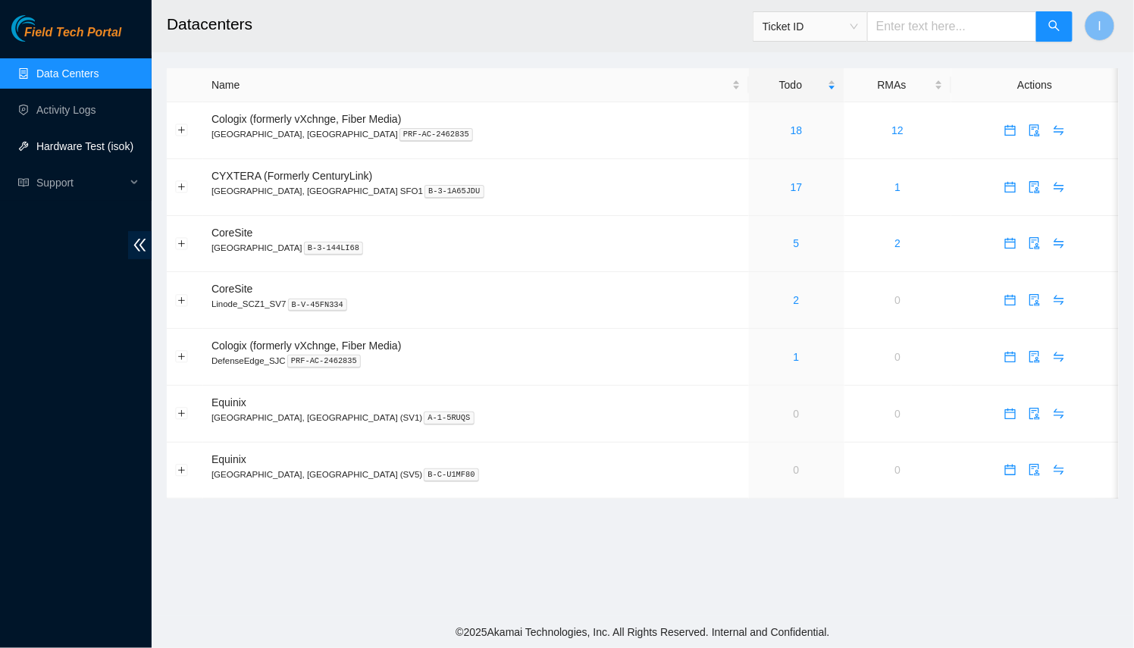
click at [88, 140] on link "Hardware Test (isok)" at bounding box center [84, 146] width 97 height 12
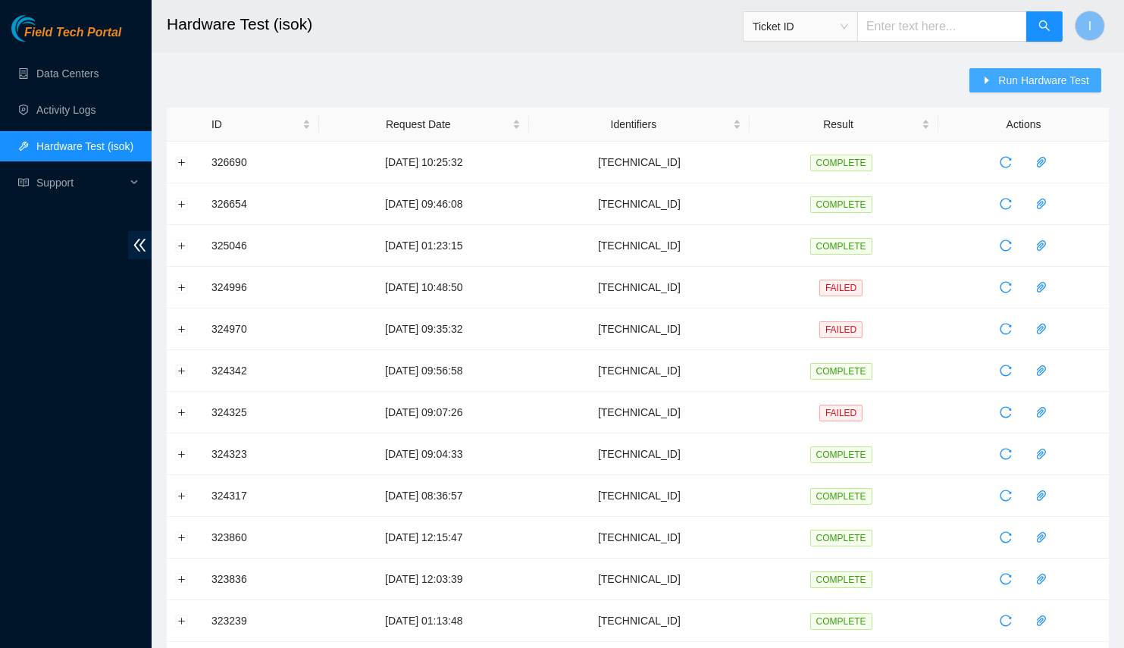
click at [1046, 86] on span "Run Hardware Test" at bounding box center [1044, 80] width 91 height 17
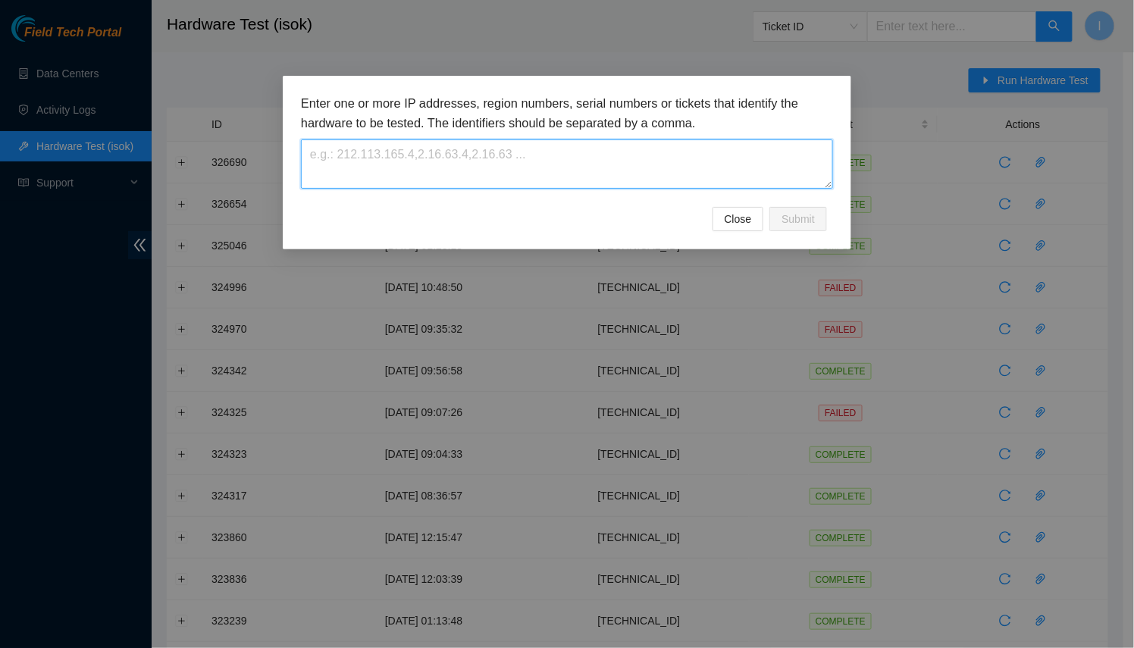
paste textarea "[TECHNICAL_ID]"
type textarea "[TECHNICAL_ID]"
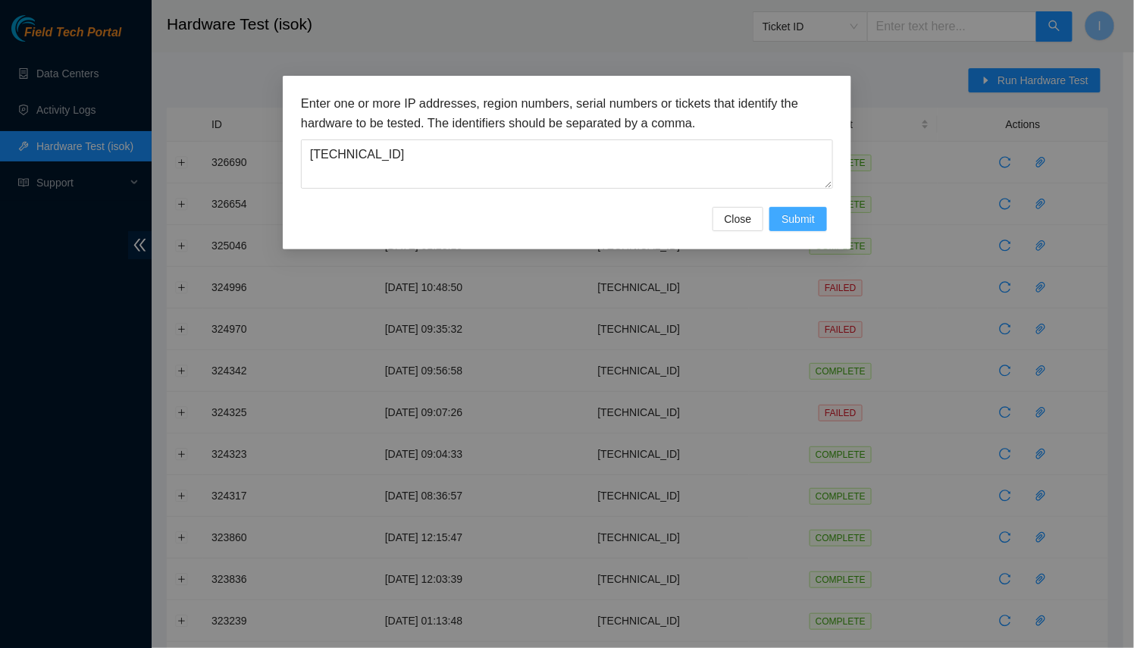
click at [817, 222] on button "Submit" at bounding box center [799, 219] width 58 height 24
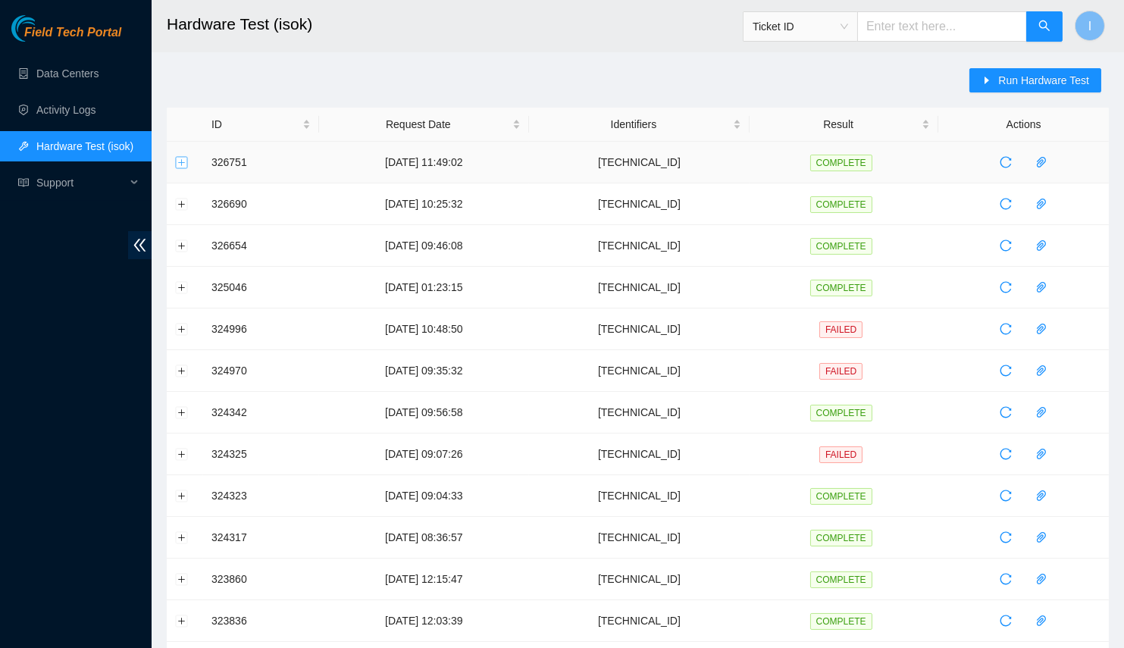
click at [182, 165] on button "Expand row" at bounding box center [182, 162] width 12 height 12
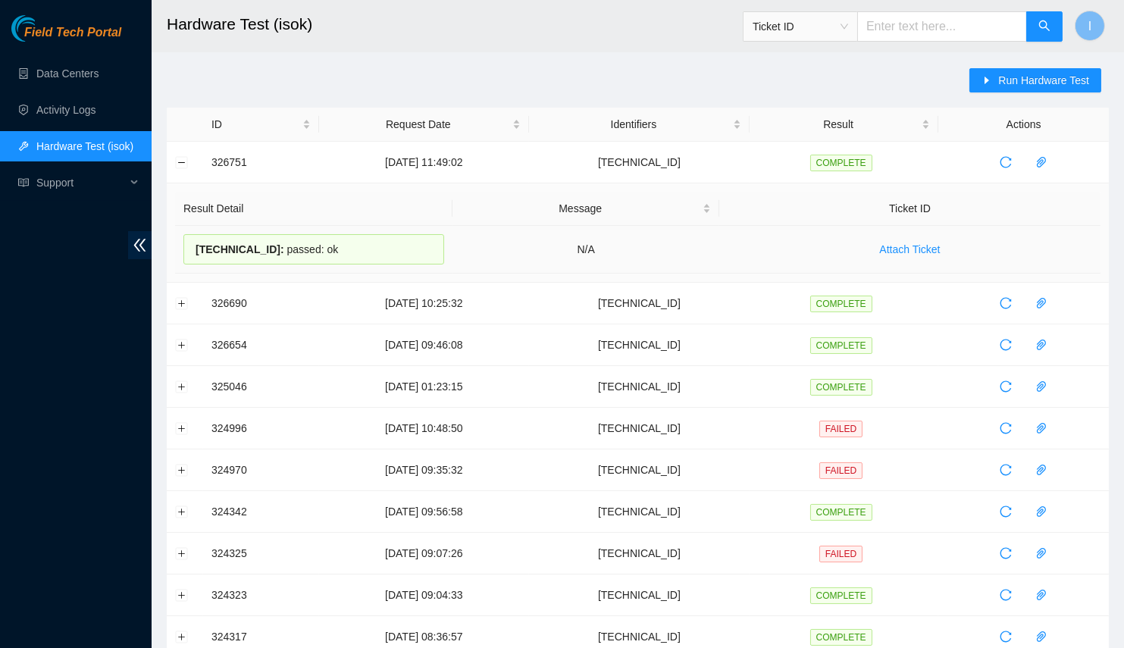
drag, startPoint x: 325, startPoint y: 254, endPoint x: 178, endPoint y: 251, distance: 146.4
click at [178, 251] on td "23.216.0.161 : passed: ok" at bounding box center [314, 250] width 278 height 48
copy div "23.216.0.161 : passed: ok"
click at [750, 498] on td "[TECHNICAL_ID]" at bounding box center [639, 512] width 221 height 42
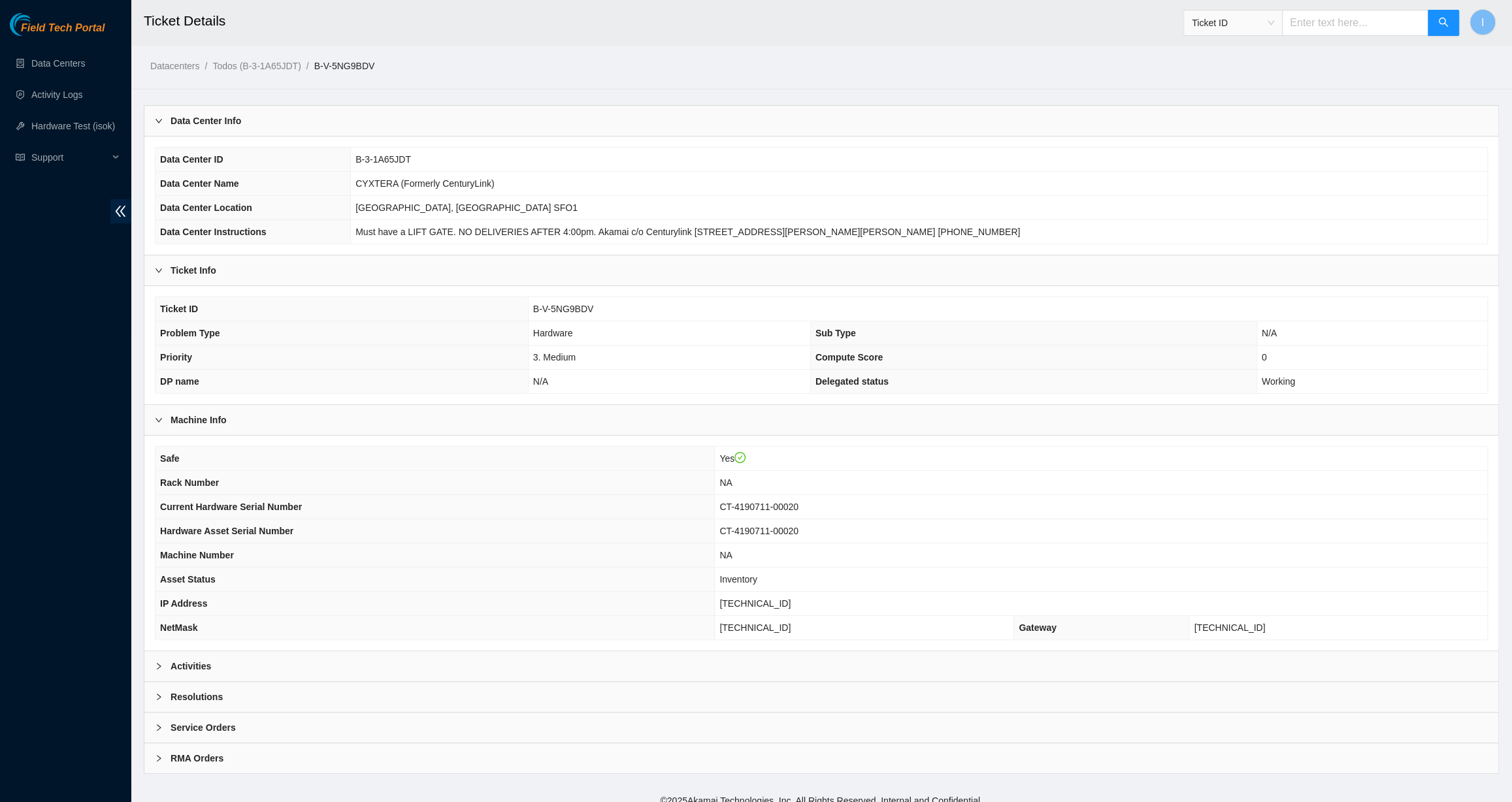
drag, startPoint x: 544, startPoint y: 364, endPoint x: 530, endPoint y: 359, distance: 14.9
click at [544, 364] on td "3. Medium" at bounding box center [669, 357] width 283 height 24
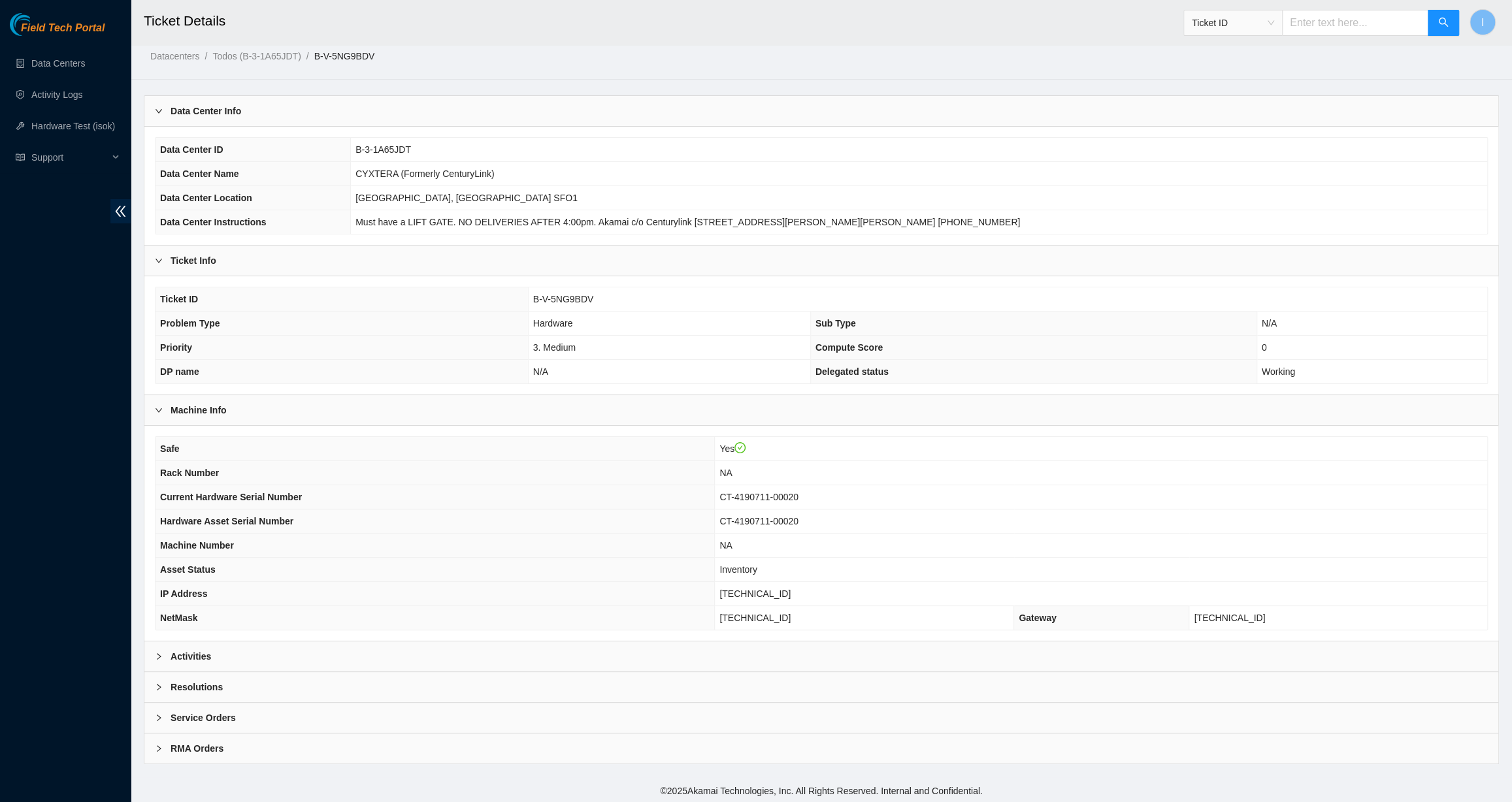
drag, startPoint x: 443, startPoint y: 635, endPoint x: 464, endPoint y: 647, distance: 24.2
click at [445, 636] on div "Safe Yes Rack Number NA Current Hardware Serial Number CT-4190711-00020 Hardwar…" at bounding box center [821, 532] width 1353 height 214
click at [464, 647] on div "Activities" at bounding box center [821, 656] width 1353 height 30
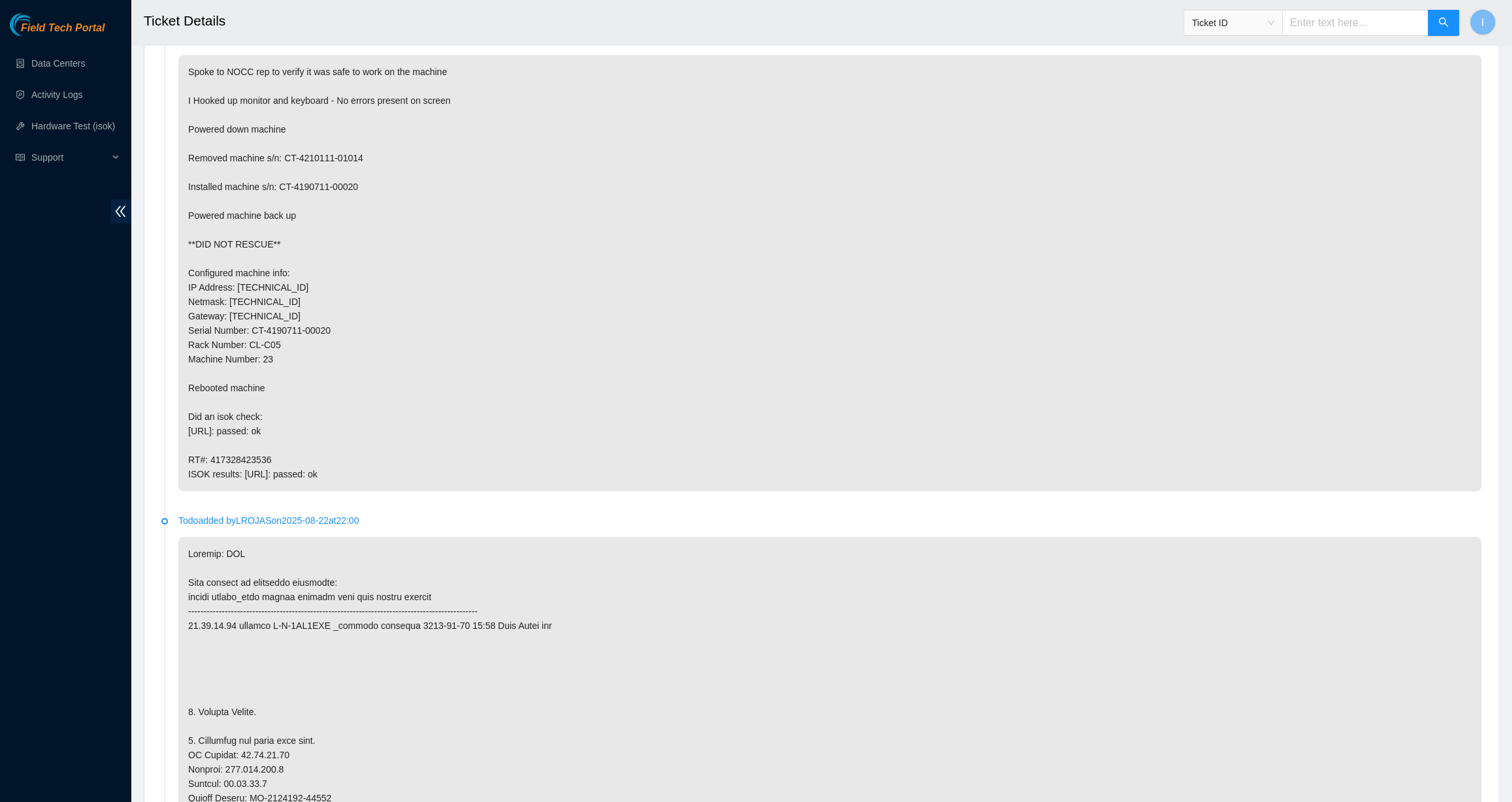
scroll to position [544, 0]
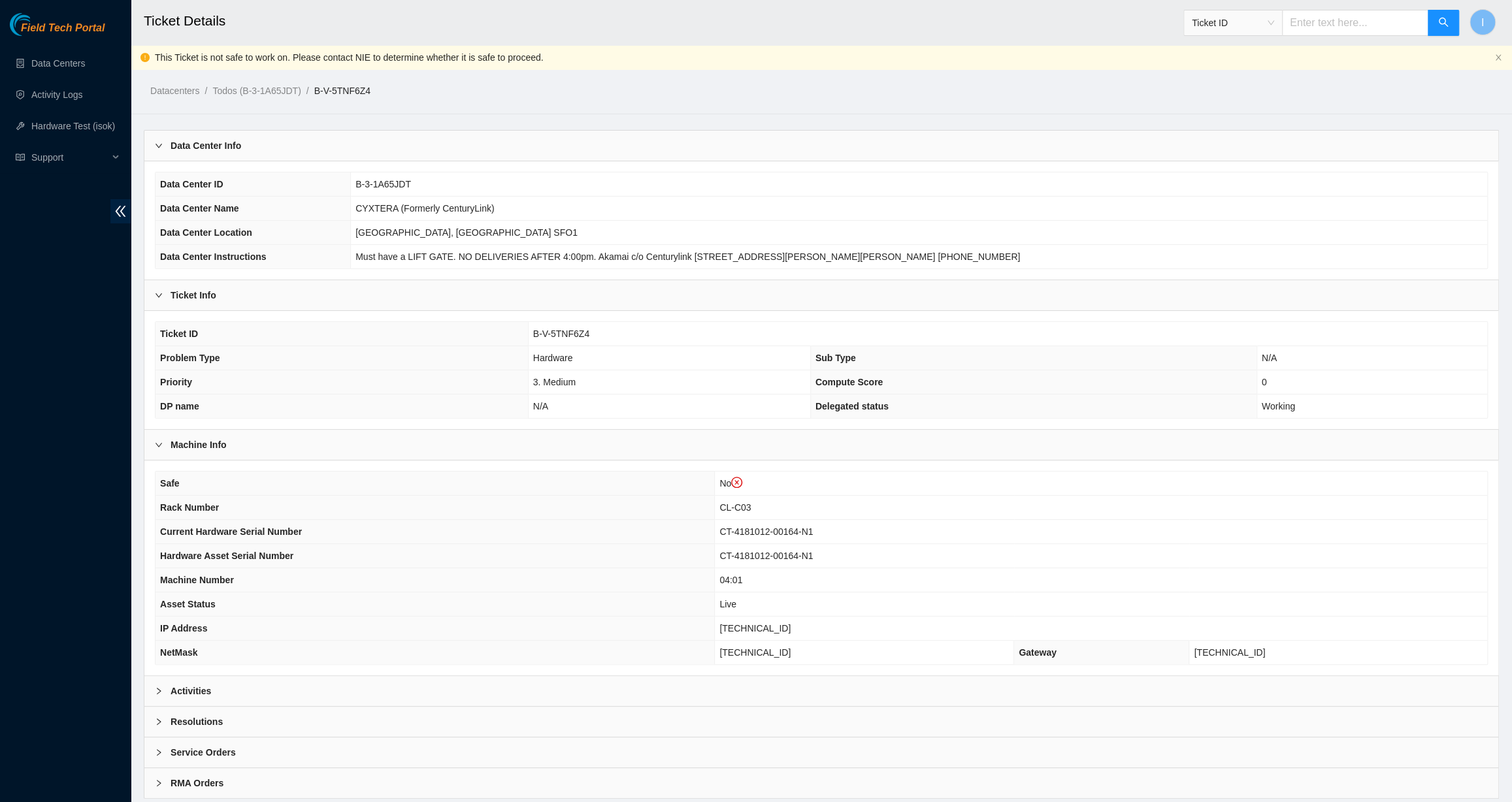
scroll to position [34, 0]
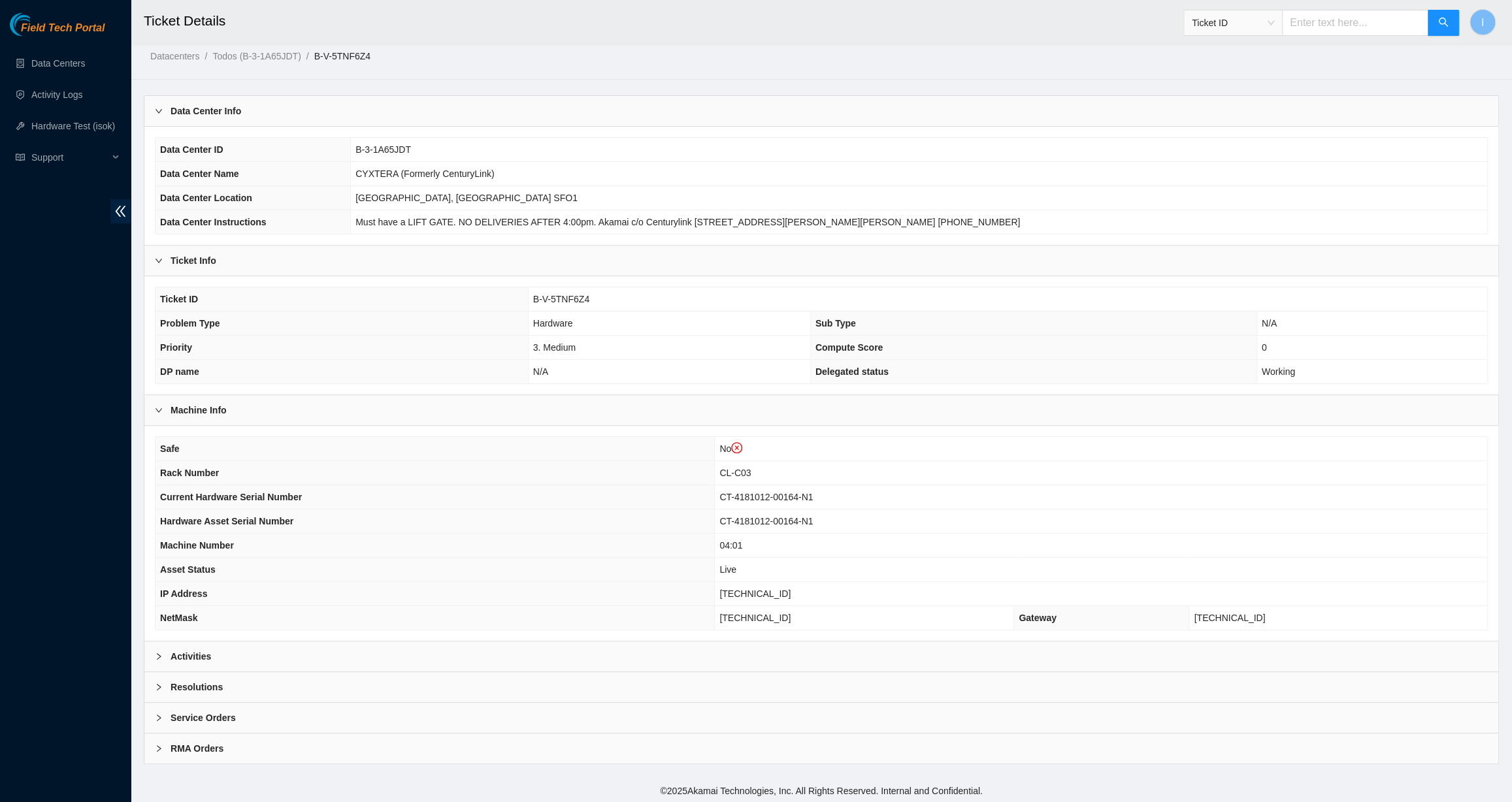
click at [407, 648] on div "Activities" at bounding box center [821, 656] width 1353 height 30
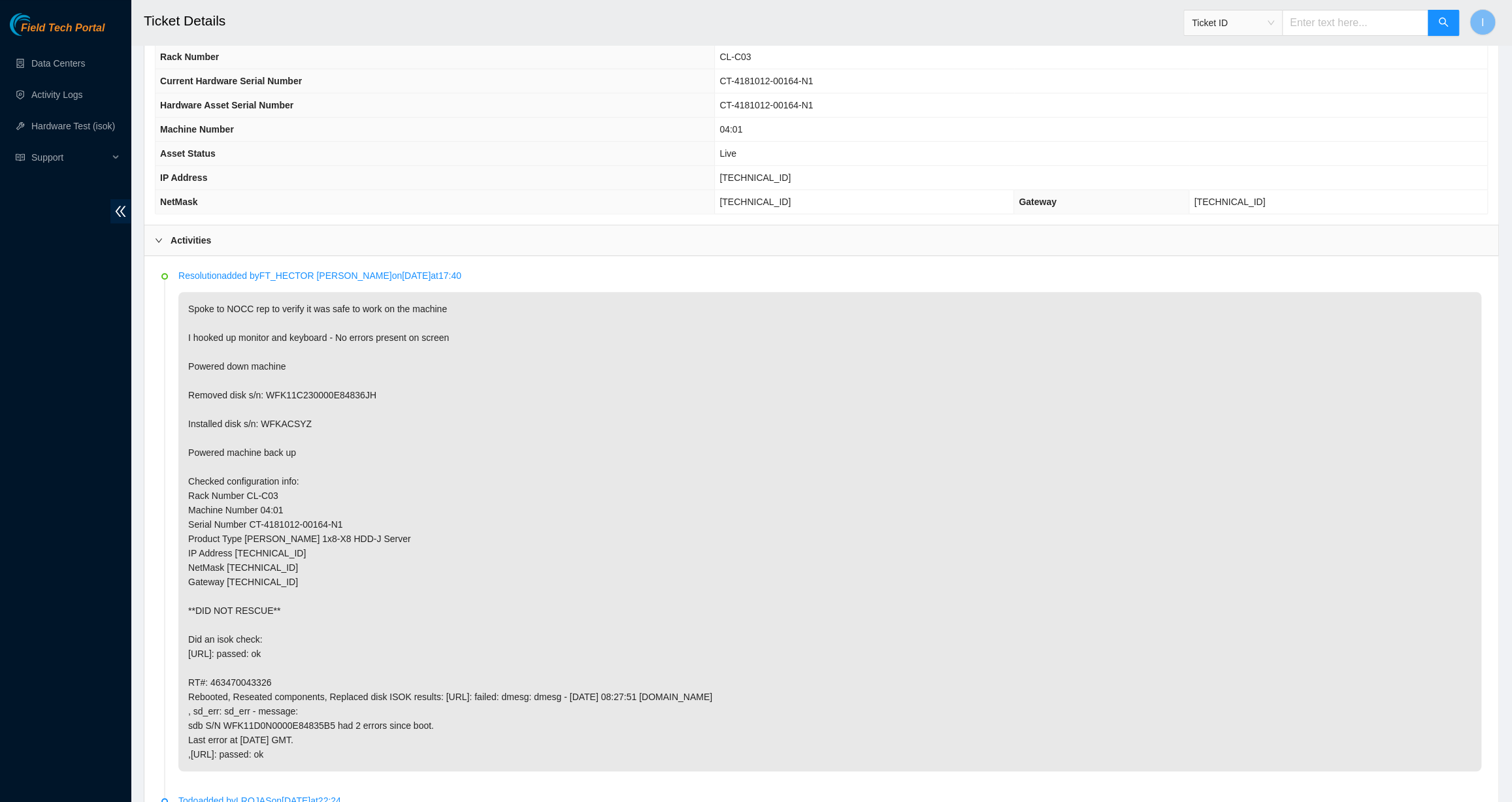
scroll to position [687, 0]
